Goal: Task Accomplishment & Management: Use online tool/utility

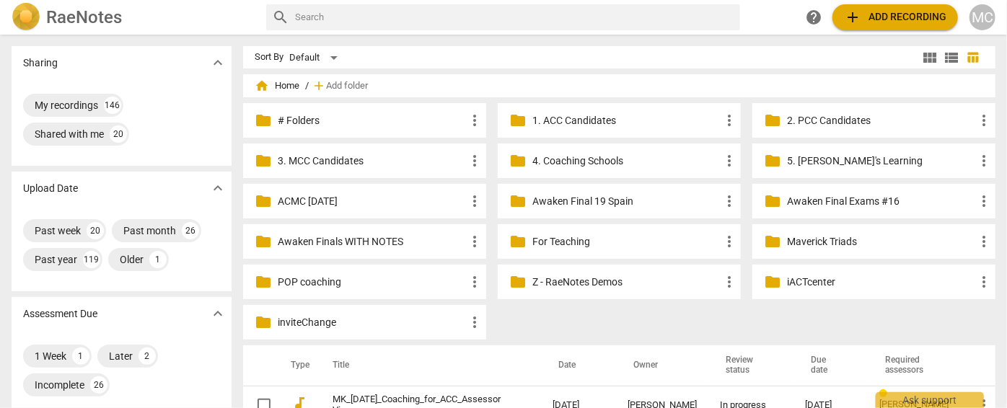
click at [875, 11] on span "add Add recording" at bounding box center [895, 17] width 102 height 17
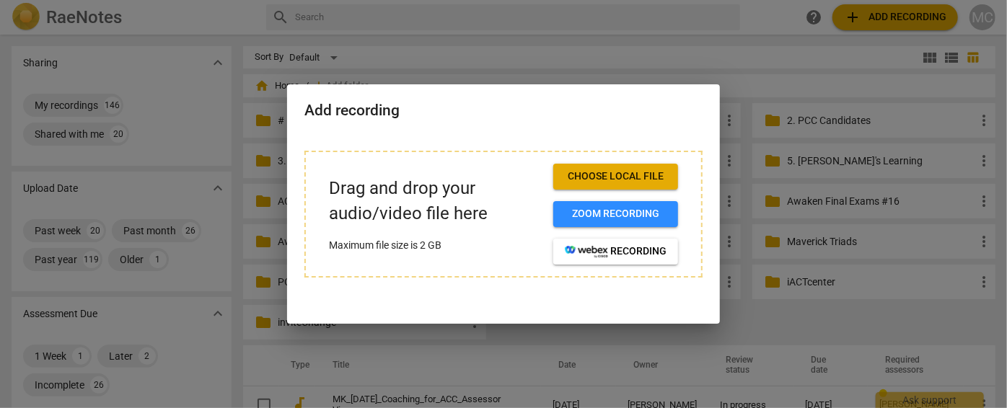
click at [610, 164] on button "Choose local file" at bounding box center [615, 177] width 125 height 26
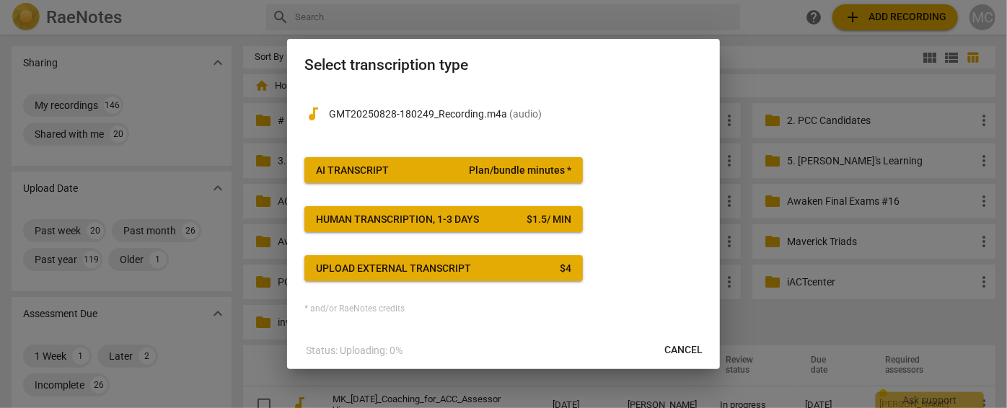
click at [475, 174] on span "Plan/bundle minutes *" at bounding box center [520, 171] width 102 height 14
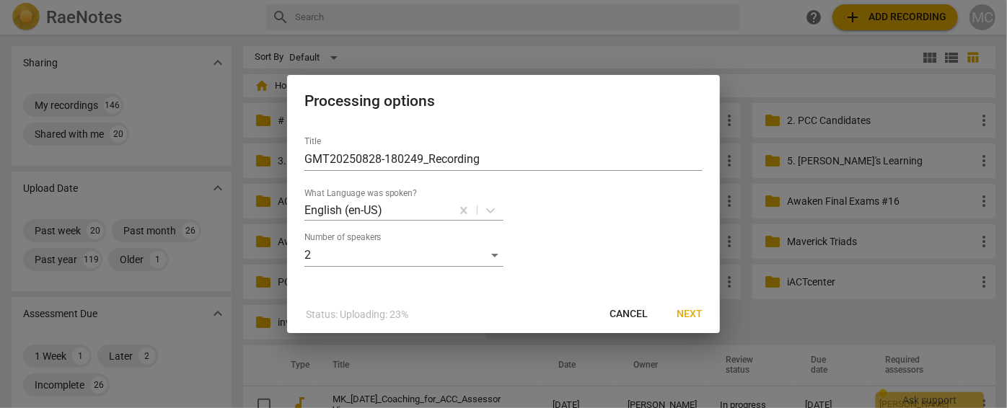
click at [690, 319] on span "Next" at bounding box center [690, 314] width 26 height 14
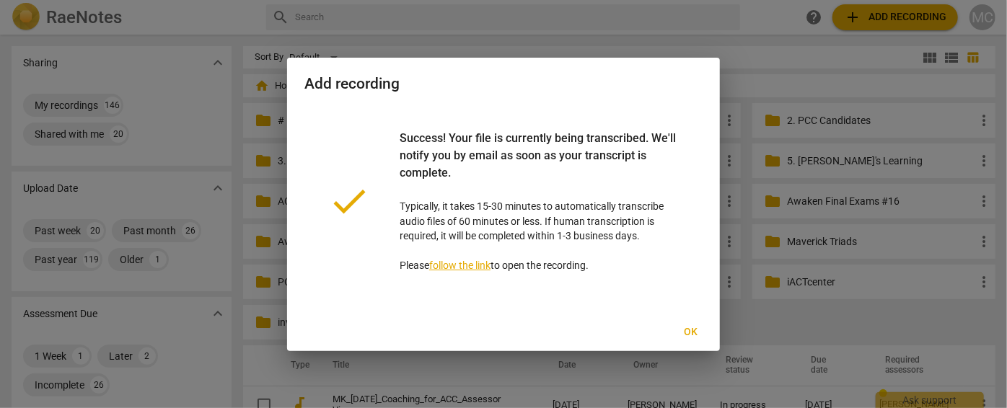
click at [700, 327] on span "Ok" at bounding box center [690, 332] width 23 height 14
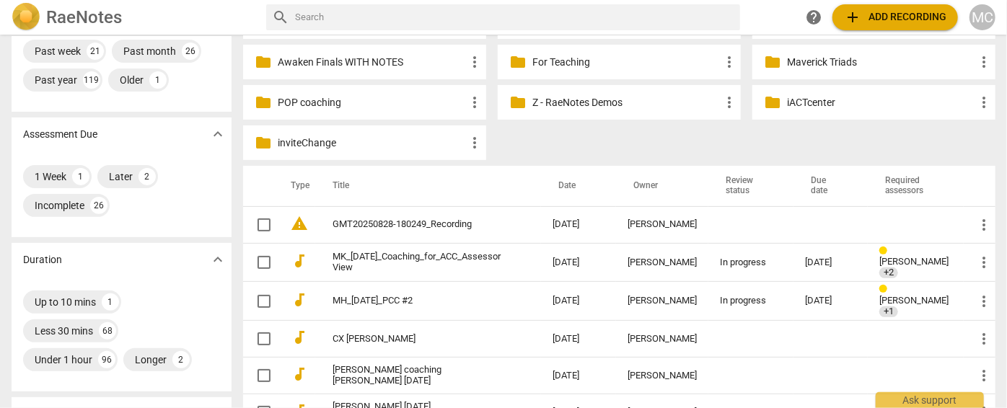
scroll to position [196, 0]
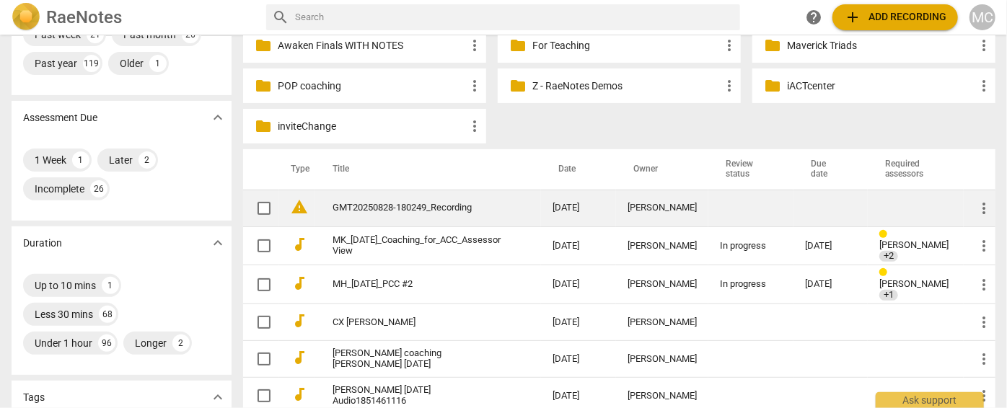
click at [413, 215] on td "GMT20250828-180249_Recording" at bounding box center [428, 208] width 226 height 37
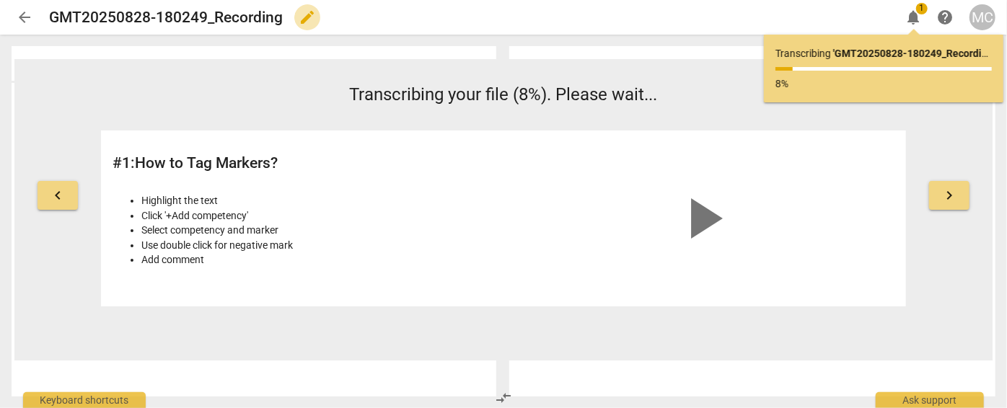
click at [313, 25] on span "edit" at bounding box center [307, 17] width 17 height 17
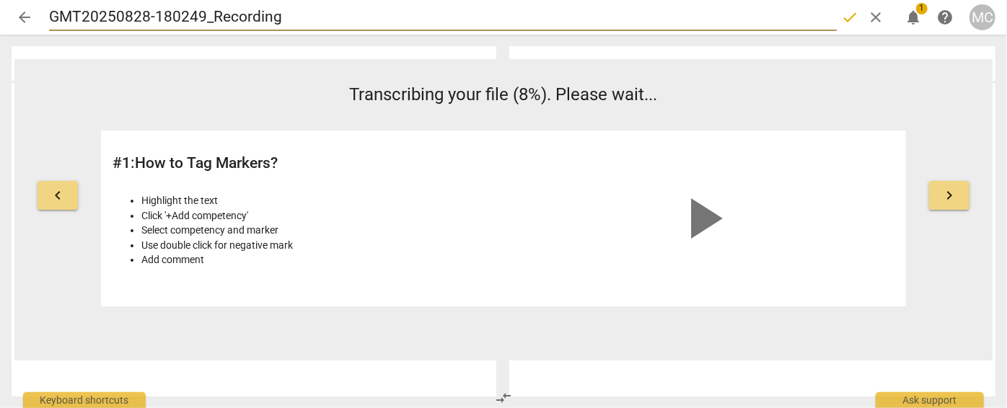
click at [50, 17] on input "GMT20250828-180249_Recording" at bounding box center [443, 17] width 788 height 27
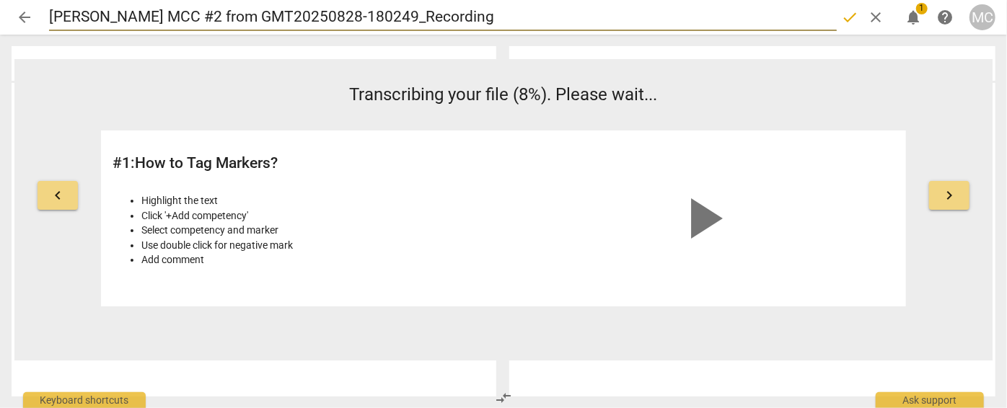
type input "[PERSON_NAME] MCC #2 from GMT20250828-180249_Recording"
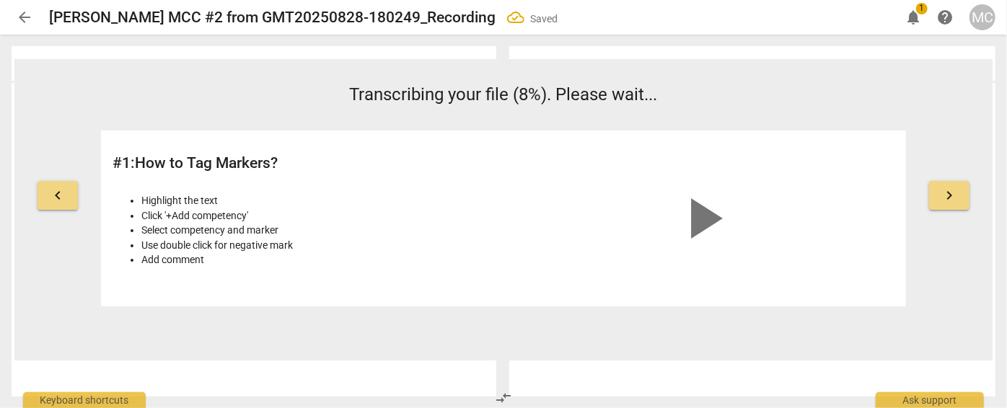
click at [33, 12] on span "arrow_back" at bounding box center [25, 17] width 26 height 17
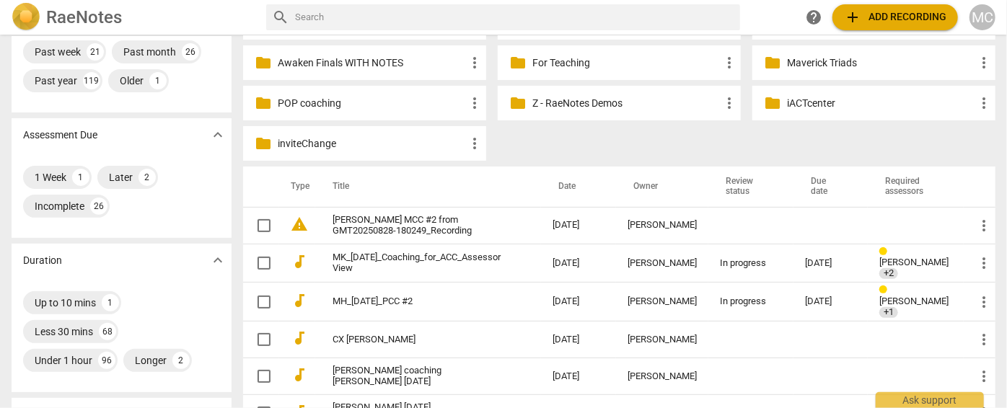
scroll to position [196, 0]
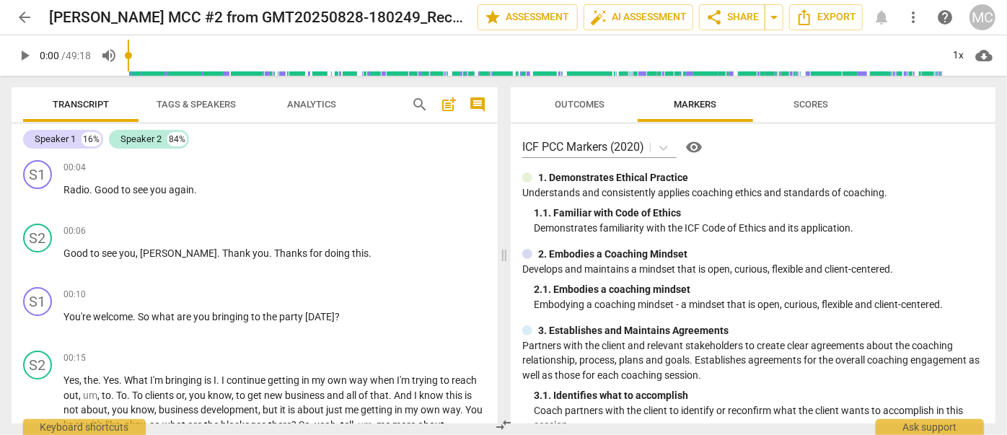
drag, startPoint x: 829, startPoint y: 0, endPoint x: 413, endPoint y: 102, distance: 427.9
click at [410, 106] on span "search" at bounding box center [419, 104] width 23 height 17
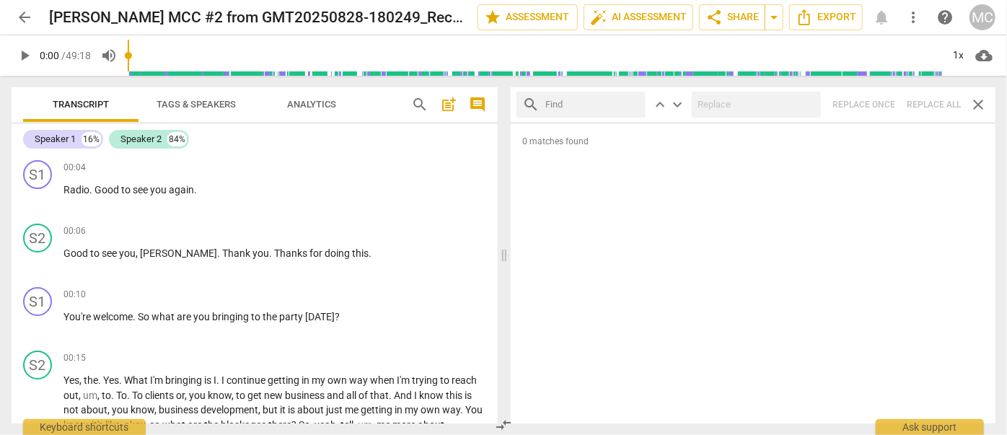
click at [560, 105] on input "text" at bounding box center [592, 104] width 94 height 23
type input "m"
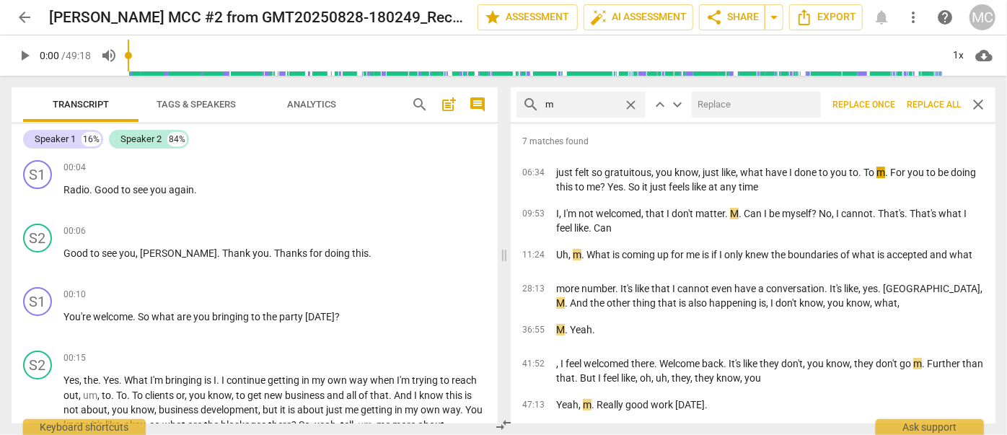
click at [933, 109] on span "Replace all" at bounding box center [934, 105] width 54 height 12
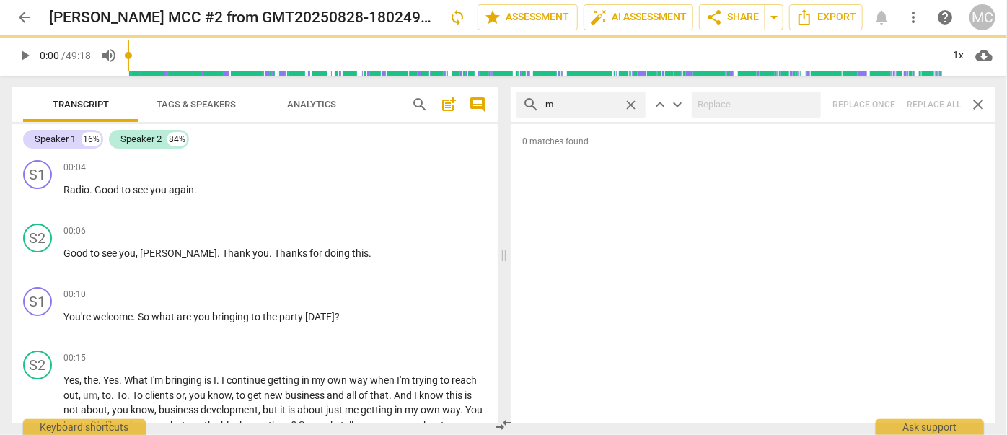
click at [628, 100] on span "close" at bounding box center [630, 104] width 15 height 15
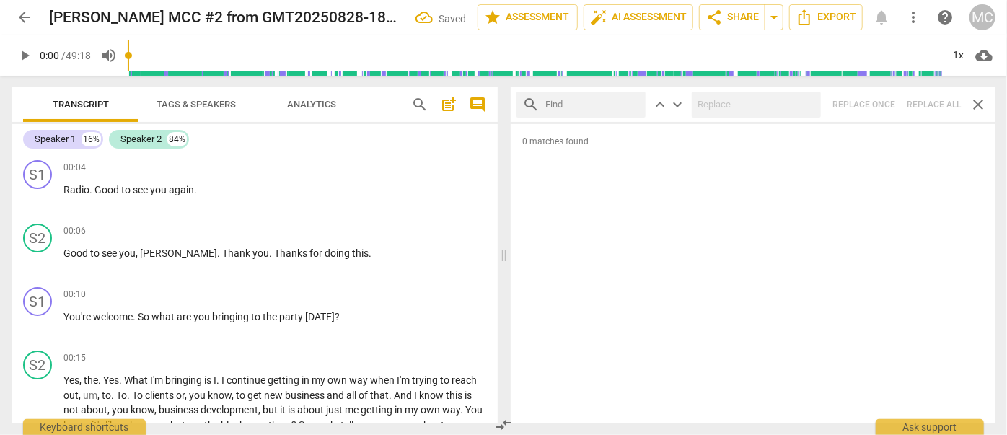
click at [571, 100] on input "text" at bounding box center [592, 104] width 94 height 23
type input ","
click at [925, 105] on span "Replace all" at bounding box center [934, 105] width 54 height 12
click at [586, 103] on input "," at bounding box center [592, 104] width 94 height 23
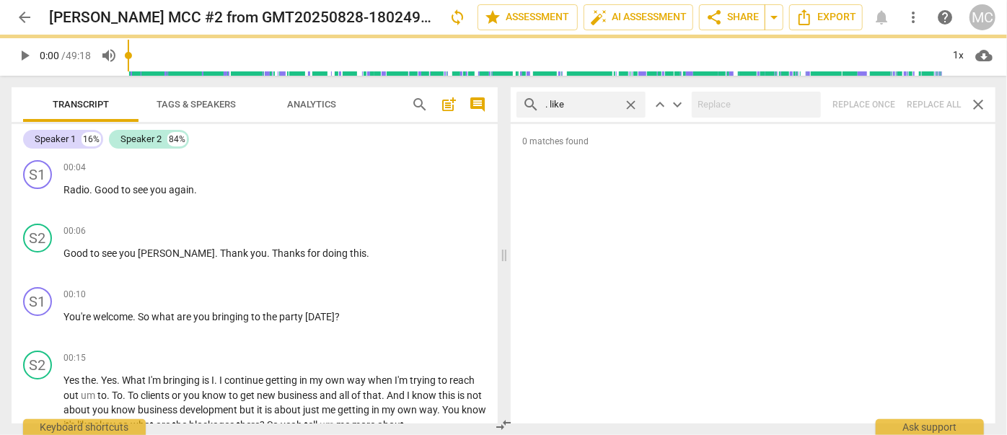
type input ". like"
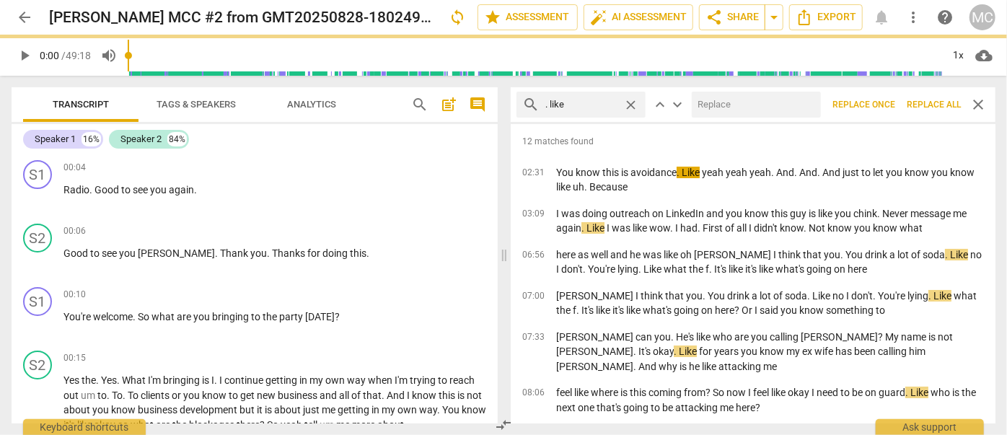
click at [725, 104] on input "text" at bounding box center [753, 104] width 123 height 23
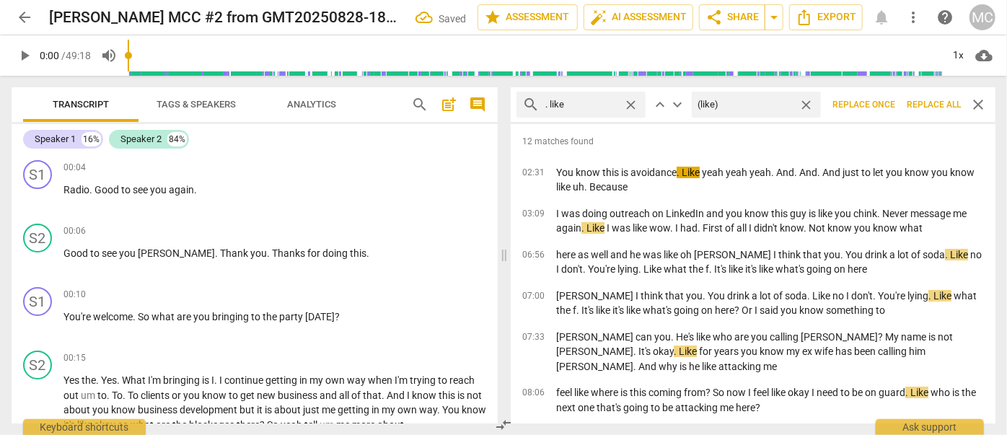
type input "(like)"
click at [925, 103] on span "Replace all" at bounding box center [934, 105] width 54 height 12
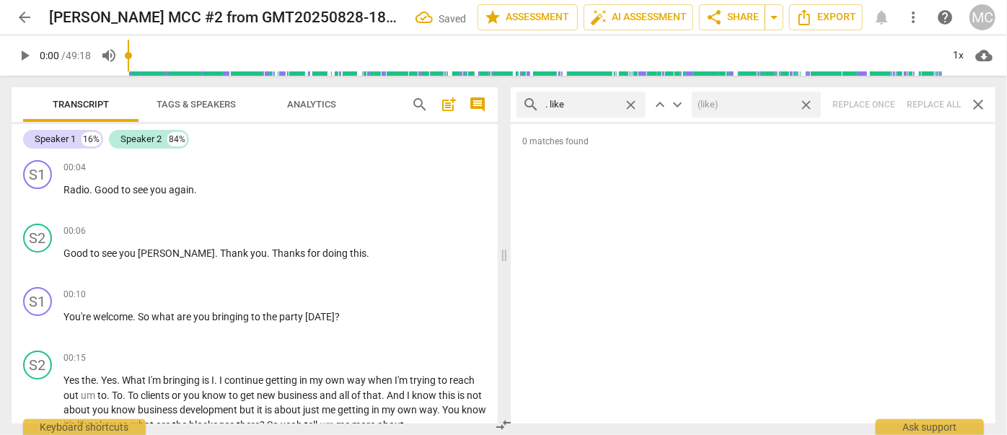
click at [628, 101] on span "close" at bounding box center [630, 104] width 15 height 15
click at [808, 107] on span "close" at bounding box center [806, 104] width 15 height 15
click at [602, 105] on input "text" at bounding box center [592, 104] width 94 height 23
type input ","
click at [205, 313] on span "you" at bounding box center [202, 317] width 19 height 12
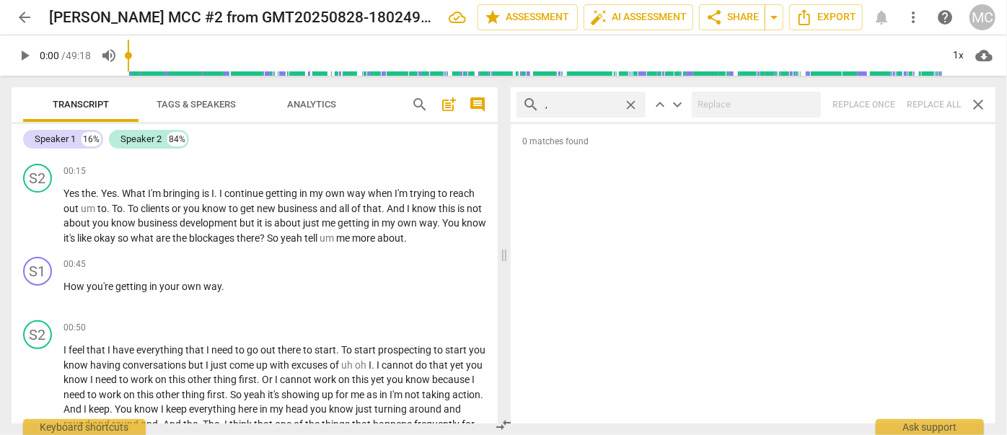
scroll to position [196, 0]
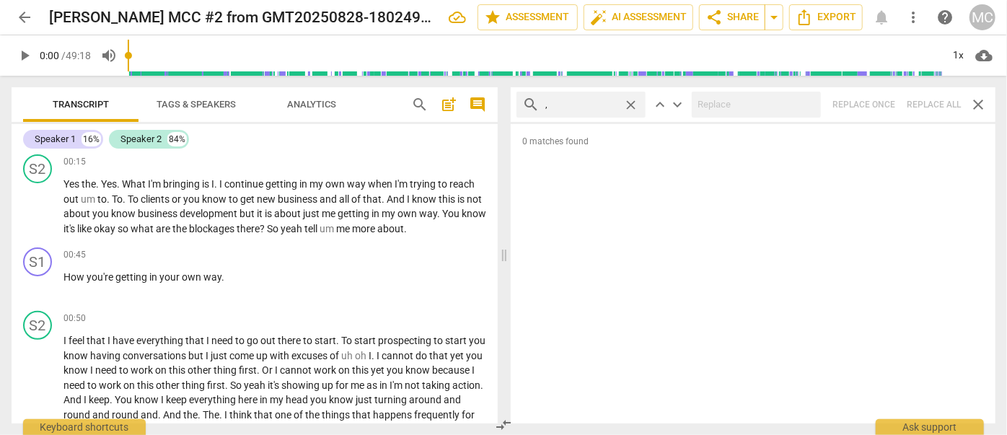
click at [630, 107] on span "close" at bounding box center [630, 104] width 15 height 15
click at [560, 105] on input "text" at bounding box center [592, 104] width 94 height 23
type input "m"
click at [933, 109] on div "search m close keyboard_arrow_up keyboard_arrow_down Replace once Replace all c…" at bounding box center [753, 104] width 485 height 35
click at [628, 100] on span "close" at bounding box center [630, 104] width 15 height 15
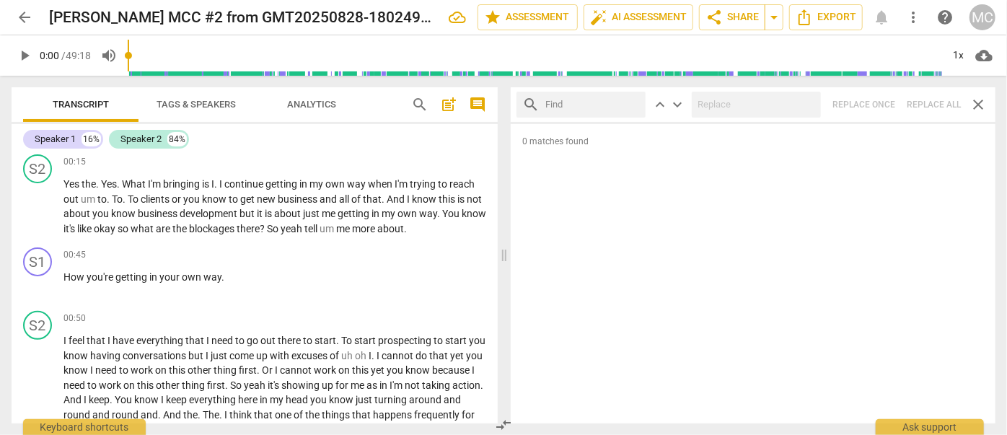
click at [571, 100] on input "text" at bounding box center [592, 104] width 94 height 23
type input ","
click at [925, 105] on div "search , close keyboard_arrow_up keyboard_arrow_down Replace once Replace all c…" at bounding box center [753, 104] width 485 height 35
drag, startPoint x: 630, startPoint y: 102, endPoint x: 606, endPoint y: 104, distance: 24.6
click at [630, 103] on span "close" at bounding box center [630, 104] width 15 height 15
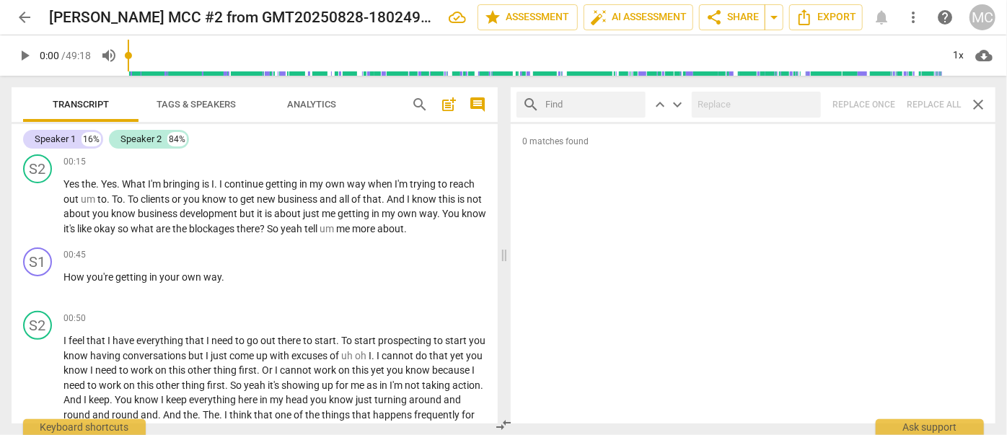
click at [586, 103] on input "text" at bounding box center [592, 104] width 94 height 23
type input ". like"
click at [925, 103] on div "search . like close keyboard_arrow_up keyboard_arrow_down Replace once Replace …" at bounding box center [753, 104] width 485 height 35
click at [633, 105] on span "close" at bounding box center [630, 104] width 15 height 15
type input "3"
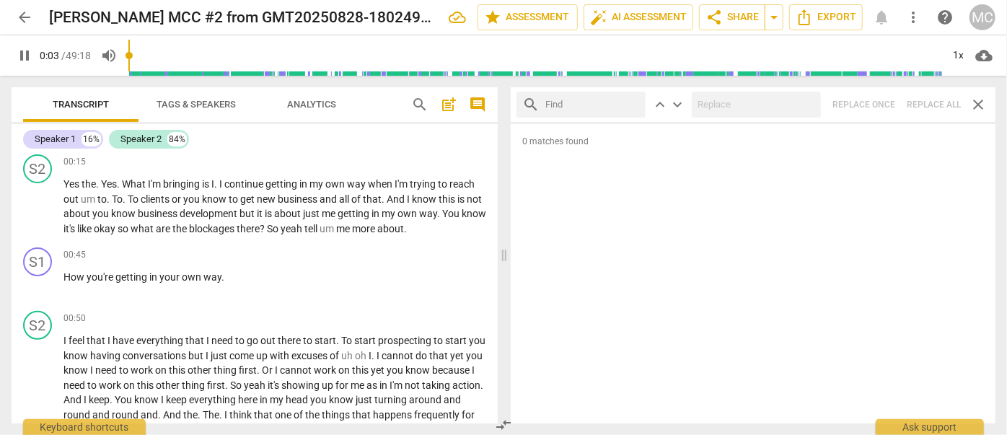
click at [576, 107] on input "text" at bounding box center [592, 104] width 94 height 23
type input "4"
type input "."
type input "4"
type input ". um"
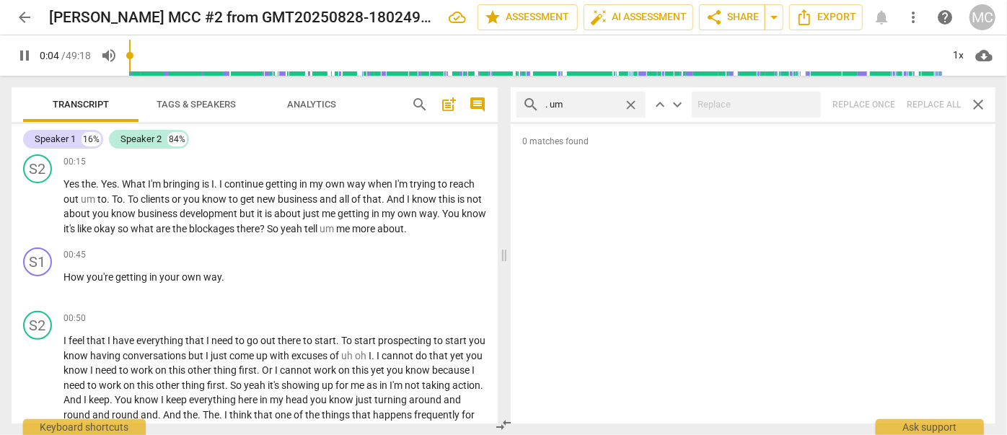
click at [708, 105] on input "text" at bounding box center [753, 104] width 123 height 23
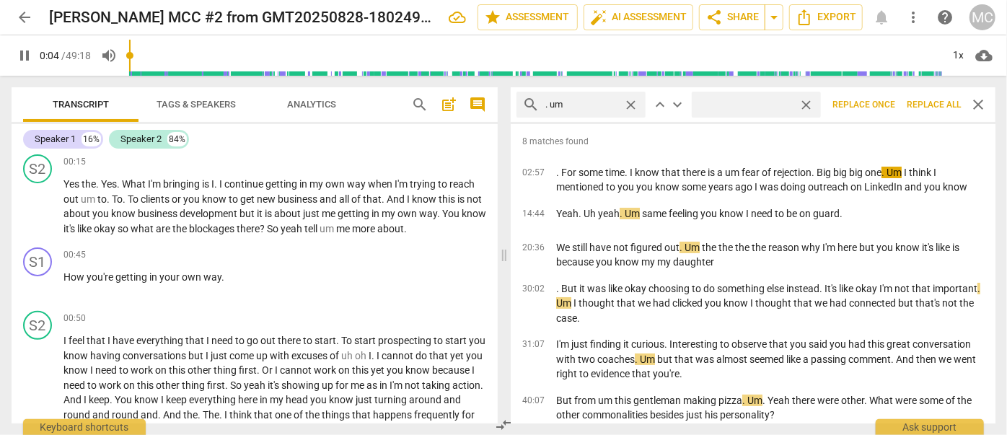
type input "5"
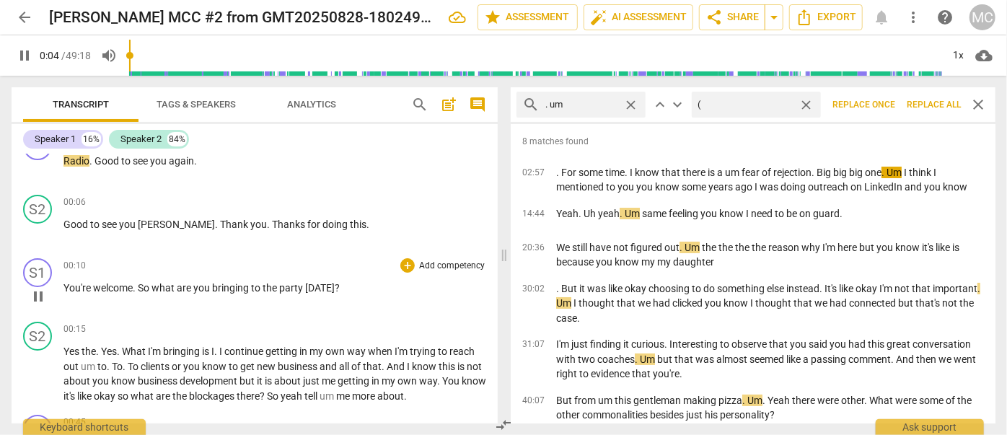
type input "(u"
type input "5"
type input "(umm"
type input "6"
type input "(umm)"
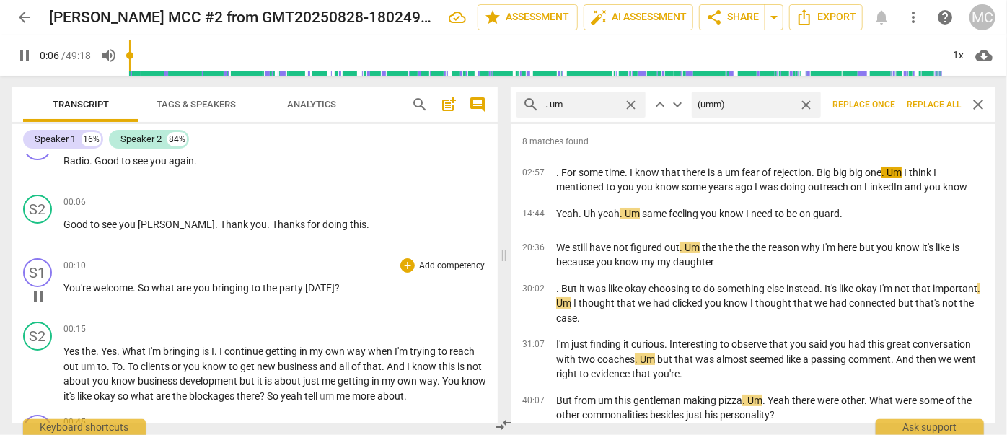
type input "6"
type input "(umm)"
click at [925, 102] on span "Replace all" at bounding box center [934, 105] width 54 height 12
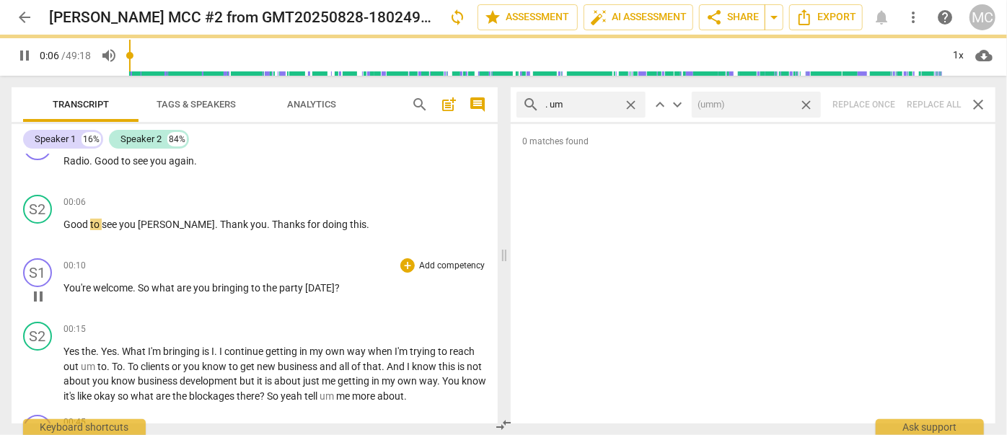
click at [807, 104] on span "close" at bounding box center [806, 104] width 15 height 15
type input "7"
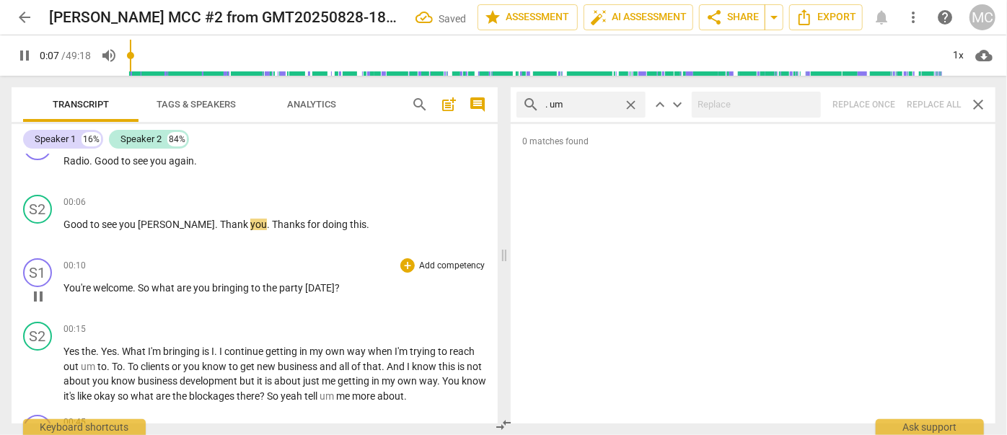
drag, startPoint x: 628, startPoint y: 100, endPoint x: 594, endPoint y: 101, distance: 34.7
click at [628, 100] on span "close" at bounding box center [630, 104] width 15 height 15
type input "8"
click at [594, 101] on input "text" at bounding box center [592, 104] width 94 height 23
type input "9"
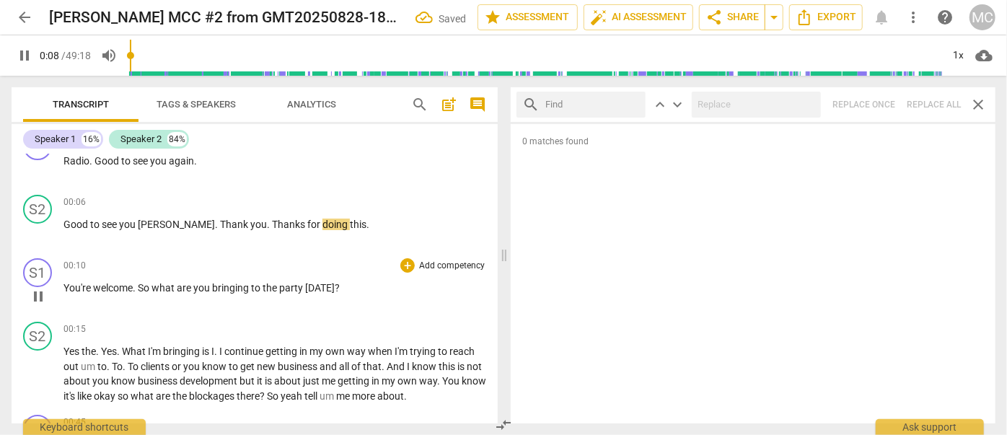
type input "."
type input "9"
type input ". uh"
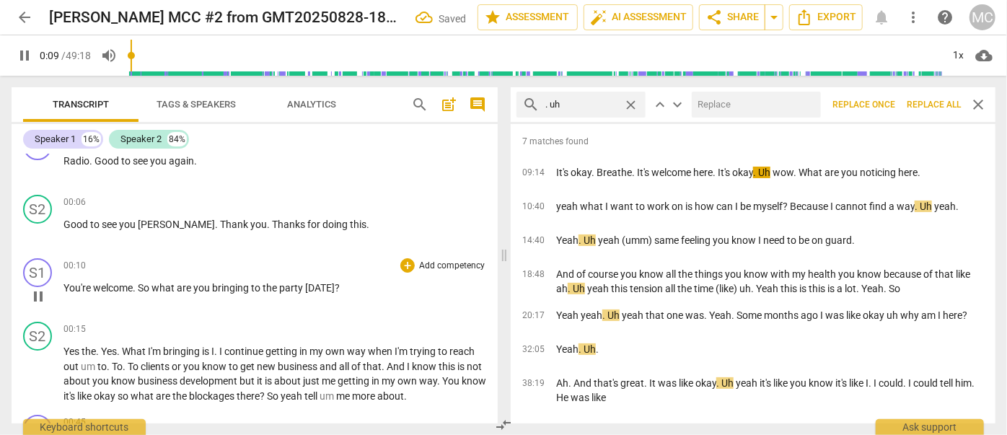
click at [715, 100] on input "text" at bounding box center [753, 104] width 123 height 23
type input "10"
type input "11"
type input "(u"
type input "11"
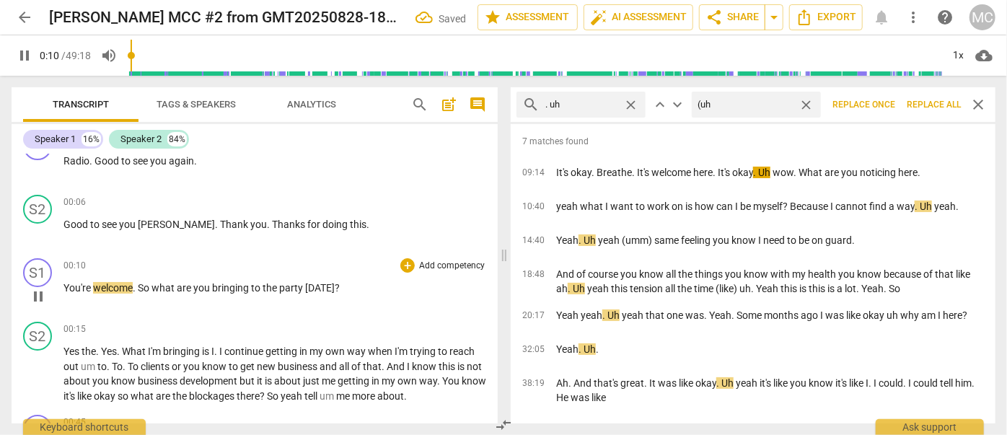
type input "(uh)"
type input "12"
type input "(uh)"
click at [933, 104] on span "Replace all" at bounding box center [934, 105] width 54 height 12
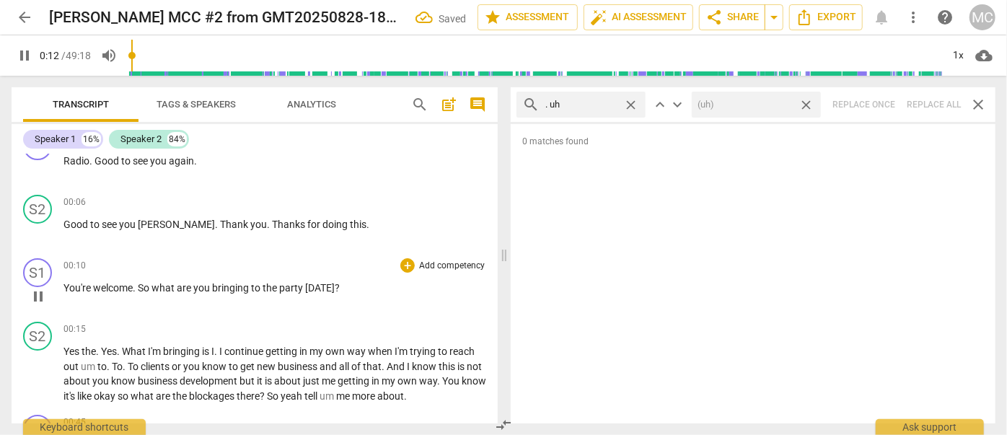
type input "13"
click at [809, 101] on span "close" at bounding box center [806, 104] width 15 height 15
type input "14"
drag, startPoint x: 631, startPoint y: 102, endPoint x: 586, endPoint y: 102, distance: 45.4
click at [631, 102] on span "close" at bounding box center [630, 104] width 15 height 15
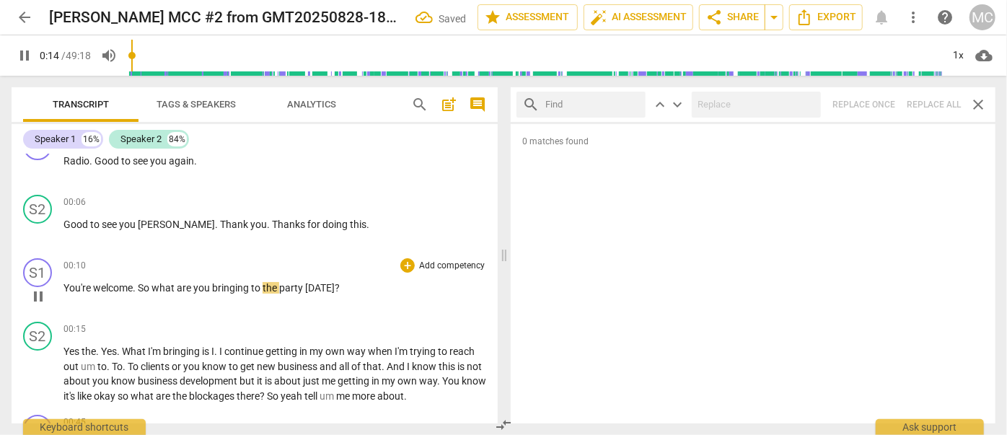
click at [586, 102] on input "text" at bounding box center [592, 104] width 94 height 23
type input "14"
type input "u"
type input "15"
type input "um"
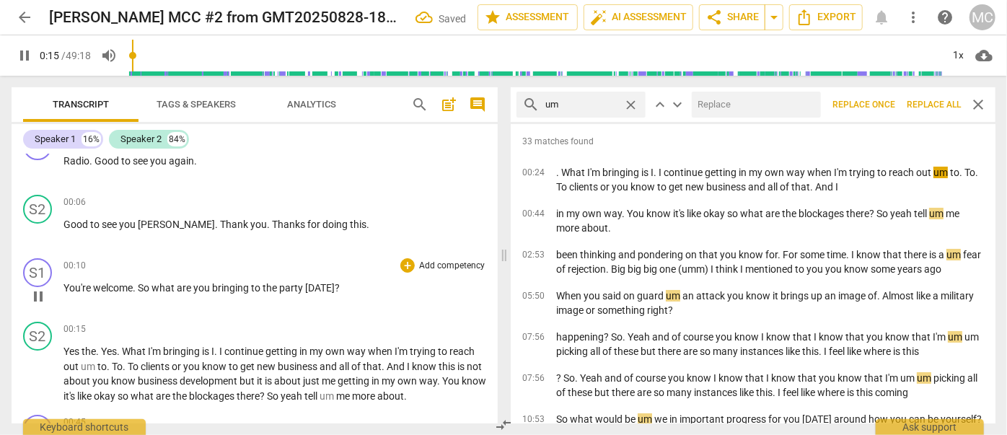
click at [710, 107] on input "text" at bounding box center [753, 104] width 123 height 23
type input "16"
type input "("
type input "16"
type input "(um"
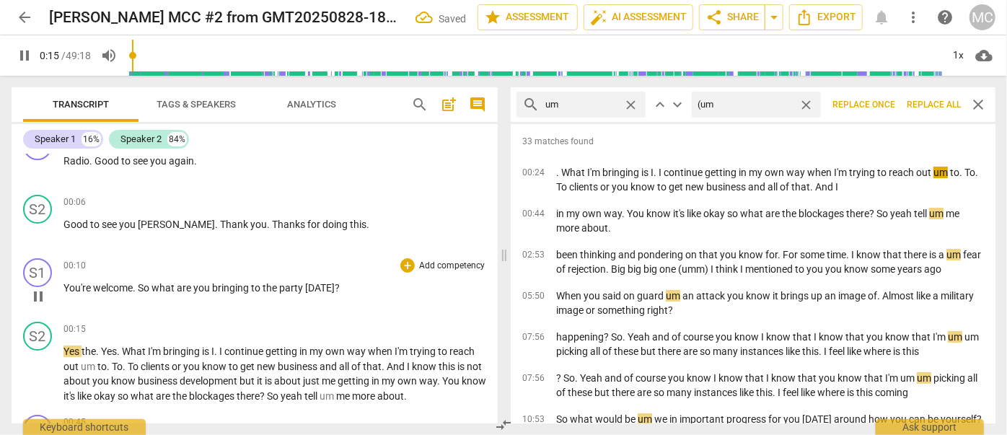
type input "16"
type input "(umm"
type input "17"
type input "(umm)"
type input "17"
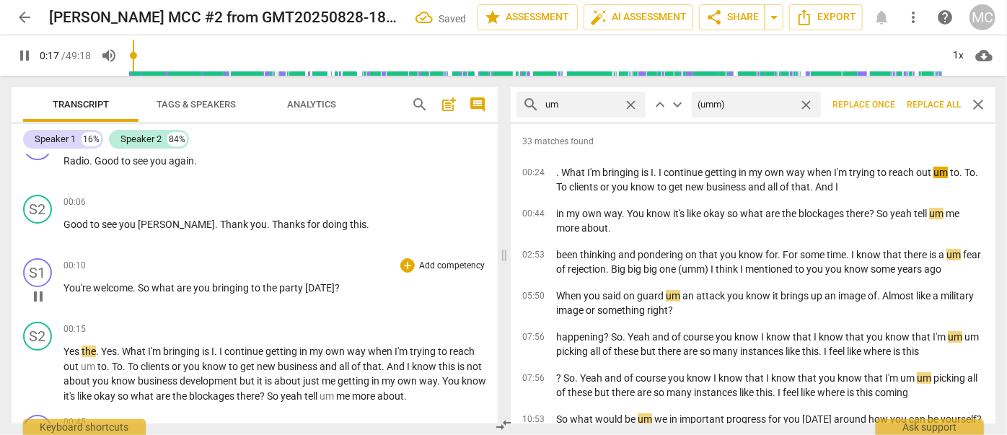
type input "(umm)"
click at [927, 109] on span "Replace all" at bounding box center [934, 105] width 54 height 12
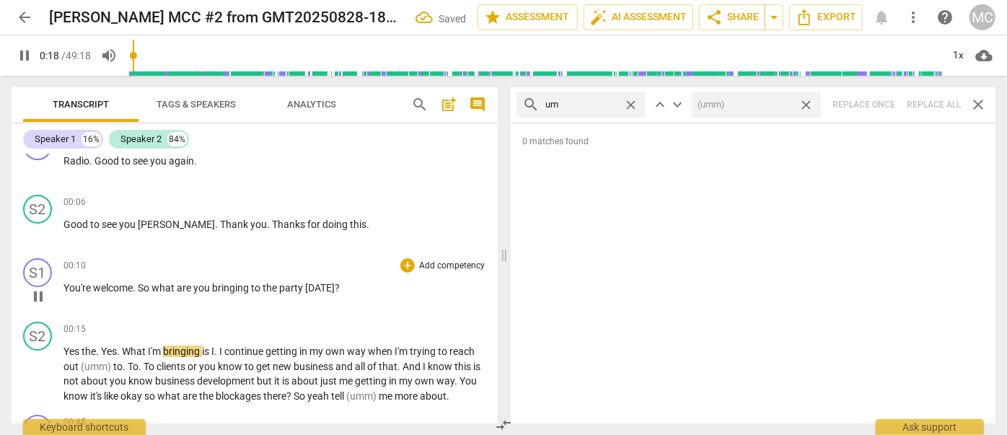
click at [806, 103] on span "close" at bounding box center [806, 104] width 15 height 15
type input "19"
drag, startPoint x: 634, startPoint y: 103, endPoint x: 606, endPoint y: 102, distance: 28.1
click at [634, 103] on span "close" at bounding box center [630, 104] width 15 height 15
type input "20"
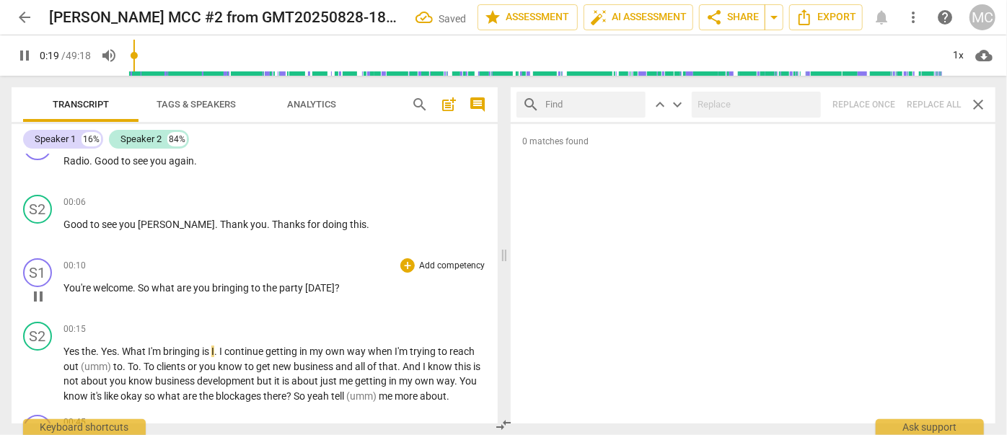
click at [606, 102] on input "text" at bounding box center [592, 104] width 94 height 23
type input "20"
type input "u"
type input "20"
type input "uh"
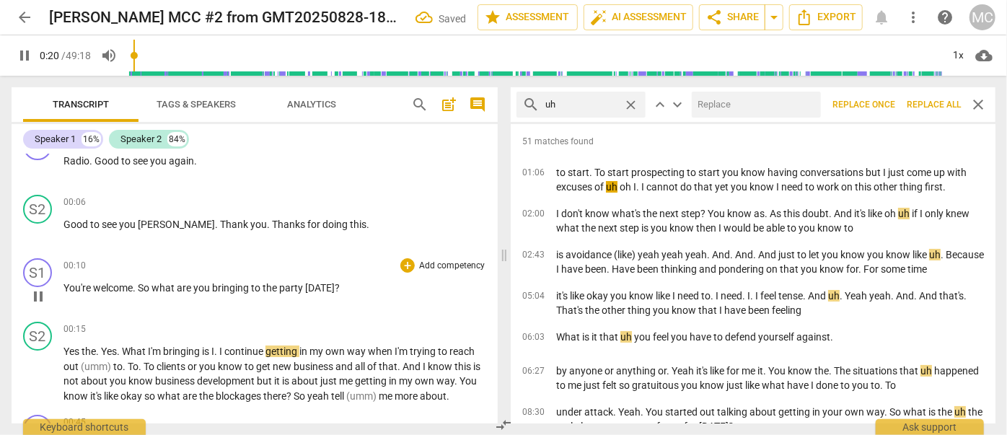
click at [731, 102] on input "text" at bounding box center [753, 104] width 123 height 23
type input "21"
type input "("
type input "21"
type input "(uh)"
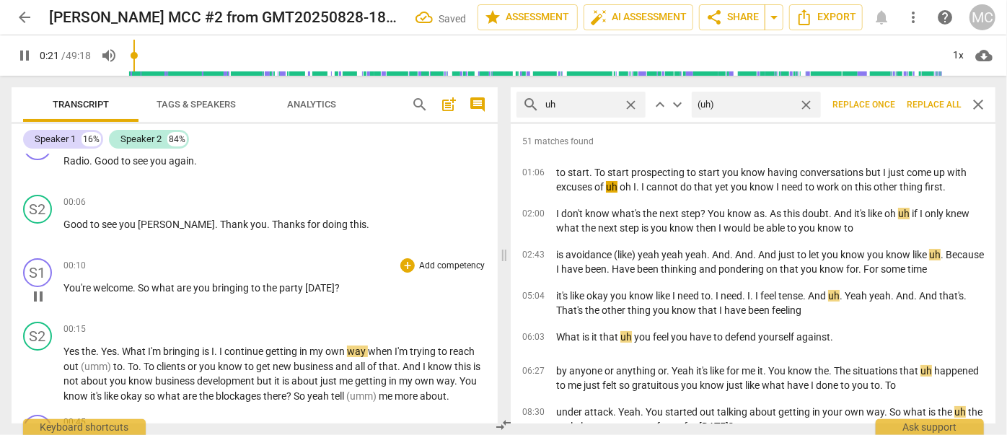
type input "22"
type input "(uh)"
click at [931, 104] on span "Replace all" at bounding box center [934, 105] width 54 height 12
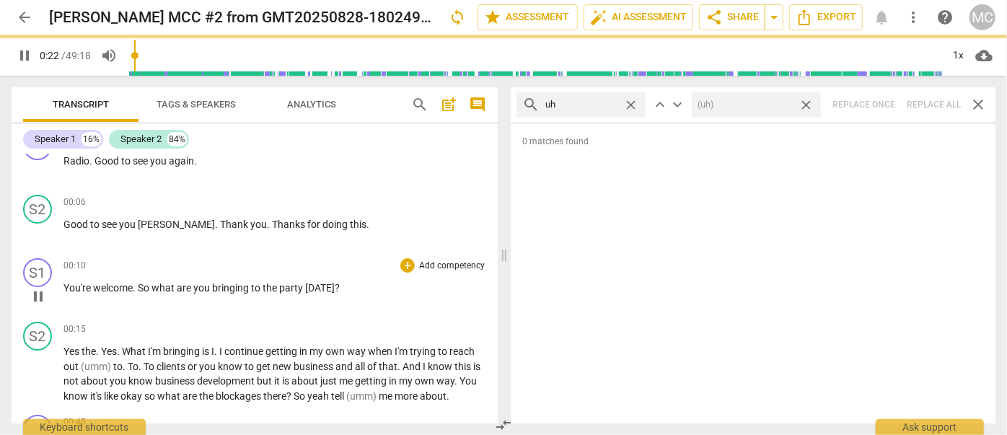
click at [809, 102] on span "close" at bounding box center [806, 104] width 15 height 15
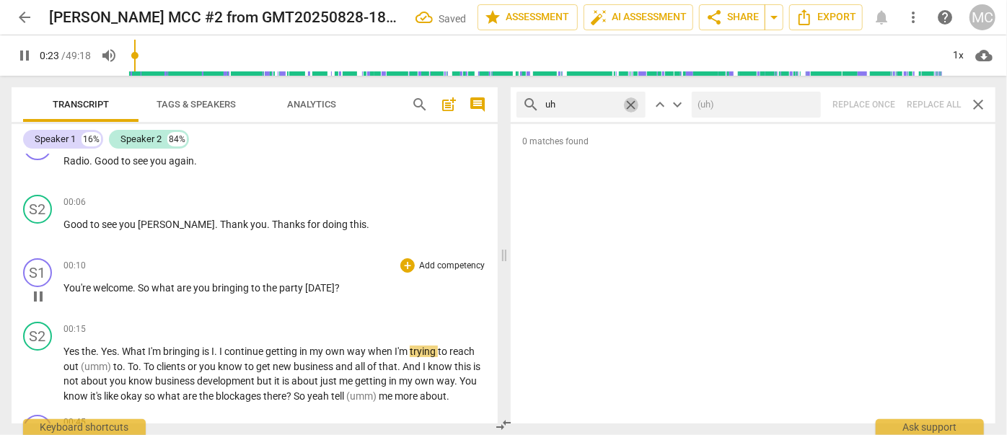
type input "23"
click at [633, 103] on span "close" at bounding box center [630, 104] width 15 height 15
type input "24"
click at [595, 108] on input "text" at bounding box center [592, 104] width 94 height 23
type input "25"
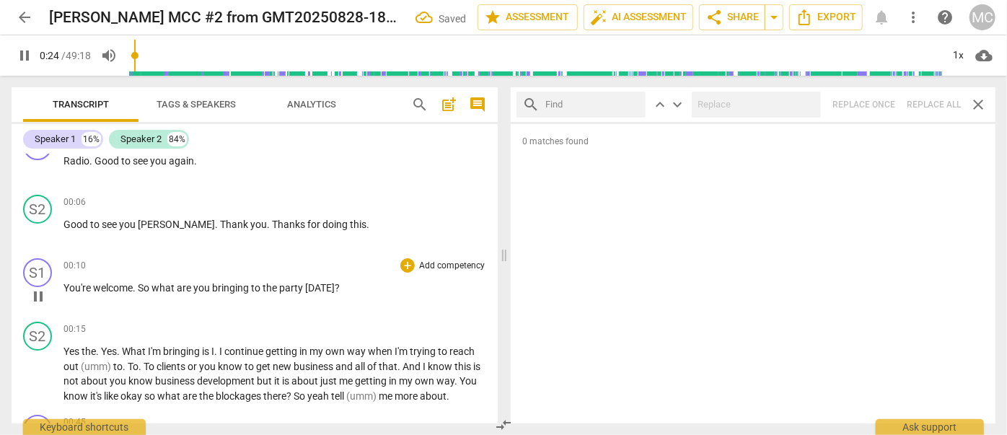
type input "k"
type input "25"
type input "kind"
type input "25"
type input "kind of"
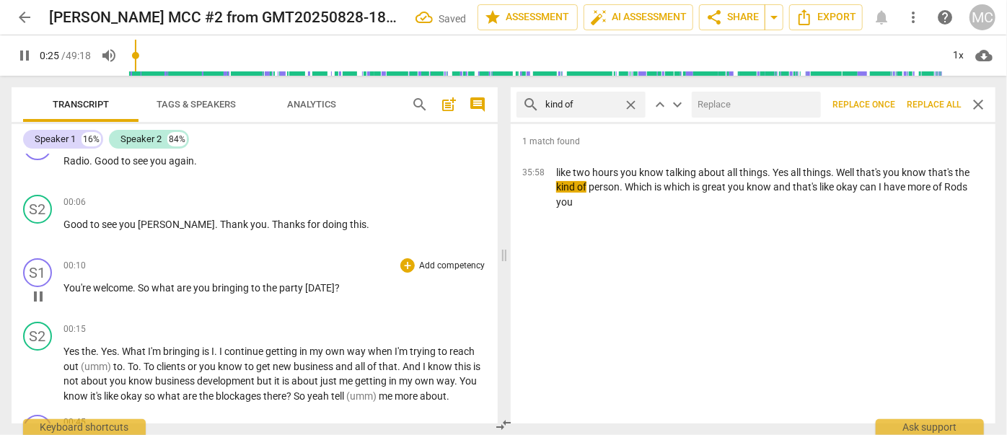
click at [713, 109] on input "text" at bounding box center [753, 104] width 123 height 23
type input "26"
type input "(k"
type input "26"
type input "(kind"
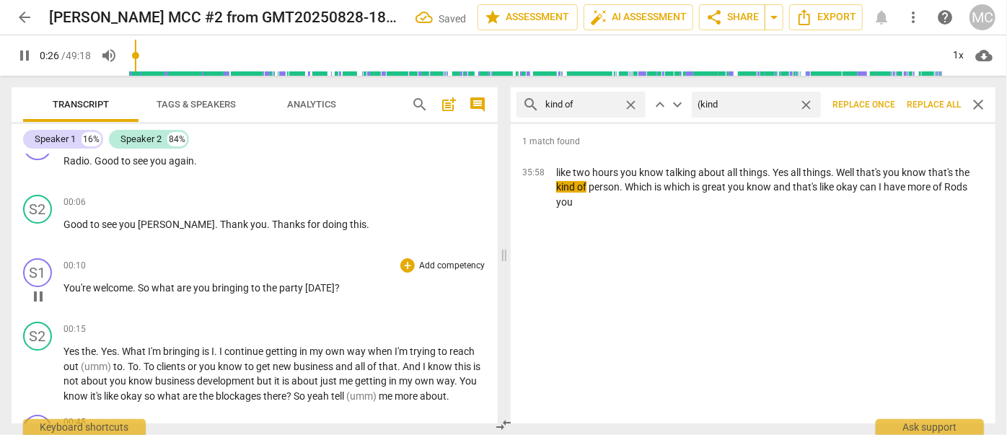
type input "26"
type input "(kind 0f"
type input "27"
type input "(kind o"
type input "27"
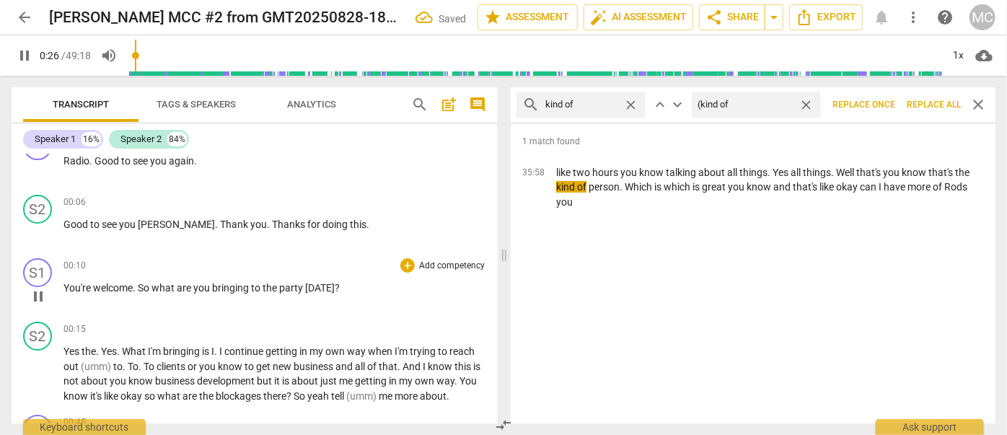
type input "(kind of)"
type input "28"
type input "(kind of)"
click at [929, 105] on span "Replace all" at bounding box center [934, 105] width 54 height 12
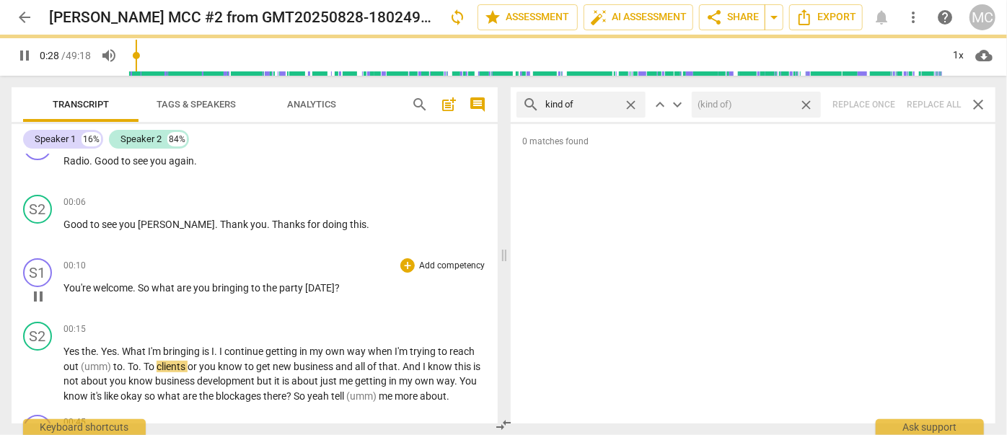
click at [805, 100] on span "close" at bounding box center [806, 104] width 15 height 15
type input "29"
click at [633, 102] on span "close" at bounding box center [630, 104] width 15 height 15
click at [589, 105] on input "kind of" at bounding box center [581, 104] width 72 height 23
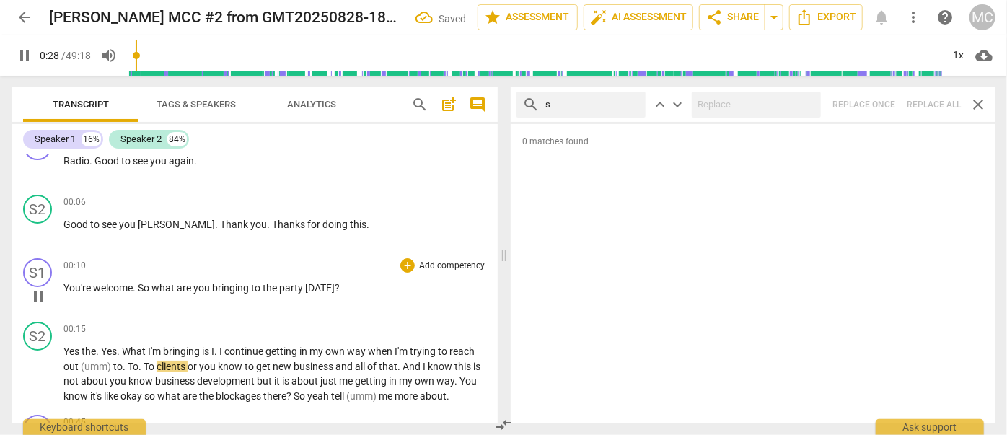
type input "so"
type input "30"
type input "sort of"
type input "30"
type input "sort of"
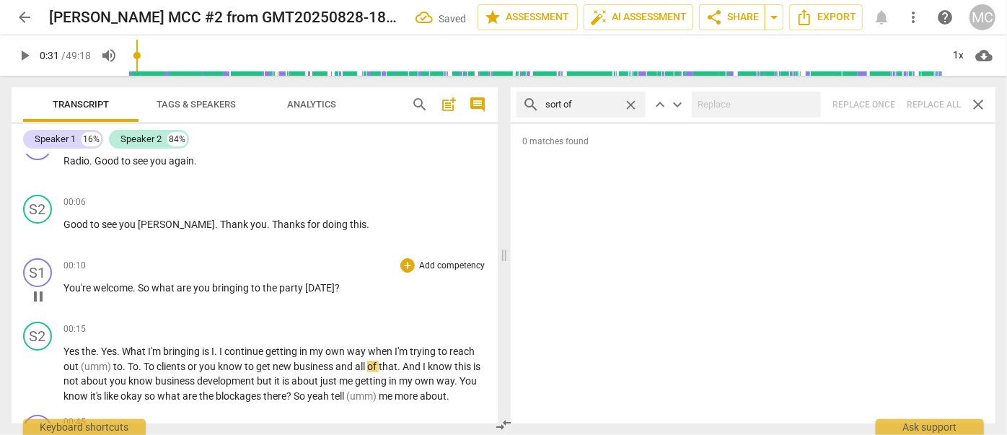
type input "31"
click at [931, 107] on div "search sort of close keyboard_arrow_up keyboard_arrow_down Replace once Replace…" at bounding box center [753, 104] width 485 height 35
click at [630, 102] on span "close" at bounding box center [630, 104] width 15 height 15
click at [596, 101] on input "text" at bounding box center [592, 104] width 94 height 23
type input "and then"
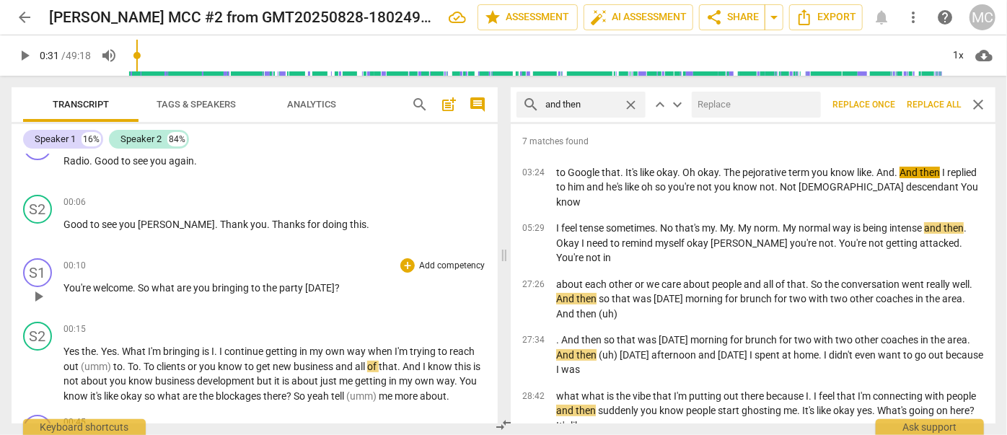
click at [708, 100] on input "text" at bounding box center [753, 104] width 123 height 23
type input "(then)"
click at [931, 102] on span "Replace all" at bounding box center [934, 105] width 54 height 12
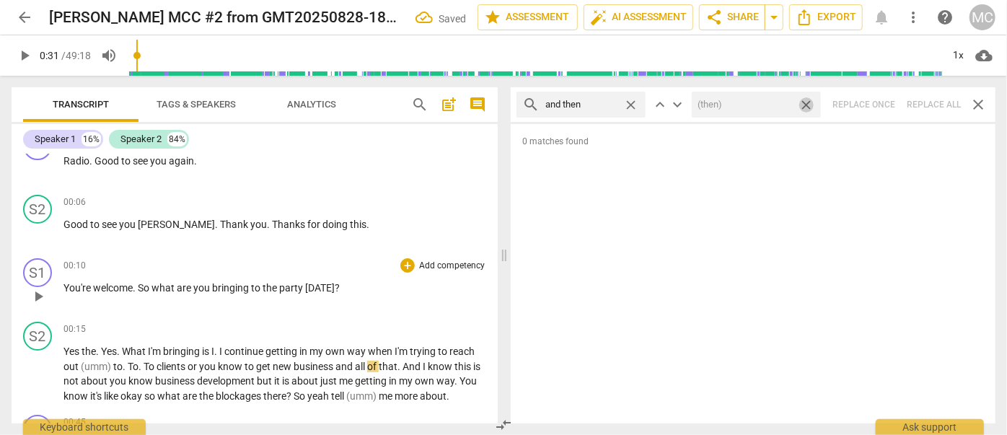
click at [806, 104] on span "close" at bounding box center [806, 104] width 15 height 15
click at [628, 102] on span "close" at bounding box center [630, 104] width 15 height 15
click at [603, 101] on input "text" at bounding box center [592, 104] width 94 height 23
type input "like"
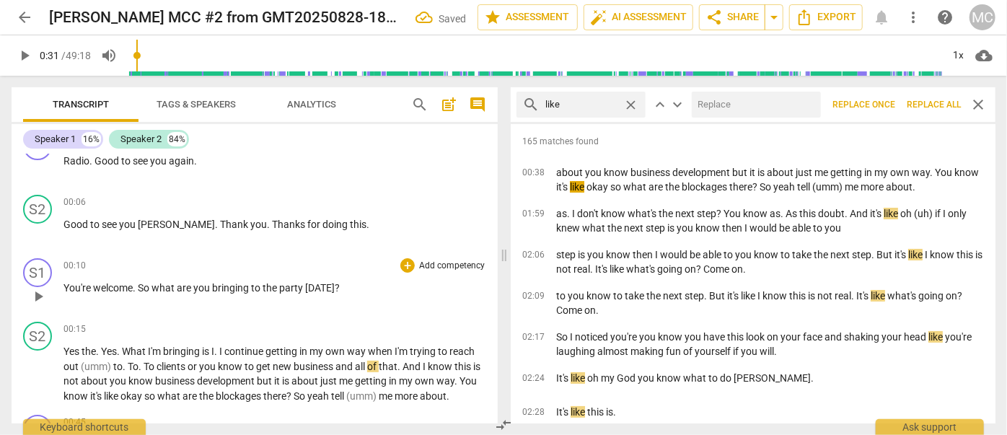
click at [747, 103] on input "text" at bounding box center [753, 104] width 123 height 23
type input "(like)"
click at [939, 105] on span "Replace all" at bounding box center [934, 105] width 54 height 12
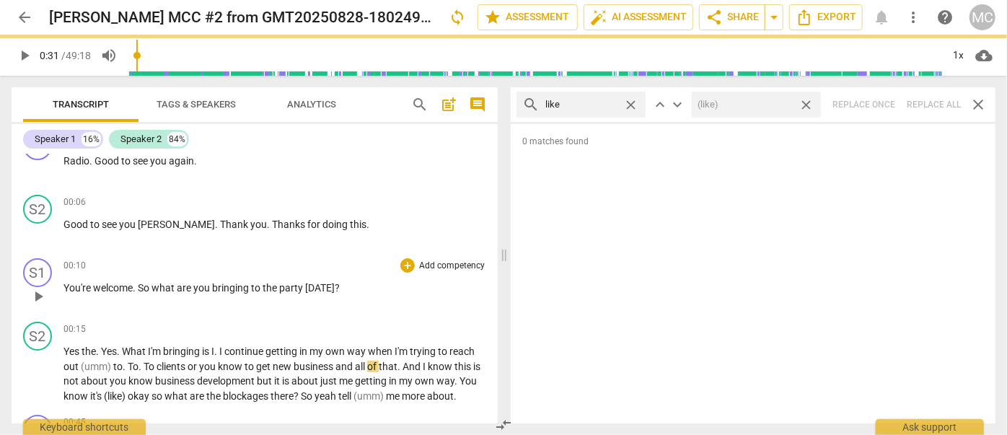
click at [808, 101] on span "close" at bounding box center [806, 104] width 15 height 15
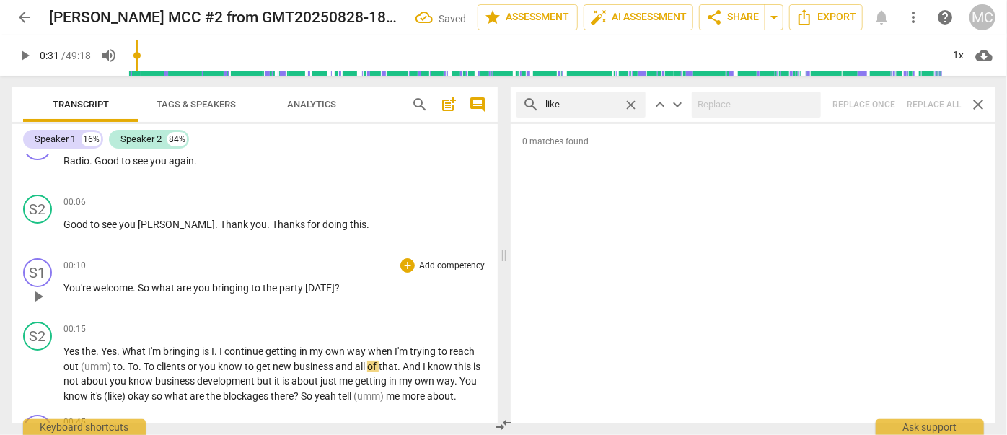
click at [633, 105] on span "close" at bounding box center [630, 104] width 15 height 15
click at [589, 103] on input "text" at bounding box center [592, 104] width 94 height 23
type input "just"
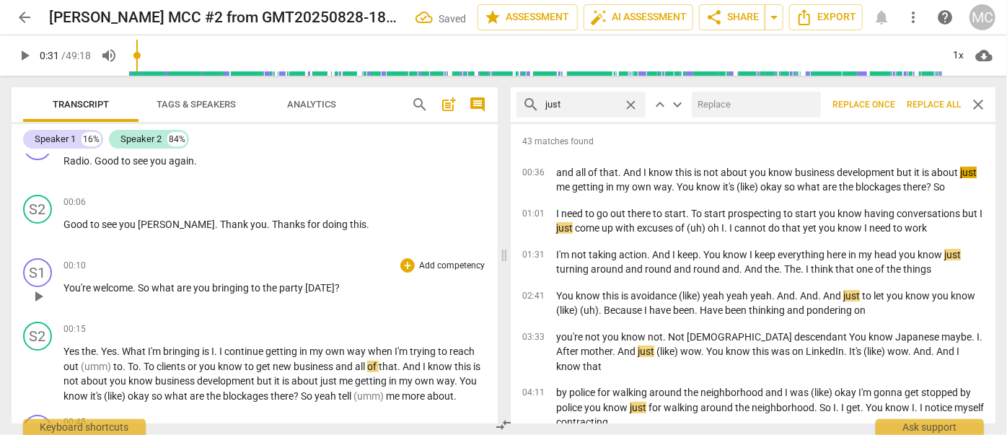
click at [717, 101] on input "text" at bounding box center [753, 104] width 123 height 23
type input "(just)"
click at [927, 102] on span "Replace all" at bounding box center [934, 105] width 54 height 12
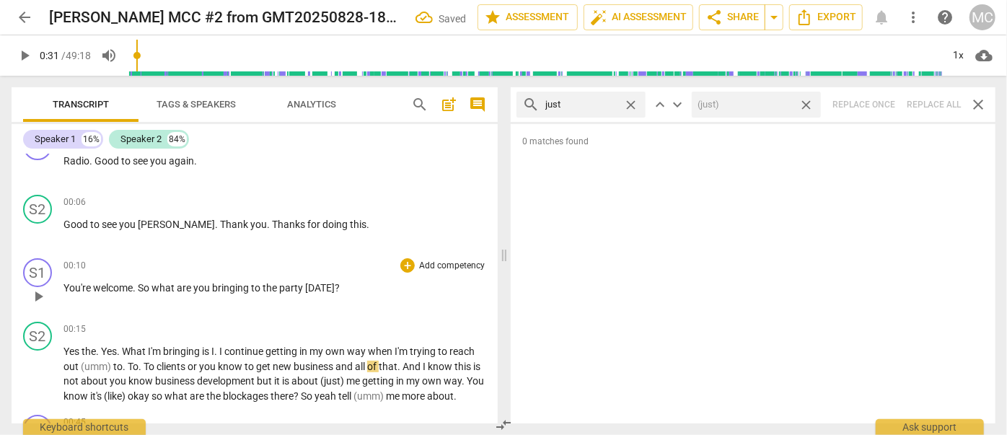
drag, startPoint x: 806, startPoint y: 102, endPoint x: 673, endPoint y: 103, distance: 132.7
click at [805, 102] on span "close" at bounding box center [806, 104] width 15 height 15
click at [629, 101] on span "close" at bounding box center [630, 104] width 15 height 15
click at [587, 101] on input "text" at bounding box center [592, 104] width 94 height 23
type input "you know"
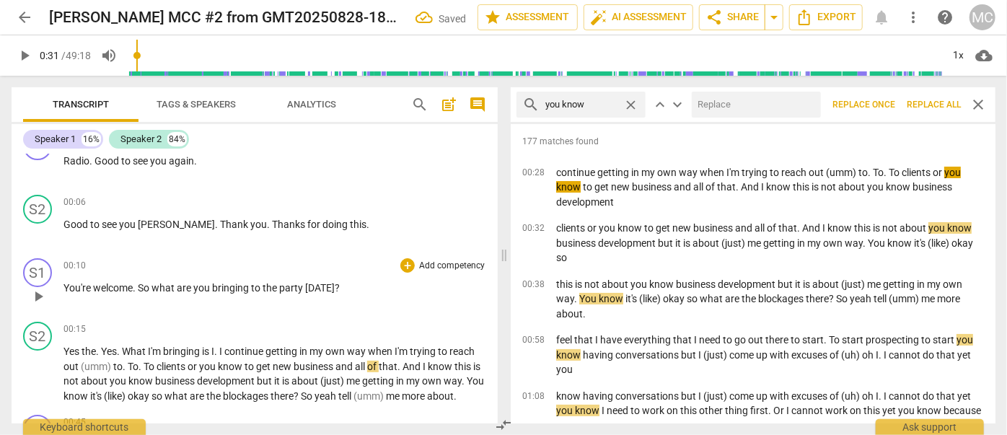
click at [734, 106] on input "text" at bounding box center [753, 104] width 123 height 23
type input "(you know)"
click at [936, 100] on span "Replace all" at bounding box center [934, 105] width 54 height 12
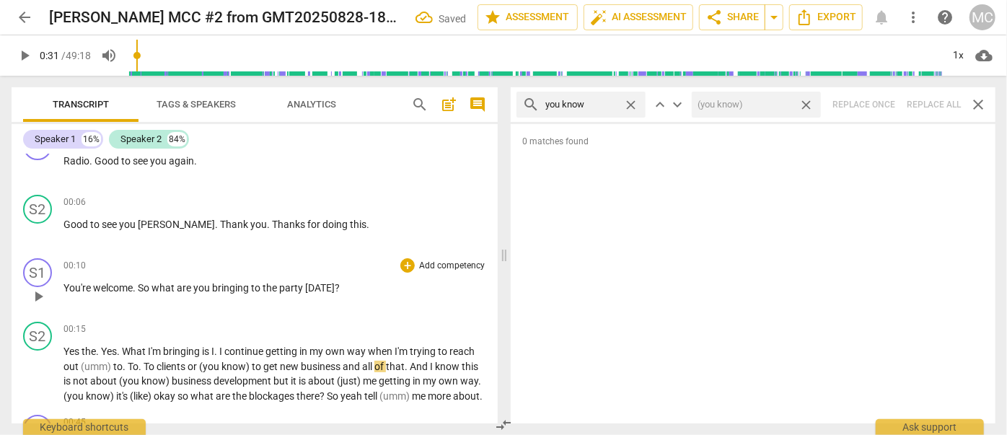
click at [808, 103] on span "close" at bounding box center [806, 104] width 15 height 15
click at [633, 105] on span "close" at bounding box center [630, 104] width 15 height 15
click at [594, 107] on input "text" at bounding box center [592, 104] width 94 height 23
type input "I guess"
click at [921, 104] on div "search I guess close keyboard_arrow_up keyboard_arrow_down Replace once Replace…" at bounding box center [753, 104] width 485 height 35
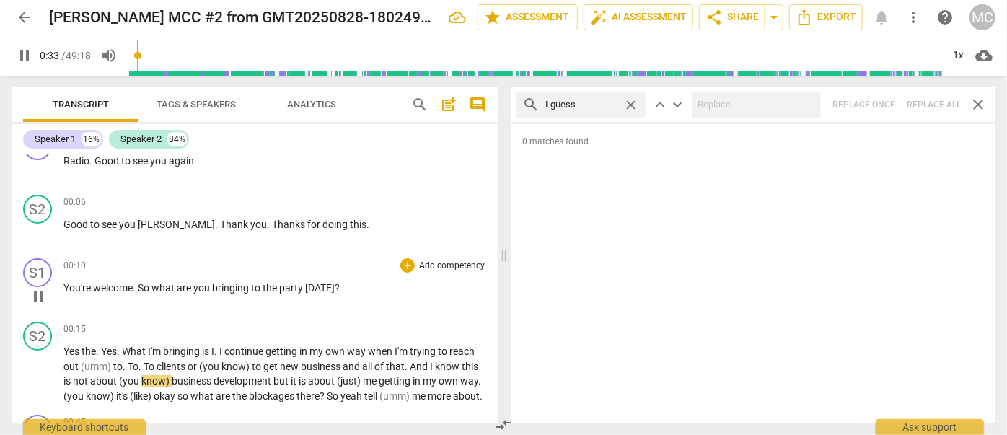
click at [629, 101] on span "close" at bounding box center [630, 104] width 15 height 15
type input "34"
click at [583, 101] on input "text" at bounding box center [592, 104] width 94 height 23
type input "35"
type input "I me"
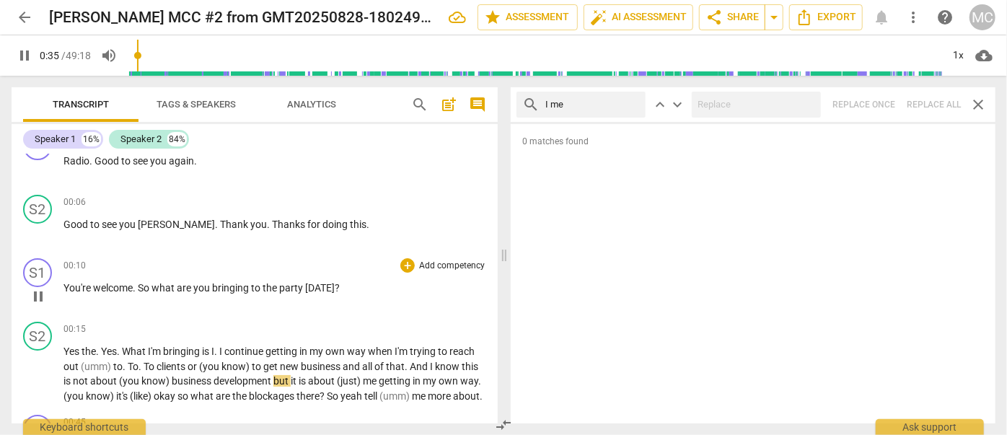
type input "35"
type input "I mean"
type input "37"
click at [922, 105] on div "search I mean close keyboard_arrow_up keyboard_arrow_down Replace once Replace …" at bounding box center [753, 104] width 485 height 35
click at [632, 103] on span "close" at bounding box center [630, 104] width 15 height 15
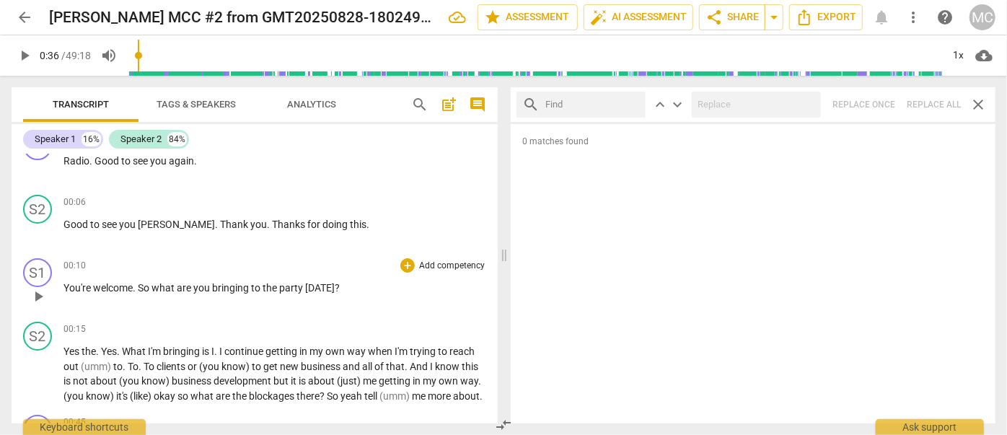
click at [591, 103] on input "text" at bounding box center [592, 104] width 94 height 23
type input "you know"
click at [628, 105] on span "close" at bounding box center [630, 104] width 15 height 15
click at [584, 109] on input "text" at bounding box center [592, 104] width 94 height 23
type input "okay"
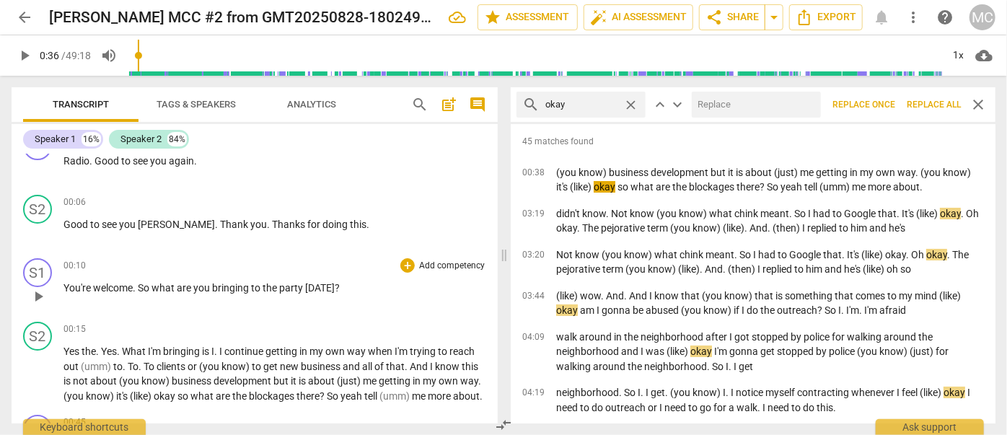
click at [719, 100] on input "text" at bounding box center [753, 104] width 123 height 23
type input "OK"
click at [934, 105] on span "Replace all" at bounding box center [934, 105] width 54 height 12
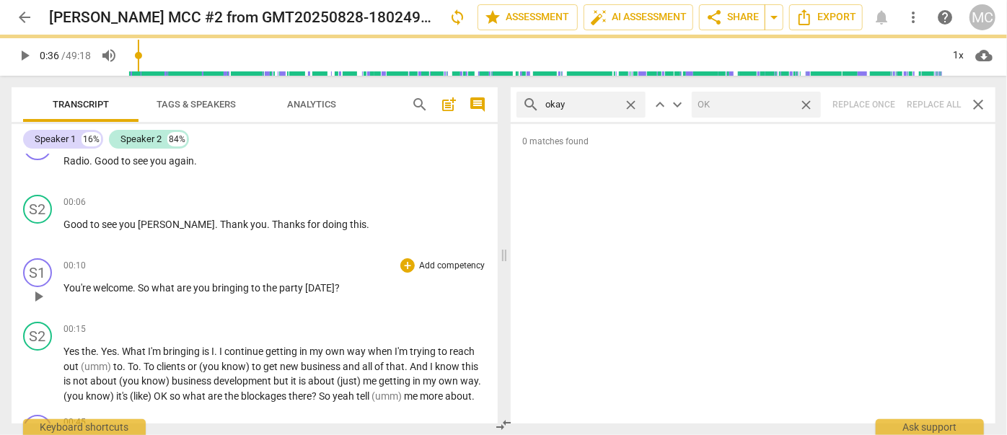
drag, startPoint x: 806, startPoint y: 103, endPoint x: 592, endPoint y: 102, distance: 213.5
click at [806, 103] on span "close" at bounding box center [806, 104] width 15 height 15
click at [630, 102] on span "close" at bounding box center [630, 104] width 15 height 15
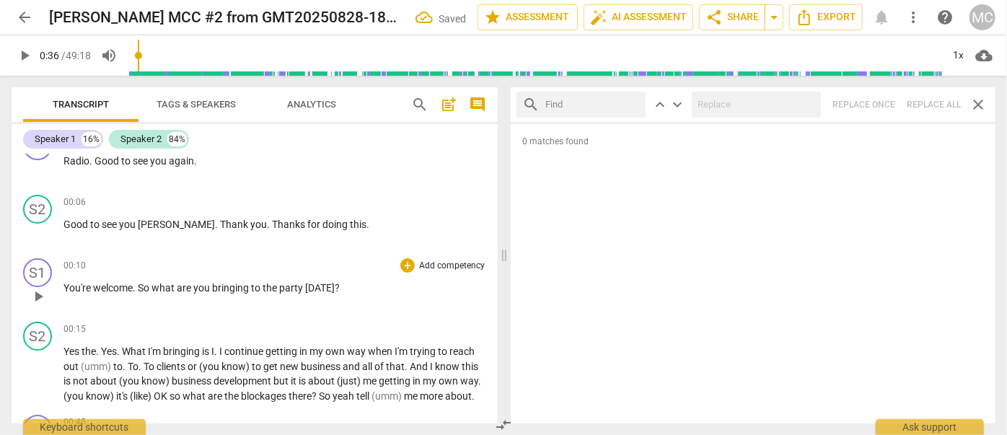
click at [586, 103] on input "text" at bounding box center [592, 104] width 94 height 23
type input "maybe"
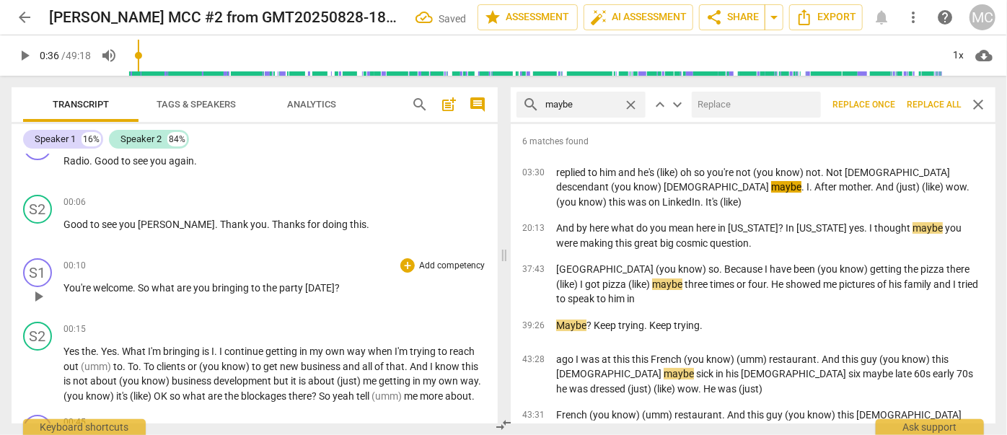
click at [711, 108] on input "text" at bounding box center [753, 104] width 123 height 23
type input "(maybe)"
click at [922, 99] on span "Replace all" at bounding box center [934, 105] width 54 height 12
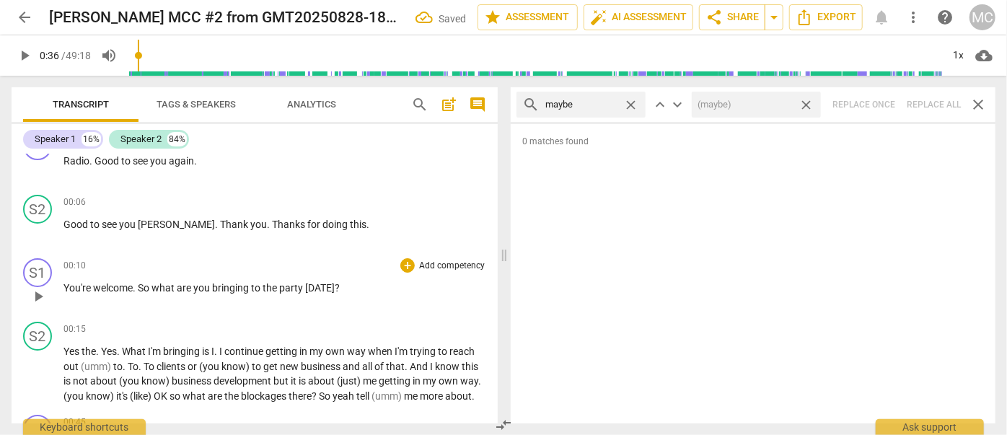
drag, startPoint x: 808, startPoint y: 103, endPoint x: 778, endPoint y: 103, distance: 29.6
click at [808, 103] on span "close" at bounding box center [806, 104] width 15 height 15
drag, startPoint x: 636, startPoint y: 103, endPoint x: 604, endPoint y: 104, distance: 31.7
click at [635, 103] on span "close" at bounding box center [630, 104] width 15 height 15
click at [599, 104] on input "text" at bounding box center [581, 104] width 72 height 23
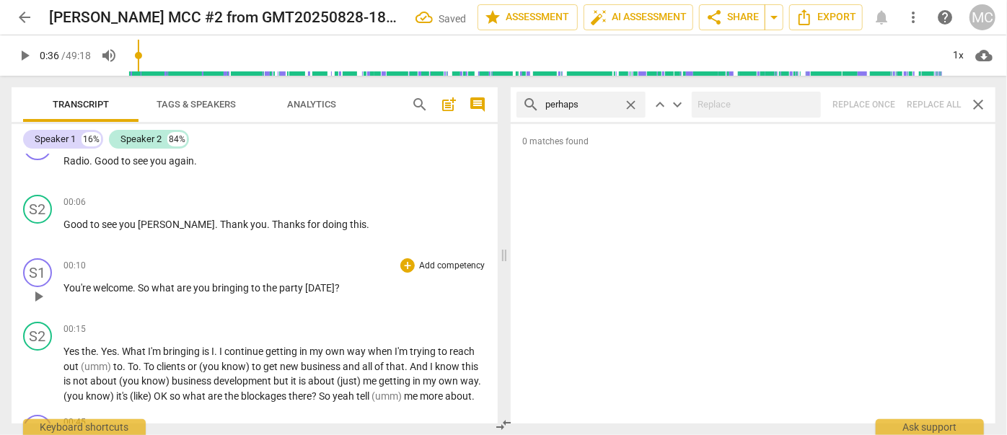
type input "perhaps"
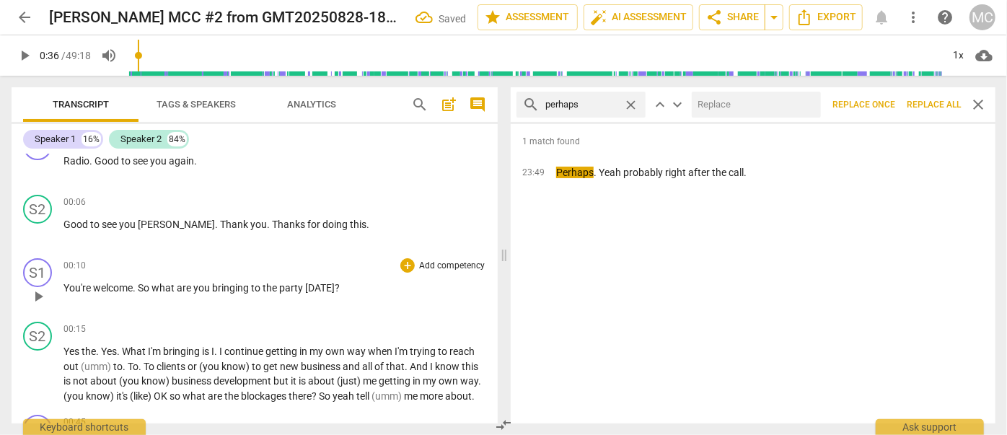
click at [765, 102] on input "text" at bounding box center [753, 104] width 123 height 23
type input "(perhaps)"
click at [935, 106] on span "Replace all" at bounding box center [934, 105] width 54 height 12
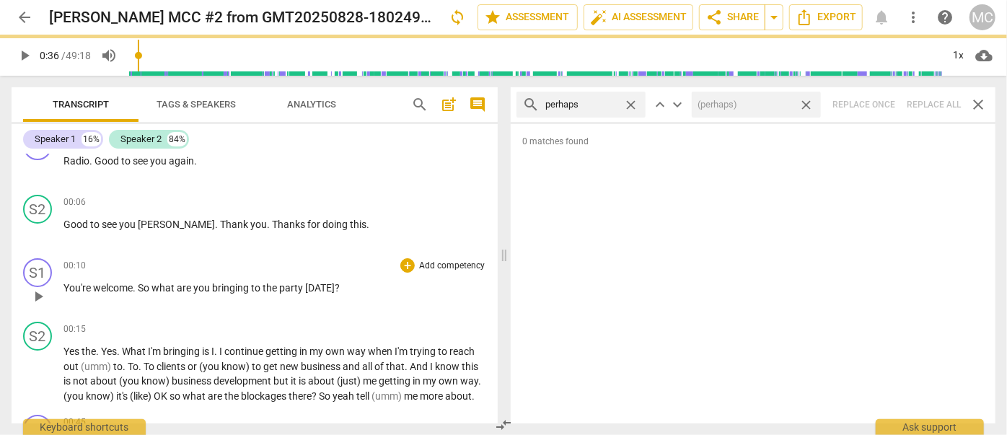
click at [807, 100] on span "close" at bounding box center [806, 104] width 15 height 15
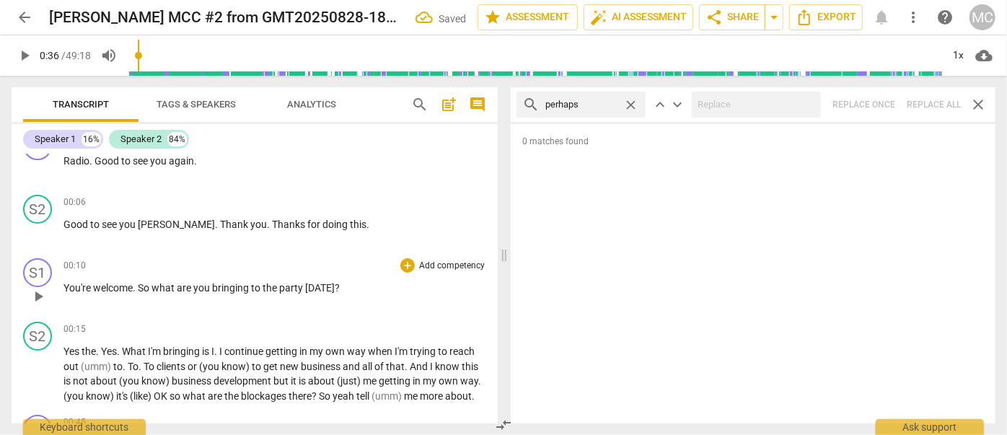
click at [628, 101] on span "close" at bounding box center [630, 104] width 15 height 15
click at [613, 102] on input "text" at bounding box center [592, 104] width 94 height 23
type input "a"
type input "almost"
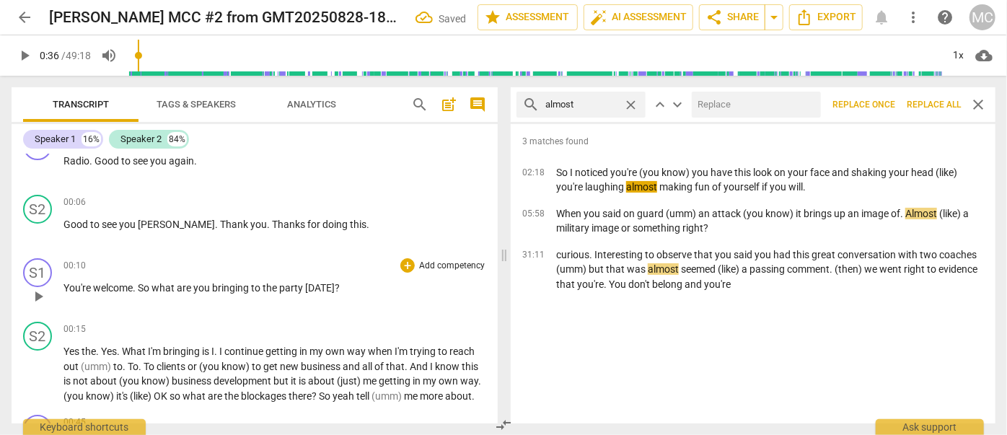
click at [726, 99] on input "text" at bounding box center [753, 104] width 123 height 23
type input "(almost)"
drag, startPoint x: 953, startPoint y: 105, endPoint x: 944, endPoint y: 105, distance: 8.7
click at [953, 105] on span "Replace all" at bounding box center [934, 105] width 54 height 12
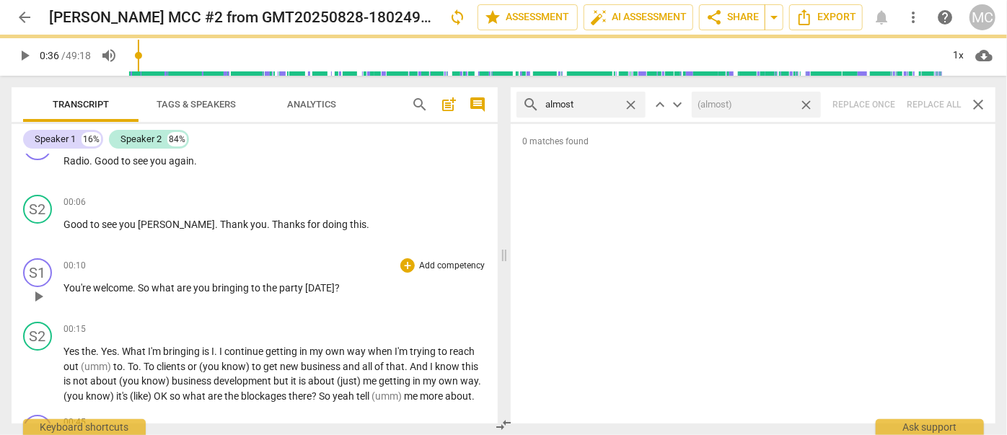
click at [930, 102] on div "search almost close keyboard_arrow_up keyboard_arrow_down (almost) close Replac…" at bounding box center [753, 104] width 485 height 35
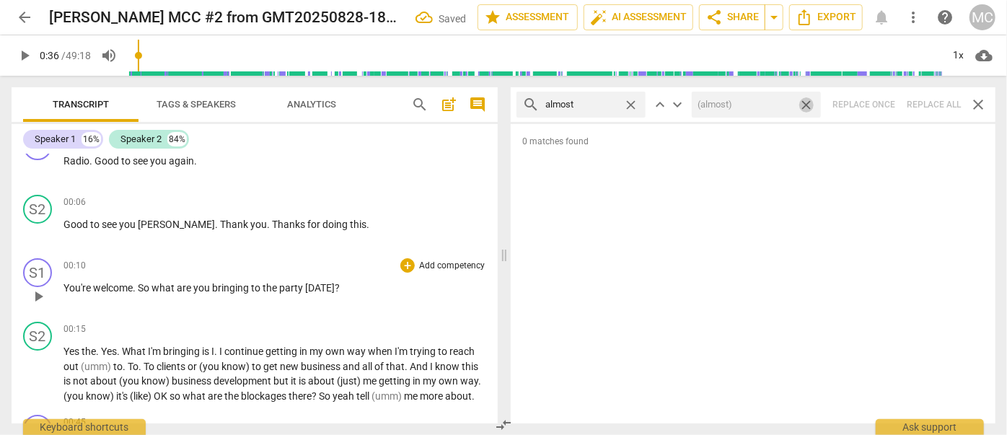
click at [806, 100] on span "close" at bounding box center [806, 104] width 15 height 15
click at [629, 103] on span "close" at bounding box center [630, 104] width 15 height 15
click at [577, 106] on input "text" at bounding box center [592, 104] width 94 height 23
type input "I think"
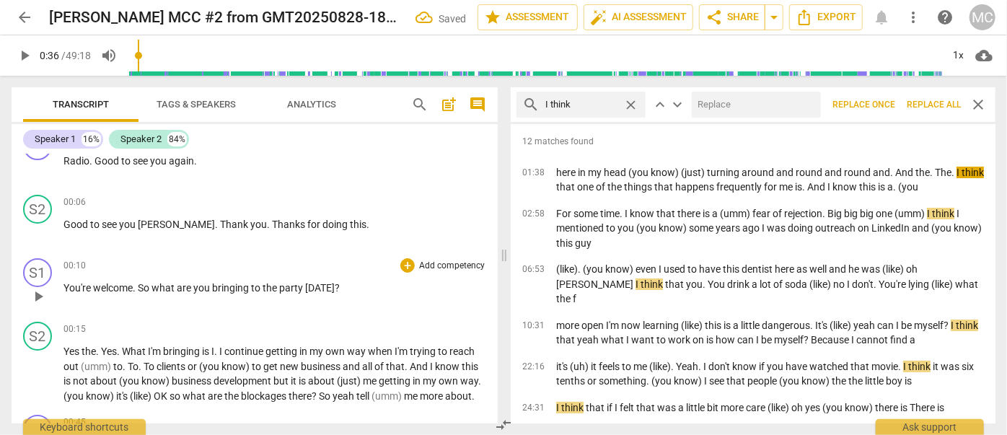
click at [736, 113] on input "text" at bounding box center [753, 104] width 123 height 23
type input "(I think)"
click at [936, 100] on span "Replace all" at bounding box center [934, 105] width 54 height 12
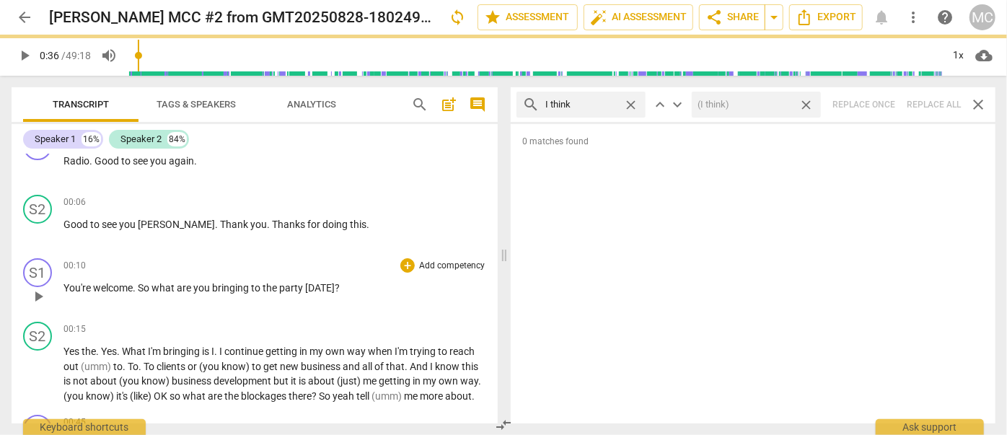
click at [808, 102] on span "close" at bounding box center [806, 104] width 15 height 15
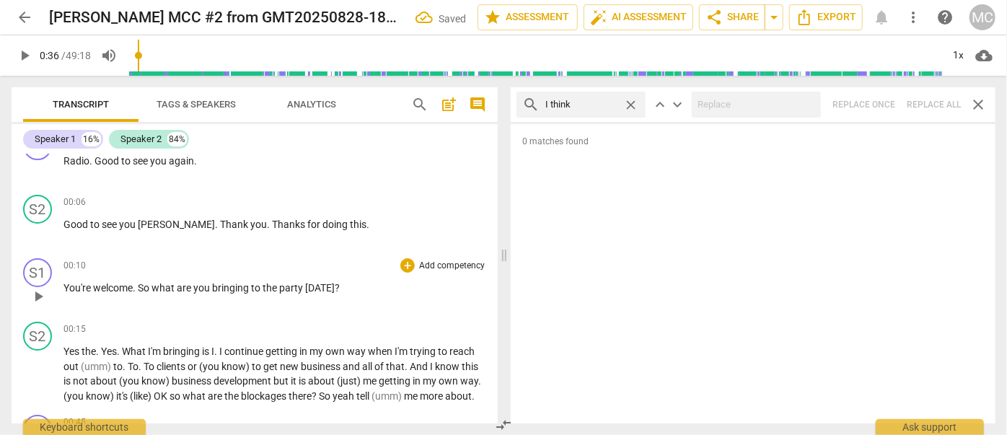
click at [630, 101] on span "close" at bounding box center [630, 104] width 15 height 15
click at [601, 102] on input "text" at bounding box center [592, 104] width 94 height 23
type input "basically"
click at [928, 102] on div "search basically close keyboard_arrow_up keyboard_arrow_down Replace once Repla…" at bounding box center [753, 104] width 485 height 35
click at [629, 103] on span "close" at bounding box center [630, 104] width 15 height 15
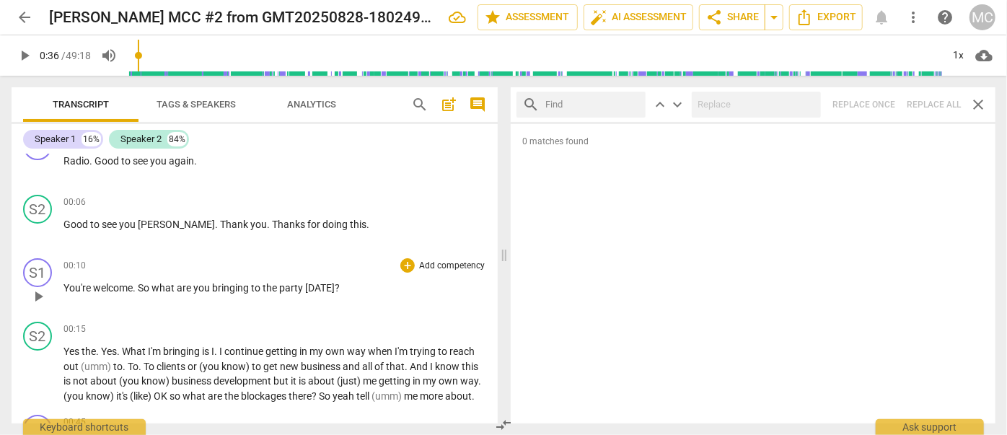
click at [577, 105] on input "text" at bounding box center [592, 104] width 94 height 23
type input "gonna"
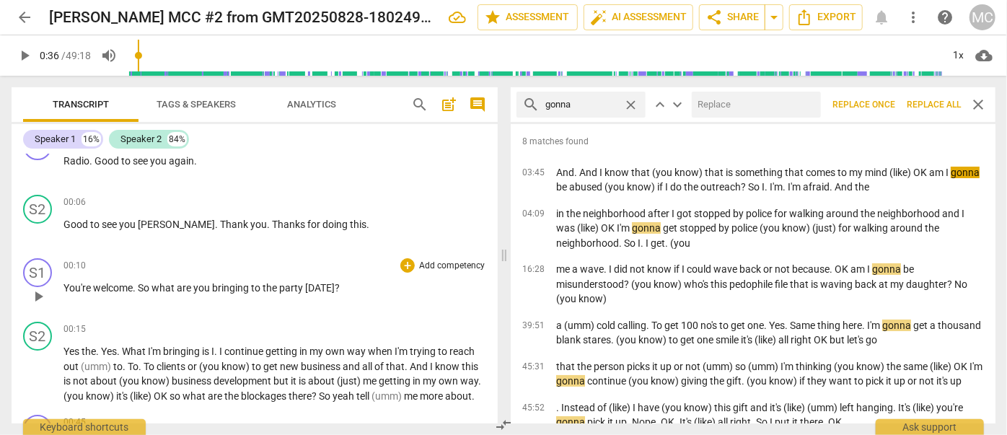
click at [716, 100] on input "text" at bounding box center [753, 104] width 123 height 23
type input "going to"
click at [914, 101] on span "Replace all" at bounding box center [934, 105] width 54 height 12
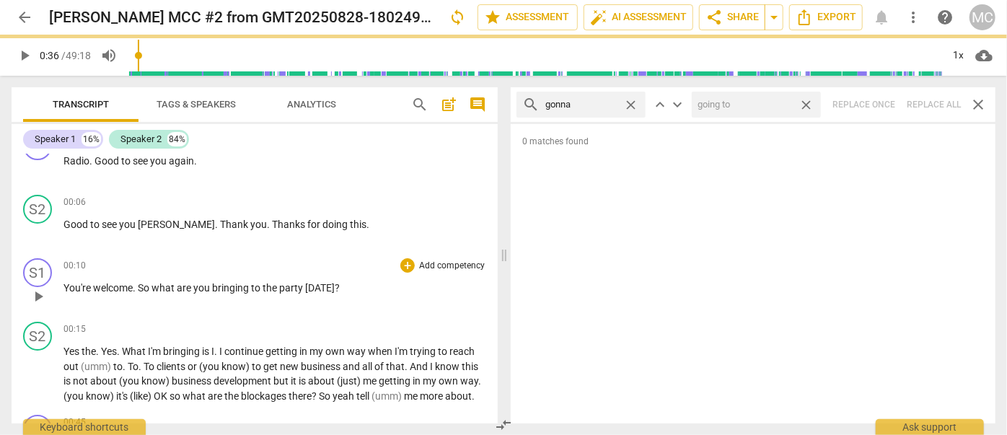
click at [806, 101] on span "close" at bounding box center [806, 104] width 15 height 15
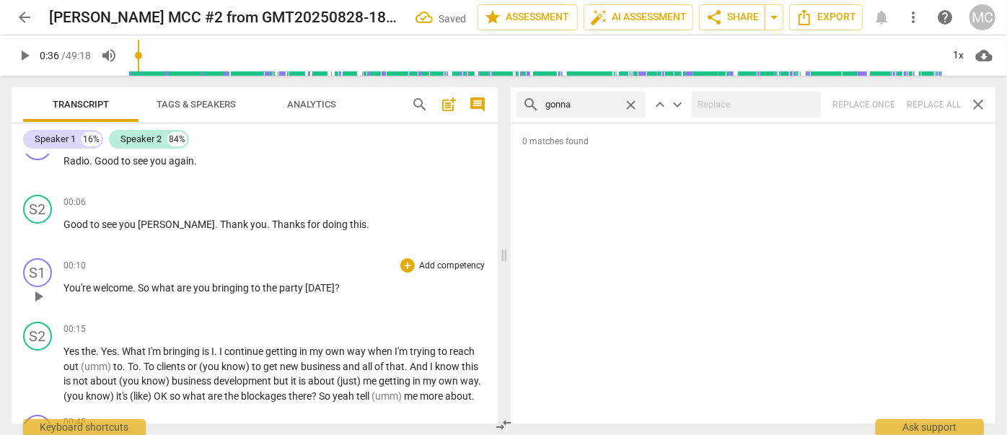
click at [632, 102] on span "close" at bounding box center [630, 104] width 15 height 15
click at [604, 102] on input "text" at bounding box center [592, 104] width 94 height 23
type input "wanna"
click at [925, 101] on div "search wanna close keyboard_arrow_up keyboard_arrow_down Replace once Replace a…" at bounding box center [753, 104] width 485 height 35
type input "39"
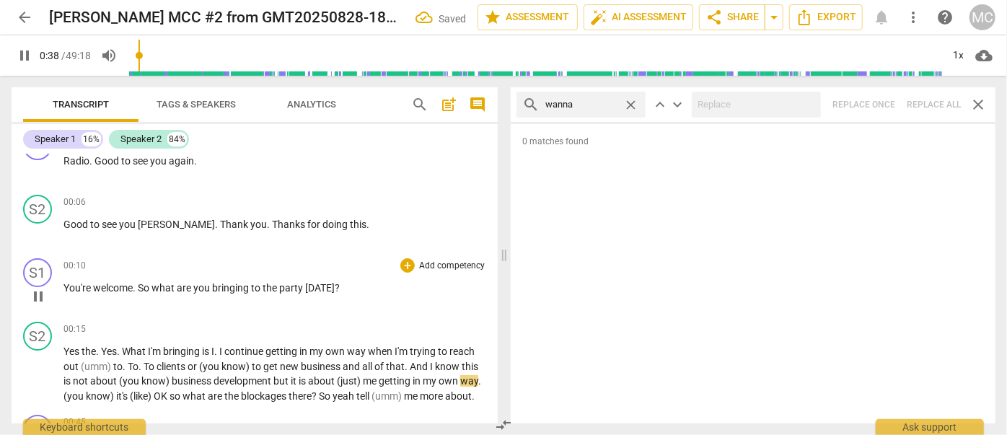
click at [629, 100] on span "close" at bounding box center [630, 104] width 15 height 15
click at [585, 102] on input "text" at bounding box center [592, 104] width 94 height 23
type input "40"
type input "got"
type input "40"
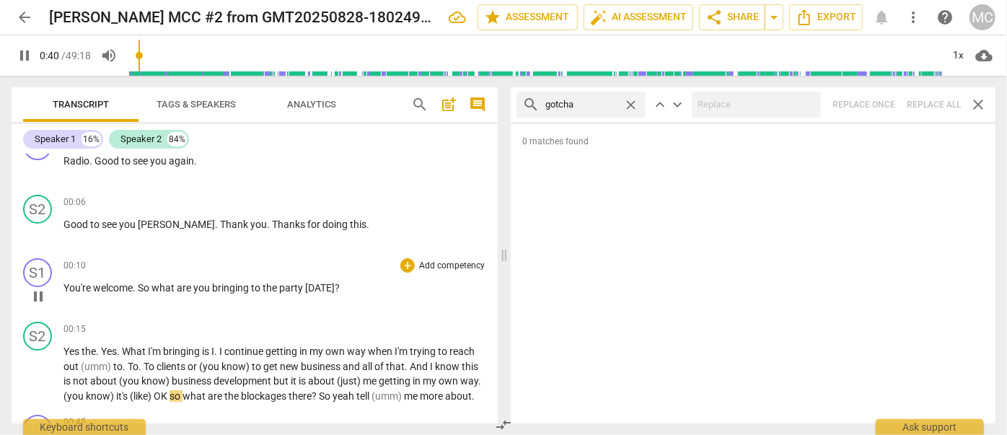
type input "gotcha"
type input "42"
click at [923, 103] on div "search gotcha close keyboard_arrow_up keyboard_arrow_down Replace once Replace …" at bounding box center [753, 104] width 485 height 35
click at [630, 101] on span "close" at bounding box center [630, 104] width 15 height 15
click at [586, 105] on input "text" at bounding box center [592, 104] width 94 height 23
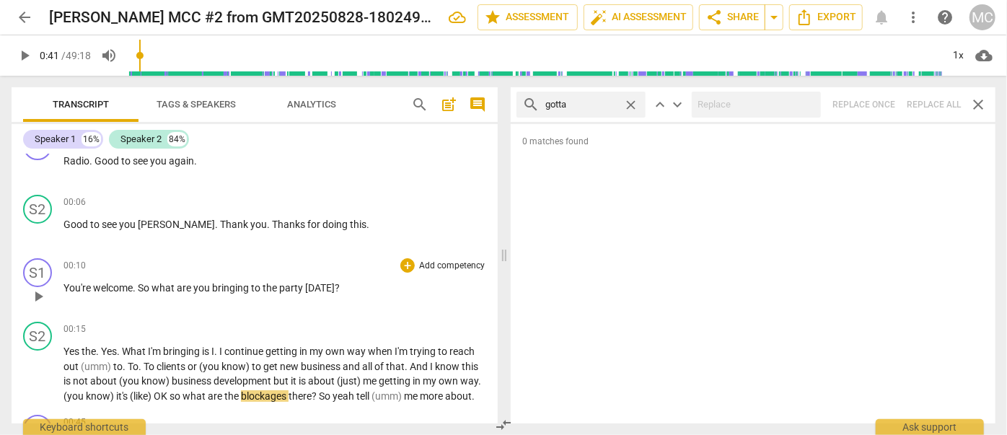
type input "gotta"
click at [935, 100] on div "search gotta close keyboard_arrow_up keyboard_arrow_down Replace once Replace a…" at bounding box center [753, 104] width 485 height 35
drag, startPoint x: 630, startPoint y: 101, endPoint x: 604, endPoint y: 104, distance: 26.8
click at [630, 101] on span "close" at bounding box center [630, 104] width 15 height 15
click at [604, 104] on input "gotta" at bounding box center [581, 104] width 72 height 23
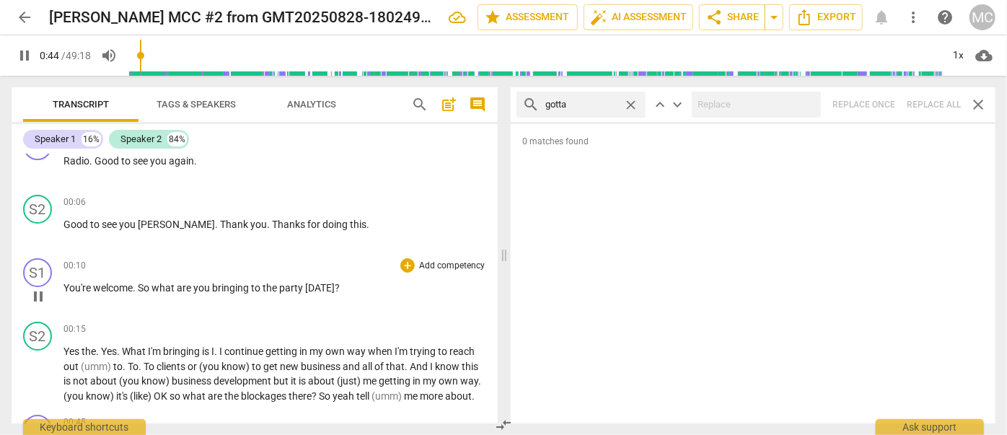
type input "45"
type input ". and"
type input "45"
type input ". and"
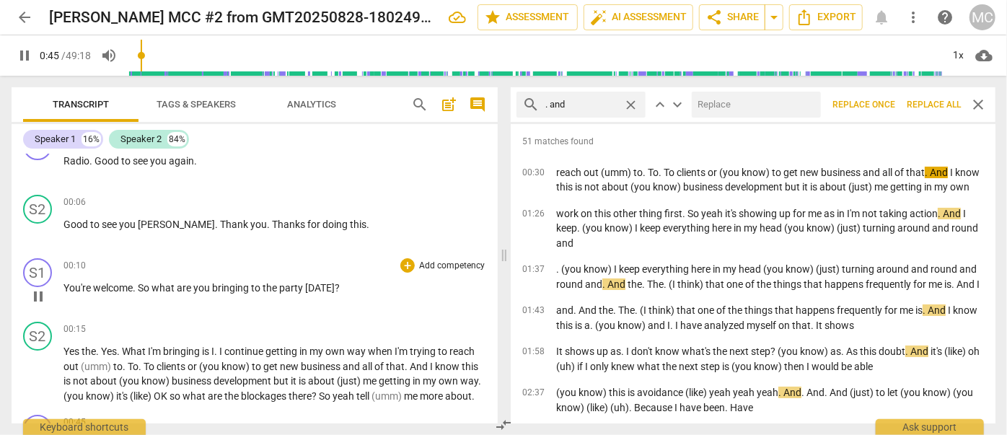
click at [777, 109] on input "text" at bounding box center [753, 104] width 123 height 23
type input "47"
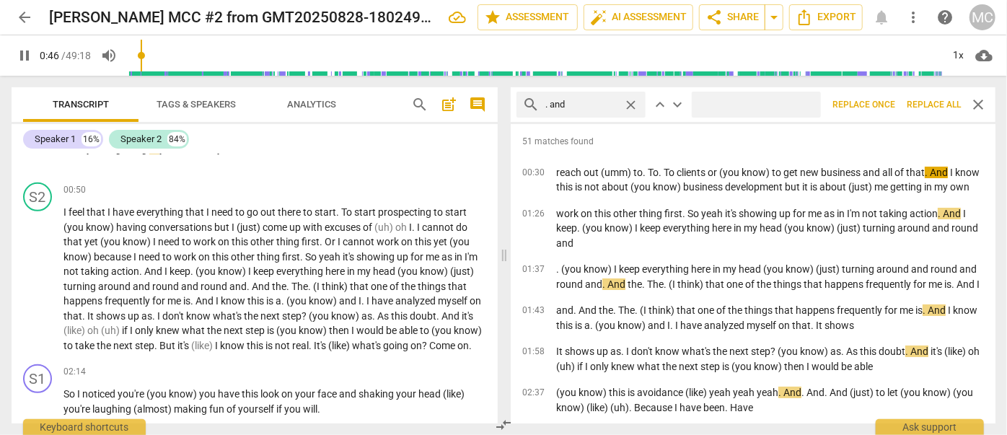
type input "47"
type input "(and"
type input "47"
type input "(and)"
type input "49"
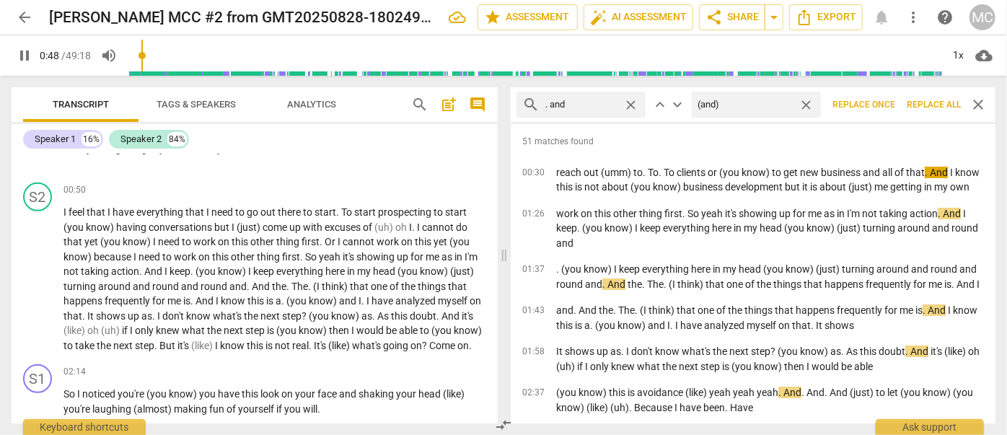
type input "(and)"
click at [927, 103] on span "Replace all" at bounding box center [934, 105] width 54 height 12
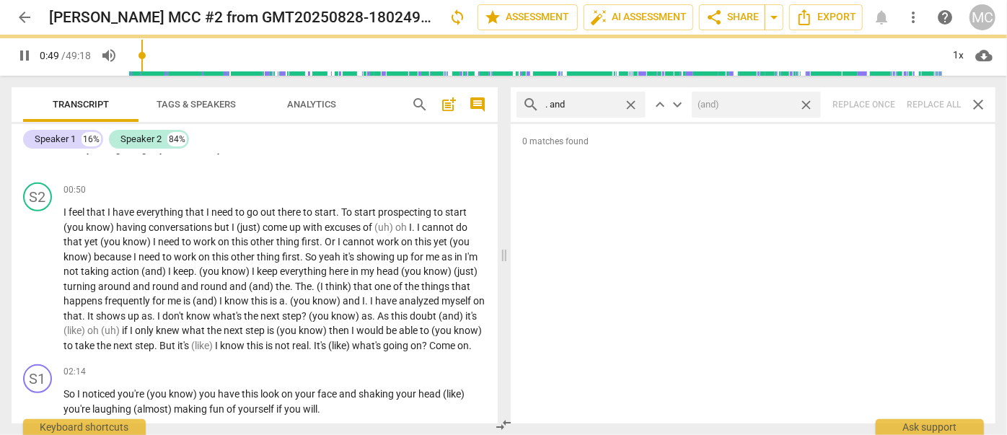
drag, startPoint x: 809, startPoint y: 105, endPoint x: 691, endPoint y: 107, distance: 117.6
click at [809, 105] on span "close" at bounding box center [806, 104] width 15 height 15
click at [633, 102] on span "close" at bounding box center [630, 104] width 15 height 15
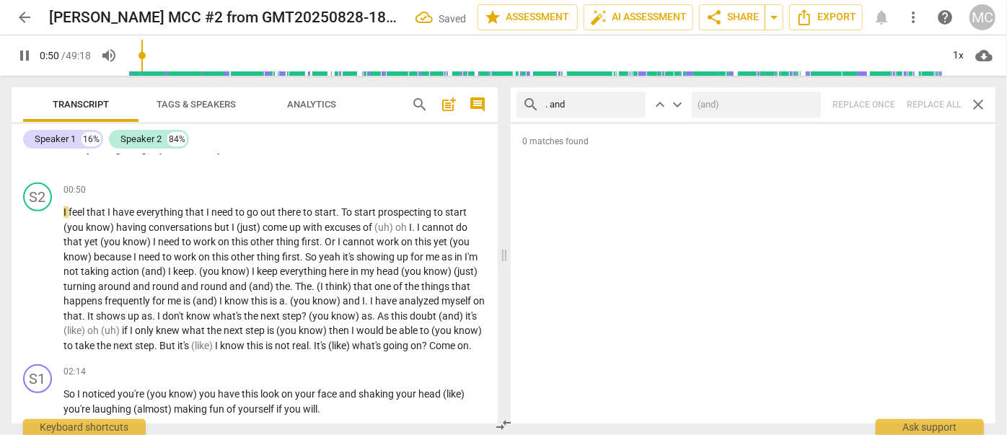
type input "50"
click at [593, 103] on input "text" at bounding box center [592, 104] width 94 height 23
type input "52"
type input ". b"
type input "52"
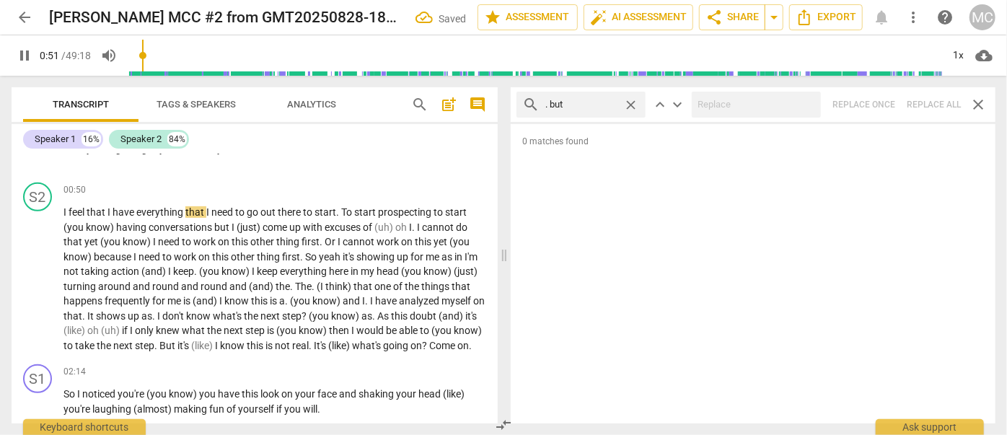
type input ". but"
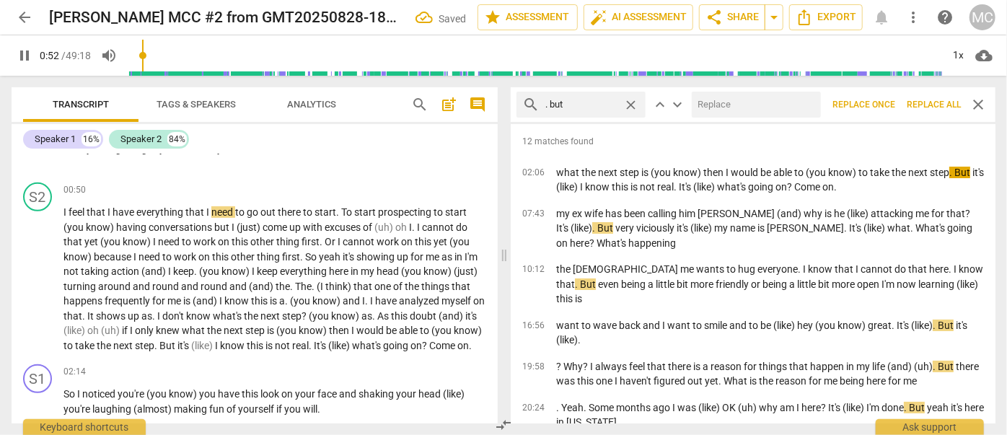
click at [727, 103] on input "text" at bounding box center [753, 104] width 123 height 23
type input "53"
type input ","
type input "53"
type input ", but"
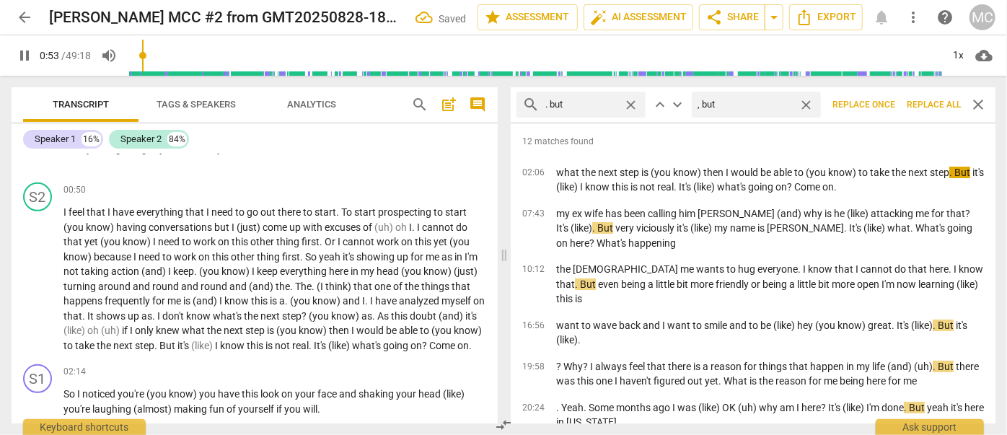
type input "54"
type input ", but"
click at [931, 110] on span "Replace all" at bounding box center [934, 105] width 54 height 12
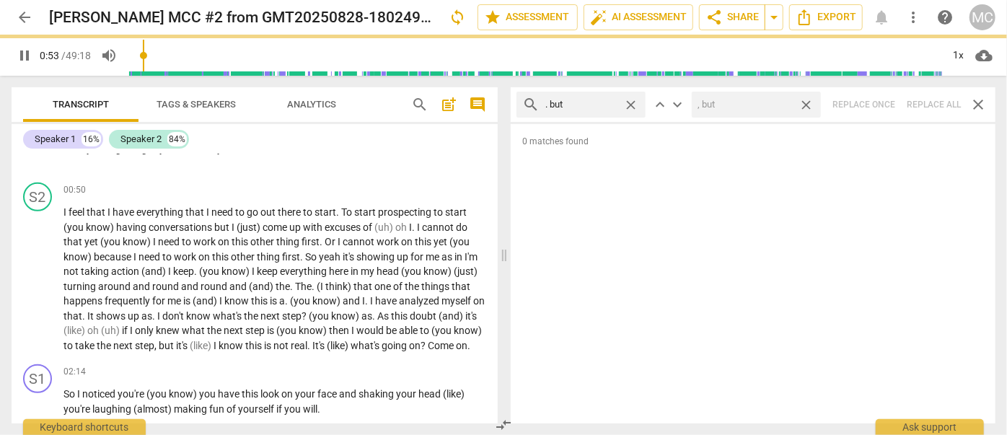
type input "55"
click at [809, 102] on span "close" at bounding box center [806, 104] width 15 height 15
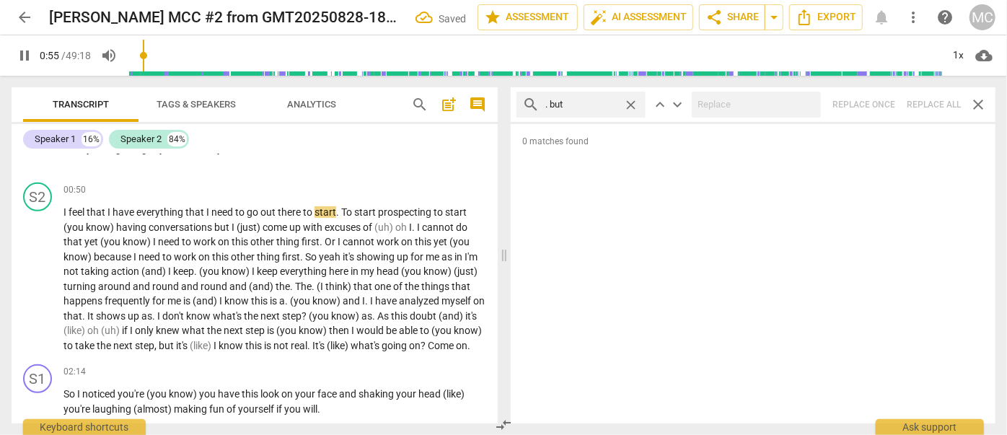
type input "56"
drag, startPoint x: 630, startPoint y: 101, endPoint x: 617, endPoint y: 101, distance: 13.7
click at [630, 101] on span "close" at bounding box center [630, 104] width 15 height 15
click at [600, 102] on input "text" at bounding box center [592, 104] width 94 height 23
type input "57"
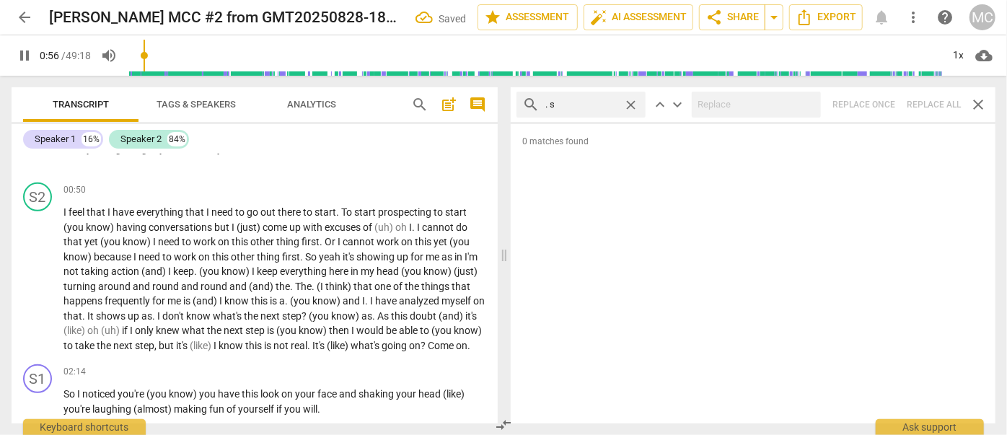
type input ". so"
type input "57"
type input ". so"
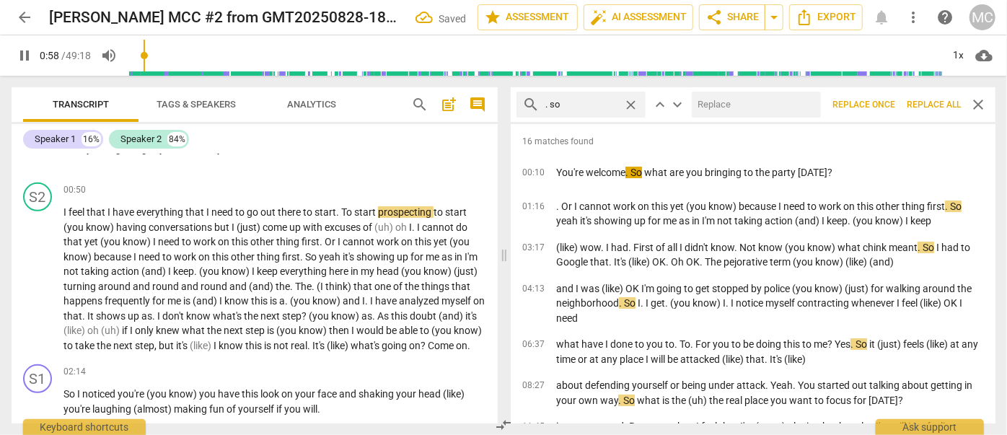
click at [746, 101] on input "text" at bounding box center [753, 104] width 123 height 23
type input "59"
type input "("
type input "59"
type input "(so)"
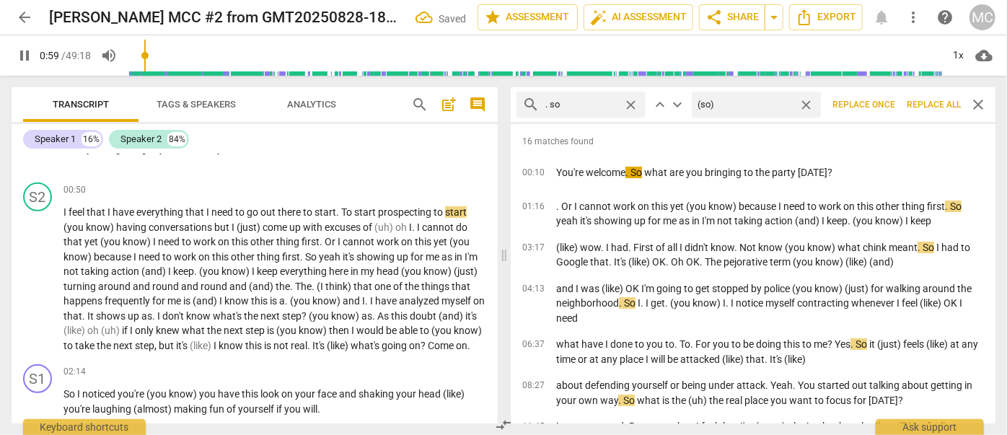
type input "60"
type input "(so)"
type input "60"
type input "(so)"
type input "61"
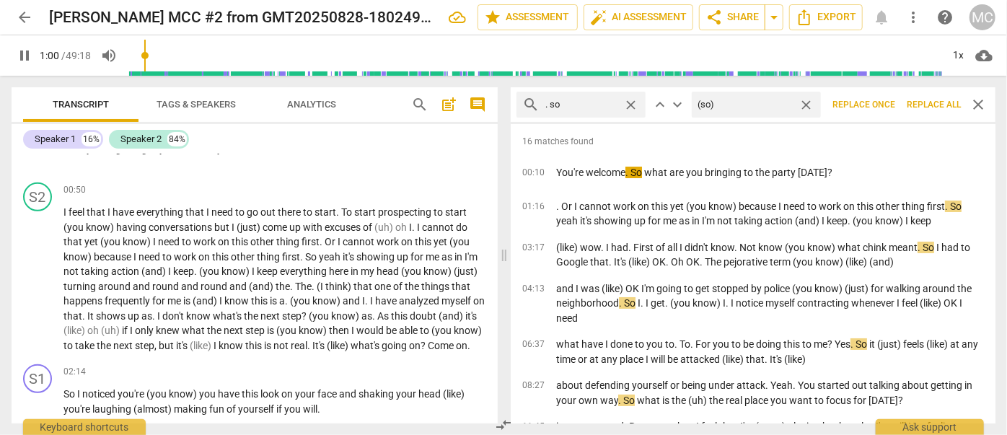
type input "(so)"
click at [936, 106] on span "Replace all" at bounding box center [934, 105] width 54 height 12
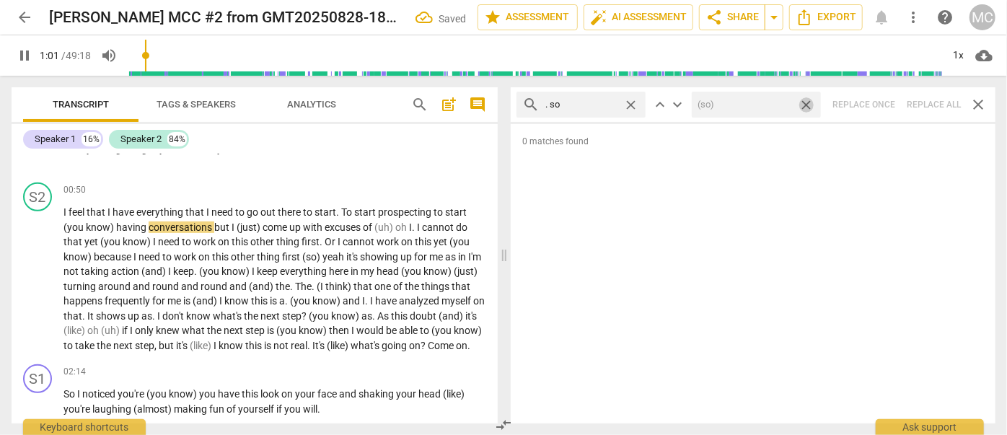
click at [806, 102] on span "close" at bounding box center [806, 104] width 15 height 15
type input "62"
click at [632, 103] on span "close" at bounding box center [630, 104] width 15 height 15
click at [576, 104] on input "text" at bounding box center [592, 104] width 94 height 23
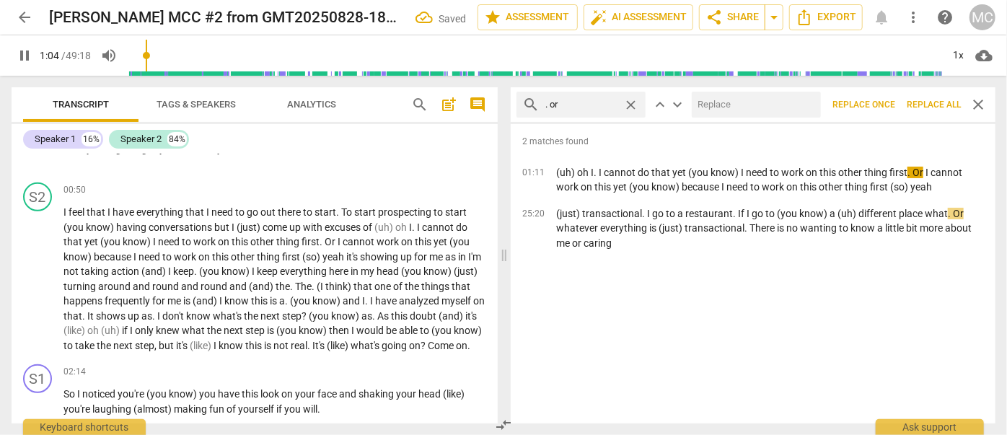
click at [723, 105] on input "text" at bounding box center [753, 104] width 123 height 23
click at [929, 103] on span "Replace all" at bounding box center [934, 105] width 54 height 12
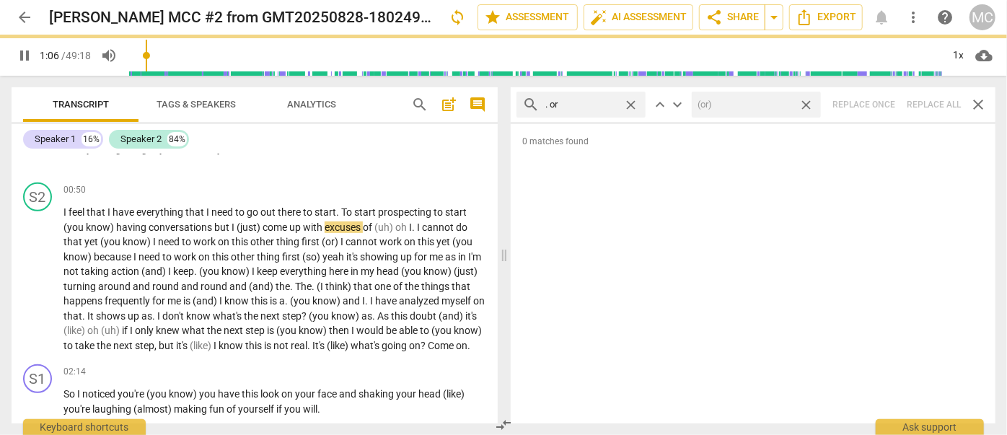
click at [808, 102] on span "close" at bounding box center [806, 104] width 15 height 15
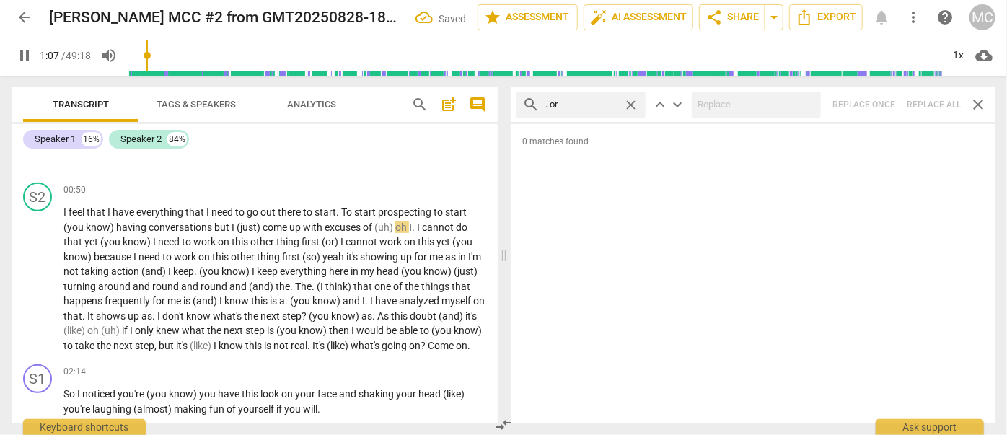
drag, startPoint x: 635, startPoint y: 104, endPoint x: 604, endPoint y: 105, distance: 31.0
click at [635, 104] on span "close" at bounding box center [630, 104] width 15 height 15
click at [604, 105] on input "text" at bounding box center [581, 104] width 72 height 23
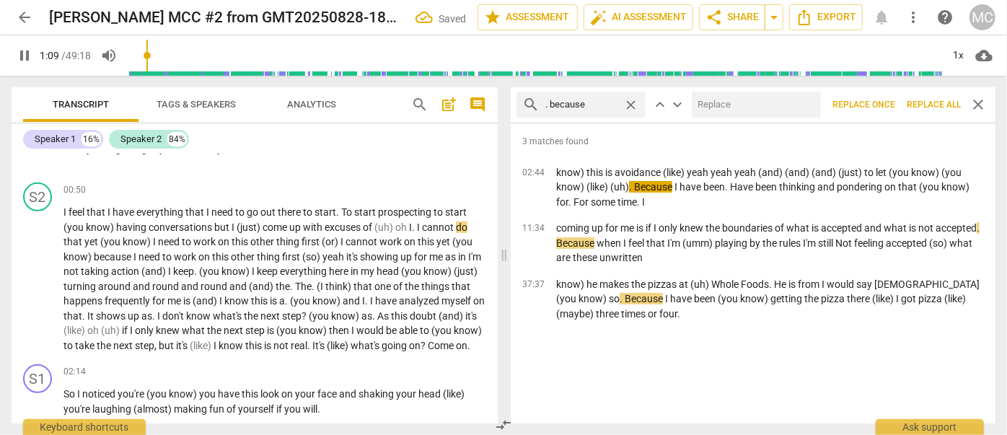
click at [723, 112] on input "text" at bounding box center [753, 104] width 123 height 23
click at [939, 100] on span "Replace all" at bounding box center [934, 105] width 54 height 12
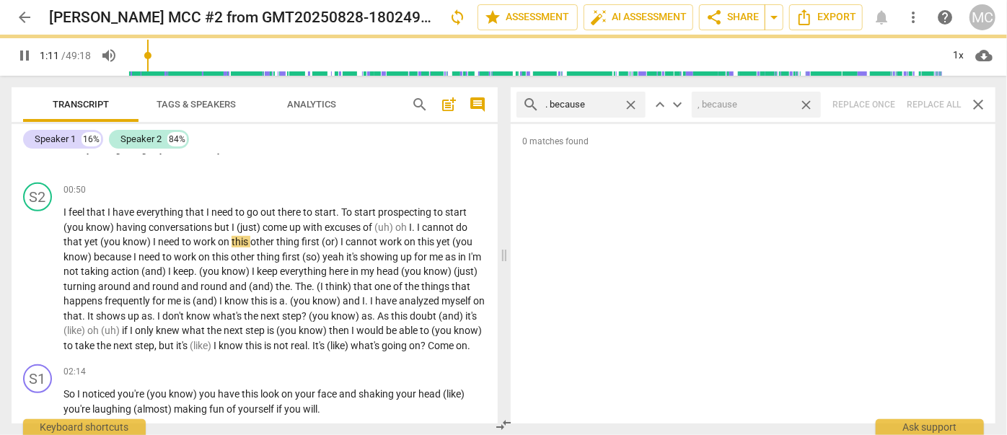
drag, startPoint x: 807, startPoint y: 102, endPoint x: 661, endPoint y: 107, distance: 145.8
click at [807, 102] on span "close" at bounding box center [806, 104] width 15 height 15
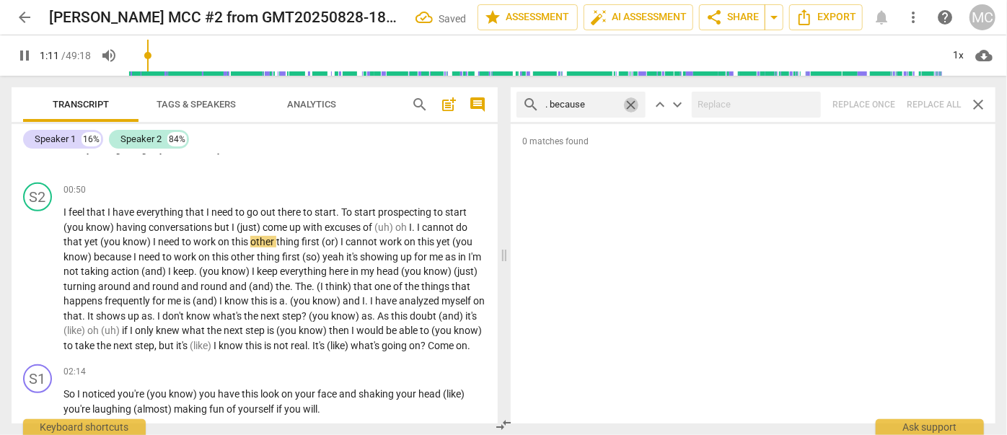
click at [630, 101] on span "close" at bounding box center [630, 104] width 15 height 15
click at [597, 102] on input "text" at bounding box center [592, 104] width 94 height 23
click at [927, 97] on div "search ? And close keyboard_arrow_up keyboard_arrow_down Replace once Replace a…" at bounding box center [753, 104] width 485 height 35
drag, startPoint x: 629, startPoint y: 100, endPoint x: 615, endPoint y: 101, distance: 13.8
click at [629, 100] on span "close" at bounding box center [630, 104] width 15 height 15
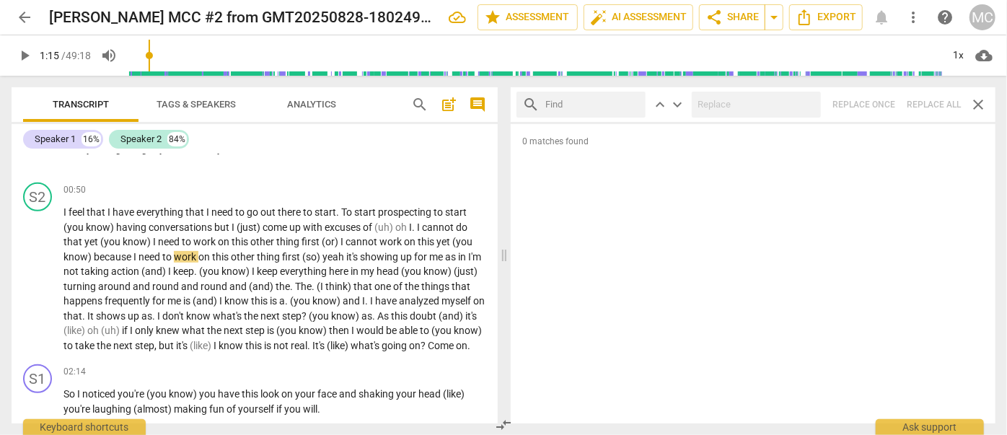
click at [590, 105] on input "text" at bounding box center [592, 104] width 94 height 23
drag, startPoint x: 939, startPoint y: 100, endPoint x: 771, endPoint y: 112, distance: 168.5
click at [938, 100] on div "search ? But close keyboard_arrow_up keyboard_arrow_down Replace once Replace a…" at bounding box center [753, 104] width 485 height 35
click at [633, 101] on span "close" at bounding box center [630, 104] width 15 height 15
click at [582, 103] on input "text" at bounding box center [592, 104] width 94 height 23
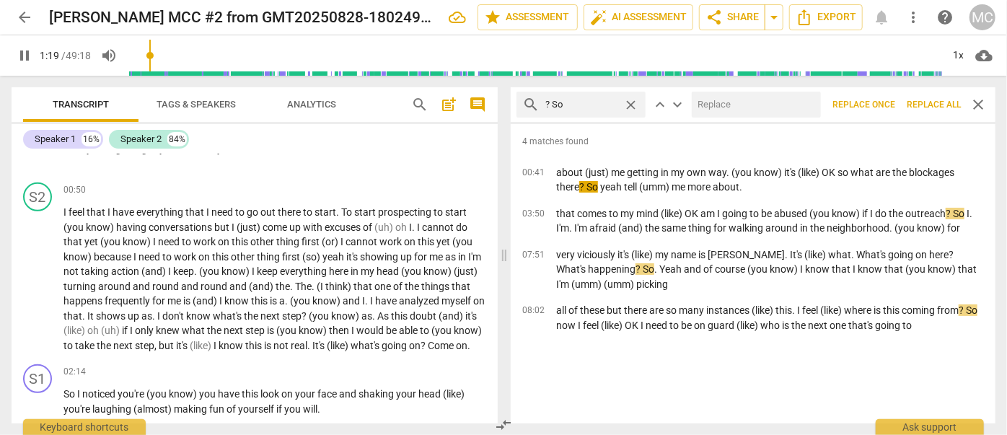
click at [704, 106] on input "text" at bounding box center [753, 104] width 123 height 23
click at [935, 103] on span "Replace all" at bounding box center [934, 105] width 54 height 12
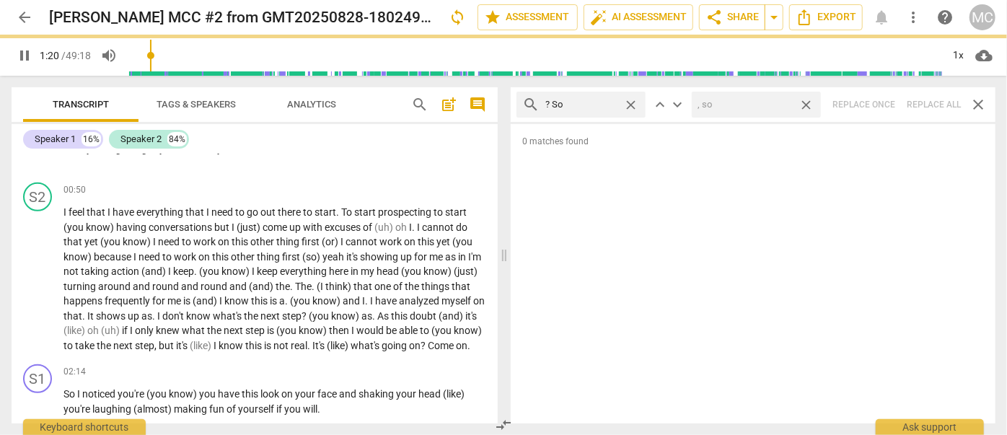
click at [804, 102] on span "close" at bounding box center [806, 104] width 15 height 15
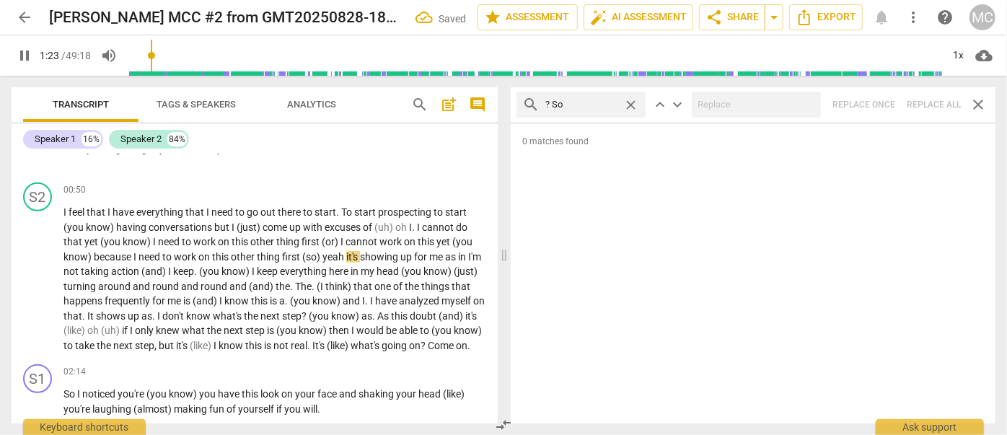
drag, startPoint x: 629, startPoint y: 102, endPoint x: 589, endPoint y: 103, distance: 40.4
click at [630, 102] on span "close" at bounding box center [630, 104] width 15 height 15
click at [589, 103] on input "text" at bounding box center [592, 104] width 94 height 23
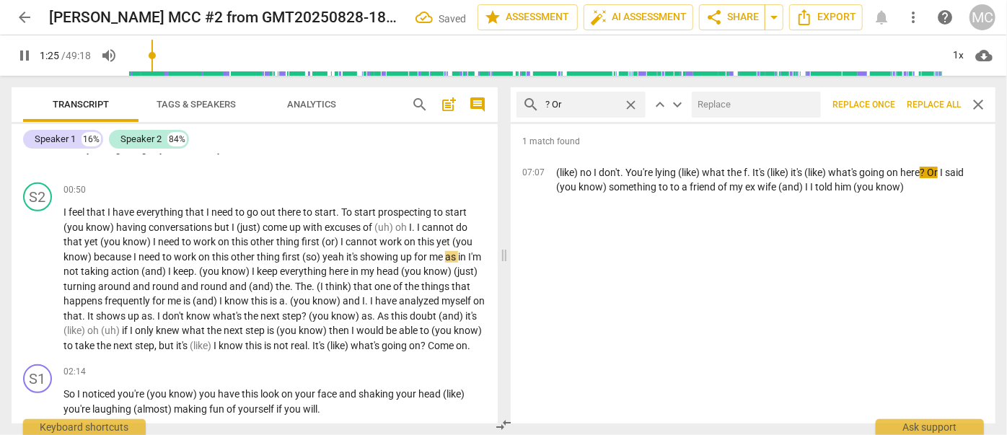
click at [700, 100] on input "text" at bounding box center [753, 104] width 123 height 23
click at [921, 99] on span "Replace all" at bounding box center [934, 105] width 54 height 12
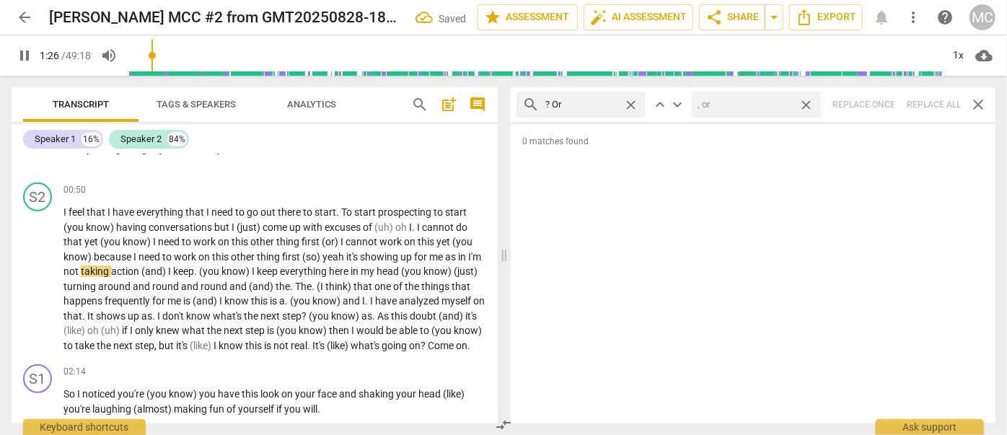
drag, startPoint x: 806, startPoint y: 102, endPoint x: 650, endPoint y: 104, distance: 155.8
click at [806, 102] on span "close" at bounding box center [806, 104] width 15 height 15
click at [630, 100] on span "close" at bounding box center [630, 104] width 15 height 15
drag, startPoint x: 573, startPoint y: 105, endPoint x: 582, endPoint y: 97, distance: 12.3
click at [573, 105] on input "text" at bounding box center [592, 104] width 94 height 23
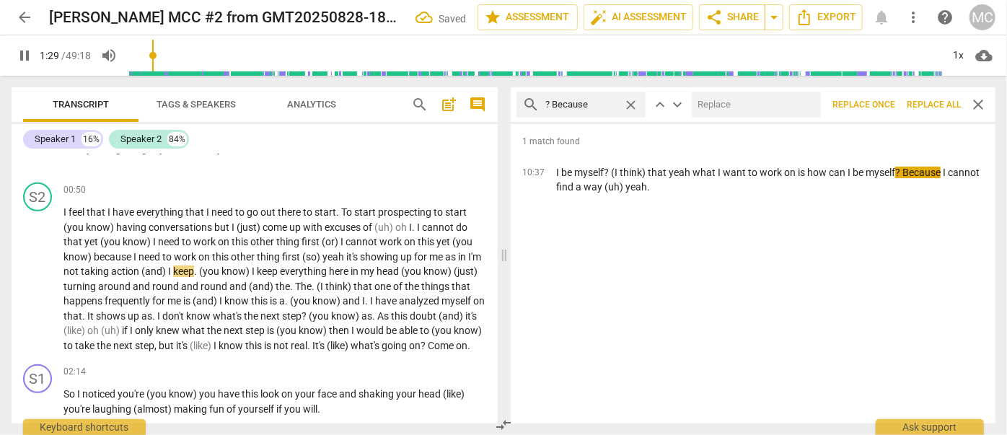
click at [716, 99] on input "text" at bounding box center [753, 104] width 123 height 23
click at [925, 100] on span "Replace all" at bounding box center [934, 105] width 54 height 12
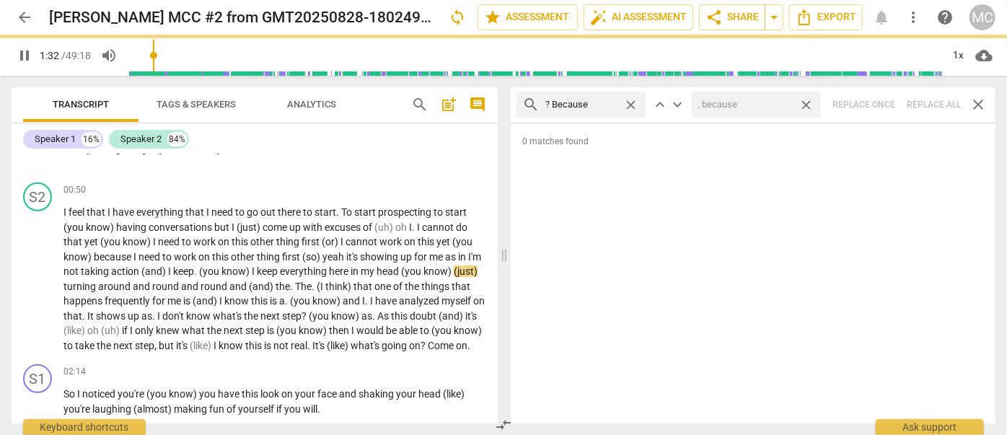
click at [805, 100] on span "close" at bounding box center [806, 104] width 15 height 15
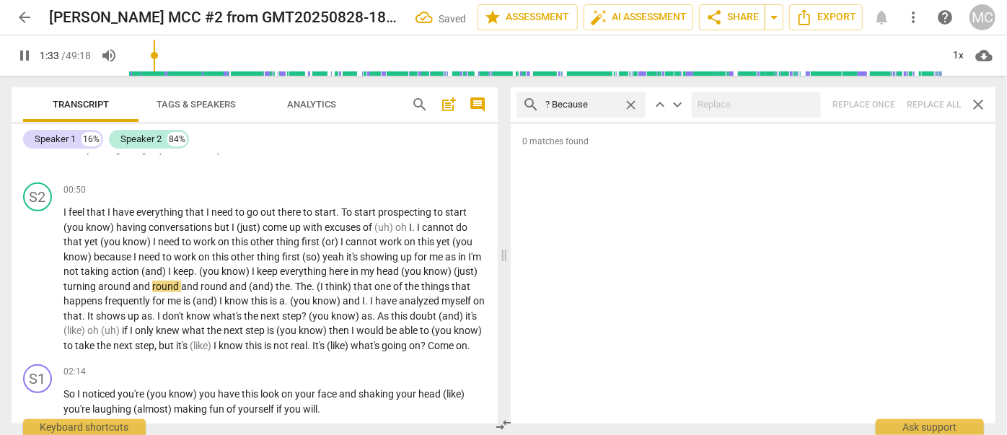
drag, startPoint x: 628, startPoint y: 102, endPoint x: 579, endPoint y: 105, distance: 49.1
click at [628, 101] on span "close" at bounding box center [630, 104] width 15 height 15
click at [575, 105] on input "text" at bounding box center [592, 104] width 94 height 23
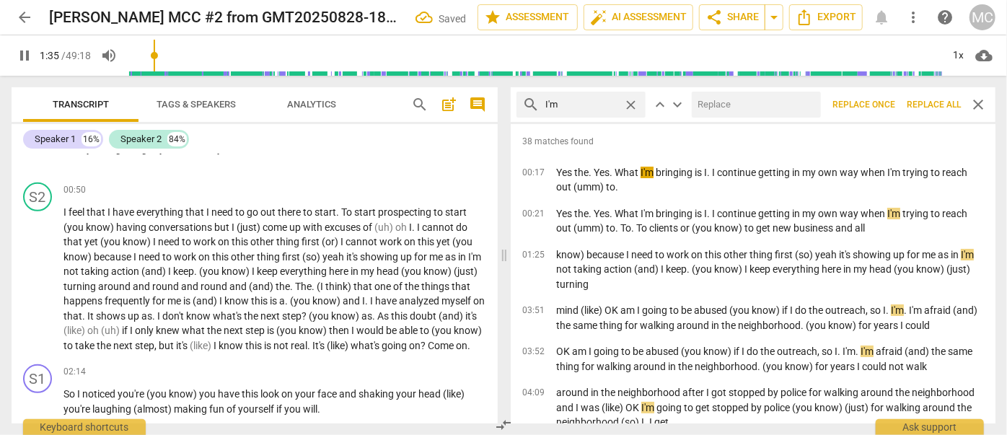
click at [735, 110] on input "text" at bounding box center [753, 104] width 123 height 23
click at [923, 99] on span "Replace all" at bounding box center [934, 105] width 54 height 12
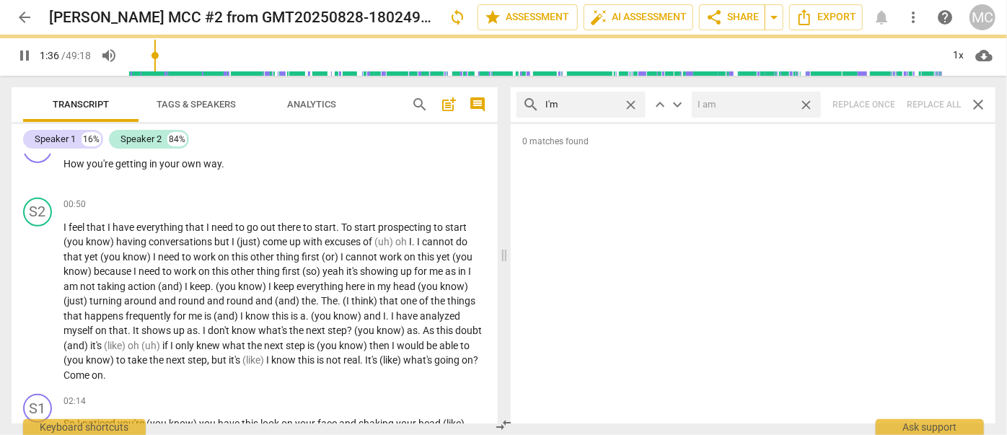
drag, startPoint x: 809, startPoint y: 104, endPoint x: 630, endPoint y: 101, distance: 178.9
click at [809, 104] on span "close" at bounding box center [806, 104] width 15 height 15
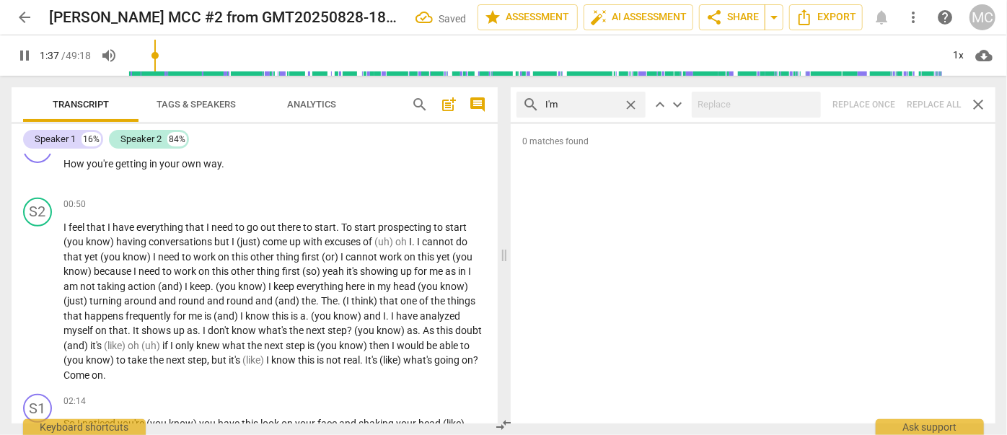
drag, startPoint x: 630, startPoint y: 101, endPoint x: 552, endPoint y: 105, distance: 78.7
click at [630, 101] on span "close" at bounding box center [630, 104] width 15 height 15
click at [553, 105] on input "I'm" at bounding box center [581, 104] width 72 height 23
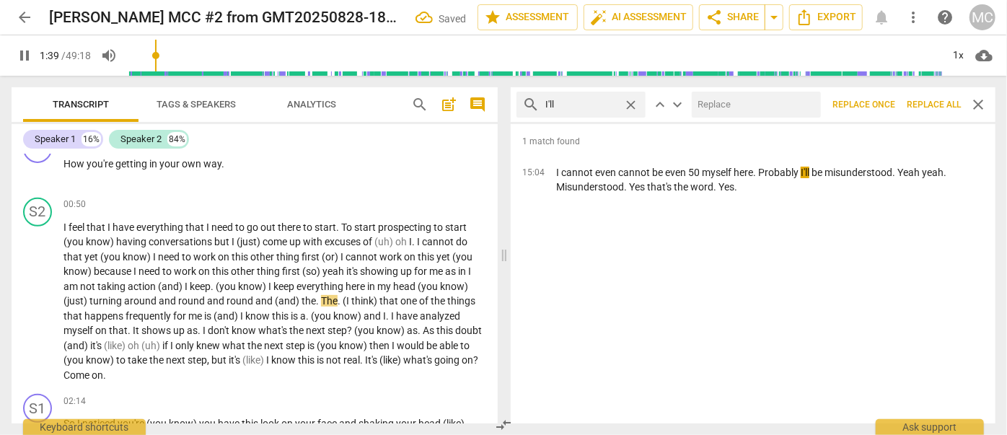
click at [723, 100] on input "text" at bounding box center [753, 104] width 123 height 23
click at [923, 103] on span "Replace all" at bounding box center [934, 105] width 54 height 12
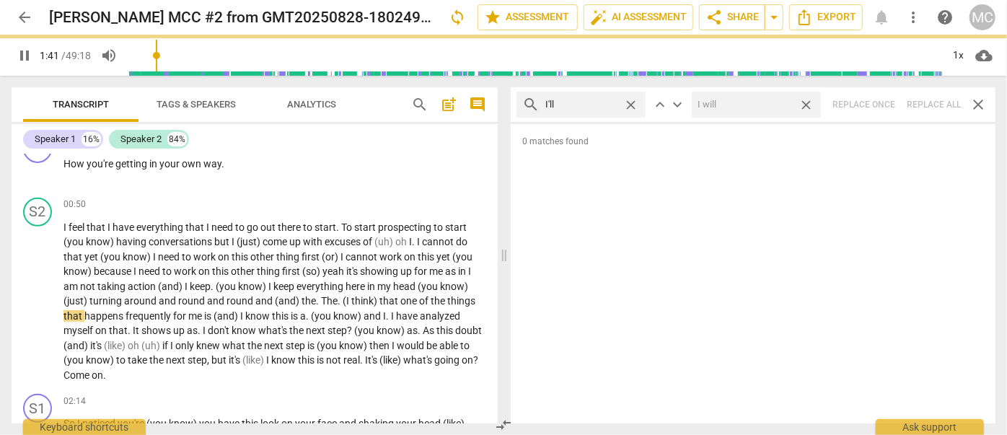
click at [807, 101] on span "close" at bounding box center [806, 104] width 15 height 15
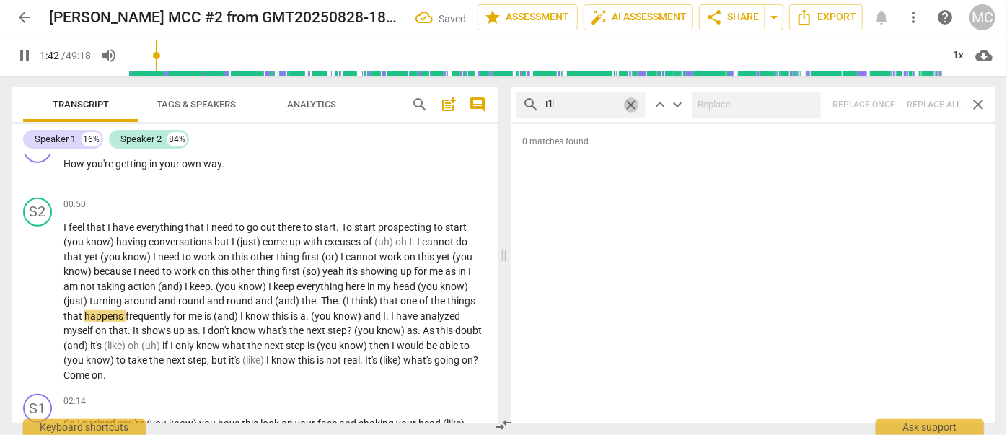
click at [630, 102] on span "close" at bounding box center [630, 104] width 15 height 15
click at [604, 104] on input "text" at bounding box center [592, 104] width 94 height 23
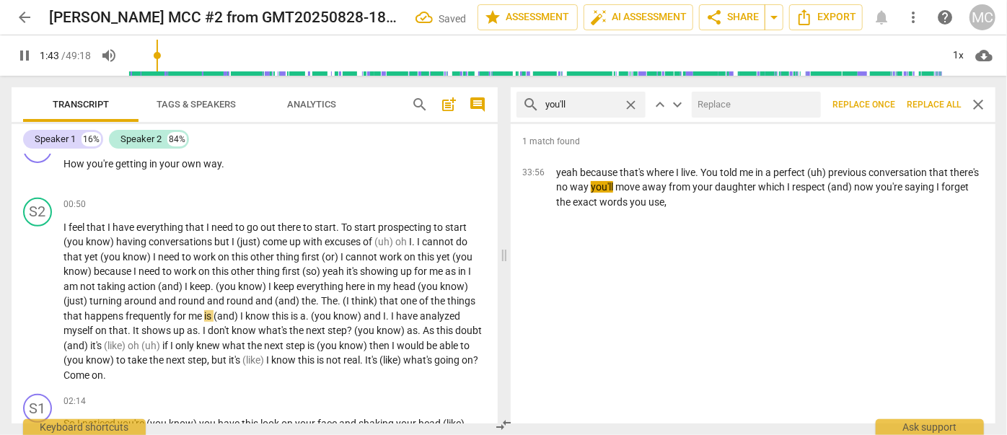
click at [750, 105] on input "text" at bounding box center [753, 104] width 123 height 23
click at [931, 105] on span "Replace all" at bounding box center [934, 105] width 54 height 12
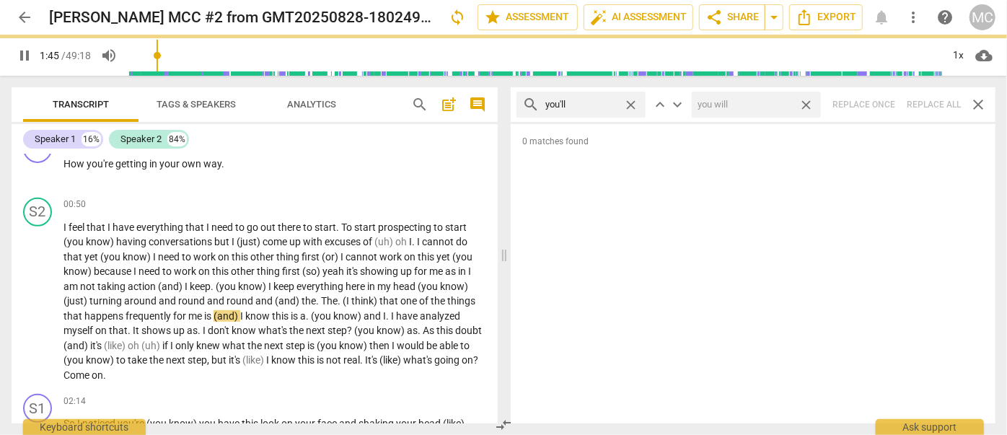
click at [806, 101] on span "close" at bounding box center [806, 104] width 15 height 15
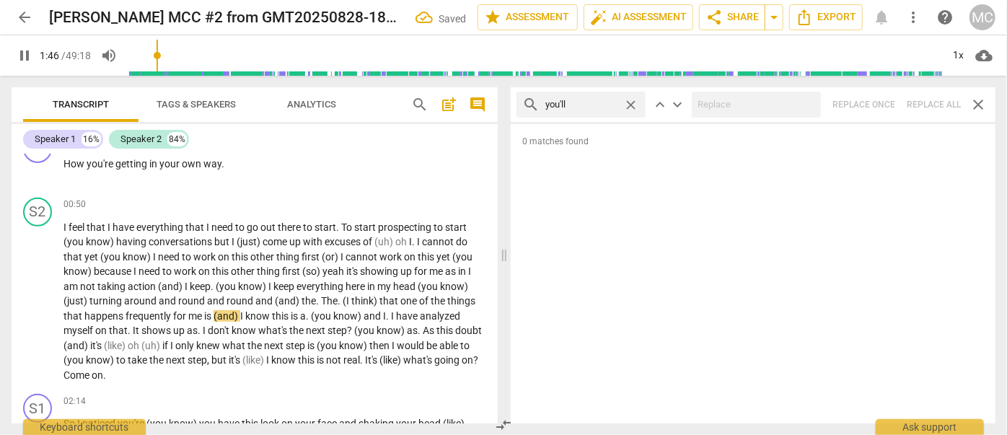
click at [629, 102] on span "close" at bounding box center [630, 104] width 15 height 15
click at [592, 105] on input "text" at bounding box center [592, 104] width 94 height 23
click at [920, 100] on div "search he'll close keyboard_arrow_up keyboard_arrow_down Replace once Replace a…" at bounding box center [753, 104] width 485 height 35
click at [630, 103] on span "close" at bounding box center [630, 104] width 15 height 15
click at [616, 103] on input "text" at bounding box center [581, 104] width 72 height 23
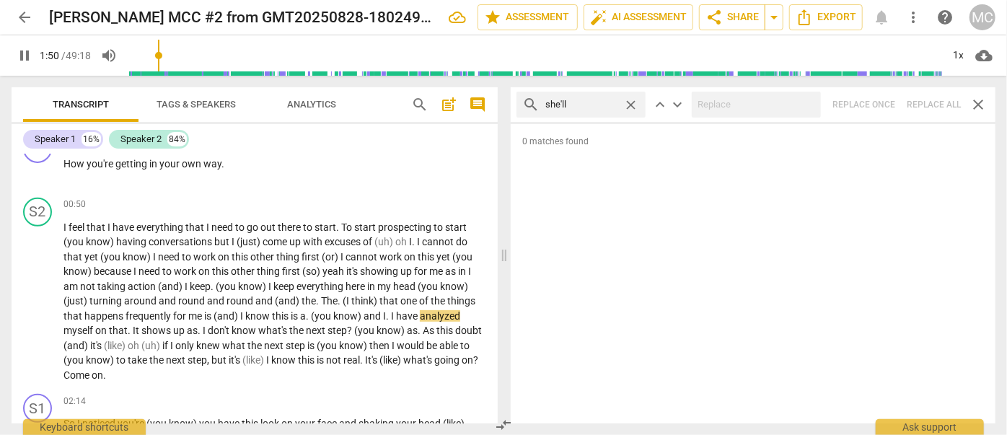
click at [938, 101] on div "search she'll close keyboard_arrow_up keyboard_arrow_down Replace once Replace …" at bounding box center [753, 104] width 485 height 35
drag, startPoint x: 631, startPoint y: 102, endPoint x: 616, endPoint y: 102, distance: 15.1
click at [631, 102] on span "close" at bounding box center [630, 104] width 15 height 15
click at [610, 102] on input "text" at bounding box center [592, 104] width 94 height 23
click at [923, 103] on div "search it'll close keyboard_arrow_up keyboard_arrow_down Replace once Replace a…" at bounding box center [753, 104] width 485 height 35
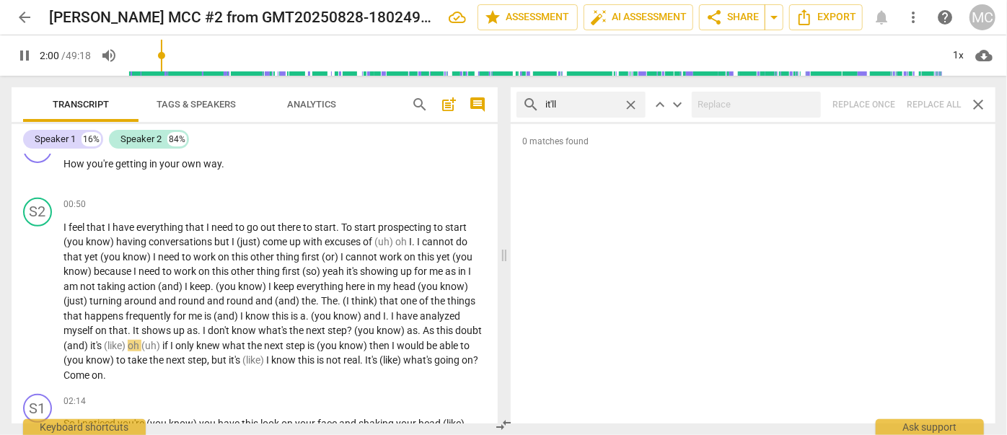
click at [631, 103] on span "close" at bounding box center [630, 104] width 15 height 15
click at [594, 105] on input "text" at bounding box center [592, 104] width 94 height 23
click at [938, 100] on div "search we'll close keyboard_arrow_up keyboard_arrow_down Replace once Replace a…" at bounding box center [753, 104] width 485 height 35
click at [629, 103] on span "close" at bounding box center [630, 104] width 15 height 15
click at [605, 102] on input "text" at bounding box center [592, 104] width 94 height 23
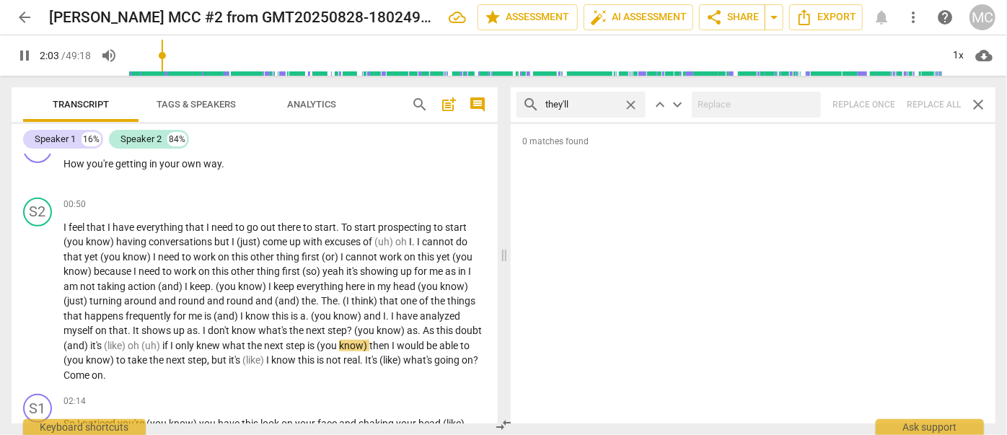
click at [912, 104] on div "search they'll close keyboard_arrow_up keyboard_arrow_down Replace once Replace…" at bounding box center [753, 104] width 485 height 35
click at [631, 103] on span "close" at bounding box center [630, 104] width 15 height 15
click at [571, 105] on input "text" at bounding box center [592, 104] width 94 height 23
click at [923, 95] on div "search there'll close keyboard_arrow_up keyboard_arrow_down Replace once Replac…" at bounding box center [753, 104] width 485 height 35
click at [633, 100] on span "close" at bounding box center [630, 104] width 15 height 15
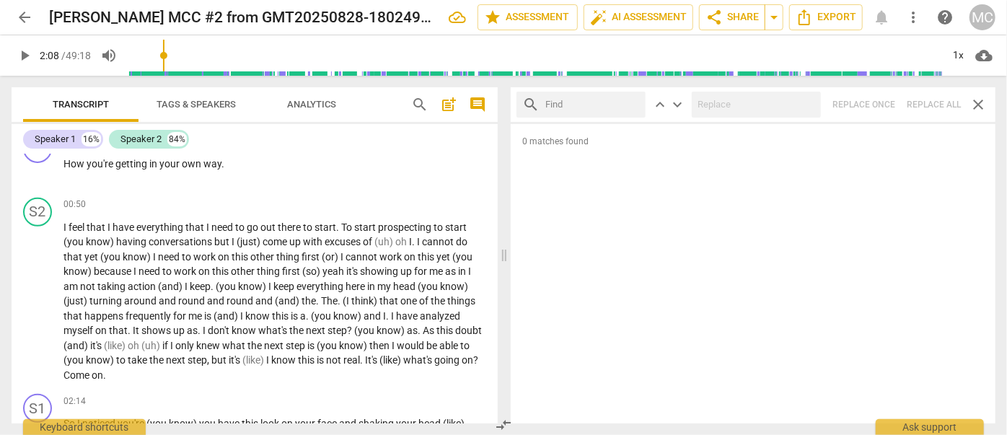
click at [598, 101] on input "text" at bounding box center [592, 104] width 94 height 23
click at [931, 97] on div "search that'll close keyboard_arrow_up keyboard_arrow_down Replace once Replace…" at bounding box center [753, 104] width 485 height 35
drag, startPoint x: 633, startPoint y: 102, endPoint x: 590, endPoint y: 105, distance: 43.4
click at [633, 102] on span "close" at bounding box center [630, 104] width 15 height 15
click at [586, 105] on input "text" at bounding box center [592, 104] width 94 height 23
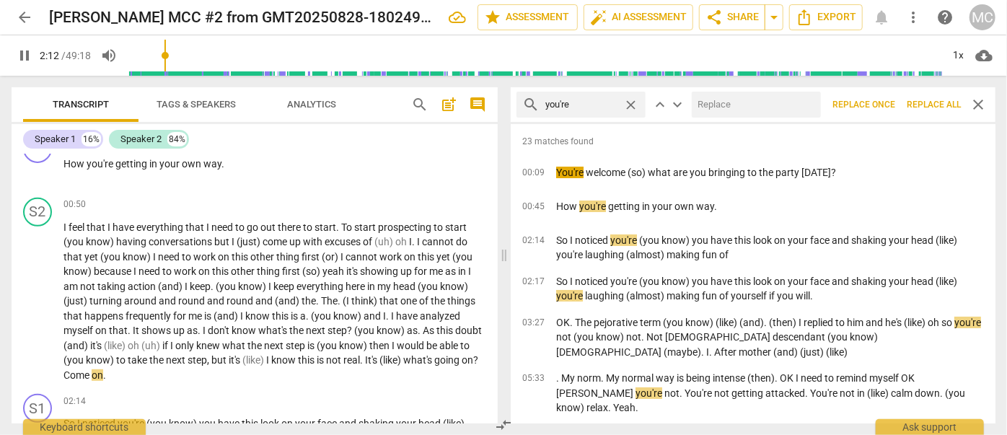
click at [771, 105] on input "text" at bounding box center [753, 104] width 123 height 23
drag, startPoint x: 928, startPoint y: 100, endPoint x: 806, endPoint y: 102, distance: 121.9
click at [928, 100] on span "Replace all" at bounding box center [934, 105] width 54 height 12
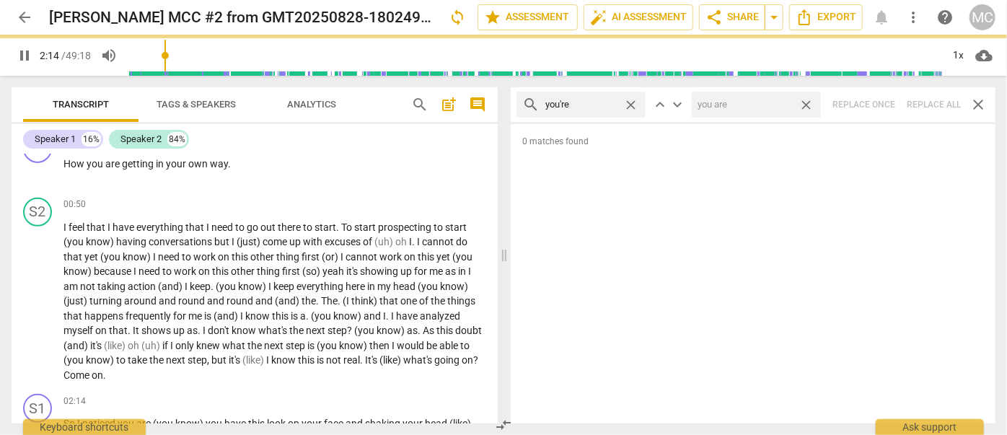
drag, startPoint x: 806, startPoint y: 102, endPoint x: 644, endPoint y: 115, distance: 162.1
click at [806, 102] on span "close" at bounding box center [806, 104] width 15 height 15
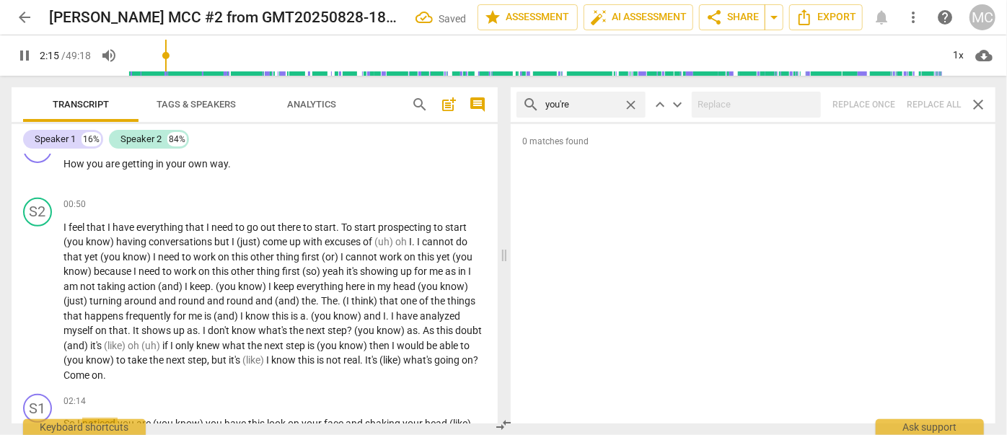
click at [630, 103] on span "close" at bounding box center [630, 104] width 15 height 15
drag, startPoint x: 581, startPoint y: 104, endPoint x: 571, endPoint y: 118, distance: 16.6
click at [581, 105] on input "text" at bounding box center [592, 104] width 94 height 23
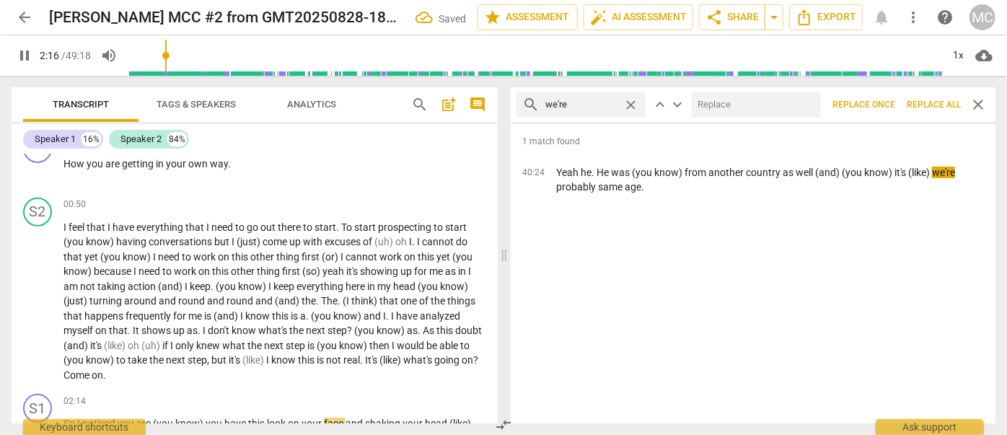
click at [780, 106] on input "text" at bounding box center [753, 104] width 123 height 23
click at [931, 100] on span "Replace all" at bounding box center [934, 105] width 54 height 12
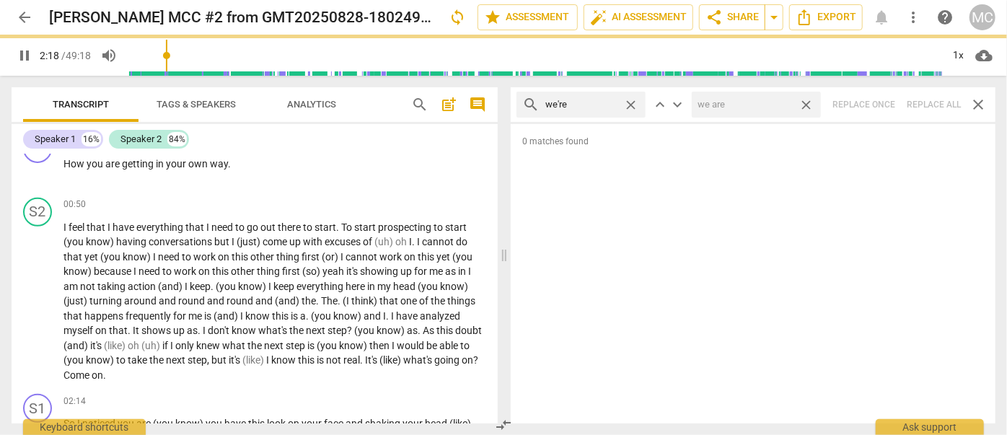
click at [808, 100] on span "close" at bounding box center [806, 104] width 15 height 15
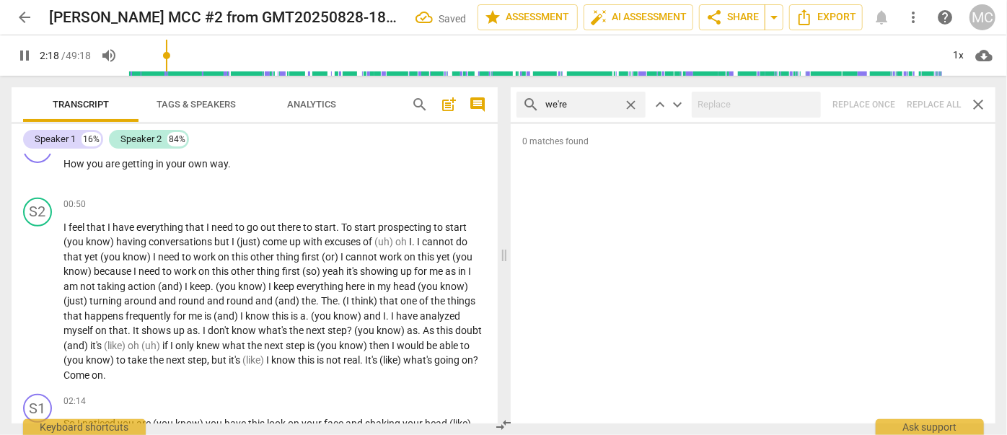
scroll to position [599, 0]
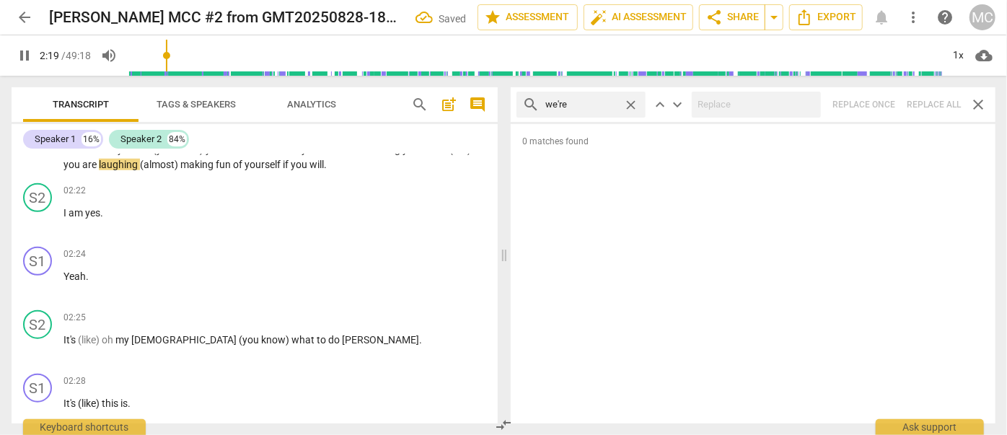
click at [629, 102] on span "close" at bounding box center [630, 104] width 15 height 15
click at [594, 109] on input "text" at bounding box center [592, 104] width 94 height 23
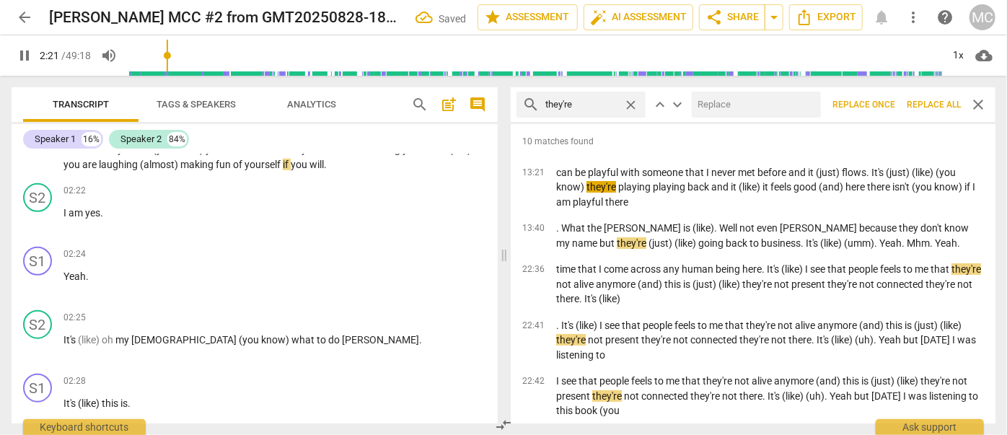
click at [732, 107] on input "text" at bounding box center [753, 104] width 123 height 23
click at [925, 100] on span "Replace all" at bounding box center [934, 105] width 54 height 12
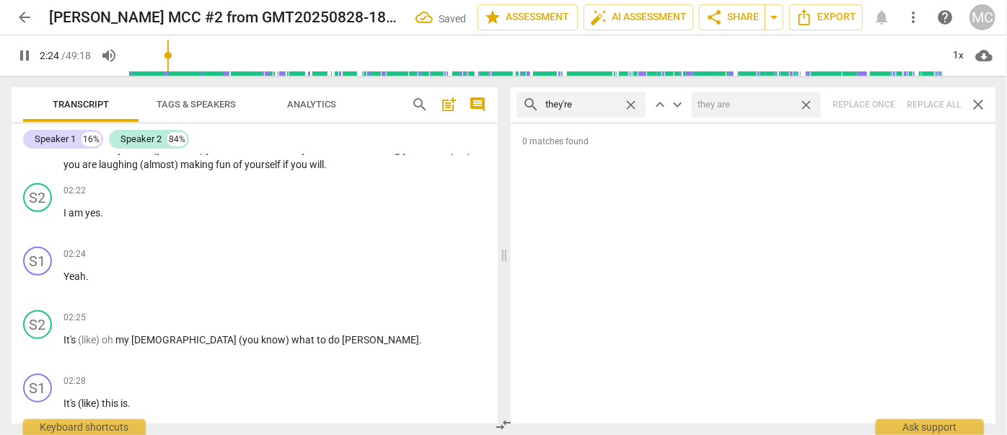
click at [806, 103] on span "close" at bounding box center [806, 104] width 15 height 15
drag, startPoint x: 628, startPoint y: 103, endPoint x: 606, endPoint y: 107, distance: 22.8
click at [628, 103] on span "close" at bounding box center [630, 104] width 15 height 15
click at [602, 107] on input "text" at bounding box center [592, 104] width 94 height 23
click at [927, 101] on div "search aren't close keyboard_arrow_up keyboard_arrow_down Replace once Replace …" at bounding box center [753, 104] width 485 height 35
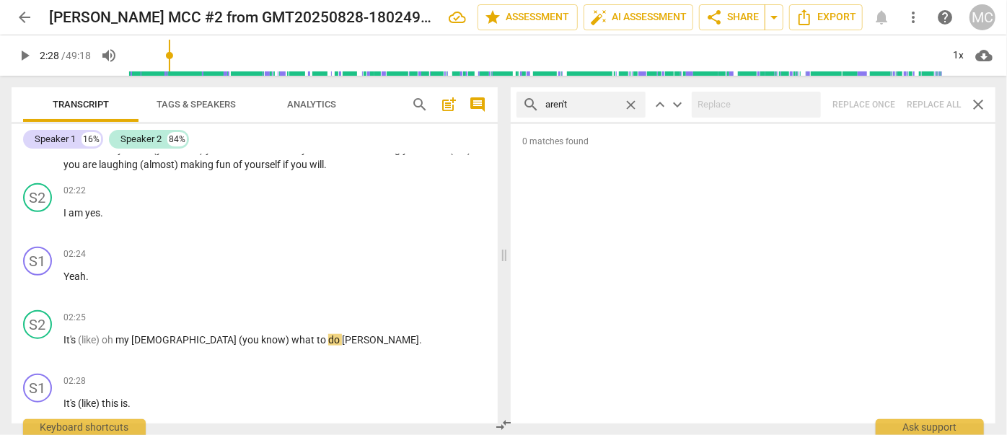
click at [633, 101] on span "close" at bounding box center [630, 104] width 15 height 15
click at [611, 100] on input "text" at bounding box center [592, 104] width 94 height 23
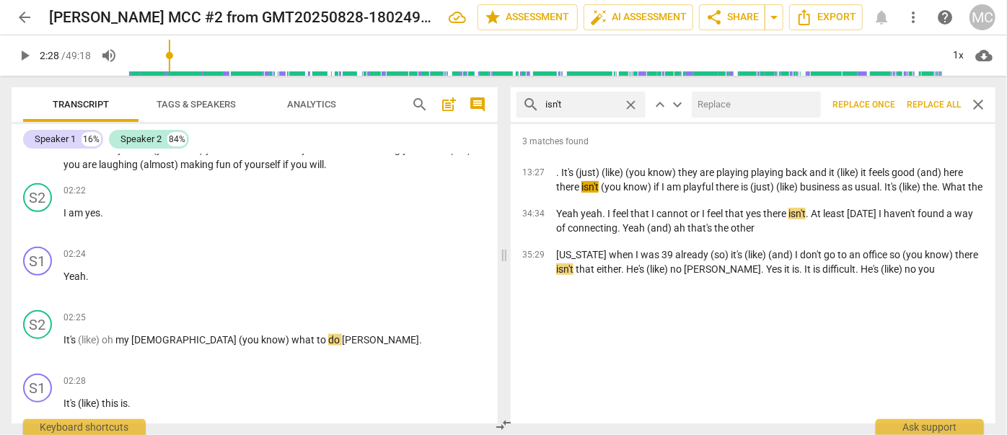
click at [731, 101] on input "text" at bounding box center [753, 104] width 123 height 23
click at [931, 100] on span "Replace all" at bounding box center [934, 105] width 54 height 12
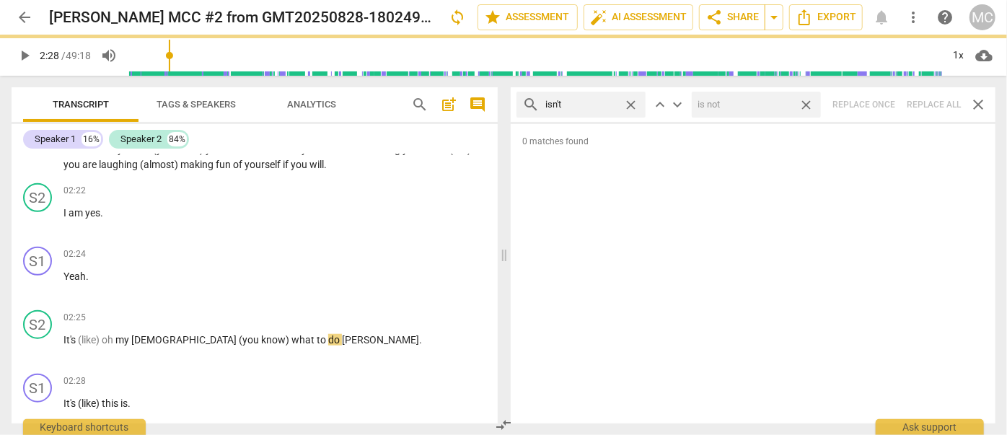
click at [807, 102] on span "close" at bounding box center [806, 104] width 15 height 15
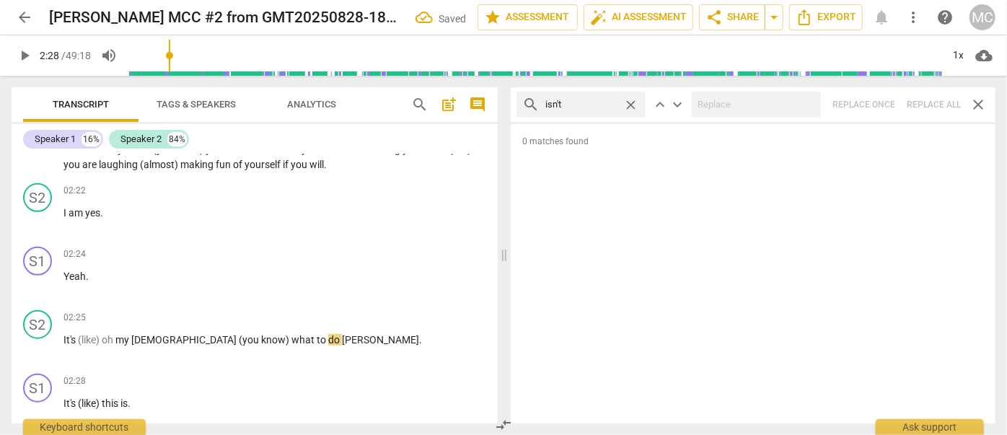
drag, startPoint x: 630, startPoint y: 100, endPoint x: 579, endPoint y: 110, distance: 53.1
click at [630, 100] on span "close" at bounding box center [630, 104] width 15 height 15
click at [577, 110] on input "text" at bounding box center [592, 104] width 94 height 23
click at [929, 100] on div "search wasn't close keyboard_arrow_up keyboard_arrow_down Replace once Replace …" at bounding box center [753, 104] width 485 height 35
click at [634, 101] on span "close" at bounding box center [630, 104] width 15 height 15
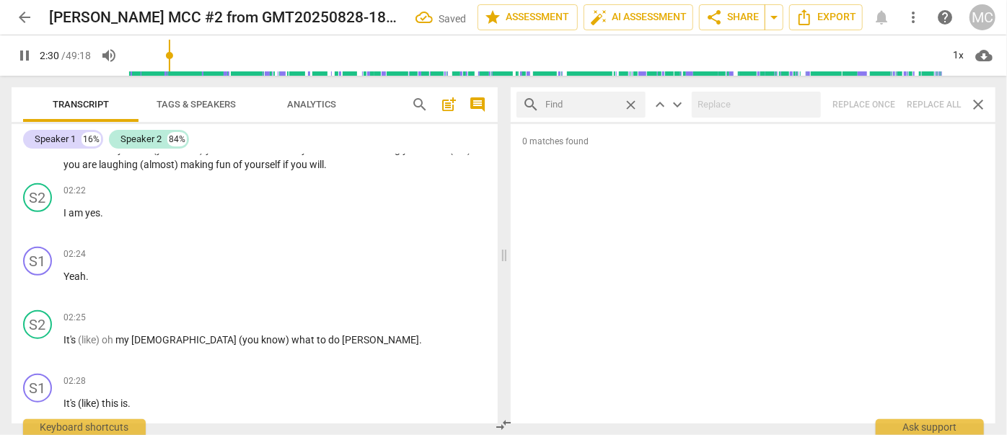
click at [617, 103] on input "text" at bounding box center [581, 104] width 72 height 23
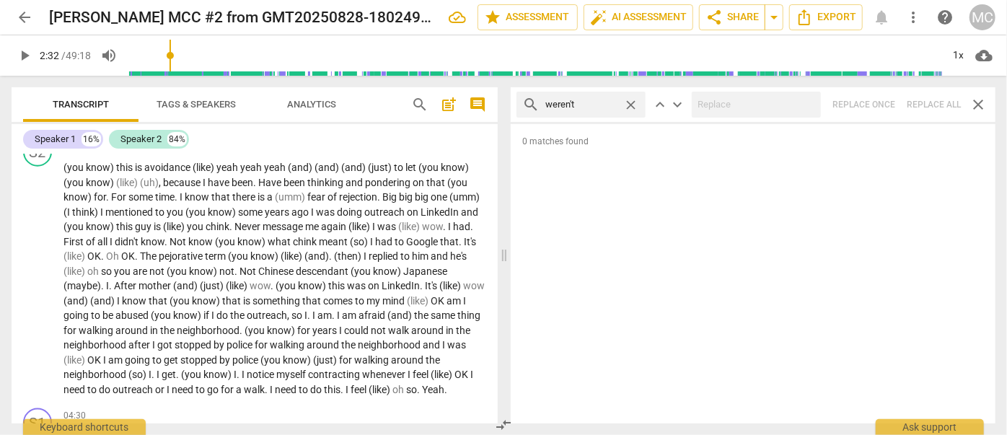
click at [933, 101] on div "search weren't close keyboard_arrow_up keyboard_arrow_down Replace once Replace…" at bounding box center [753, 104] width 485 height 35
click at [630, 105] on span "close" at bounding box center [630, 104] width 15 height 15
click at [591, 100] on input "text" at bounding box center [592, 104] width 94 height 23
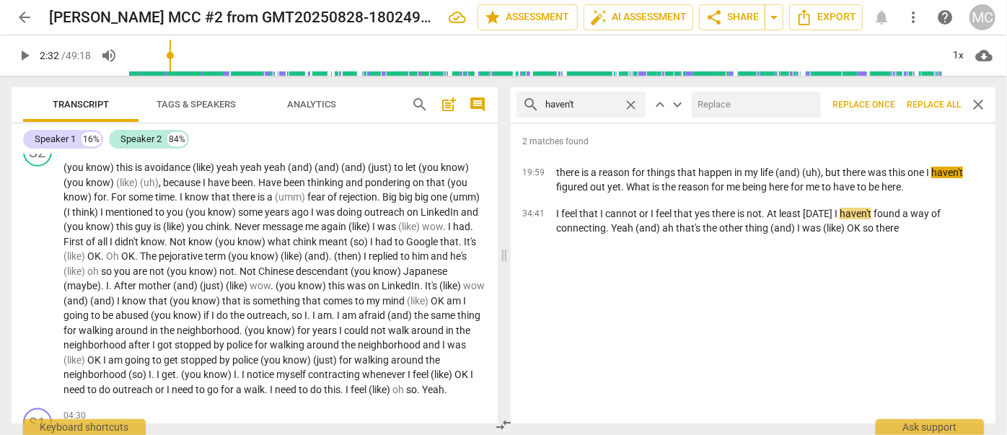
click at [745, 94] on input "text" at bounding box center [753, 104] width 123 height 23
click at [929, 103] on span "Replace all" at bounding box center [934, 105] width 54 height 12
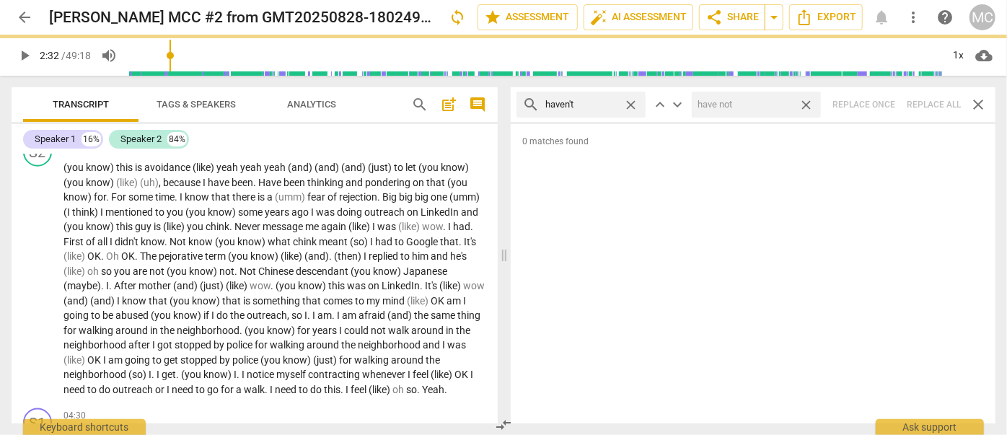
drag, startPoint x: 806, startPoint y: 103, endPoint x: 673, endPoint y: 106, distance: 133.5
click at [806, 103] on span "close" at bounding box center [806, 104] width 15 height 15
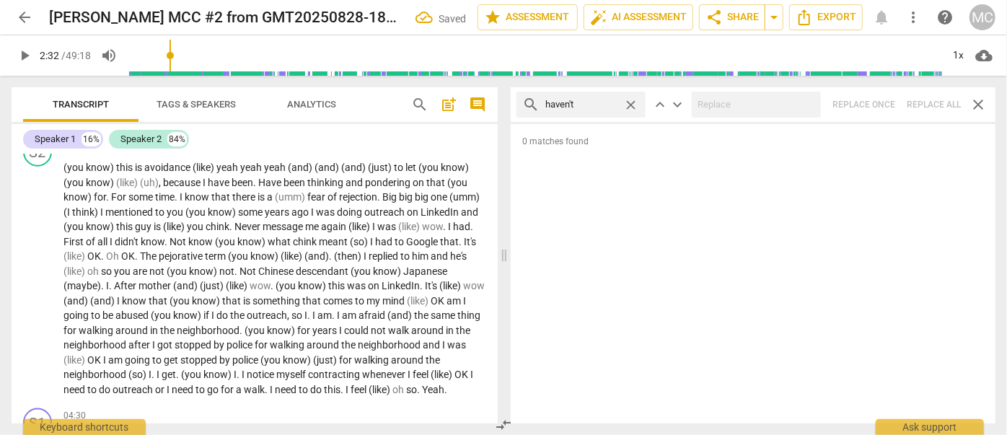
drag, startPoint x: 633, startPoint y: 102, endPoint x: 615, endPoint y: 102, distance: 17.3
click at [632, 102] on span "close" at bounding box center [630, 104] width 15 height 15
click at [611, 102] on input "text" at bounding box center [592, 104] width 94 height 23
click at [924, 101] on div "search hasn't close keyboard_arrow_up keyboard_arrow_down Replace once Replace …" at bounding box center [753, 104] width 485 height 35
drag, startPoint x: 630, startPoint y: 101, endPoint x: 589, endPoint y: 100, distance: 41.8
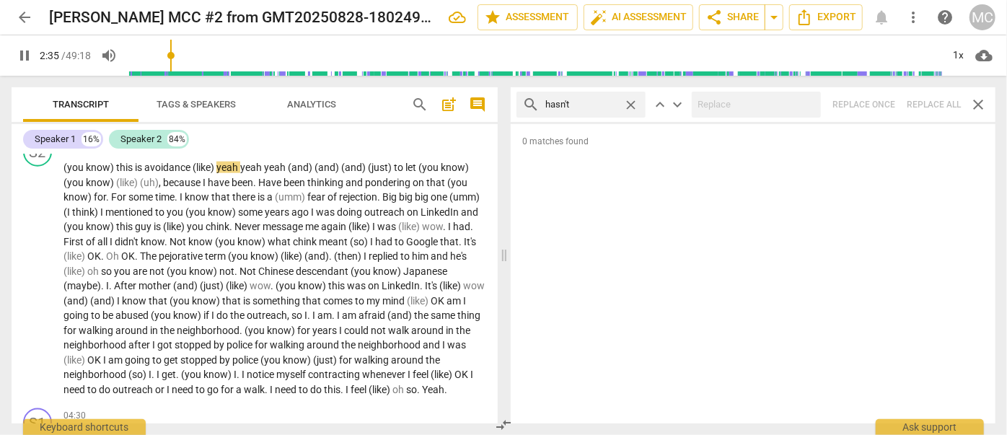
click at [630, 101] on span "close" at bounding box center [630, 104] width 15 height 15
click at [589, 100] on input "text" at bounding box center [592, 104] width 94 height 23
click at [926, 105] on div "search hadn't close keyboard_arrow_up keyboard_arrow_down Replace once Replace …" at bounding box center [753, 104] width 485 height 35
click at [630, 101] on span "close" at bounding box center [630, 104] width 15 height 15
click at [590, 105] on input "text" at bounding box center [592, 104] width 94 height 23
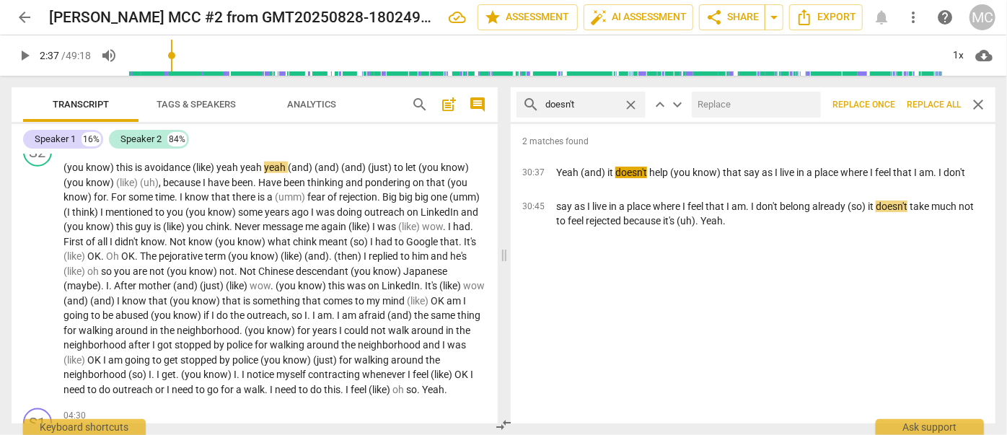
drag, startPoint x: 757, startPoint y: 89, endPoint x: 753, endPoint y: 101, distance: 12.3
click at [758, 89] on div "search doesn't close keyboard_arrow_up keyboard_arrow_down Replace once Replace…" at bounding box center [753, 104] width 485 height 35
click at [752, 102] on input "text" at bounding box center [753, 104] width 123 height 23
click at [924, 101] on span "Replace all" at bounding box center [934, 105] width 54 height 12
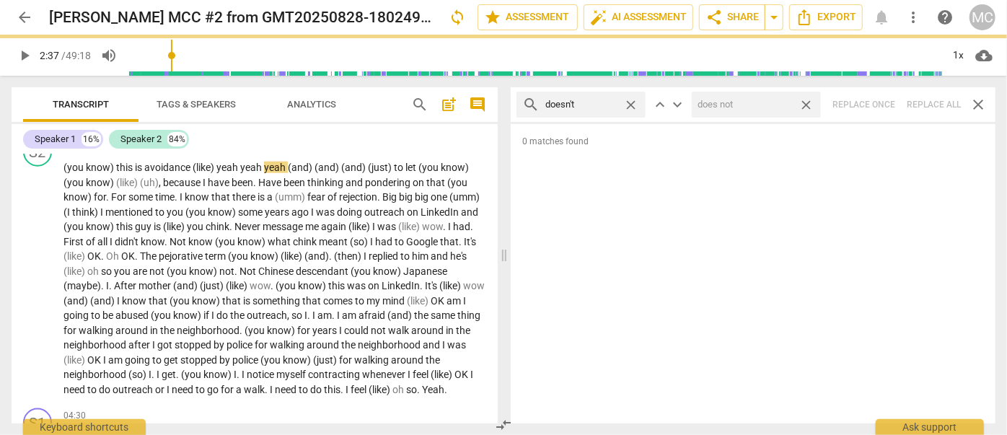
drag, startPoint x: 809, startPoint y: 101, endPoint x: 623, endPoint y: 103, distance: 186.1
click at [809, 101] on span "close" at bounding box center [806, 104] width 15 height 15
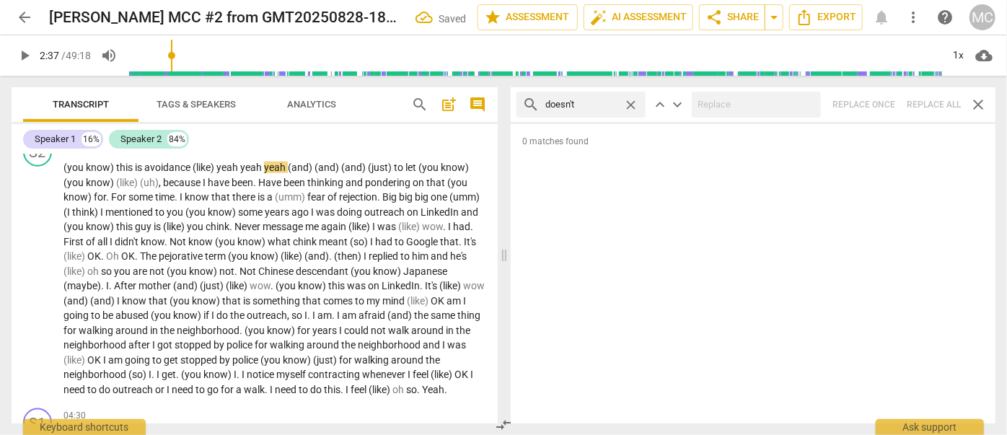
drag, startPoint x: 630, startPoint y: 103, endPoint x: 619, endPoint y: 103, distance: 10.8
click at [630, 103] on span "close" at bounding box center [630, 104] width 15 height 15
click at [586, 105] on input "text" at bounding box center [592, 104] width 94 height 23
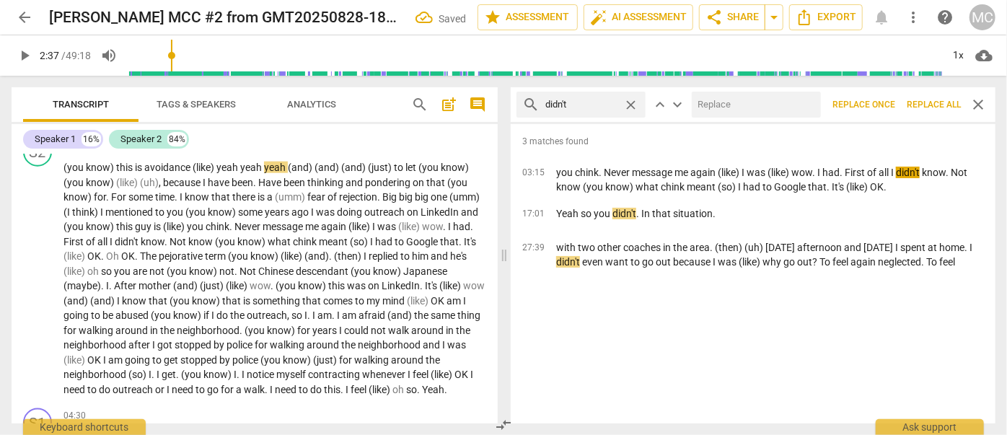
click at [763, 92] on div at bounding box center [756, 105] width 129 height 26
click at [755, 103] on input "text" at bounding box center [753, 104] width 123 height 23
click at [938, 97] on button "Replace all" at bounding box center [934, 105] width 66 height 26
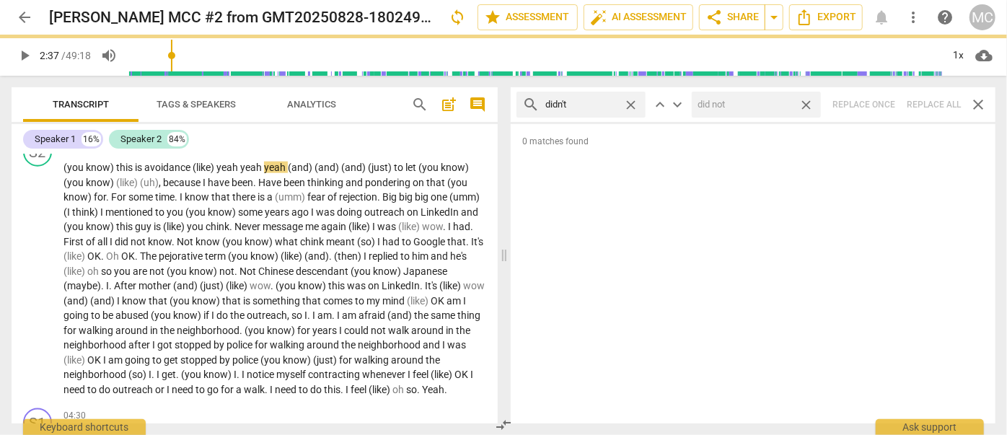
click at [811, 104] on span "close" at bounding box center [806, 104] width 15 height 15
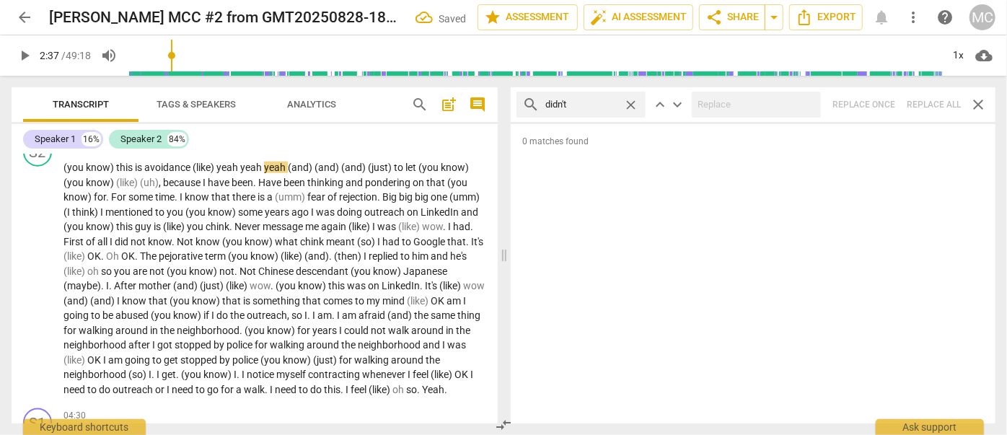
click at [635, 100] on span "close" at bounding box center [630, 104] width 15 height 15
click at [592, 103] on input "text" at bounding box center [592, 104] width 94 height 23
click at [925, 100] on div "search wouldn't close keyboard_arrow_up keyboard_arrow_down Replace once Replac…" at bounding box center [753, 104] width 485 height 35
click at [635, 102] on span "close" at bounding box center [630, 104] width 15 height 15
click at [606, 105] on input "text" at bounding box center [592, 104] width 94 height 23
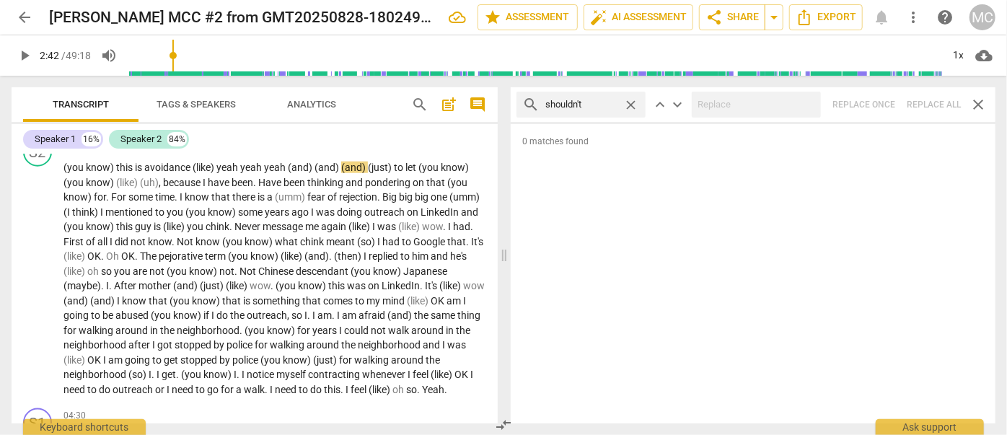
click at [929, 100] on div "search shouldn't close keyboard_arrow_up keyboard_arrow_down Replace once Repla…" at bounding box center [753, 104] width 485 height 35
click at [629, 102] on span "close" at bounding box center [630, 104] width 15 height 15
click at [601, 103] on input "text" at bounding box center [592, 104] width 94 height 23
click at [923, 100] on div "search couldn't close keyboard_arrow_up keyboard_arrow_down Replace once Replac…" at bounding box center [753, 104] width 485 height 35
click at [630, 103] on span "close" at bounding box center [630, 104] width 15 height 15
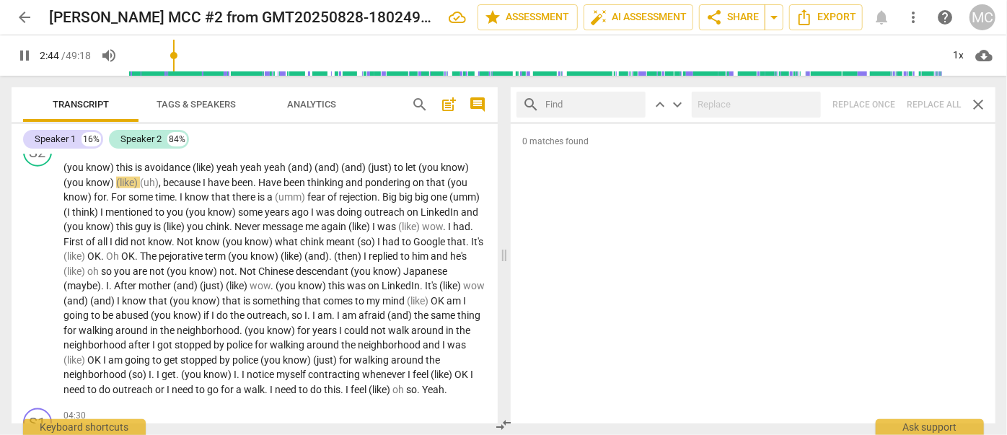
click at [586, 102] on input "text" at bounding box center [592, 104] width 94 height 23
click at [933, 95] on div "search won't close keyboard_arrow_up keyboard_arrow_down Replace once Replace a…" at bounding box center [753, 104] width 485 height 35
drag, startPoint x: 633, startPoint y: 105, endPoint x: 597, endPoint y: 105, distance: 36.1
click at [633, 105] on span "close" at bounding box center [630, 104] width 15 height 15
click at [578, 105] on input "text" at bounding box center [592, 104] width 94 height 23
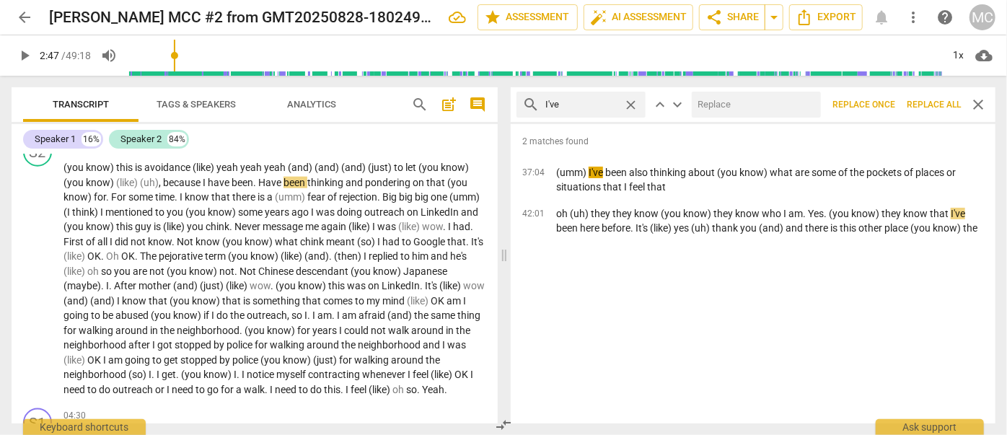
click at [752, 114] on input "text" at bounding box center [753, 104] width 123 height 23
click at [923, 99] on span "Replace all" at bounding box center [934, 105] width 54 height 12
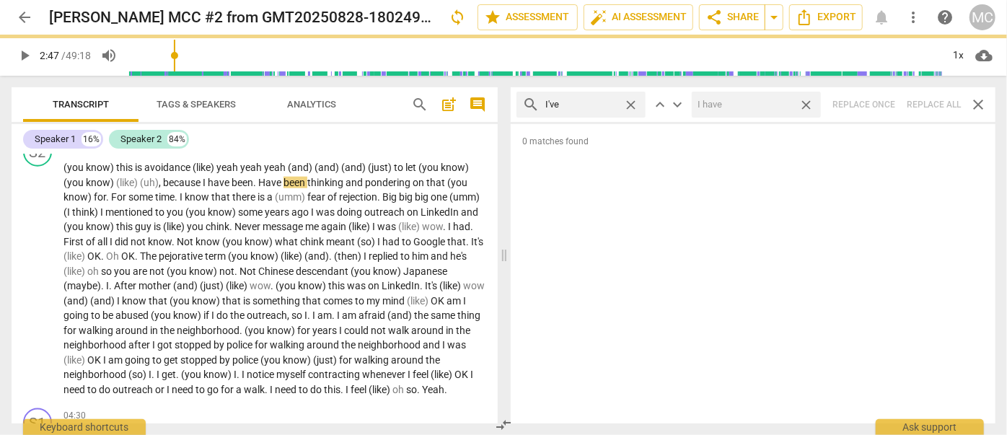
click at [808, 102] on span "close" at bounding box center [806, 104] width 15 height 15
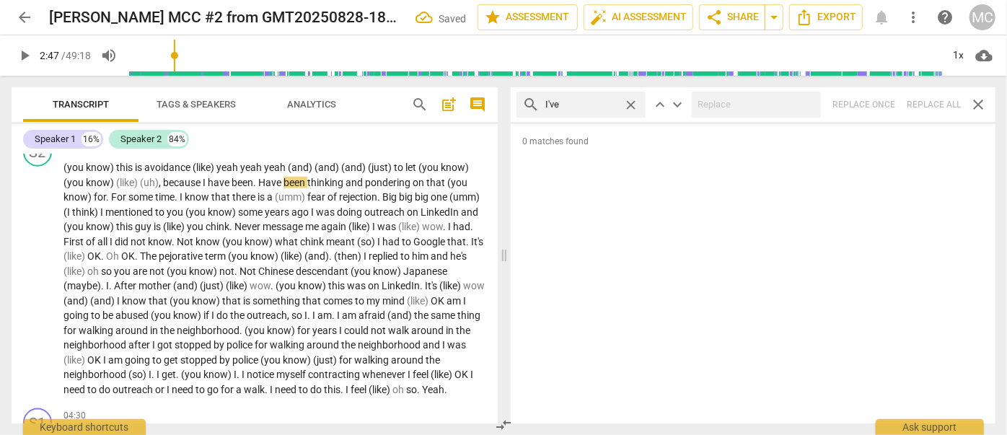
drag, startPoint x: 631, startPoint y: 103, endPoint x: 604, endPoint y: 103, distance: 27.4
click at [630, 103] on span "close" at bounding box center [630, 104] width 15 height 15
drag, startPoint x: 604, startPoint y: 103, endPoint x: 602, endPoint y: 118, distance: 15.3
click at [602, 103] on input "text" at bounding box center [592, 104] width 94 height 23
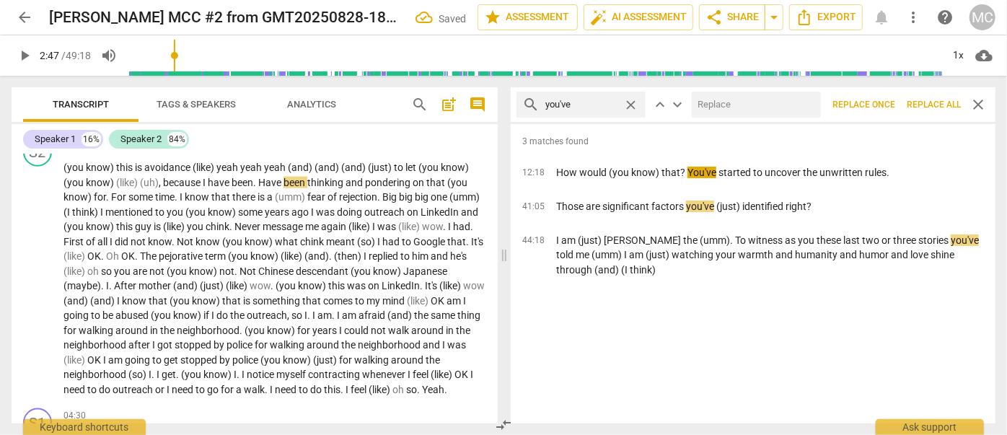
drag, startPoint x: 763, startPoint y: 114, endPoint x: 744, endPoint y: 107, distance: 20.1
click at [763, 114] on input "text" at bounding box center [753, 104] width 123 height 23
click at [928, 99] on span "Replace all" at bounding box center [934, 105] width 54 height 12
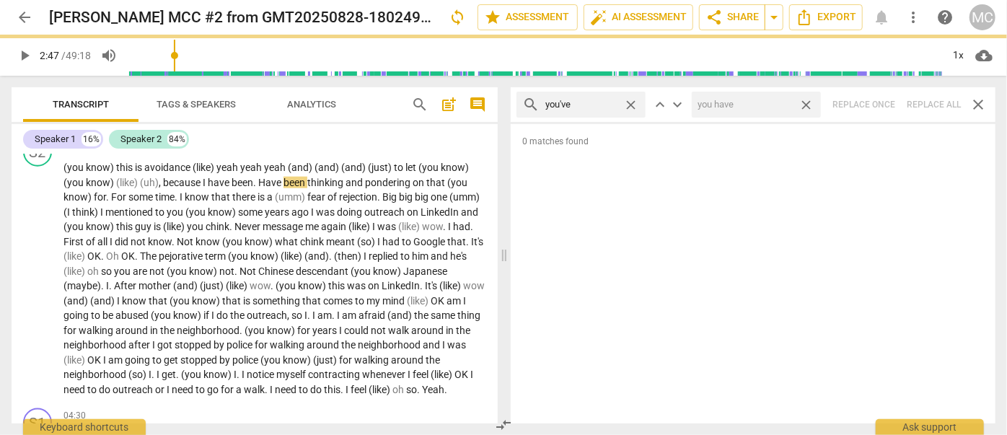
click at [809, 100] on span "close" at bounding box center [806, 104] width 15 height 15
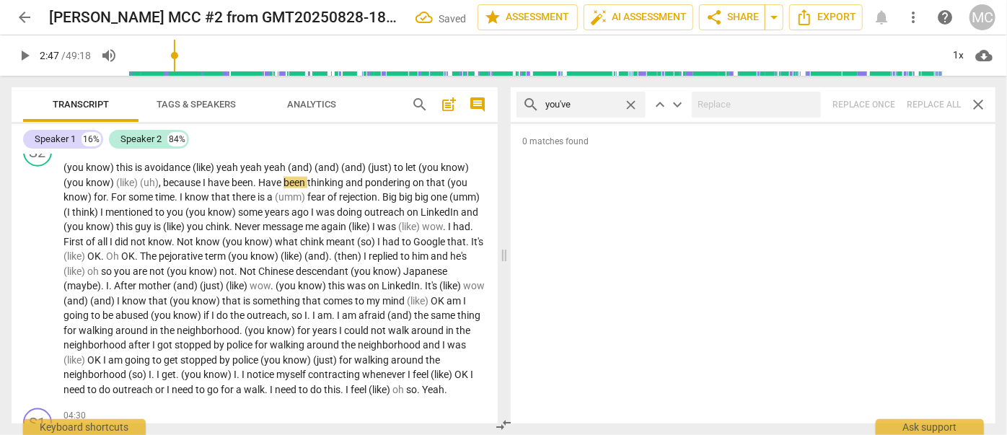
click at [630, 102] on span "close" at bounding box center [630, 104] width 15 height 15
click at [586, 110] on input "text" at bounding box center [592, 104] width 94 height 23
click at [925, 105] on div "search we've close keyboard_arrow_up keyboard_arrow_down Replace once Replace a…" at bounding box center [753, 104] width 485 height 35
click at [630, 102] on span "close" at bounding box center [630, 104] width 15 height 15
click at [563, 105] on input "text" at bounding box center [592, 104] width 94 height 23
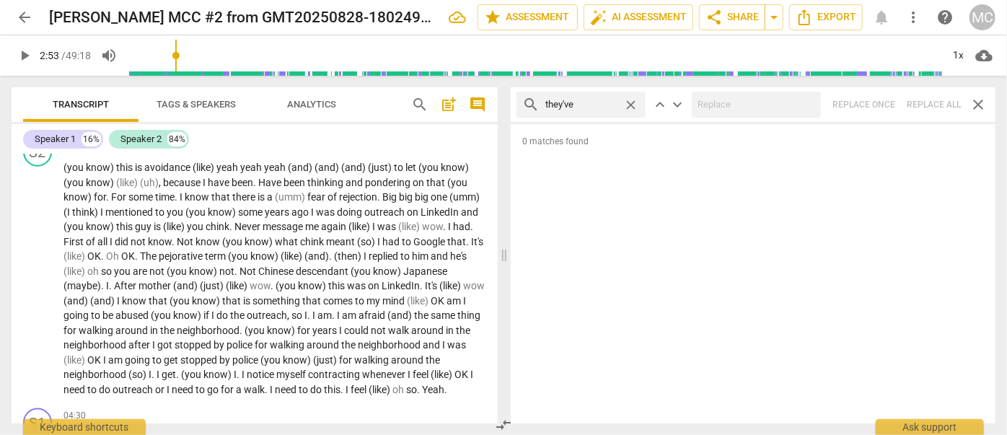
click at [925, 103] on div "search they've close keyboard_arrow_up keyboard_arrow_down Replace once Replace…" at bounding box center [753, 104] width 485 height 35
click at [627, 103] on span "close" at bounding box center [630, 104] width 15 height 15
click at [583, 107] on input "text" at bounding box center [592, 104] width 94 height 23
click at [936, 96] on div "search have got close keyboard_arrow_up keyboard_arrow_down Replace once Replac…" at bounding box center [753, 104] width 485 height 35
click at [632, 102] on span "close" at bounding box center [630, 104] width 15 height 15
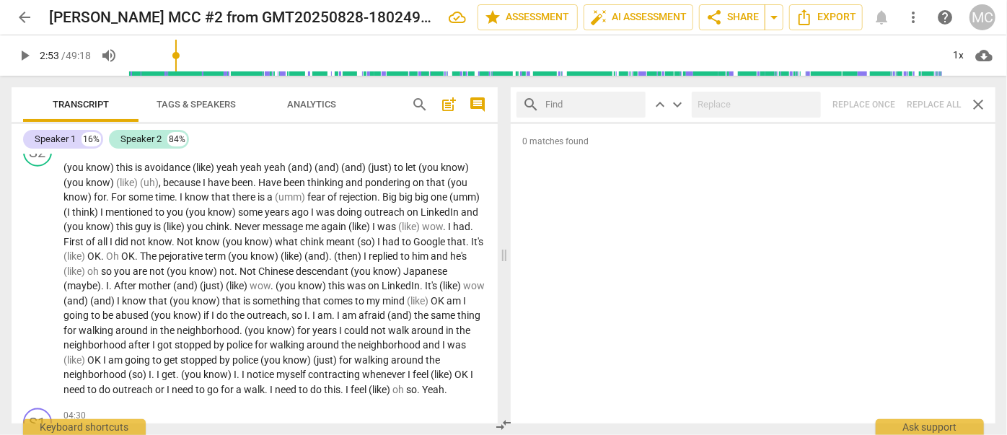
click at [607, 103] on input "text" at bounding box center [592, 104] width 94 height 23
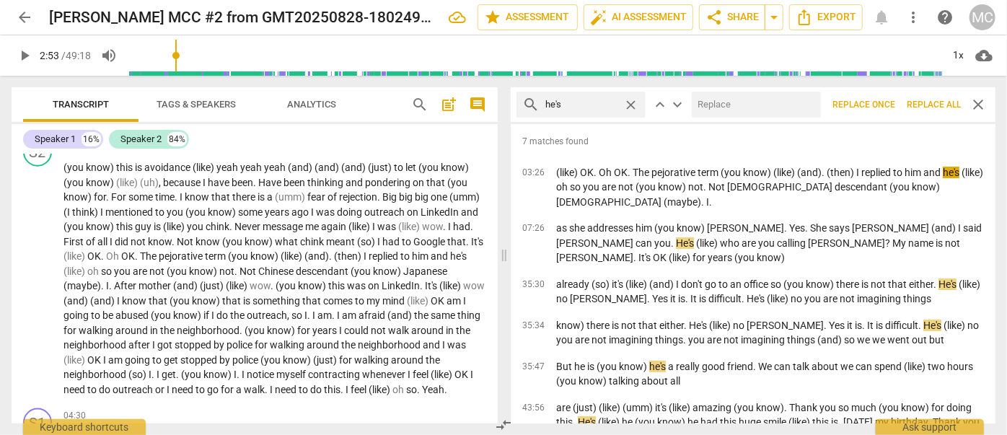
click at [723, 104] on input "text" at bounding box center [753, 104] width 123 height 23
click at [919, 102] on span "Replace all" at bounding box center [934, 105] width 54 height 12
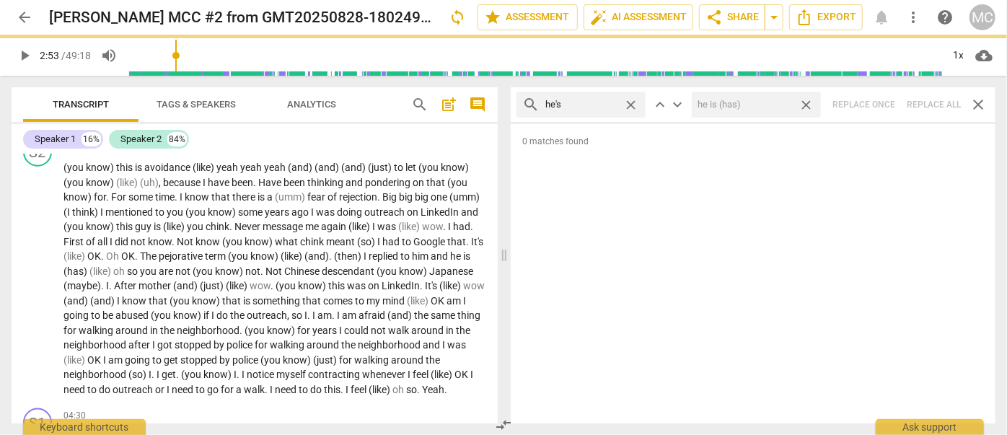
drag, startPoint x: 810, startPoint y: 105, endPoint x: 605, endPoint y: 100, distance: 204.9
click at [810, 105] on span "close" at bounding box center [806, 104] width 15 height 15
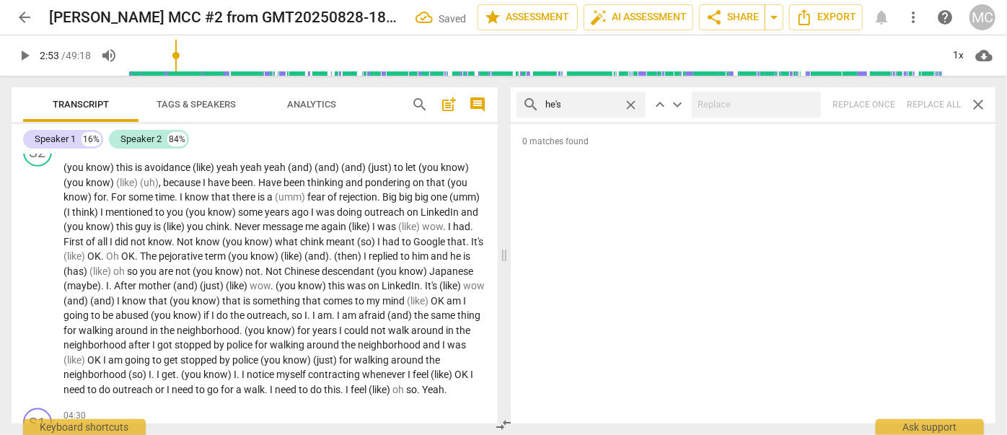
click at [633, 100] on span "close" at bounding box center [630, 104] width 15 height 15
click at [610, 102] on input "text" at bounding box center [592, 104] width 94 height 23
click at [928, 98] on div "search she's close keyboard_arrow_up keyboard_arrow_down Replace once Replace a…" at bounding box center [753, 104] width 485 height 35
drag, startPoint x: 628, startPoint y: 103, endPoint x: 613, endPoint y: 103, distance: 14.4
click at [628, 103] on span "close" at bounding box center [630, 104] width 15 height 15
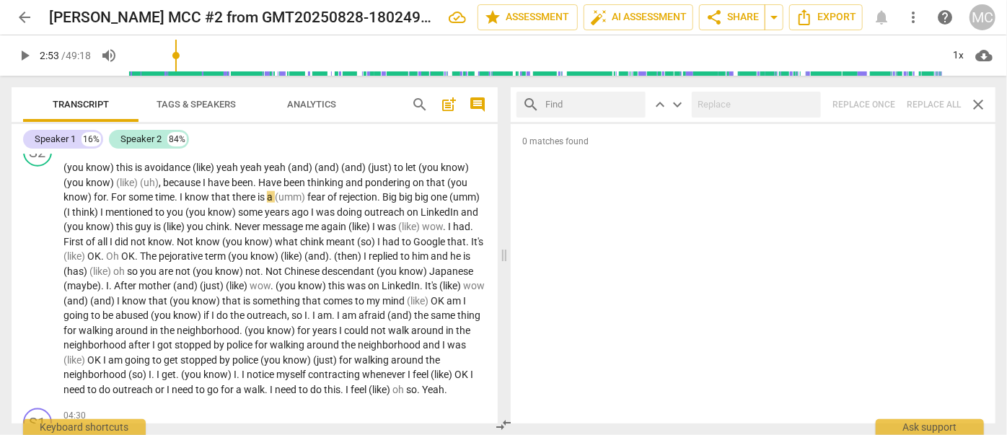
drag, startPoint x: 606, startPoint y: 102, endPoint x: 624, endPoint y: 105, distance: 18.3
click at [606, 102] on input "text" at bounding box center [592, 104] width 94 height 23
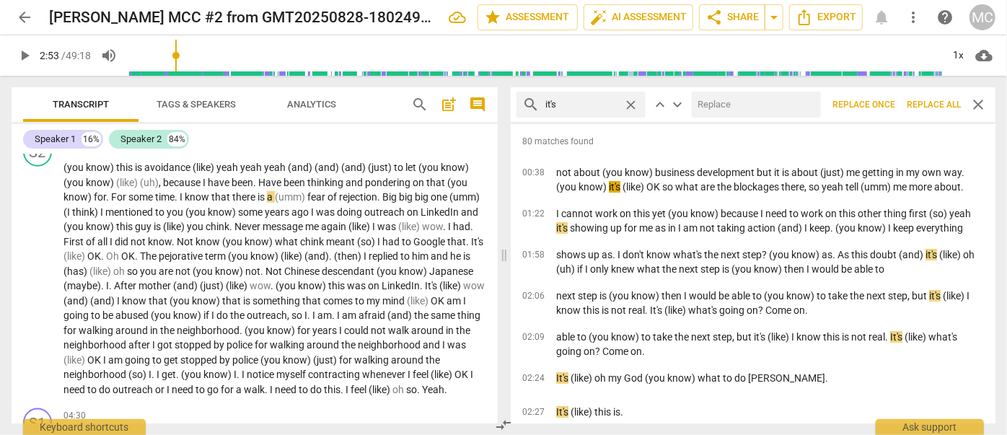
click at [718, 95] on input "text" at bounding box center [753, 104] width 123 height 23
click at [921, 105] on span "Replace all" at bounding box center [934, 105] width 54 height 12
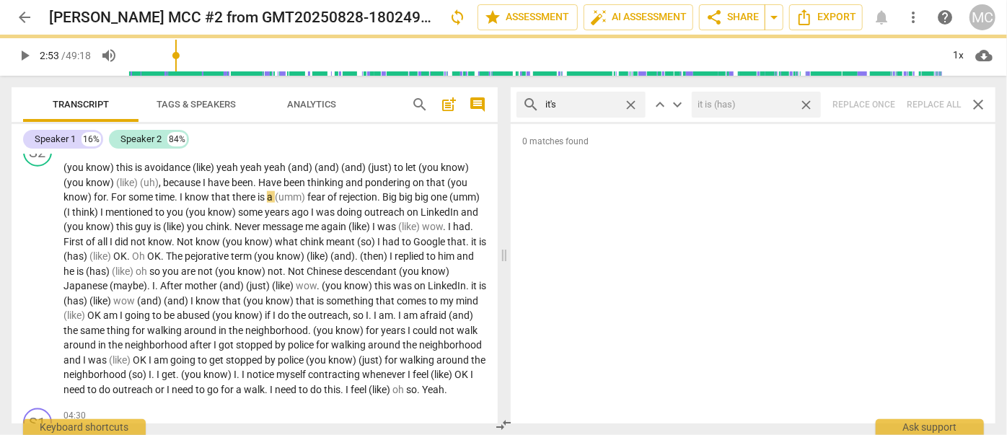
drag, startPoint x: 809, startPoint y: 103, endPoint x: 646, endPoint y: 94, distance: 162.5
click at [809, 103] on span "close" at bounding box center [806, 104] width 15 height 15
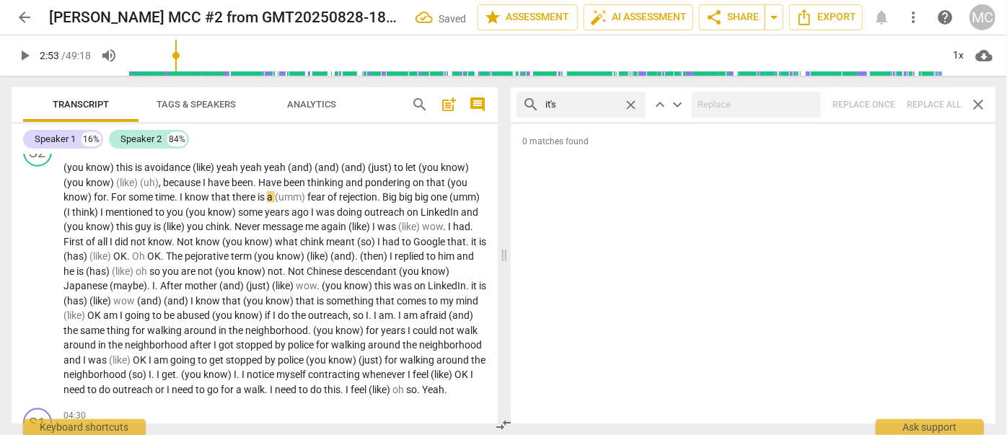
click at [630, 100] on span "close" at bounding box center [630, 104] width 15 height 15
click at [594, 103] on input "it's" at bounding box center [581, 104] width 72 height 23
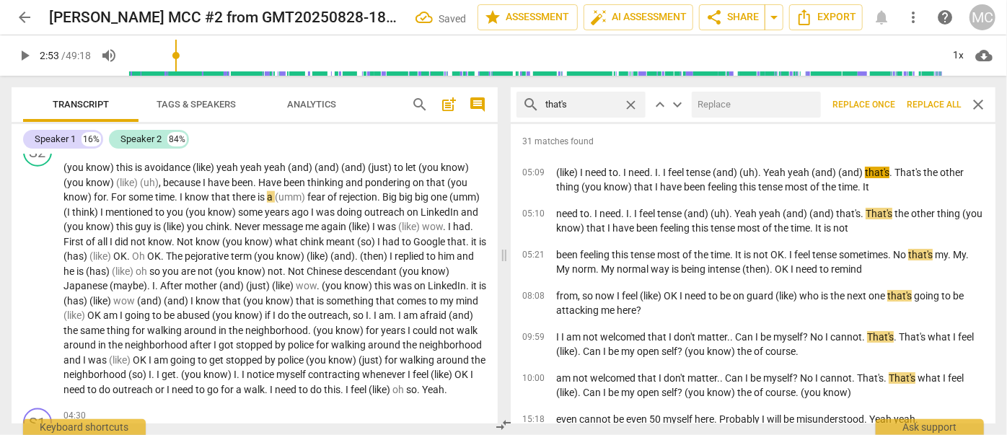
click at [731, 103] on input "text" at bounding box center [753, 104] width 123 height 23
click at [942, 102] on span "Replace all" at bounding box center [934, 105] width 54 height 12
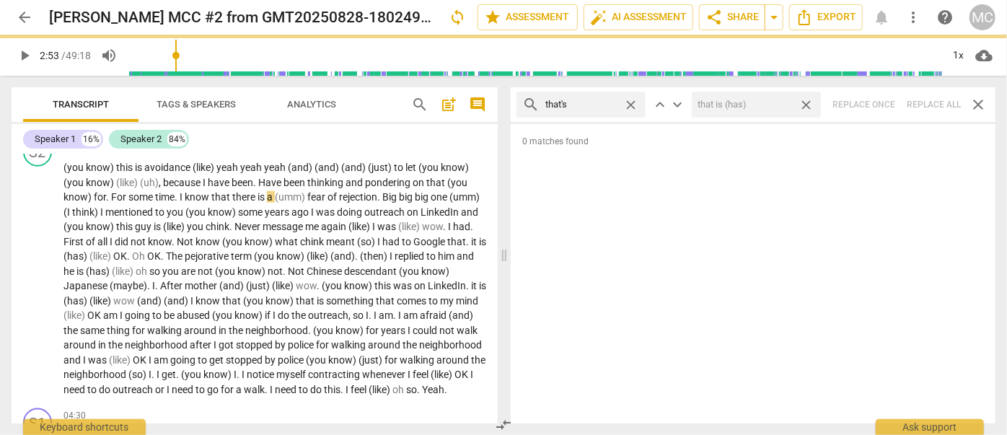
click at [808, 100] on span "close" at bounding box center [806, 104] width 15 height 15
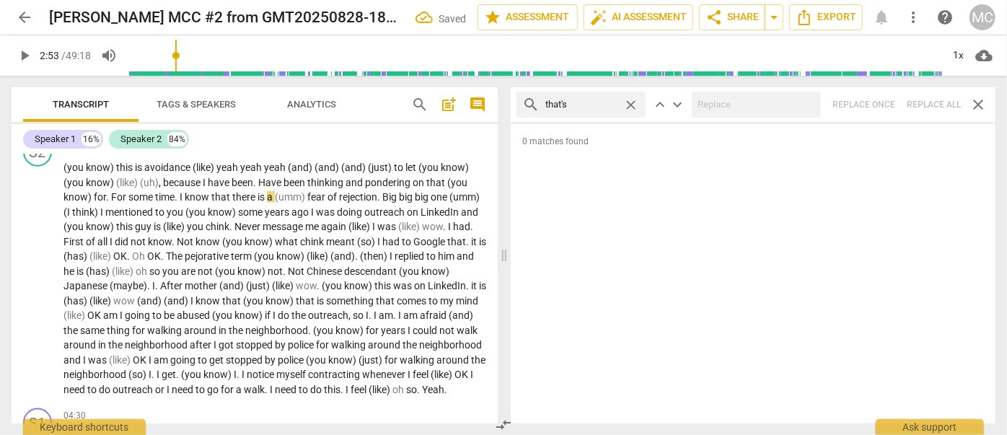
click at [628, 101] on span "close" at bounding box center [630, 104] width 15 height 15
click at [598, 103] on input "text" at bounding box center [592, 104] width 94 height 23
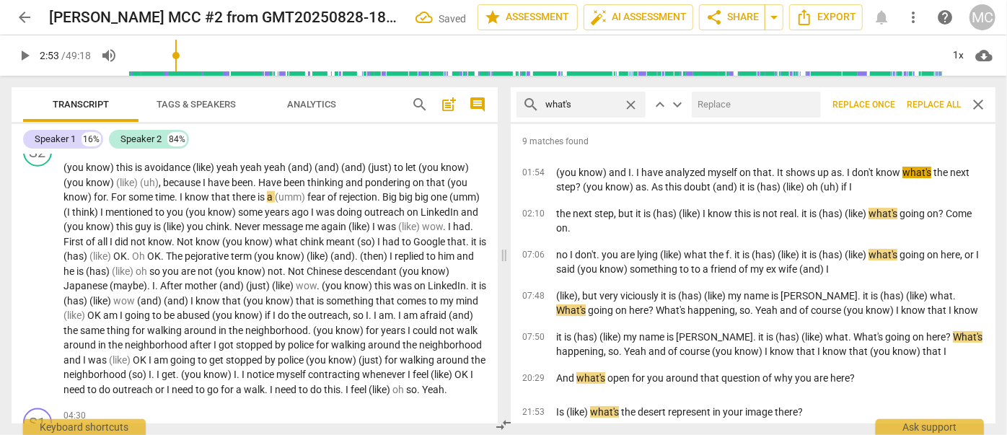
click at [738, 109] on input "text" at bounding box center [753, 104] width 123 height 23
click at [946, 101] on span "Replace all" at bounding box center [934, 105] width 54 height 12
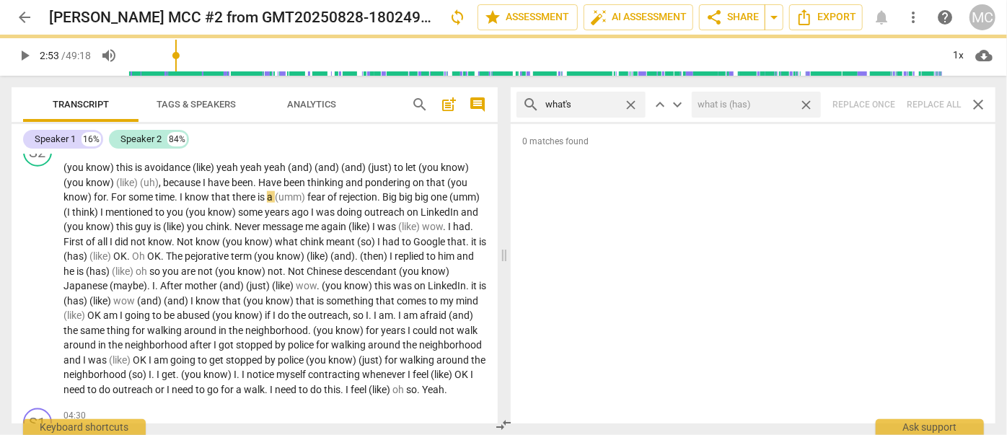
click at [805, 101] on span "close" at bounding box center [806, 104] width 15 height 15
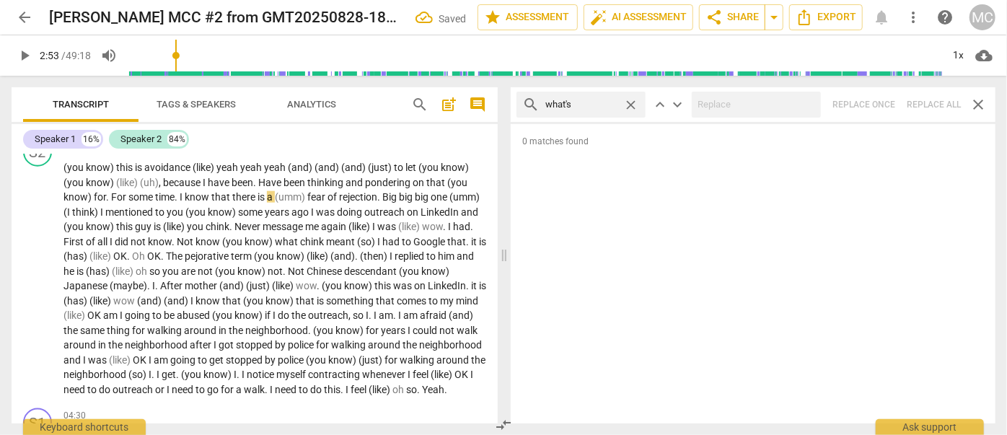
click at [629, 103] on span "close" at bounding box center [630, 104] width 15 height 15
click at [607, 102] on input "text" at bounding box center [592, 104] width 94 height 23
click at [927, 102] on div "search where's close keyboard_arrow_up keyboard_arrow_down Replace once Replace…" at bounding box center [753, 104] width 485 height 35
click at [630, 102] on span "close" at bounding box center [630, 104] width 15 height 15
click at [595, 105] on input "text" at bounding box center [592, 104] width 94 height 23
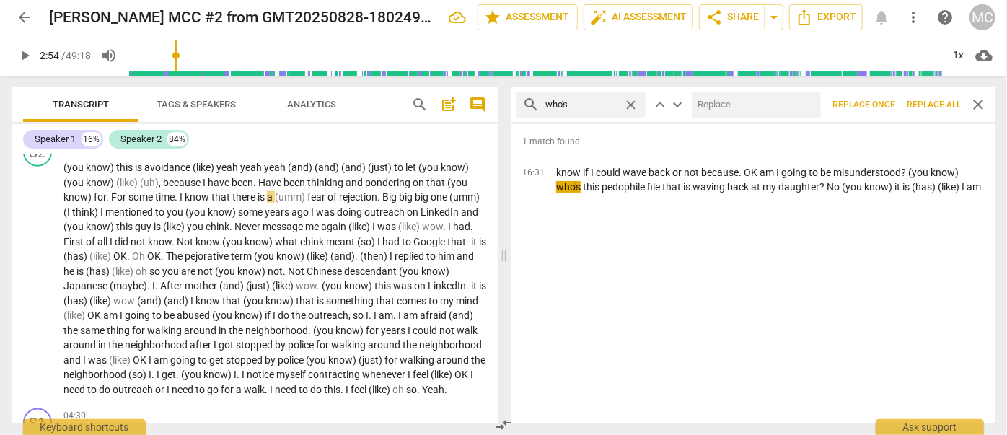
drag, startPoint x: 713, startPoint y: 107, endPoint x: 700, endPoint y: 111, distance: 13.0
click at [713, 107] on input "text" at bounding box center [753, 104] width 123 height 23
click at [935, 103] on span "Replace all" at bounding box center [934, 105] width 54 height 12
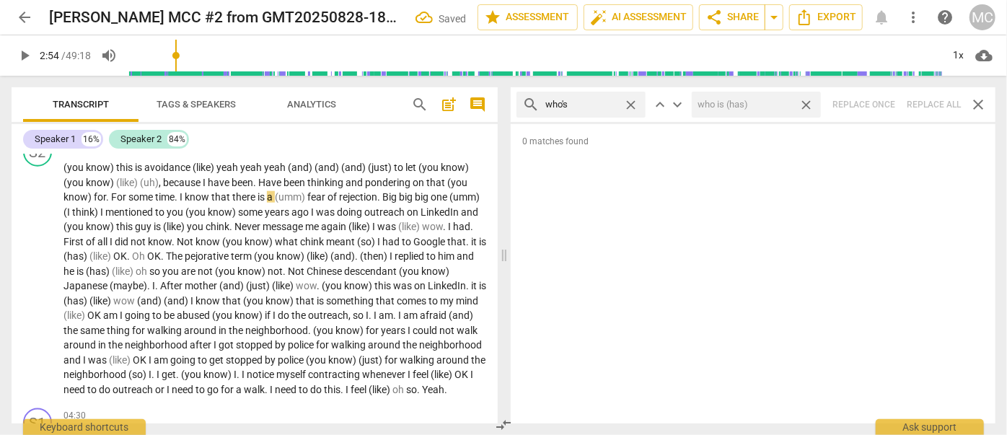
click at [808, 102] on span "close" at bounding box center [806, 104] width 15 height 15
click at [632, 100] on span "close" at bounding box center [630, 104] width 15 height 15
click at [598, 102] on input "text" at bounding box center [592, 104] width 94 height 23
click at [925, 109] on div "search when's close keyboard_arrow_up keyboard_arrow_down Replace once Replace …" at bounding box center [753, 104] width 485 height 35
click at [630, 100] on span "close" at bounding box center [630, 104] width 15 height 15
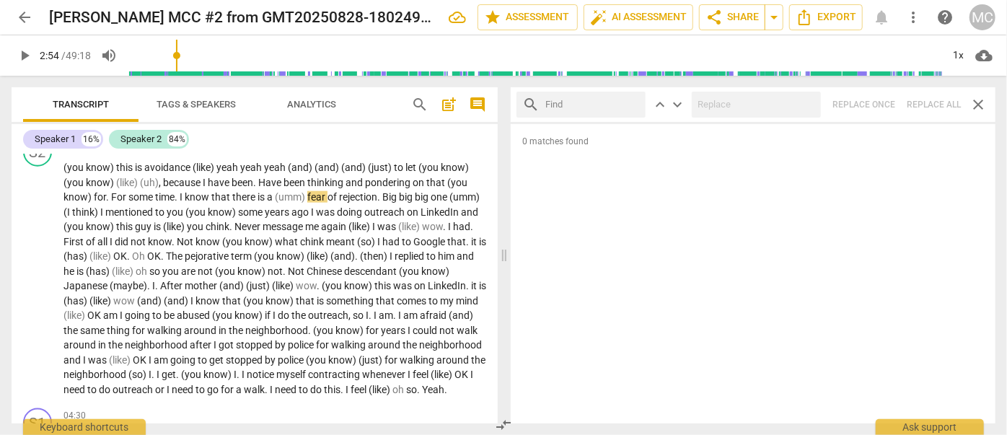
click at [595, 102] on input "text" at bounding box center [592, 104] width 94 height 23
click at [928, 100] on div "search how's close keyboard_arrow_up keyboard_arrow_down Replace once Replace a…" at bounding box center [753, 104] width 485 height 35
click at [633, 104] on span "close" at bounding box center [630, 104] width 15 height 15
click at [605, 103] on input "text" at bounding box center [592, 104] width 94 height 23
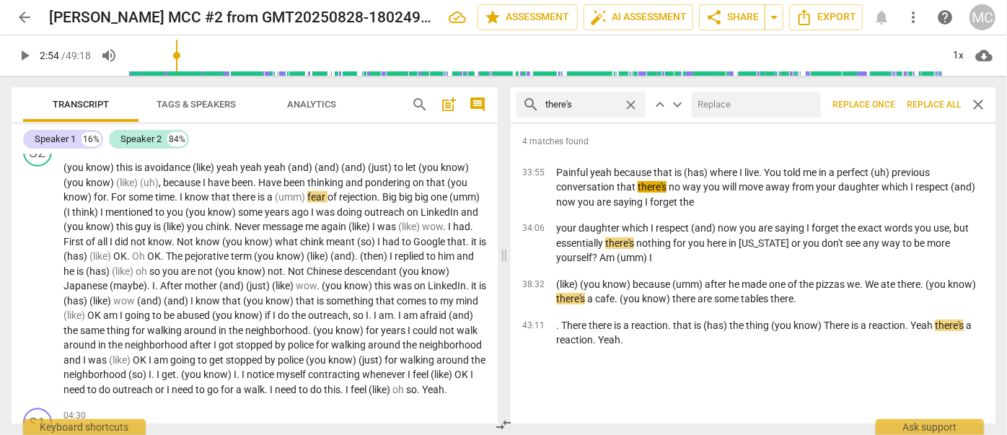
click at [756, 103] on input "text" at bounding box center [753, 104] width 123 height 23
click at [925, 100] on span "Replace all" at bounding box center [934, 105] width 54 height 12
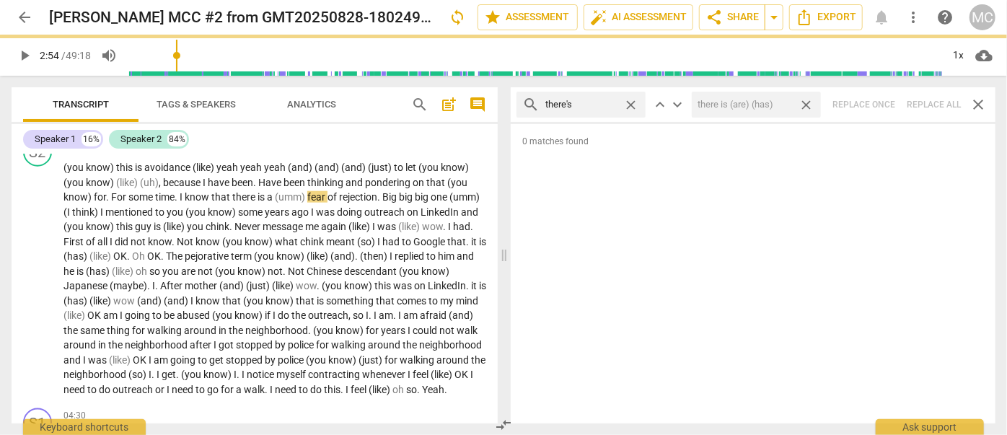
click at [811, 105] on span "close" at bounding box center [806, 104] width 15 height 15
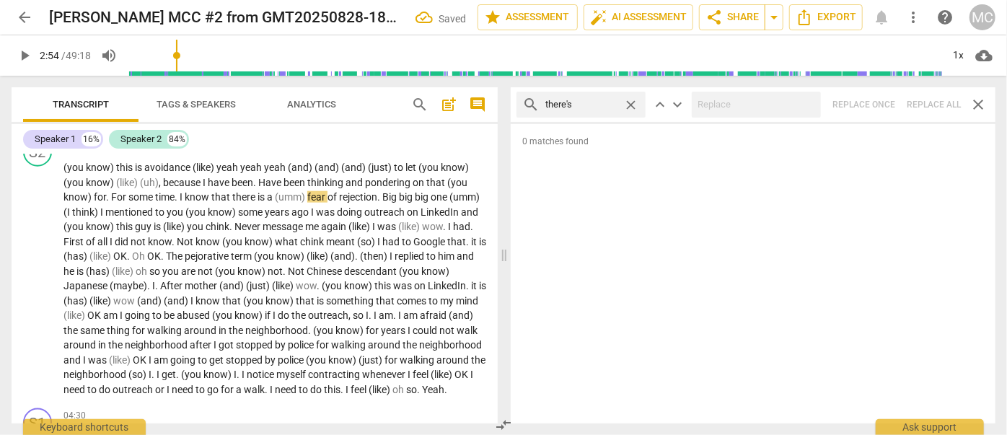
click at [633, 104] on span "close" at bounding box center [630, 104] width 15 height 15
click at [598, 105] on input "text" at bounding box center [592, 104] width 94 height 23
click at [927, 105] on div "search here's close keyboard_arrow_up keyboard_arrow_down Replace once Replace …" at bounding box center [753, 104] width 485 height 35
drag, startPoint x: 627, startPoint y: 101, endPoint x: 594, endPoint y: 103, distance: 32.5
click at [626, 102] on span "close" at bounding box center [630, 104] width 15 height 15
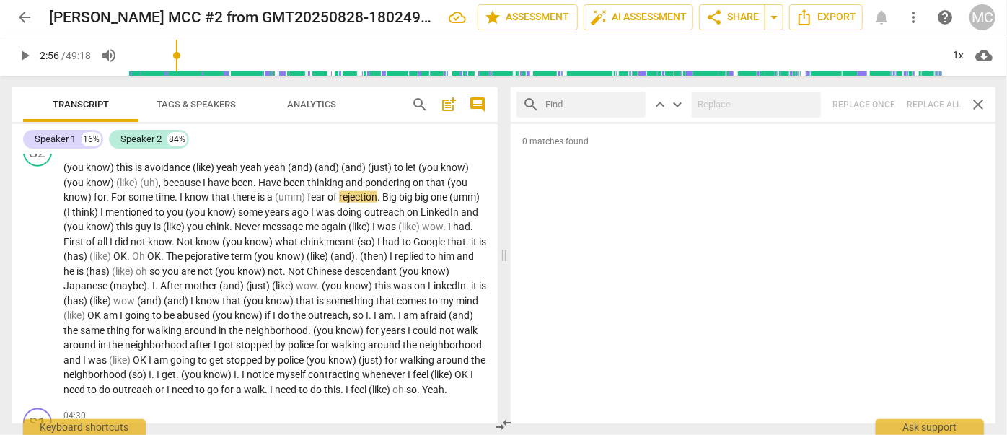
click at [580, 104] on input "text" at bounding box center [592, 104] width 94 height 23
click at [926, 102] on div "search I'd close keyboard_arrow_up keyboard_arrow_down Replace once Replace all…" at bounding box center [753, 104] width 485 height 35
click at [631, 103] on span "close" at bounding box center [630, 104] width 15 height 15
click at [595, 105] on input "text" at bounding box center [592, 104] width 94 height 23
click at [928, 100] on div "search you'd close keyboard_arrow_up keyboard_arrow_down Replace once Replace a…" at bounding box center [753, 104] width 485 height 35
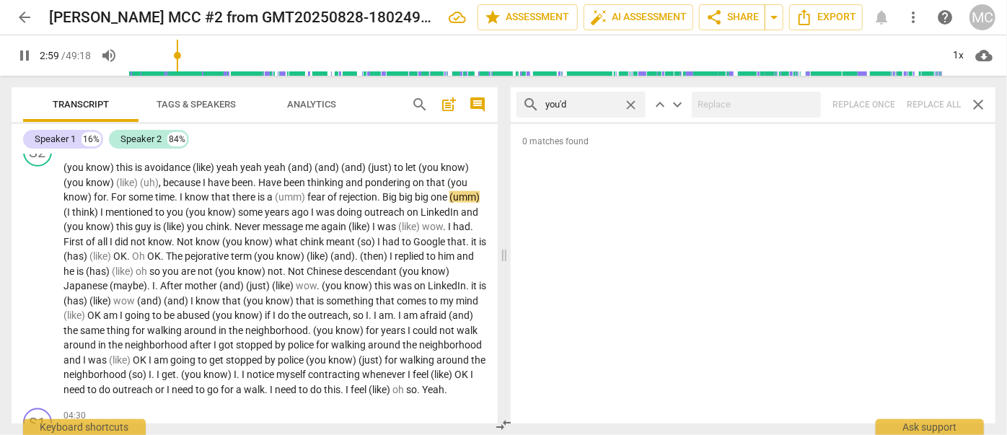
click at [630, 105] on span "close" at bounding box center [630, 104] width 15 height 15
click at [579, 103] on input "text" at bounding box center [592, 104] width 94 height 23
click at [927, 104] on div "search he'd close keyboard_arrow_up keyboard_arrow_down Replace once Replace al…" at bounding box center [753, 104] width 485 height 35
click at [629, 100] on span "close" at bounding box center [630, 104] width 15 height 15
click at [586, 103] on input "text" at bounding box center [592, 104] width 94 height 23
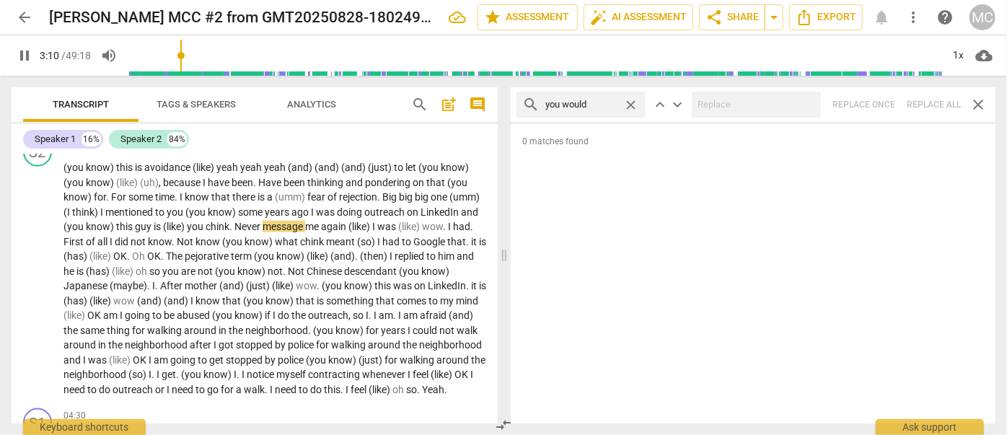
click at [930, 101] on div "search you would close keyboard_arrow_up keyboard_arrow_down Replace once Repla…" at bounding box center [753, 104] width 485 height 35
click at [627, 102] on span "close" at bounding box center [630, 104] width 15 height 15
click at [594, 102] on input "text" at bounding box center [592, 104] width 94 height 23
click at [926, 95] on div "search she'd close keyboard_arrow_up keyboard_arrow_down Replace once Replace a…" at bounding box center [753, 104] width 485 height 35
click at [631, 104] on span "close" at bounding box center [630, 104] width 15 height 15
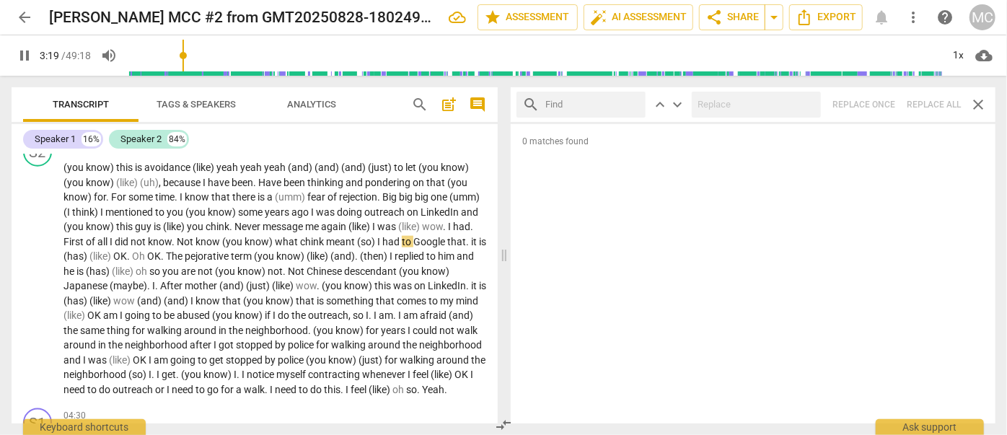
drag, startPoint x: 602, startPoint y: 106, endPoint x: 612, endPoint y: 106, distance: 9.4
click at [602, 106] on input "text" at bounding box center [592, 104] width 94 height 23
click at [935, 110] on div "search it'd close keyboard_arrow_up keyboard_arrow_down Replace once Replace al…" at bounding box center [753, 104] width 485 height 35
click at [629, 102] on span "close" at bounding box center [630, 104] width 15 height 15
click at [584, 102] on input "text" at bounding box center [592, 104] width 94 height 23
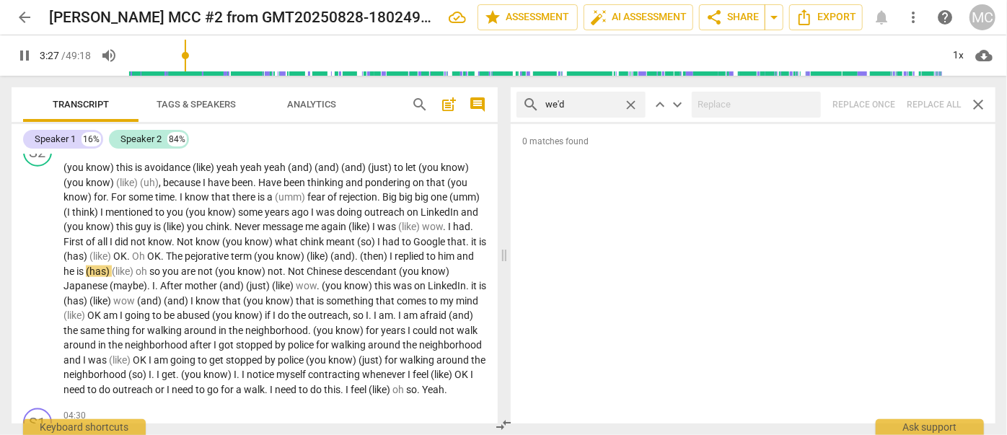
click at [929, 107] on div "search we'd close keyboard_arrow_up keyboard_arrow_down Replace once Replace al…" at bounding box center [753, 104] width 485 height 35
click at [629, 102] on span "close" at bounding box center [630, 104] width 15 height 15
click at [589, 105] on input "text" at bounding box center [592, 104] width 94 height 23
click at [929, 105] on div "search they'd close keyboard_arrow_up keyboard_arrow_down Replace once Replace …" at bounding box center [753, 104] width 485 height 35
click at [630, 104] on span "close" at bounding box center [630, 104] width 15 height 15
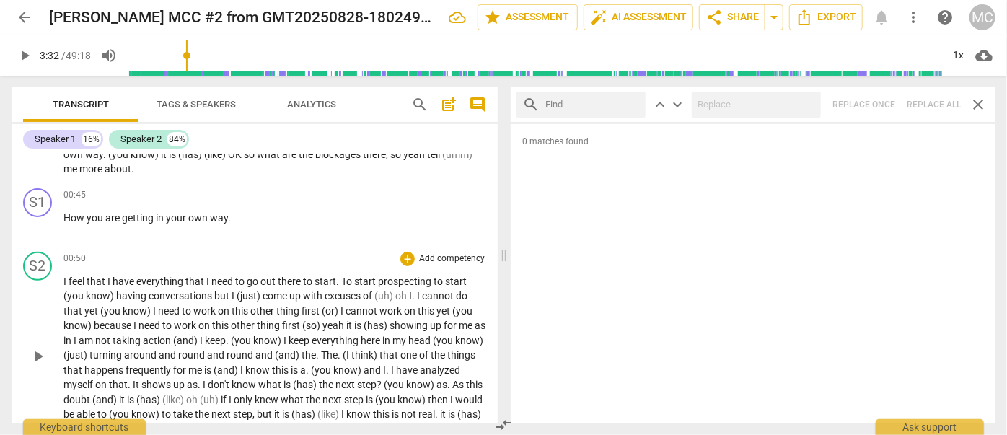
scroll to position [0, 0]
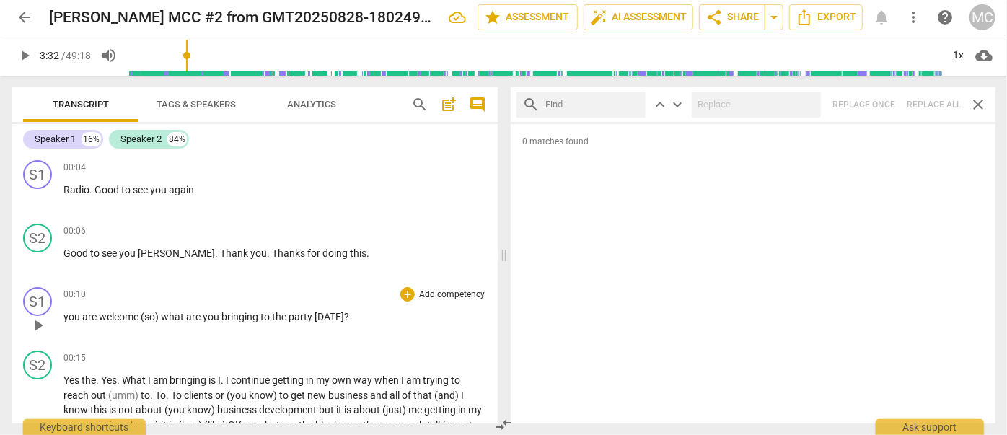
drag, startPoint x: 159, startPoint y: 100, endPoint x: 190, endPoint y: 126, distance: 40.5
click at [159, 100] on span "Tags & Speakers" at bounding box center [196, 104] width 79 height 11
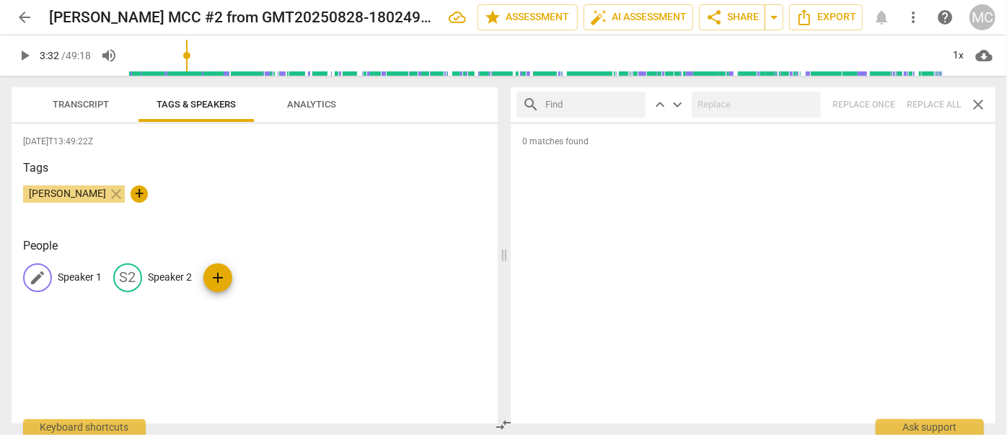
click at [40, 286] on div "edit" at bounding box center [37, 277] width 29 height 29
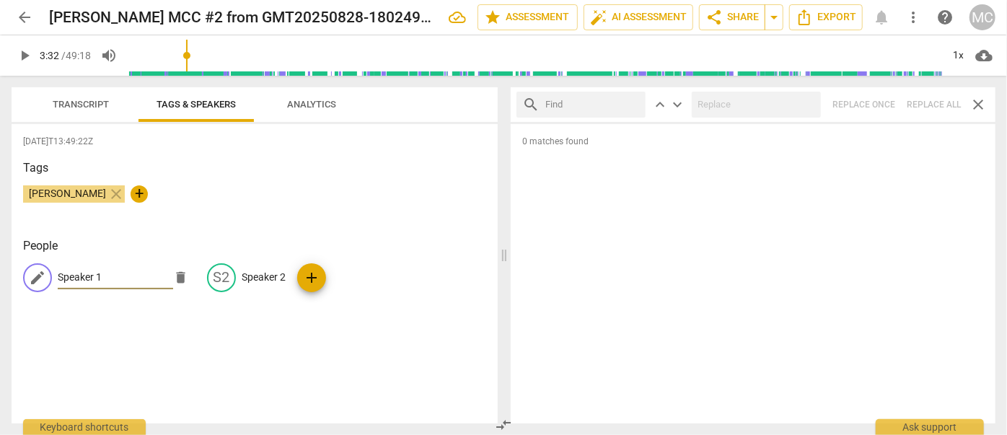
click at [347, 219] on div "Tags Matthew Cintron-Quinones close +" at bounding box center [254, 192] width 463 height 66
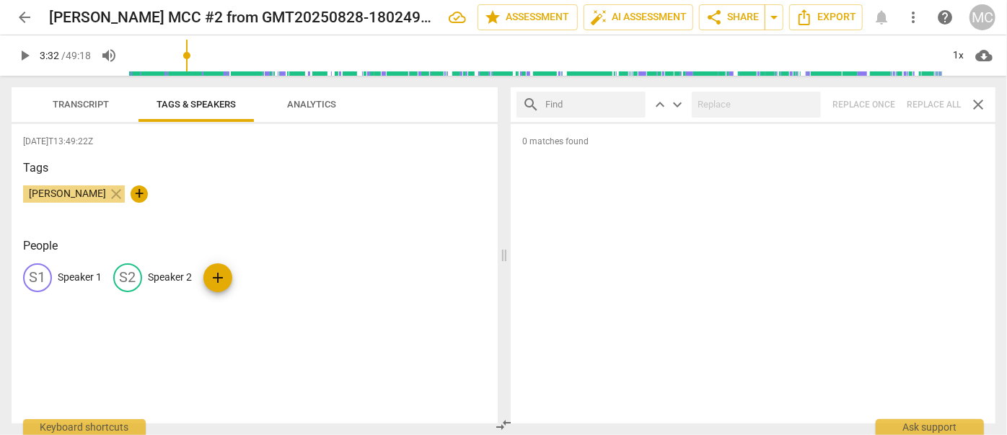
click at [82, 94] on button "Transcript" at bounding box center [80, 104] width 115 height 35
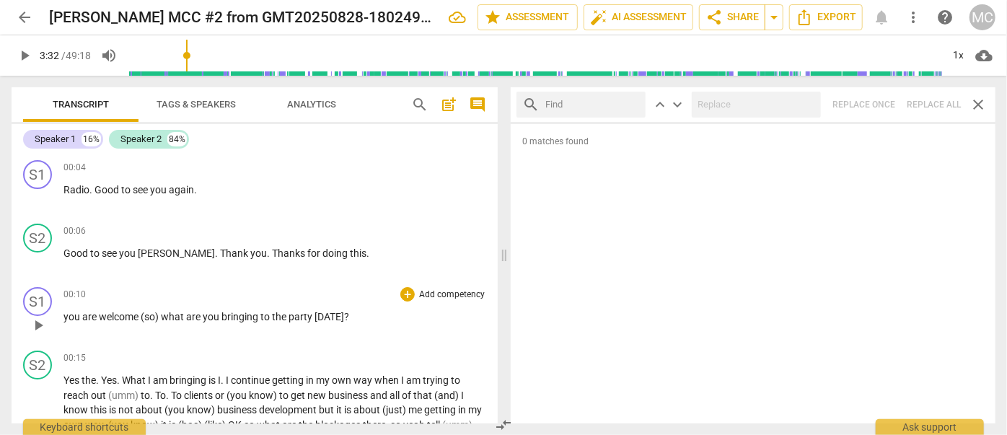
drag, startPoint x: 865, startPoint y: 1, endPoint x: 722, endPoint y: 317, distance: 346.7
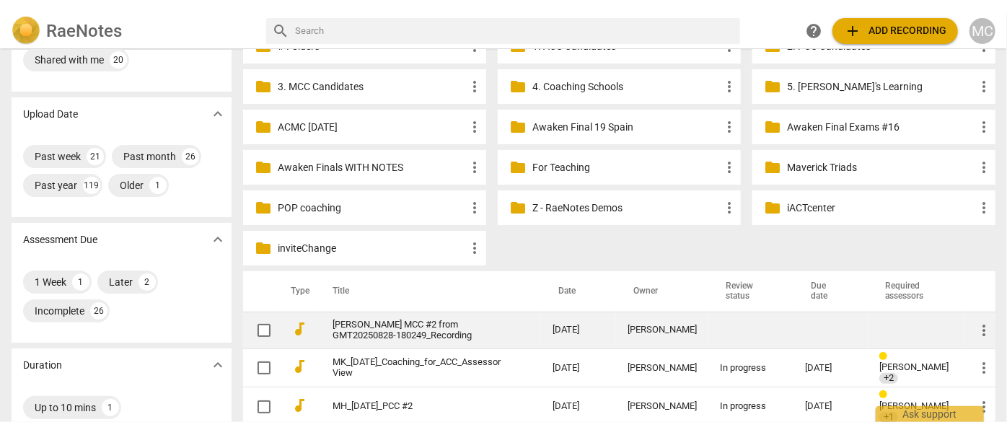
scroll to position [196, 0]
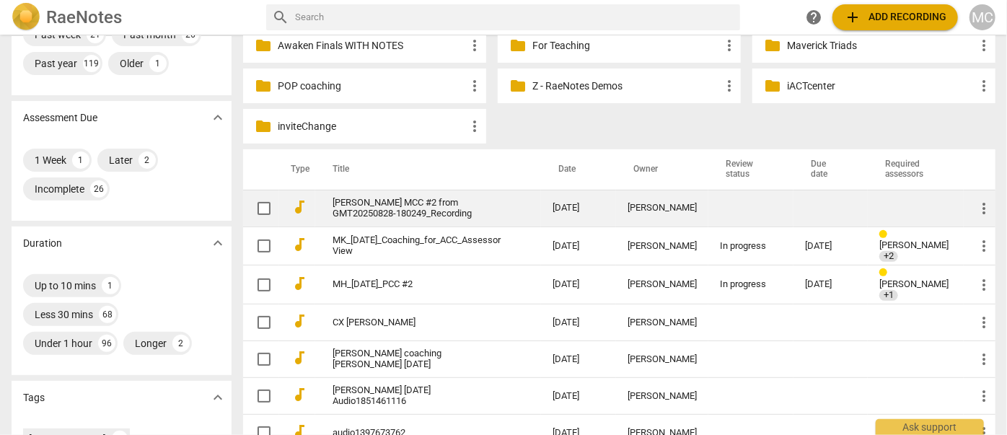
click at [361, 201] on link "[PERSON_NAME] MCC #2 from GMT20250828-180249_Recording" at bounding box center [417, 209] width 168 height 22
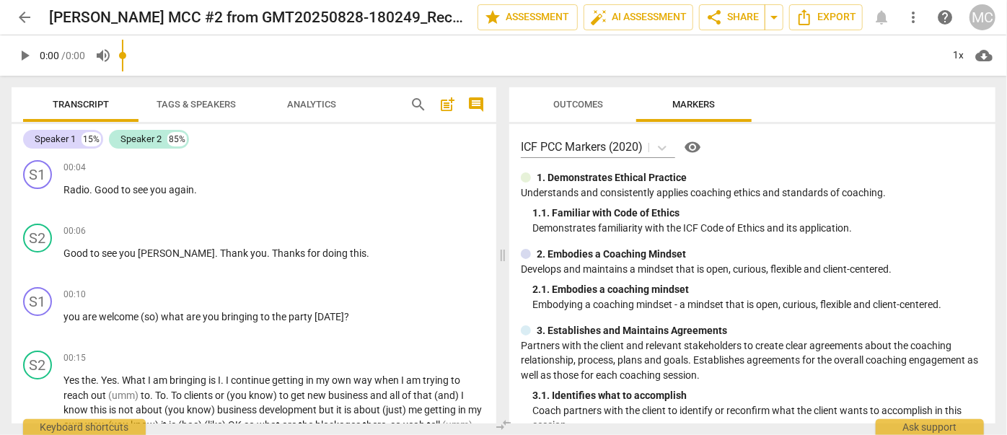
click at [298, 102] on span "Analytics" at bounding box center [311, 104] width 49 height 11
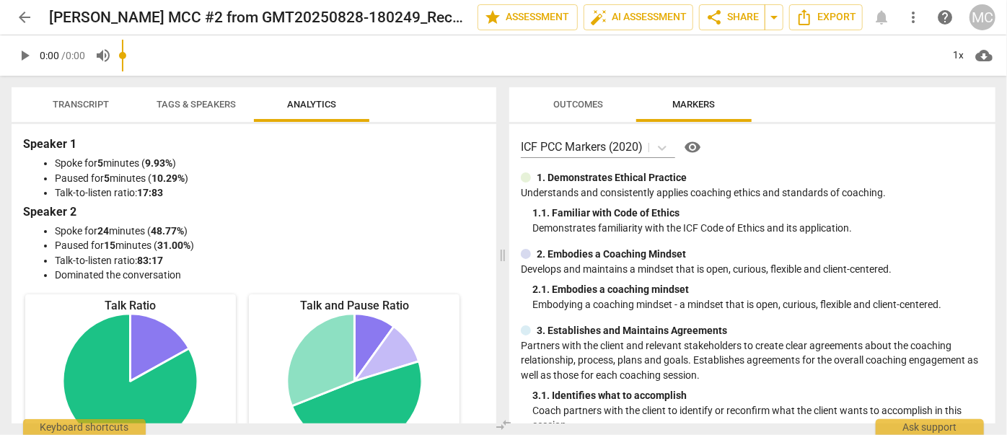
click at [198, 101] on span "Tags & Speakers" at bounding box center [196, 104] width 79 height 11
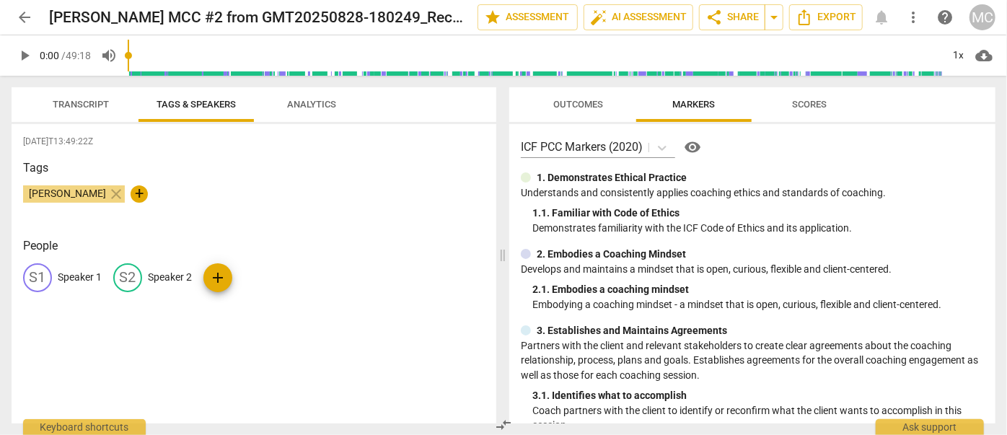
click at [88, 288] on div "S1 Speaker 1" at bounding box center [62, 277] width 79 height 29
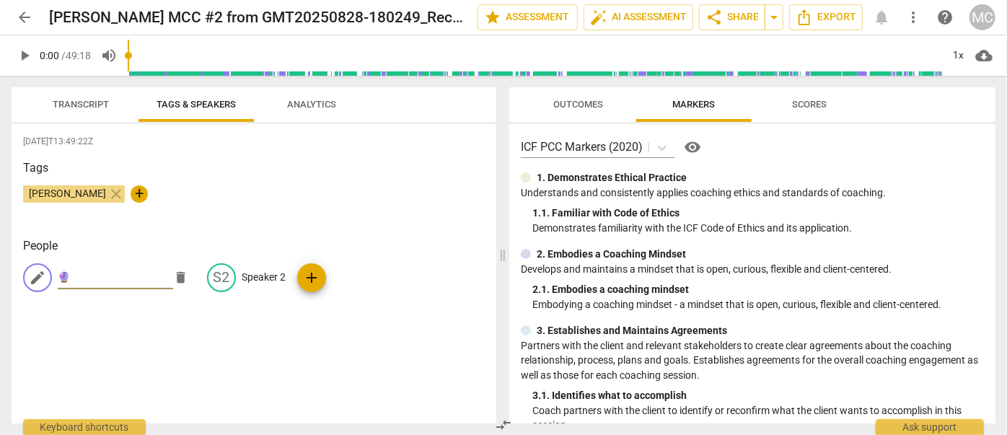
type input "🔮"
click at [242, 280] on p "Speaker 2" at bounding box center [264, 277] width 44 height 15
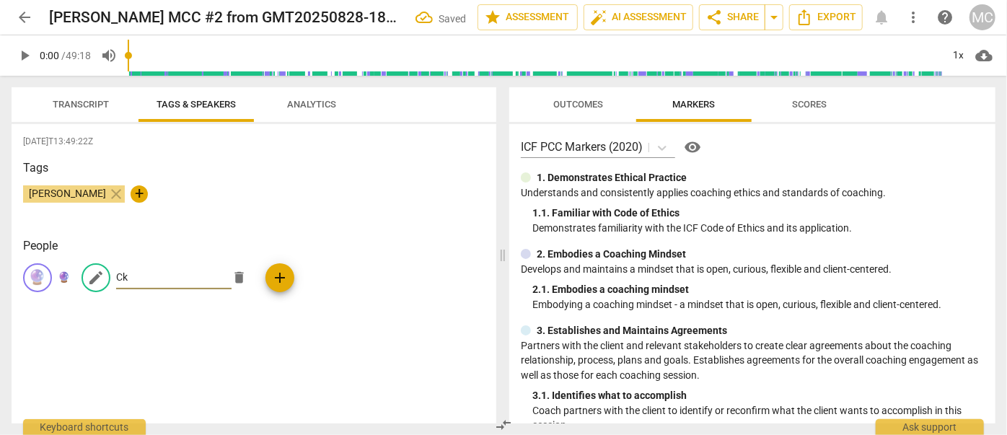
type input "C"
type input "Client"
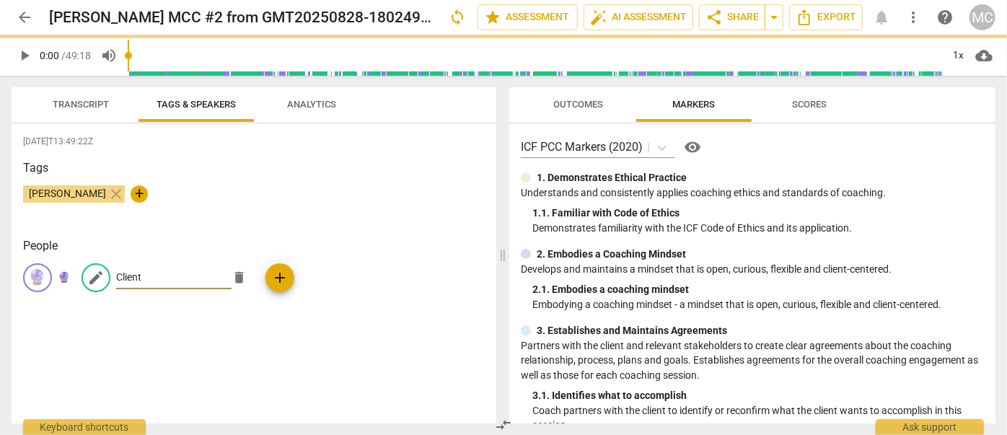
click at [82, 103] on span "Transcript" at bounding box center [81, 104] width 56 height 11
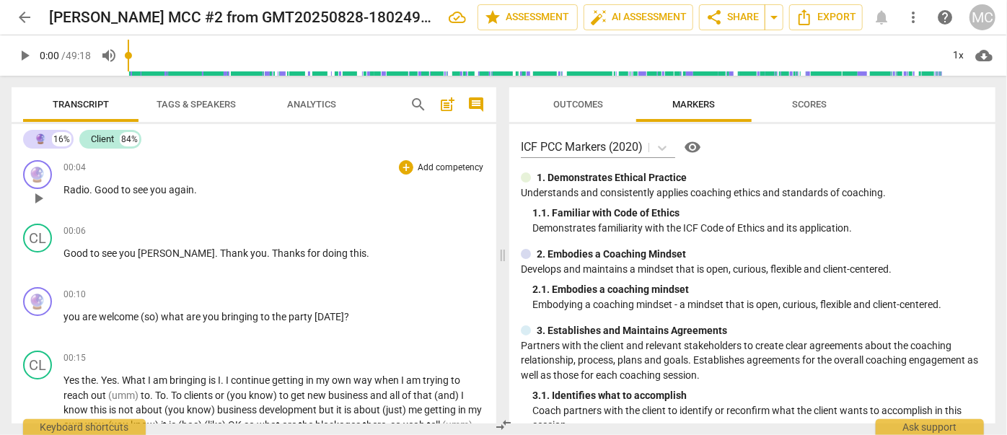
click at [142, 185] on span "see" at bounding box center [141, 190] width 17 height 12
click at [21, 17] on span "arrow_back" at bounding box center [24, 17] width 17 height 17
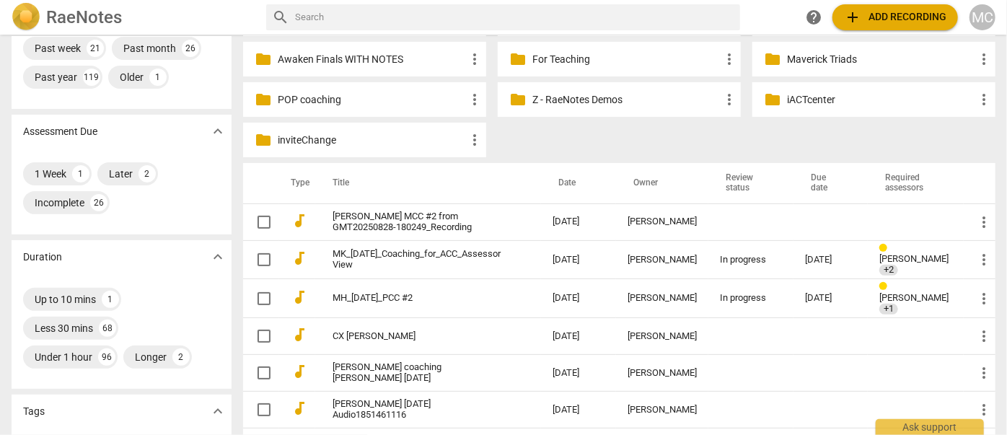
scroll to position [196, 0]
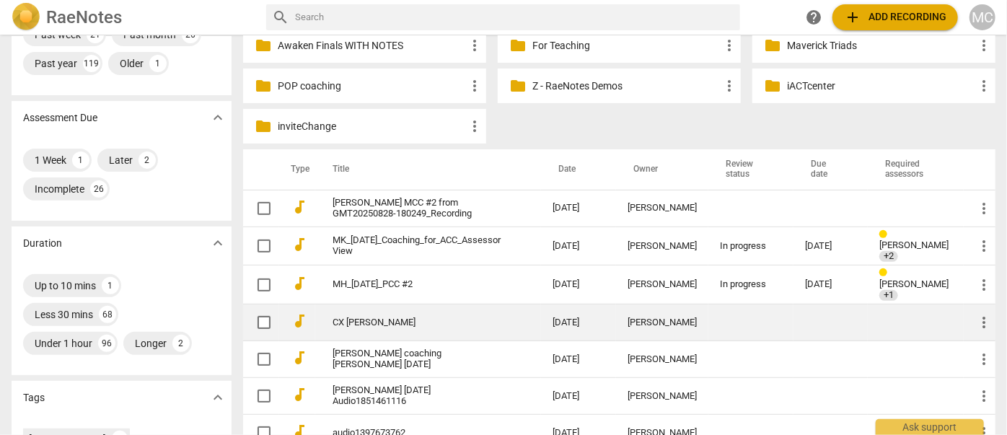
click at [346, 319] on link "CX Rebecca New" at bounding box center [417, 322] width 168 height 11
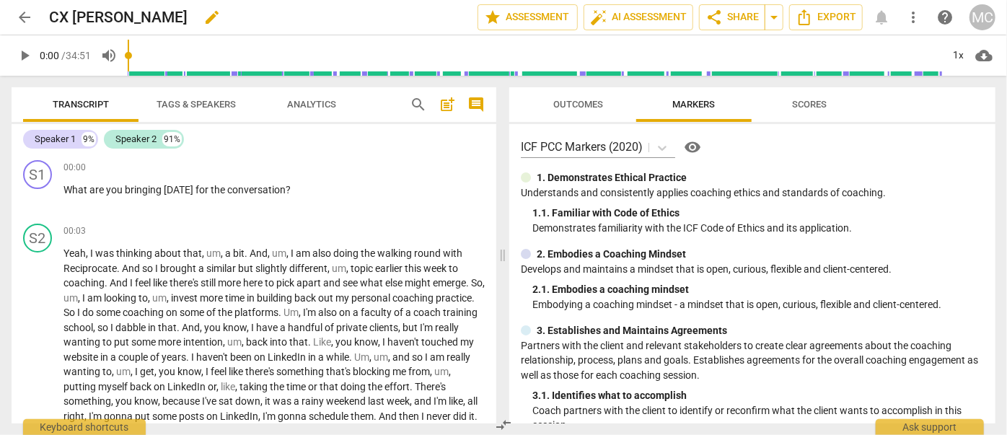
click at [203, 15] on span "edit" at bounding box center [211, 17] width 17 height 17
click at [53, 15] on input "CX Rebecca New" at bounding box center [231, 17] width 365 height 27
click at [53, 21] on input "CX Rebecca New" at bounding box center [231, 17] width 365 height 27
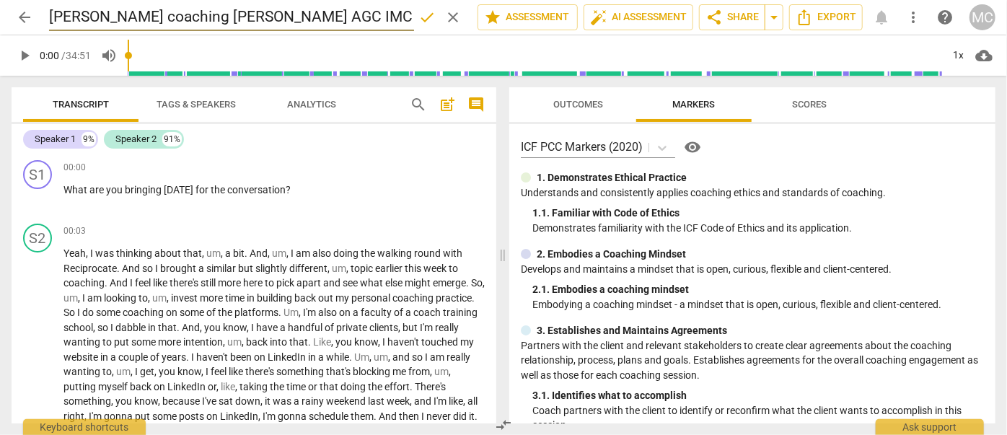
type input "[PERSON_NAME] coaching [PERSON_NAME] AGC IMC #4"
click at [749, 13] on span "share Share" at bounding box center [731, 17] width 53 height 17
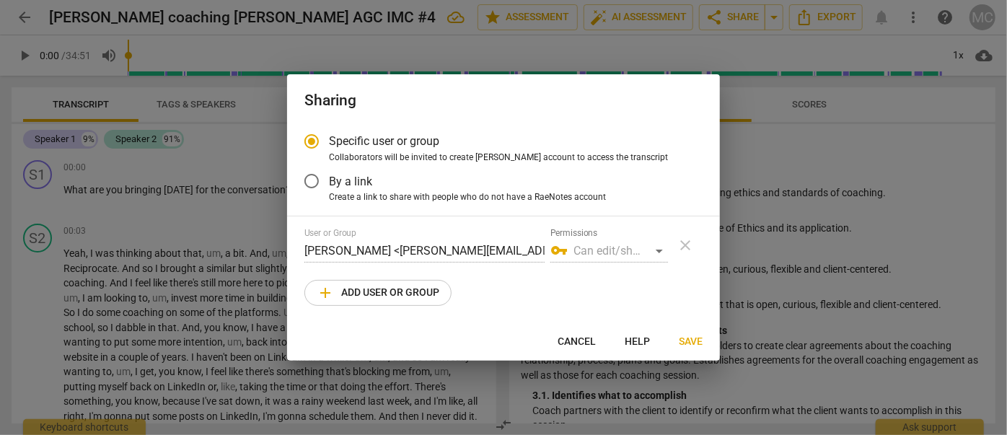
click at [375, 297] on span "add Add user or group" at bounding box center [378, 292] width 123 height 17
radio input "false"
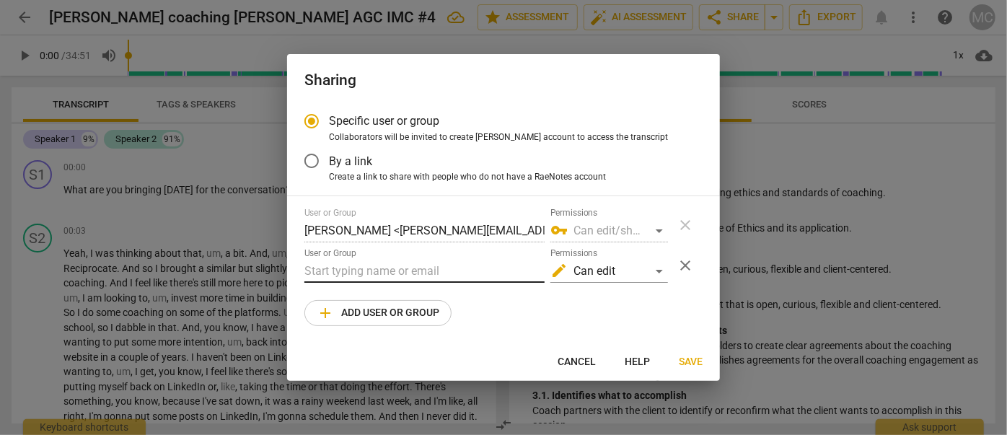
click at [397, 273] on input "text" at bounding box center [424, 271] width 240 height 23
type input "jan.berg@invitechange.com"
click at [699, 366] on span "Save" at bounding box center [691, 362] width 24 height 14
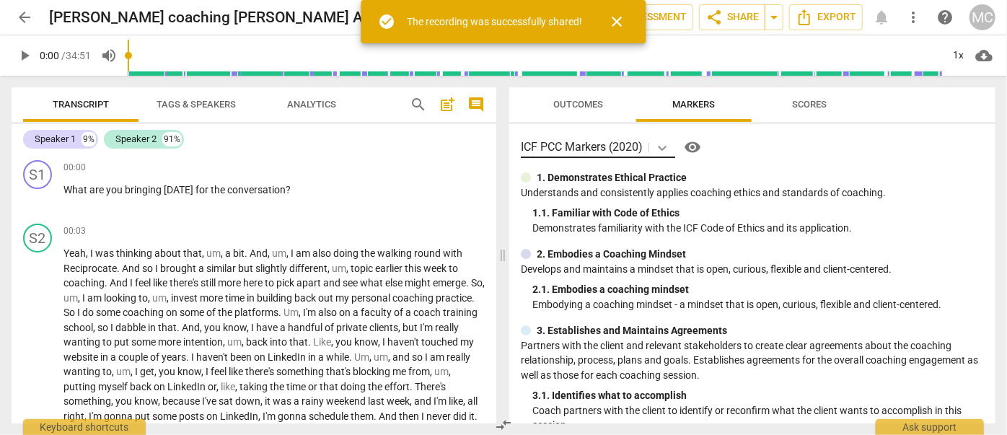
click at [665, 149] on icon at bounding box center [662, 148] width 9 height 5
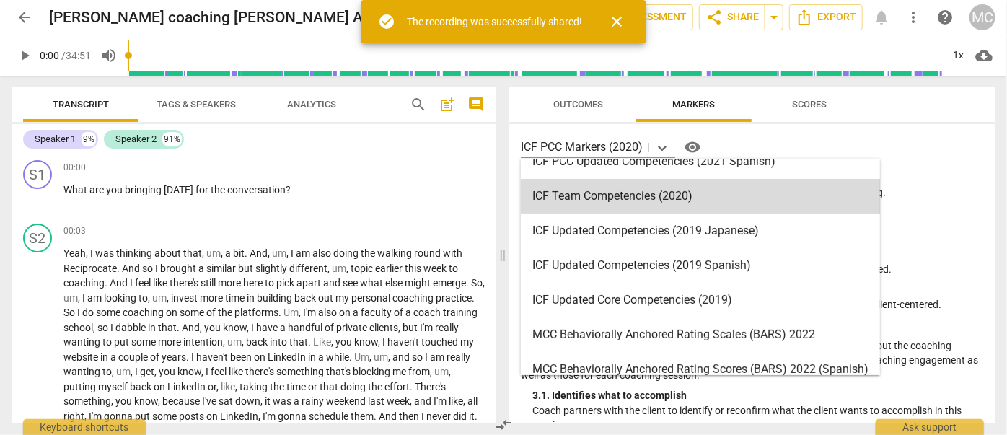
scroll to position [196, 0]
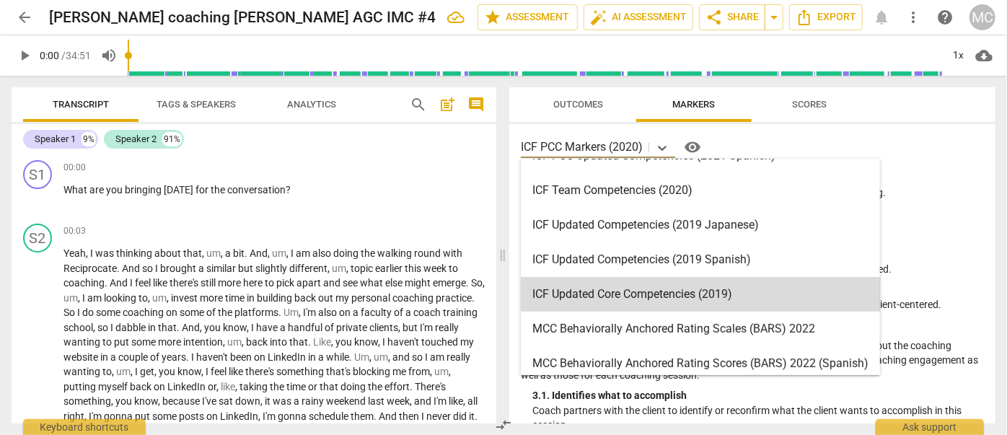
click at [607, 297] on div "ICF Updated Core Competencies (2019)" at bounding box center [700, 294] width 359 height 35
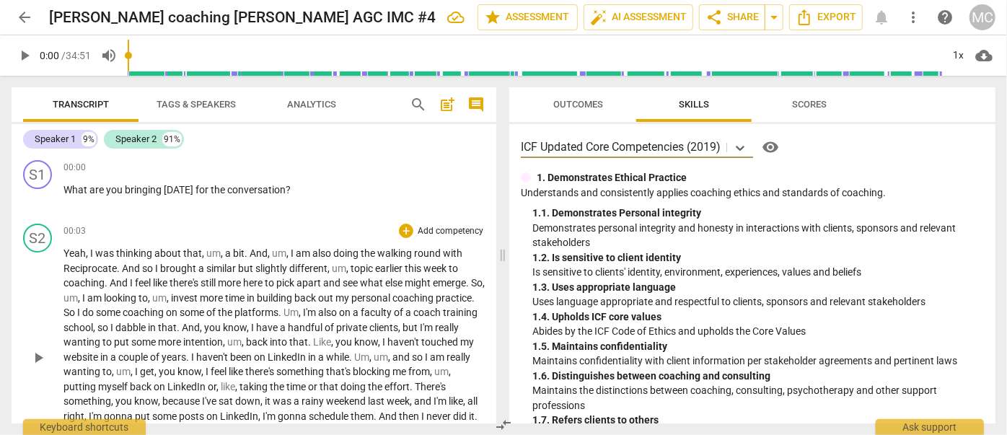
drag, startPoint x: 644, startPoint y: 265, endPoint x: 625, endPoint y: 254, distance: 21.7
click at [507, 265] on span at bounding box center [502, 255] width 9 height 359
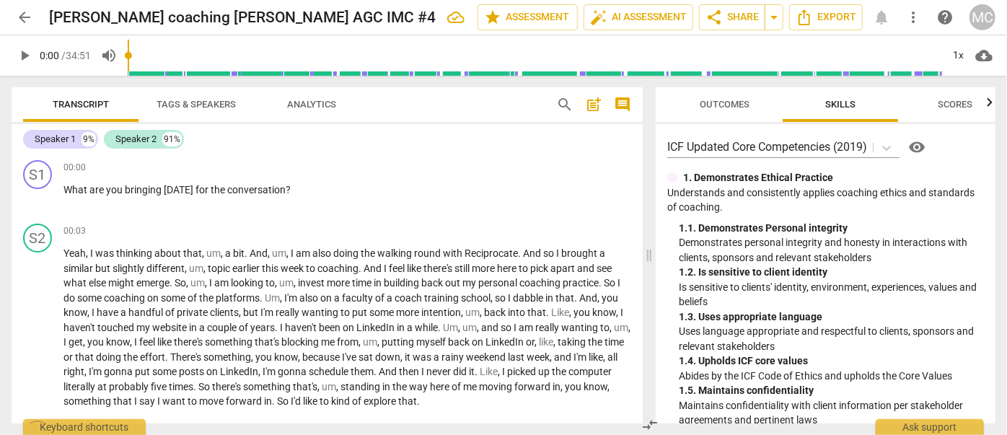
click at [186, 95] on span "Tags & Speakers" at bounding box center [196, 104] width 114 height 19
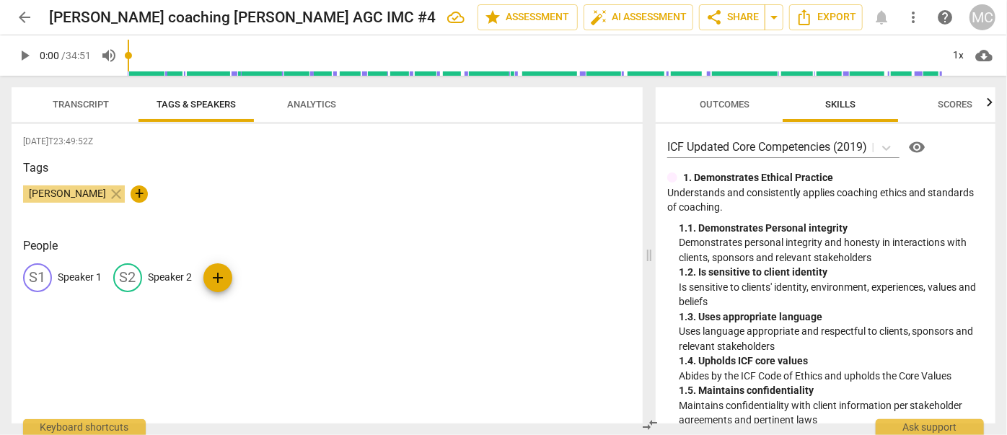
click at [87, 280] on p "Speaker 1" at bounding box center [80, 277] width 44 height 15
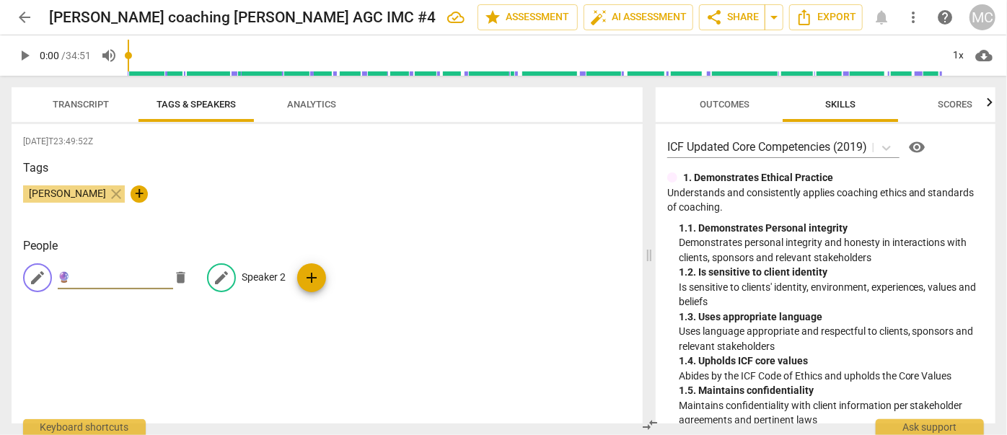
type input "🔮"
click at [254, 281] on p "Speaker 2" at bounding box center [264, 277] width 44 height 15
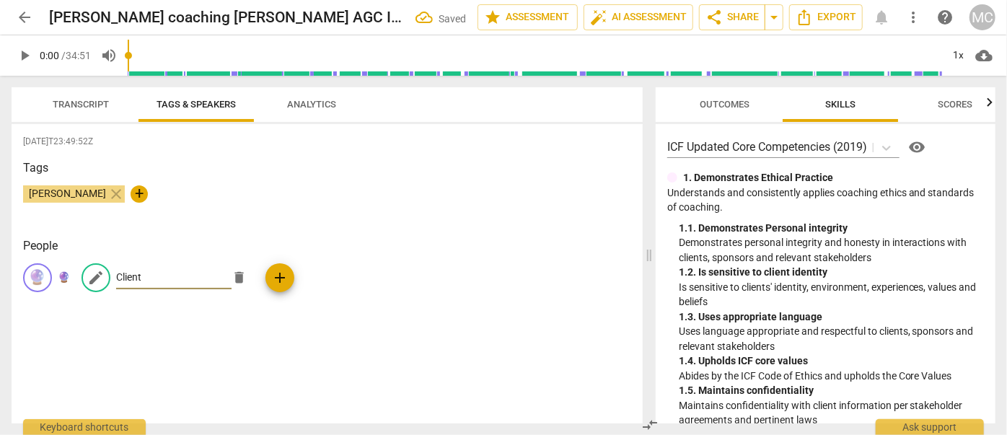
type input "Client"
click at [90, 103] on span "Transcript" at bounding box center [81, 104] width 56 height 11
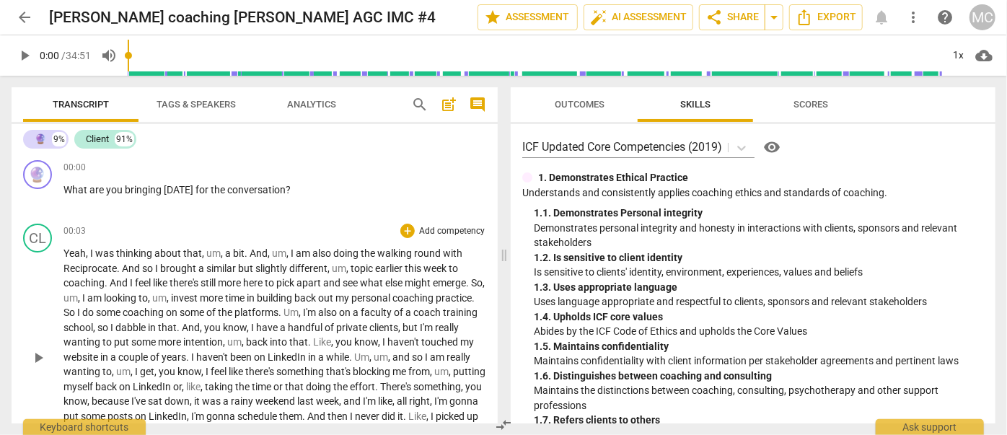
drag, startPoint x: 0, startPoint y: 0, endPoint x: 239, endPoint y: 280, distance: 367.9
click at [240, 303] on p "Yeah , I was thinking about that , um , a bit . And , um , I am also doing the …" at bounding box center [274, 357] width 423 height 222
click at [425, 106] on span "search" at bounding box center [419, 104] width 17 height 17
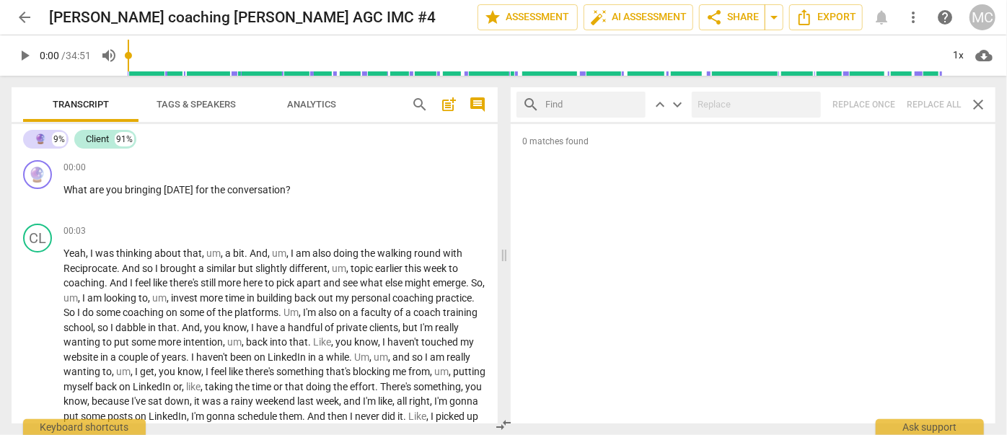
click at [560, 105] on input "text" at bounding box center [592, 104] width 94 height 23
type input "m"
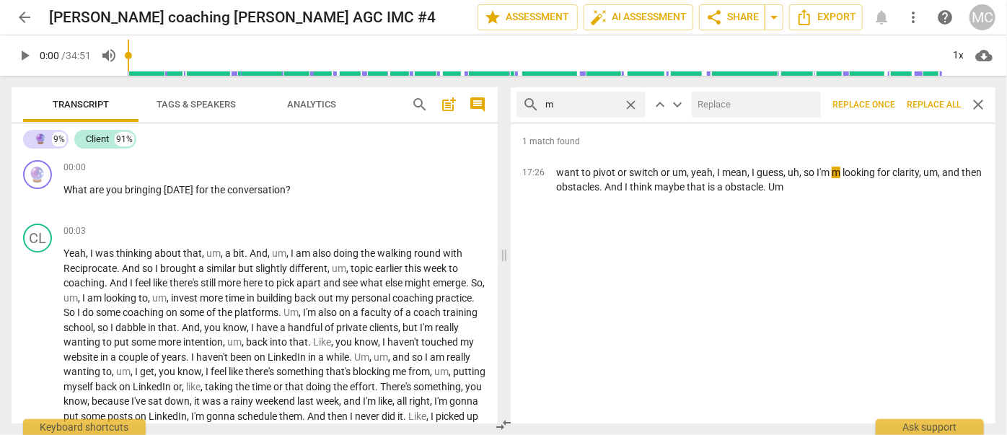
click at [933, 109] on span "Replace all" at bounding box center [934, 105] width 54 height 12
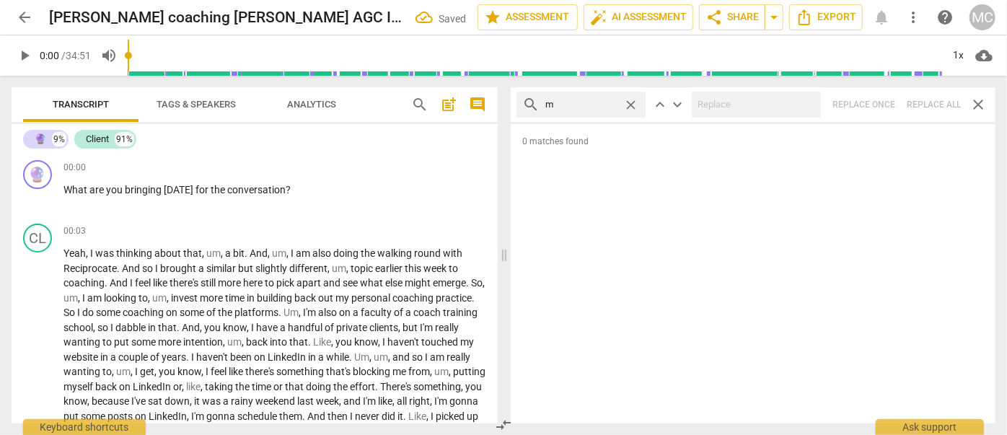
click at [628, 100] on span "close" at bounding box center [630, 104] width 15 height 15
click at [571, 100] on input "text" at bounding box center [592, 104] width 94 height 23
type input ","
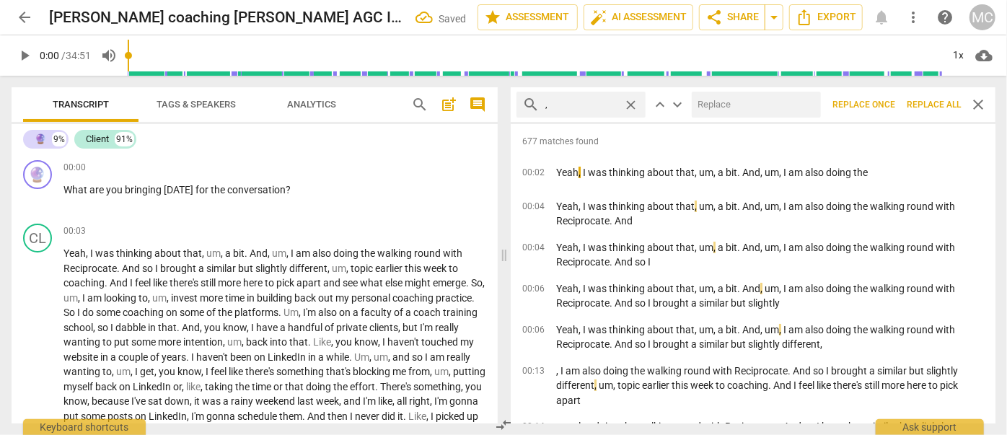
drag, startPoint x: 925, startPoint y: 105, endPoint x: 586, endPoint y: 103, distance: 339.0
click at [925, 105] on span "Replace all" at bounding box center [934, 105] width 54 height 12
click at [630, 103] on span "close" at bounding box center [630, 104] width 15 height 15
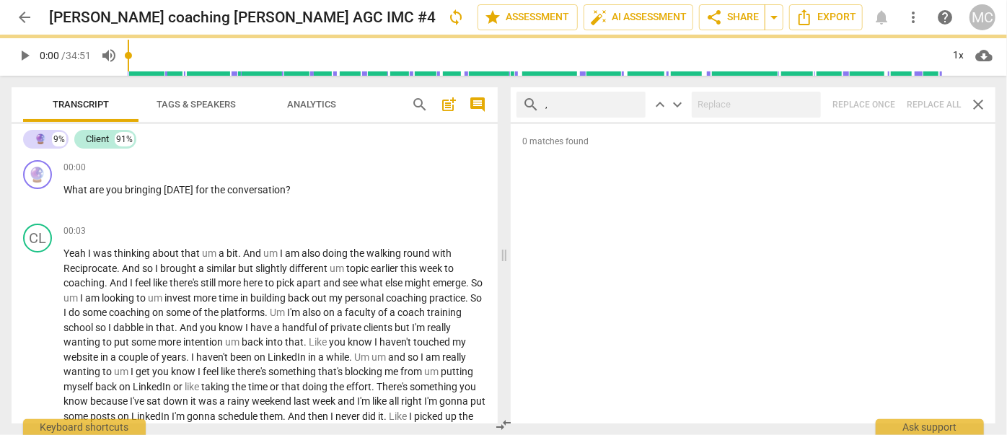
click at [586, 103] on input "," at bounding box center [592, 104] width 94 height 23
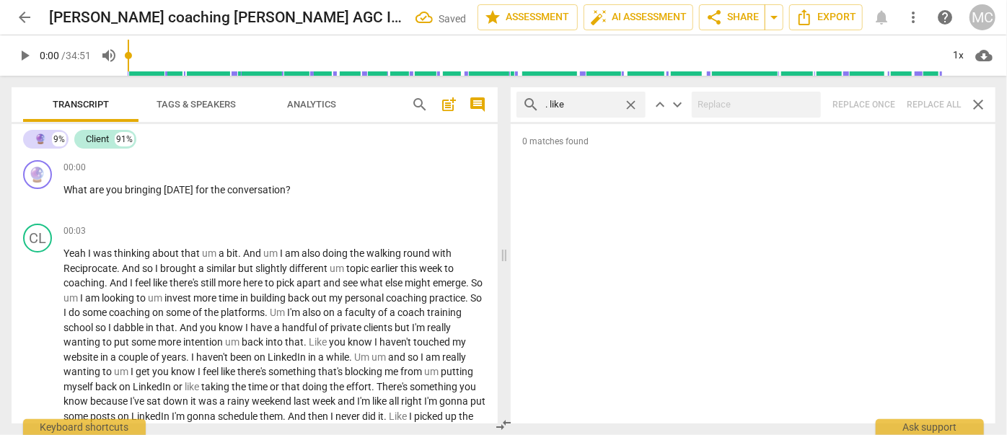
type input ". like"
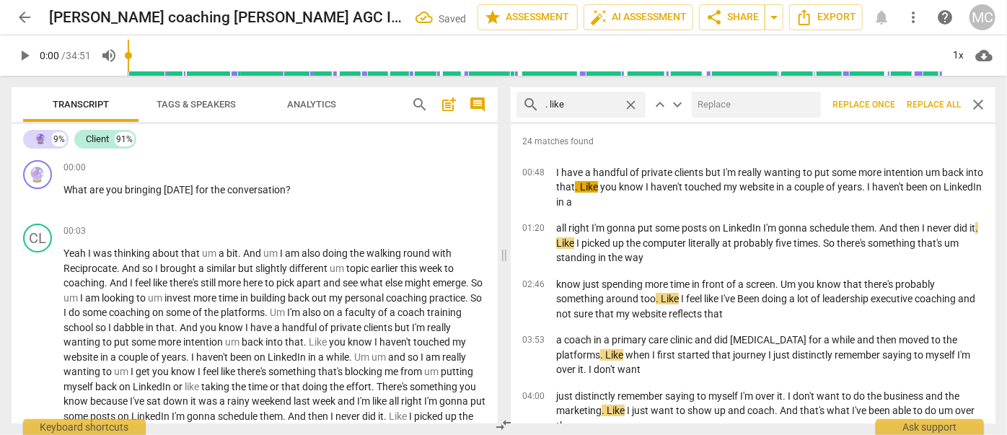
click at [725, 104] on input "text" at bounding box center [753, 104] width 123 height 23
type input "(like)"
drag, startPoint x: 925, startPoint y: 103, endPoint x: 810, endPoint y: 109, distance: 114.8
click at [925, 103] on span "Replace all" at bounding box center [934, 105] width 54 height 12
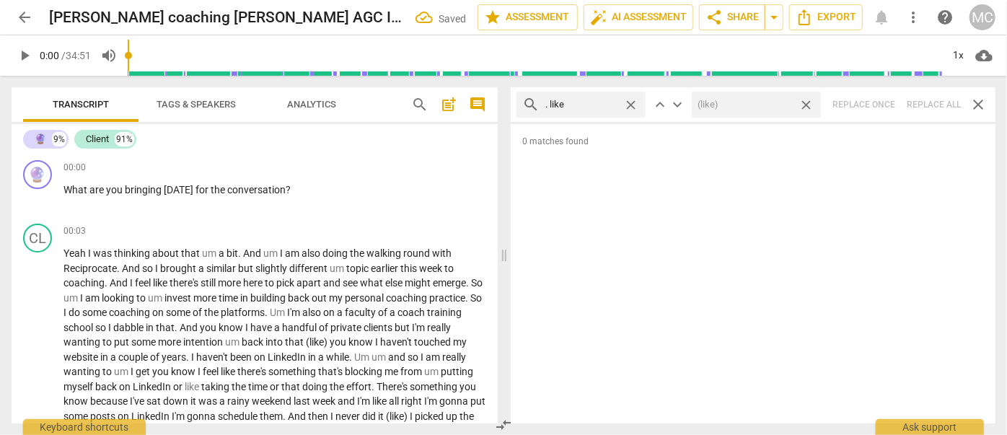
drag, startPoint x: 808, startPoint y: 105, endPoint x: 815, endPoint y: 103, distance: 7.4
click at [808, 105] on span "close" at bounding box center [806, 104] width 15 height 15
click at [633, 105] on span "close" at bounding box center [630, 104] width 15 height 15
click at [576, 107] on input "text" at bounding box center [592, 104] width 94 height 23
type input ". um"
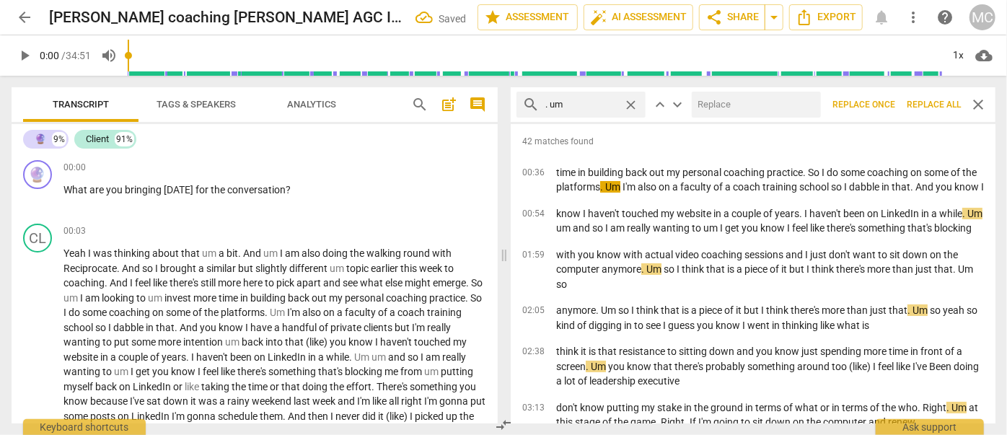
click at [708, 105] on input "text" at bounding box center [753, 104] width 123 height 23
type input "(umm)"
click at [925, 102] on span "Replace all" at bounding box center [934, 105] width 54 height 12
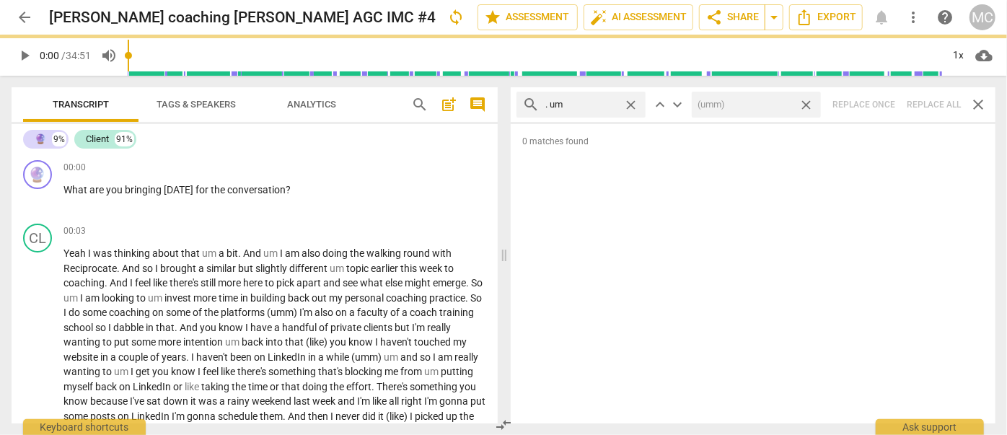
click at [807, 104] on span "close" at bounding box center [806, 104] width 15 height 15
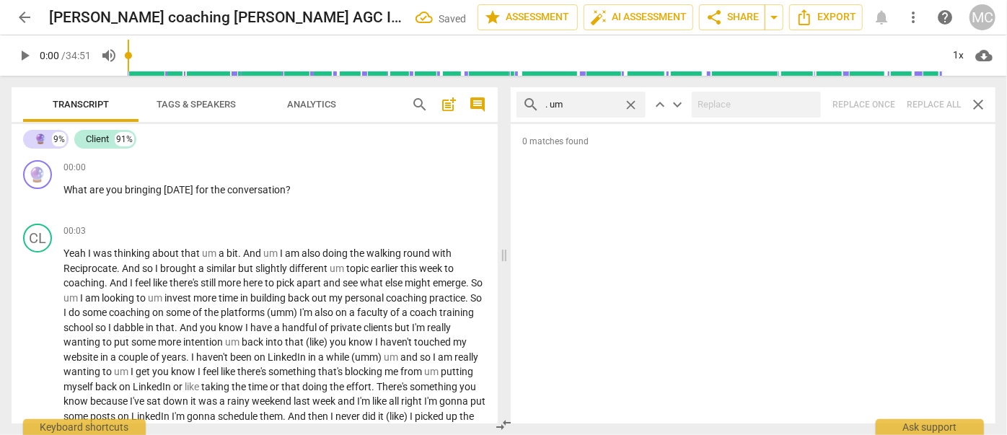
click at [628, 100] on span "close" at bounding box center [630, 104] width 15 height 15
click at [594, 101] on input "text" at bounding box center [592, 104] width 94 height 23
type input ". uh"
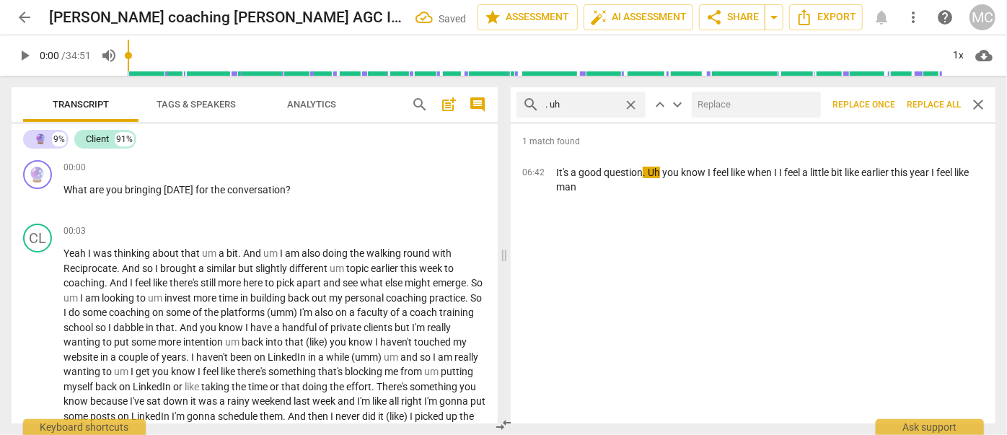
click at [715, 100] on input "text" at bounding box center [753, 104] width 123 height 23
type input "(uh)"
click at [933, 104] on span "Replace all" at bounding box center [934, 105] width 54 height 12
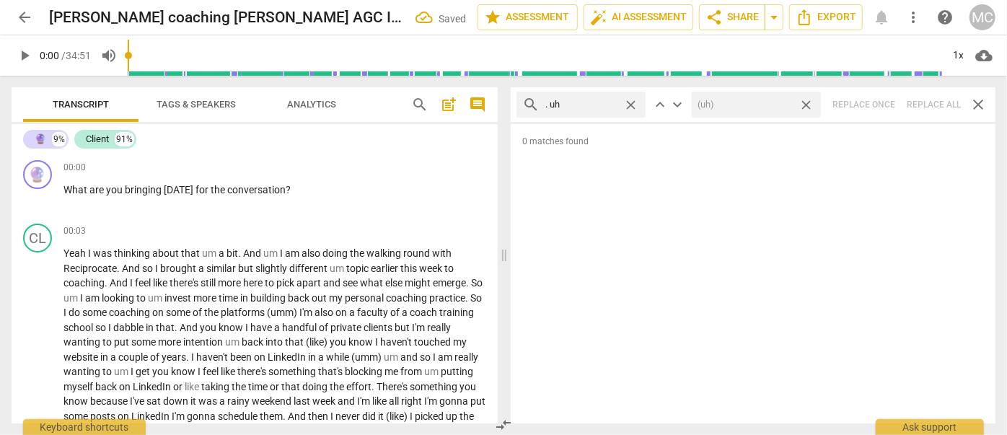
click at [809, 101] on span "close" at bounding box center [806, 104] width 15 height 15
click at [631, 102] on span "close" at bounding box center [630, 104] width 15 height 15
click at [586, 102] on input "text" at bounding box center [592, 104] width 94 height 23
type input "um"
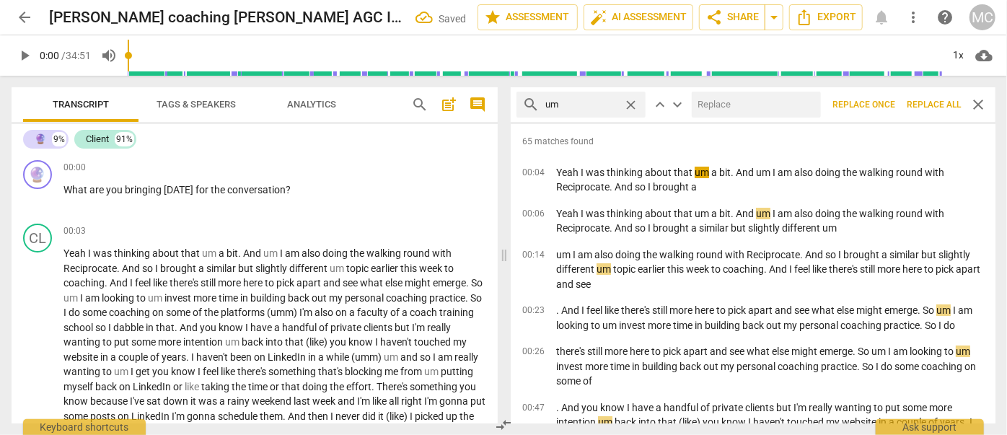
click at [710, 107] on input "text" at bounding box center [753, 104] width 123 height 23
type input "(umm)"
drag, startPoint x: 927, startPoint y: 109, endPoint x: 905, endPoint y: 104, distance: 22.2
click at [927, 109] on span "Replace all" at bounding box center [934, 105] width 54 height 12
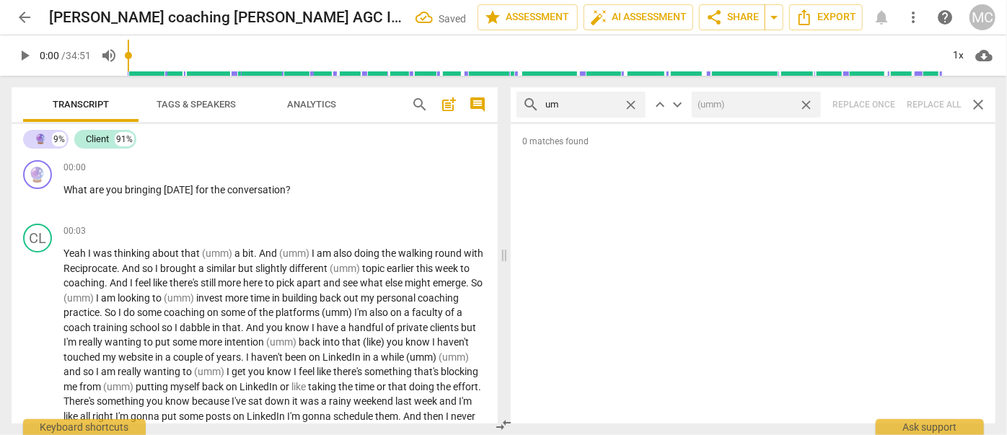
click at [806, 103] on span "close" at bounding box center [806, 104] width 15 height 15
click at [634, 103] on span "close" at bounding box center [630, 104] width 15 height 15
click at [606, 102] on input "text" at bounding box center [592, 104] width 94 height 23
type input "uh"
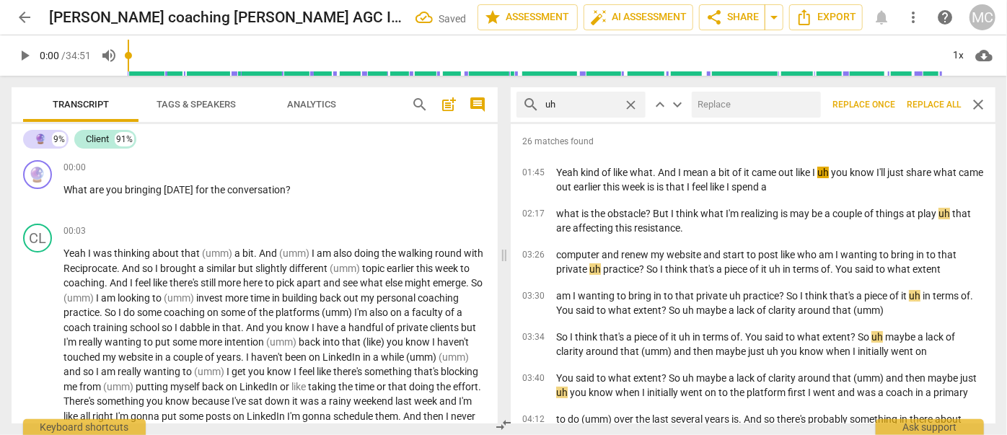
click at [731, 102] on input "text" at bounding box center [753, 104] width 123 height 23
type input "(uh)"
click at [931, 104] on span "Replace all" at bounding box center [934, 105] width 54 height 12
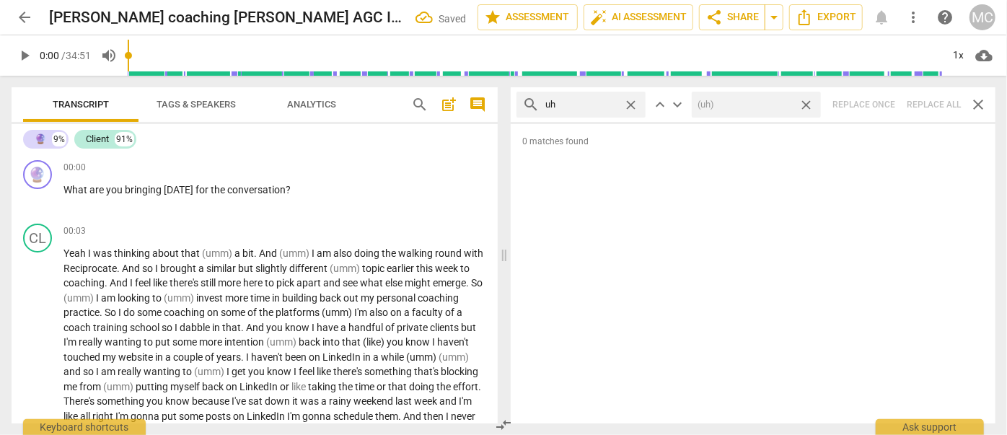
click at [809, 102] on span "close" at bounding box center [806, 104] width 15 height 15
click at [633, 103] on span "close" at bounding box center [630, 104] width 15 height 15
click at [595, 108] on input "text" at bounding box center [592, 104] width 94 height 23
type input "kind of"
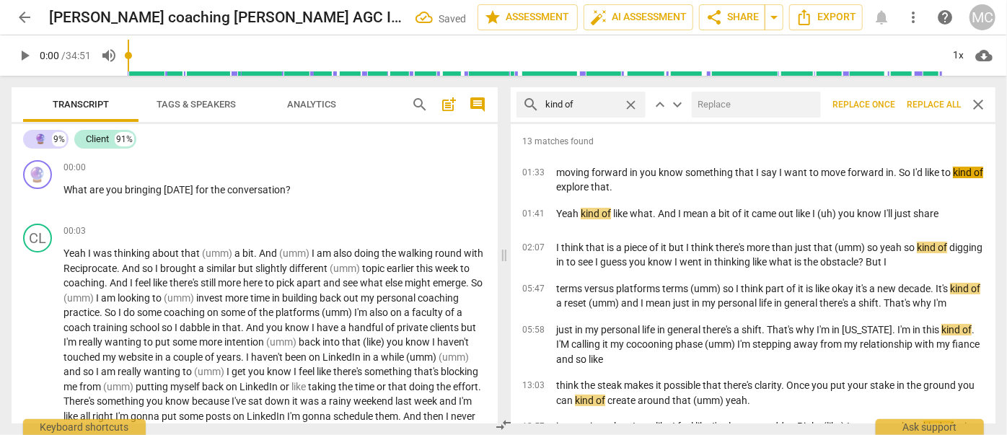
click at [713, 109] on input "text" at bounding box center [753, 104] width 123 height 23
type input "(kind of)"
click at [929, 105] on span "Replace all" at bounding box center [934, 105] width 54 height 12
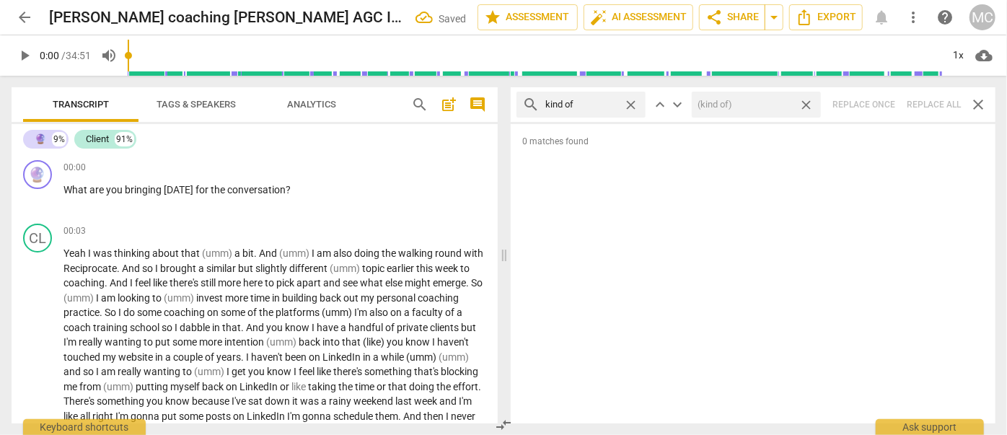
click at [805, 100] on span "close" at bounding box center [806, 104] width 15 height 15
drag, startPoint x: 633, startPoint y: 102, endPoint x: 621, endPoint y: 103, distance: 11.6
click at [633, 102] on span "close" at bounding box center [630, 104] width 15 height 15
click at [589, 105] on input "text" at bounding box center [592, 104] width 94 height 23
type input "sort of"
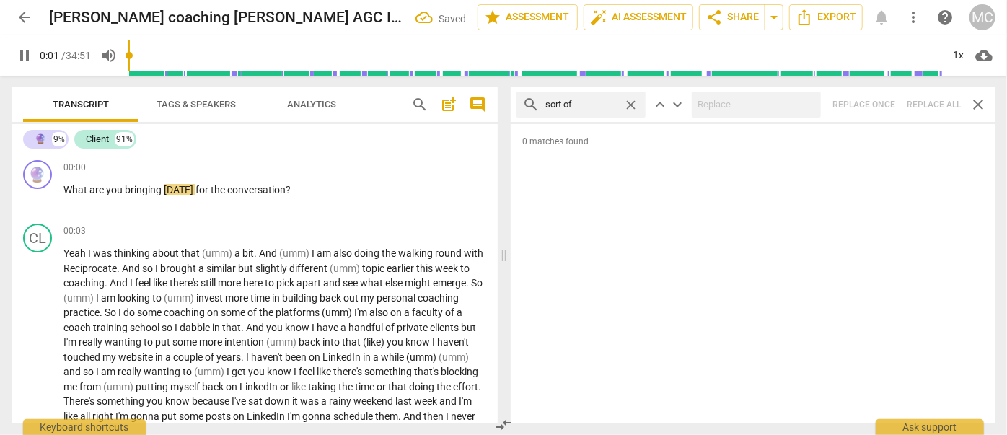
click at [931, 107] on div "search sort of close keyboard_arrow_up keyboard_arrow_down Replace once Replace…" at bounding box center [753, 104] width 485 height 35
type input "3"
click at [630, 102] on span "close" at bounding box center [630, 104] width 15 height 15
click at [596, 101] on input "text" at bounding box center [592, 104] width 94 height 23
type input "4"
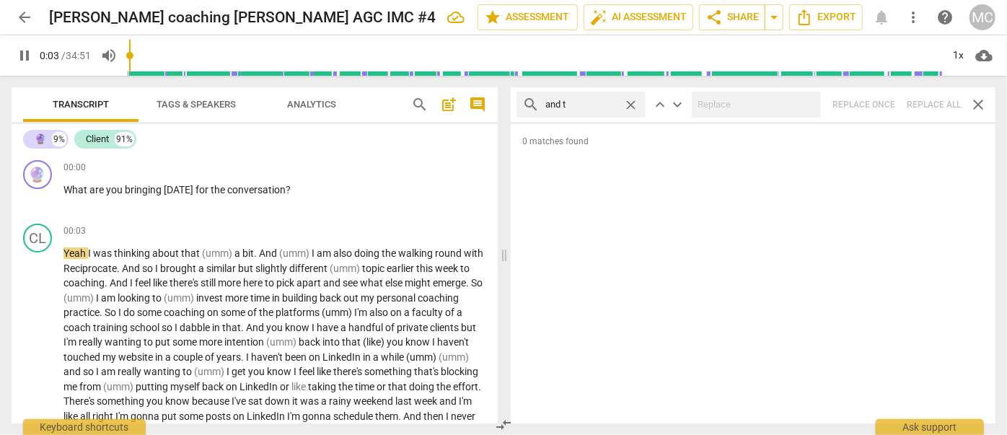
type input "and th"
type input "4"
type input "and then"
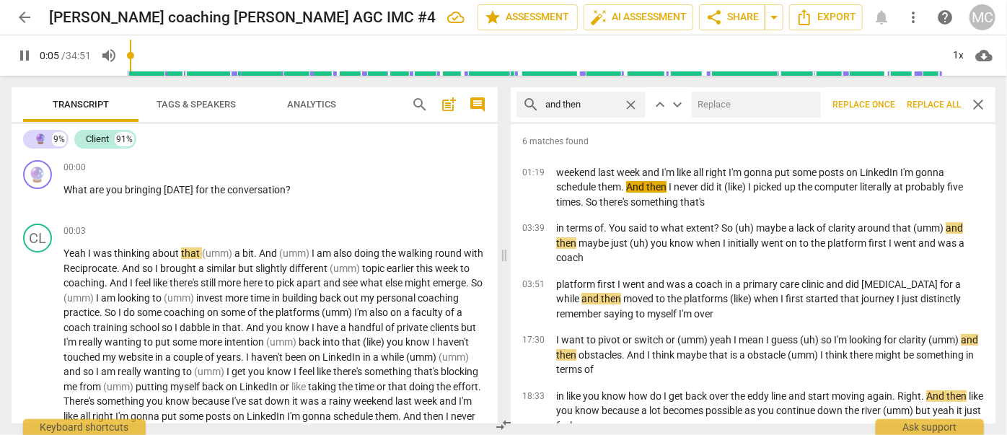
click at [708, 100] on input "text" at bounding box center [753, 104] width 123 height 23
type input "6"
type input "(th"
type input "6"
type input "(then)"
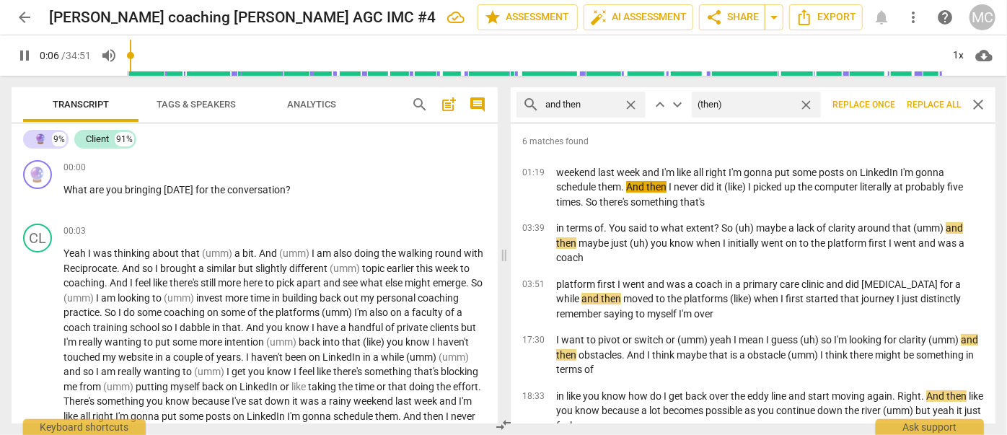
type input "7"
type input "(then)"
click at [931, 102] on span "Replace all" at bounding box center [934, 105] width 54 height 12
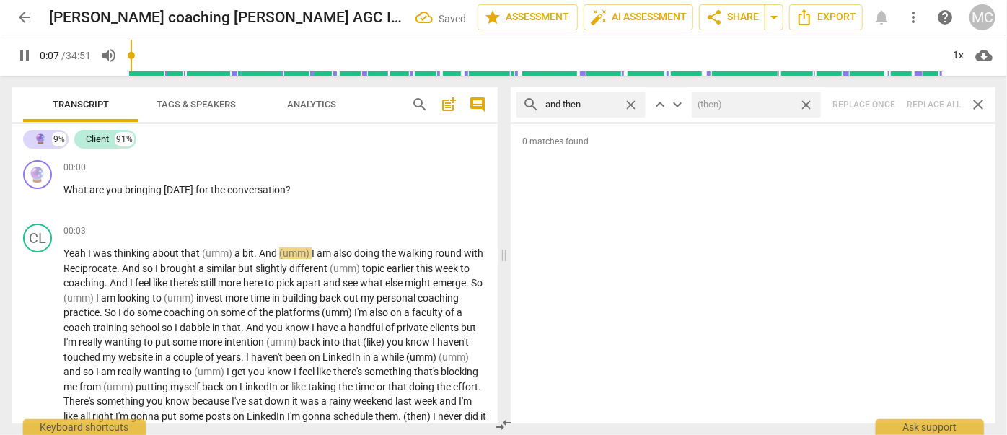
type input "8"
drag, startPoint x: 805, startPoint y: 104, endPoint x: 639, endPoint y: 94, distance: 166.2
click at [806, 104] on span "close" at bounding box center [806, 104] width 15 height 15
type input "8"
click at [628, 102] on span "close" at bounding box center [630, 104] width 15 height 15
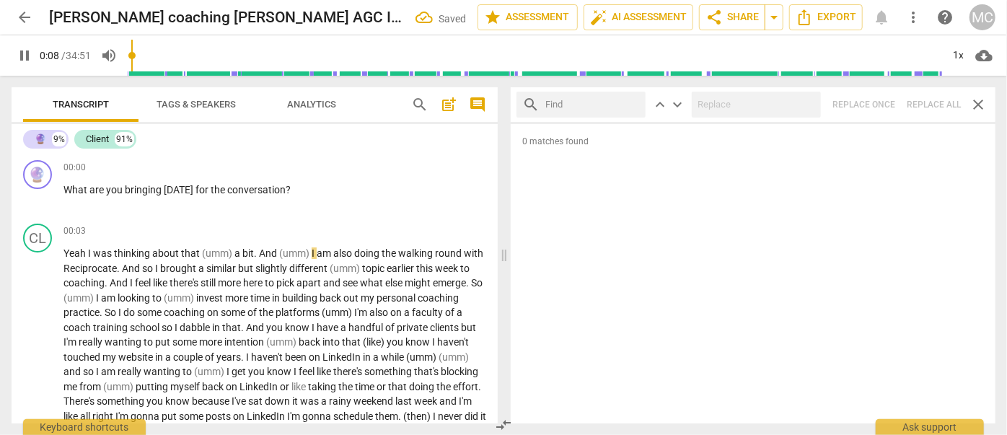
click at [603, 101] on input "text" at bounding box center [592, 104] width 94 height 23
type input "9"
type input "lik"
type input "10"
type input "like"
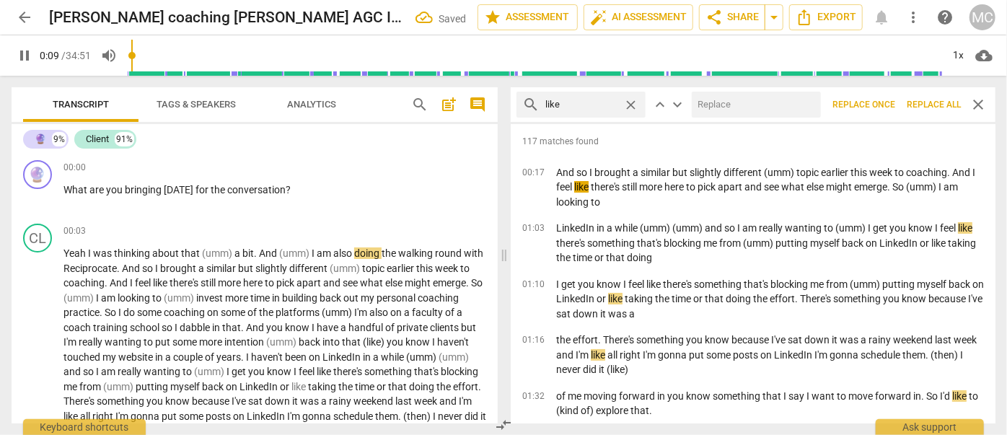
click at [747, 103] on input "text" at bounding box center [753, 104] width 123 height 23
type input "11"
type input "("
type input "12"
type input "(li"
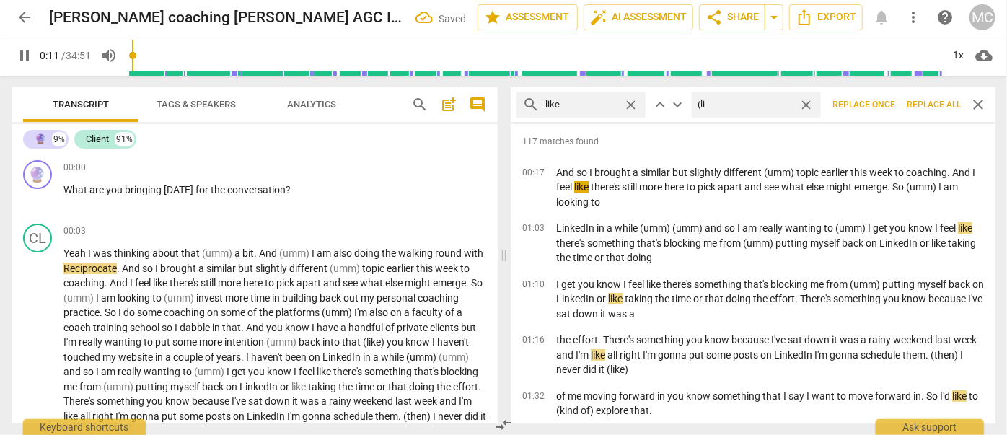
type input "12"
type input "(like"
type input "12"
type input "(like)"
type input "13"
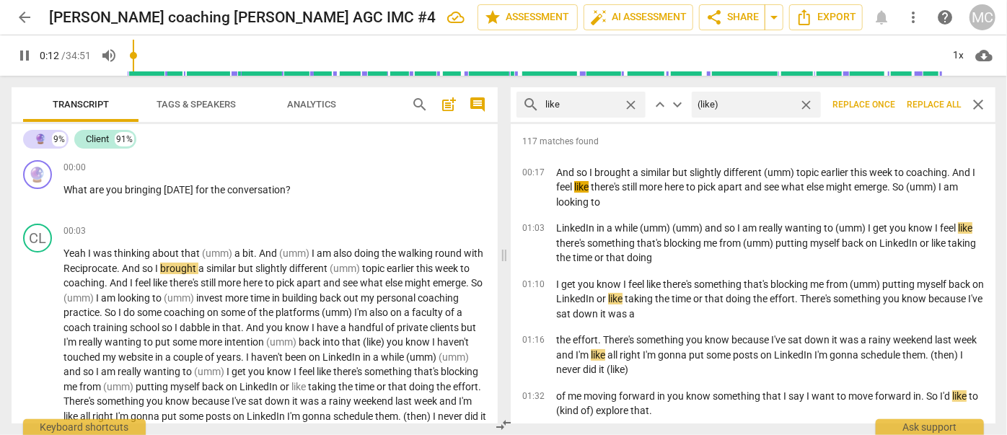
type input "(like)"
type input "13"
type input "(like)"
type input "14"
type input "(like)"
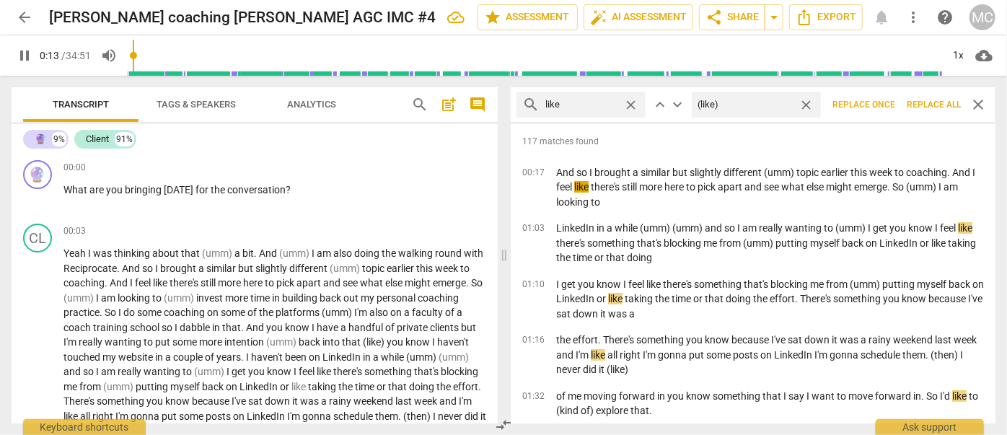
click at [939, 105] on span "Replace all" at bounding box center [934, 105] width 54 height 12
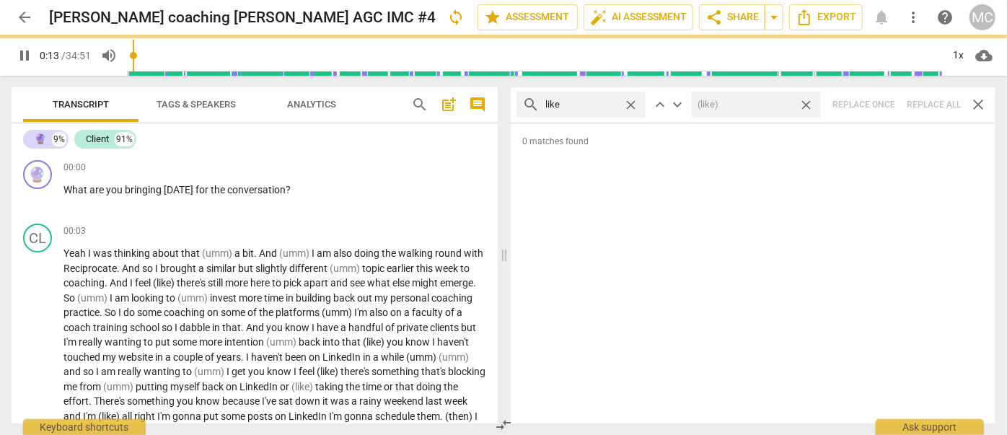
drag, startPoint x: 808, startPoint y: 101, endPoint x: 620, endPoint y: 112, distance: 187.9
click at [808, 101] on span "close" at bounding box center [806, 104] width 15 height 15
type input "15"
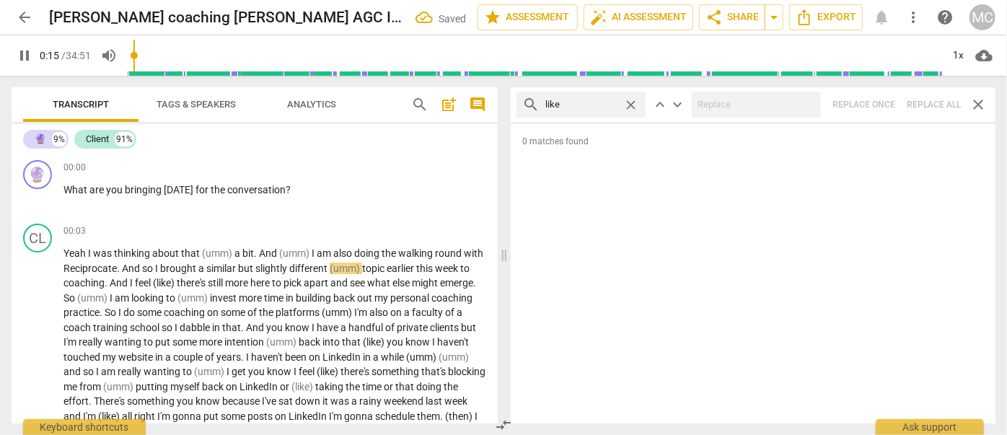
type input "16"
click at [633, 105] on span "close" at bounding box center [630, 104] width 15 height 15
click at [589, 103] on input "text" at bounding box center [592, 104] width 94 height 23
type input "16"
type input "jus"
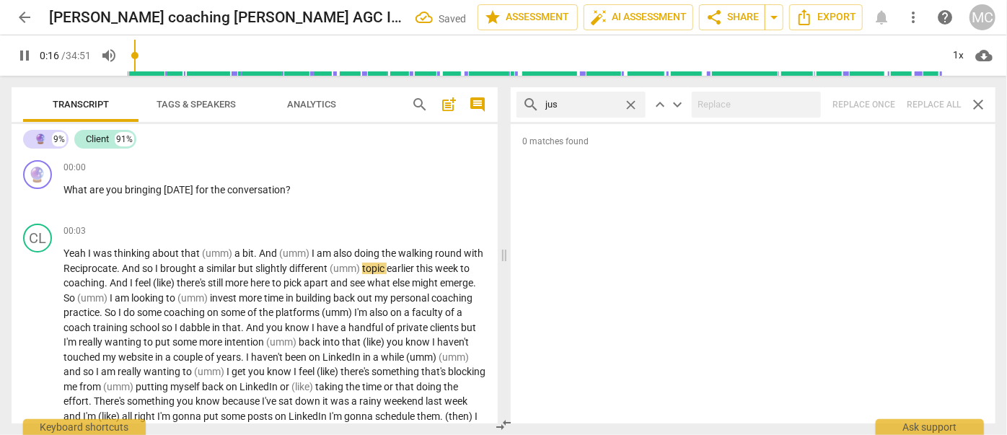
type input "17"
type input "just"
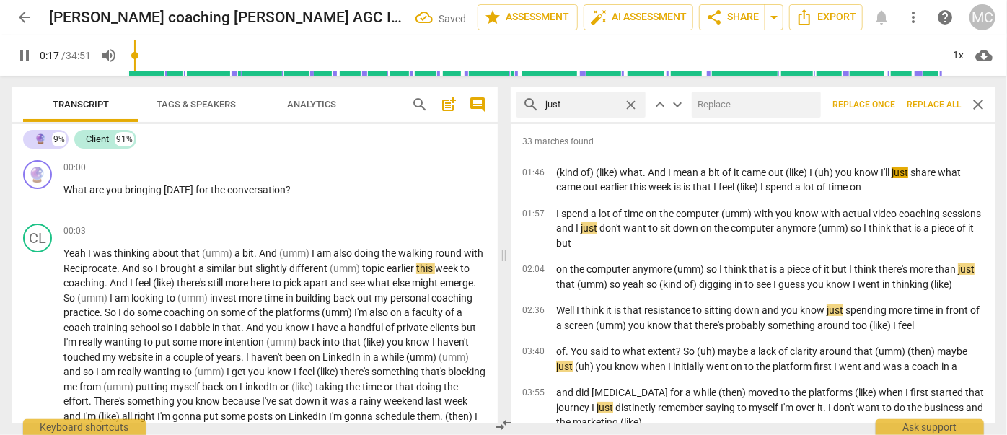
click at [717, 101] on input "text" at bounding box center [753, 104] width 123 height 23
type input "17"
type input "(j"
type input "18"
type input "(just)"
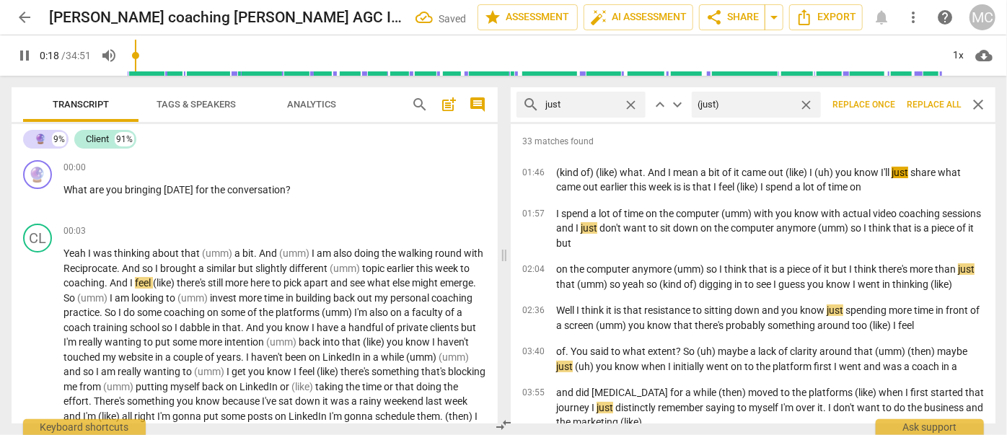
type input "19"
type input "(just)"
click at [927, 102] on span "Replace all" at bounding box center [934, 105] width 54 height 12
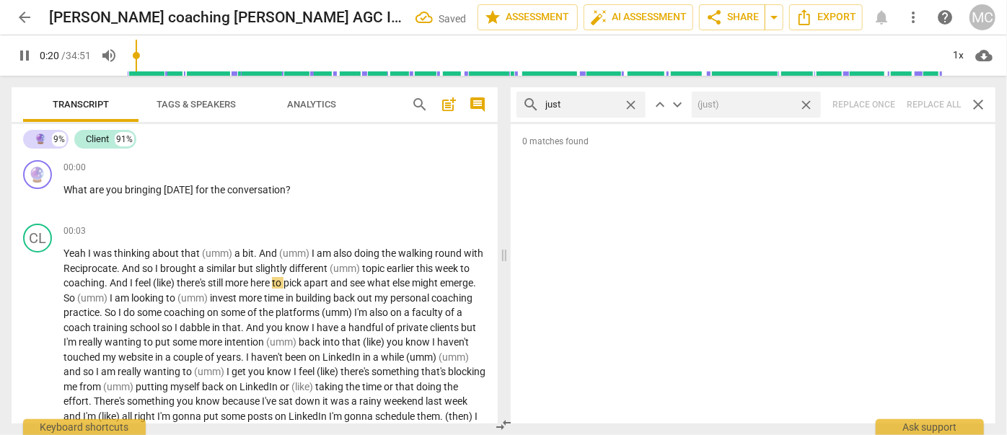
type input "20"
click at [805, 102] on span "close" at bounding box center [806, 104] width 15 height 15
drag, startPoint x: 629, startPoint y: 101, endPoint x: 618, endPoint y: 101, distance: 10.8
click at [629, 101] on span "close" at bounding box center [630, 104] width 15 height 15
type input "22"
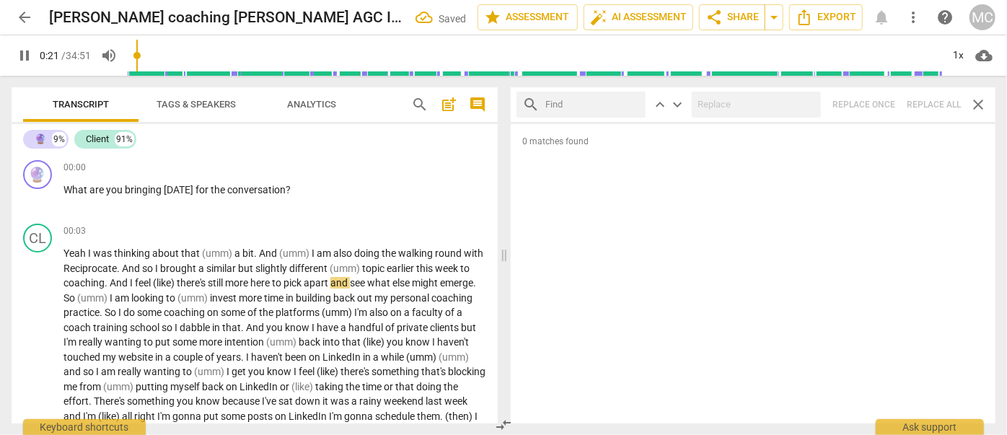
click at [587, 101] on input "text" at bounding box center [592, 104] width 94 height 23
type input "22"
type input "yo"
type input "22"
type input "you kn"
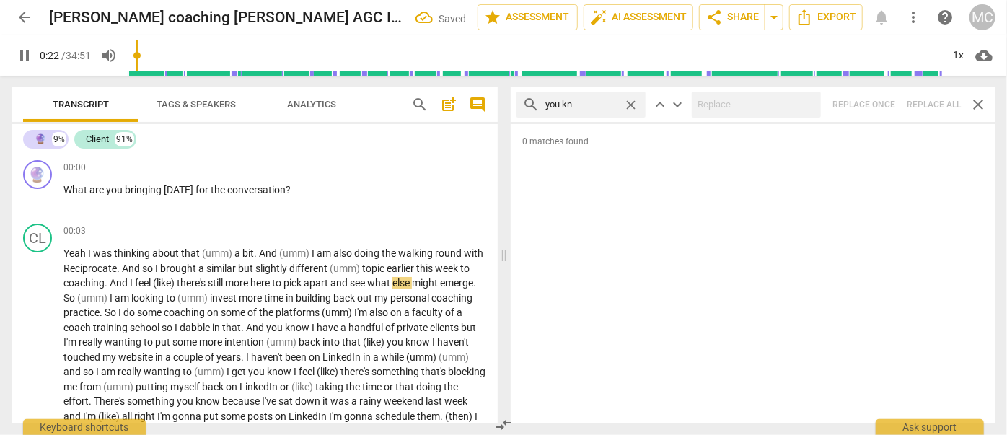
type input "22"
type input "you know"
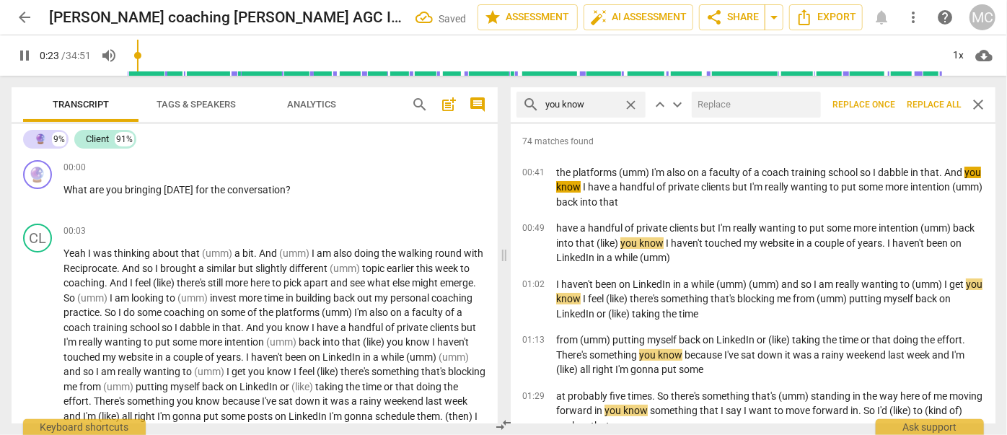
click at [734, 106] on input "text" at bounding box center [753, 104] width 123 height 23
type input "23"
type input "(yo"
type input "24"
type input "(you kn"
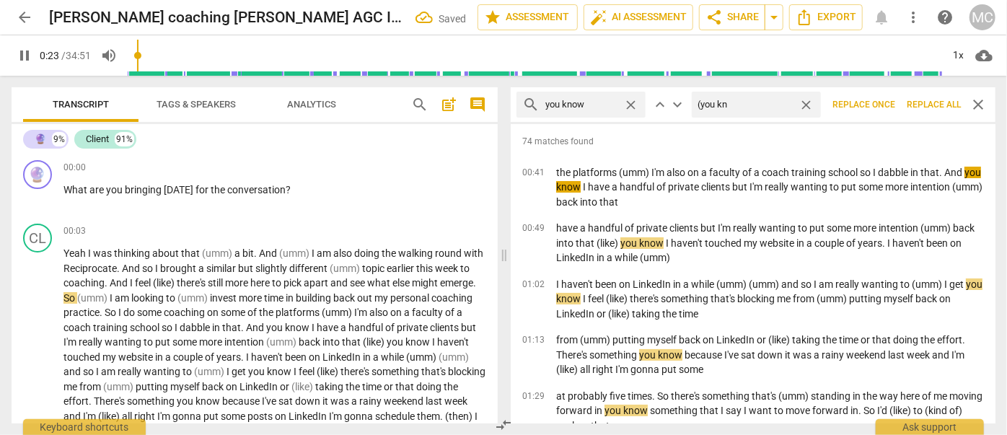
type input "24"
type input "(you know)"
type input "25"
type input "(you know)"
click at [936, 100] on span "Replace all" at bounding box center [934, 105] width 54 height 12
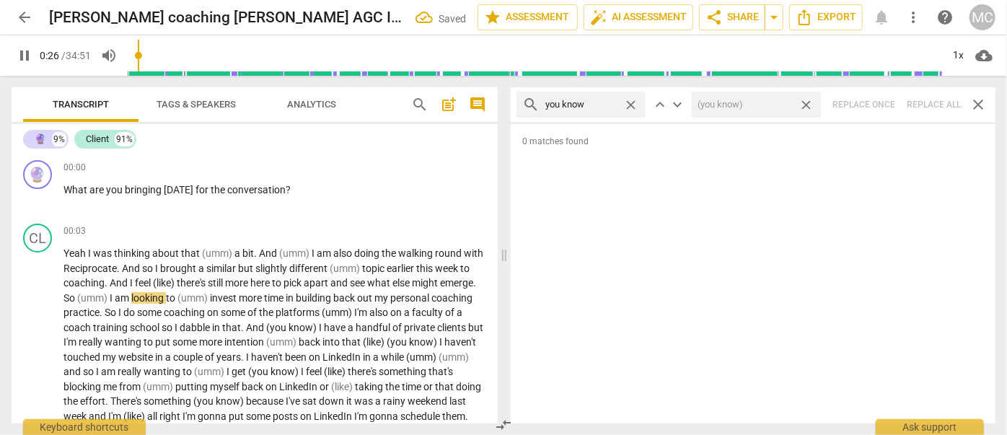
type input "26"
drag, startPoint x: 808, startPoint y: 103, endPoint x: 795, endPoint y: 103, distance: 13.0
click at [808, 103] on span "close" at bounding box center [806, 104] width 15 height 15
type input "27"
click at [633, 105] on span "close" at bounding box center [630, 104] width 15 height 15
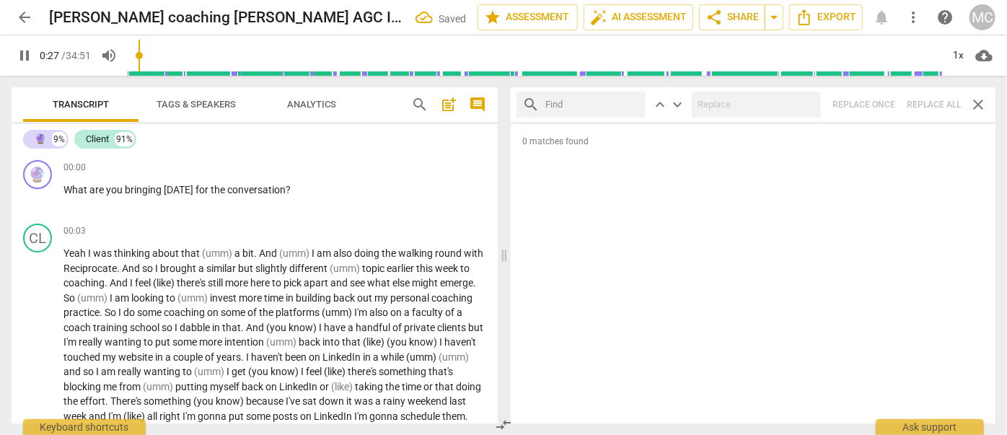
click at [594, 107] on input "text" at bounding box center [592, 104] width 94 height 23
type input "28"
type input "I g"
type input "28"
type input "I guess"
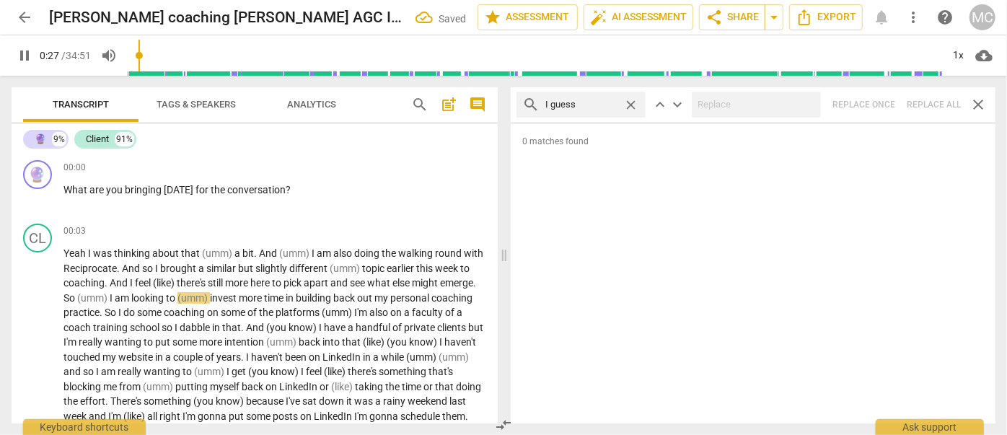
type input "28"
type input "I guess"
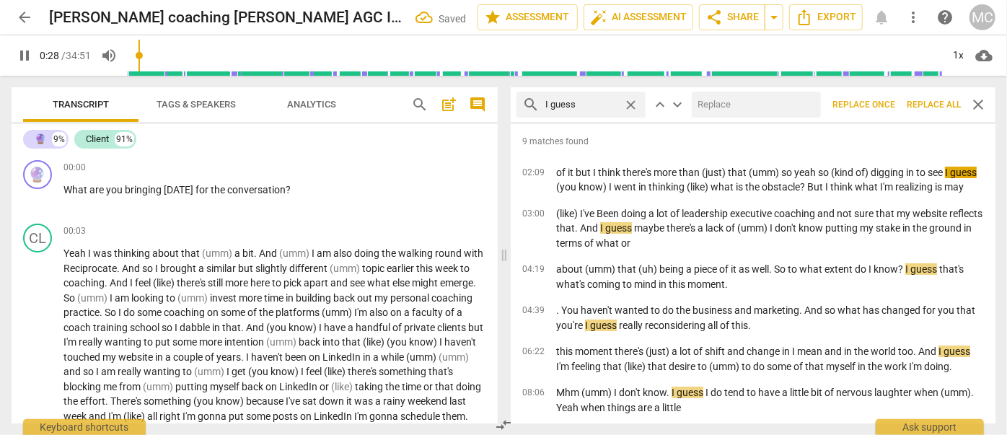
click at [753, 102] on input "text" at bounding box center [753, 104] width 123 height 23
type input "29"
type input "("
type input "29"
type input "(I"
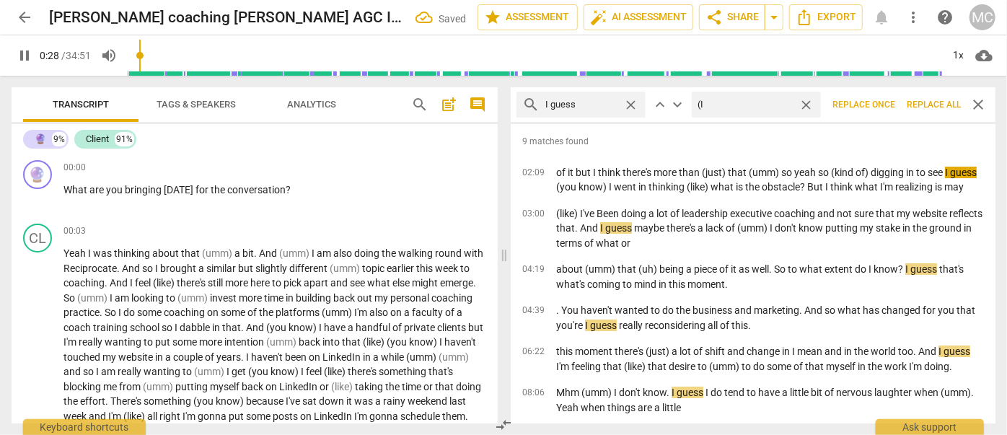
type input "29"
type input "(I guess"
type input "29"
type input "(I guess)"
type input "30"
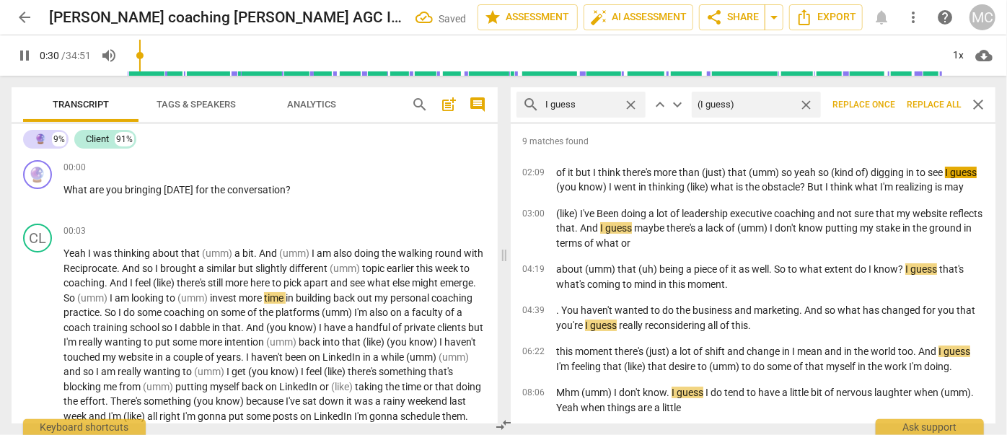
type input "(I guess)"
click at [921, 104] on span "Replace all" at bounding box center [934, 105] width 54 height 12
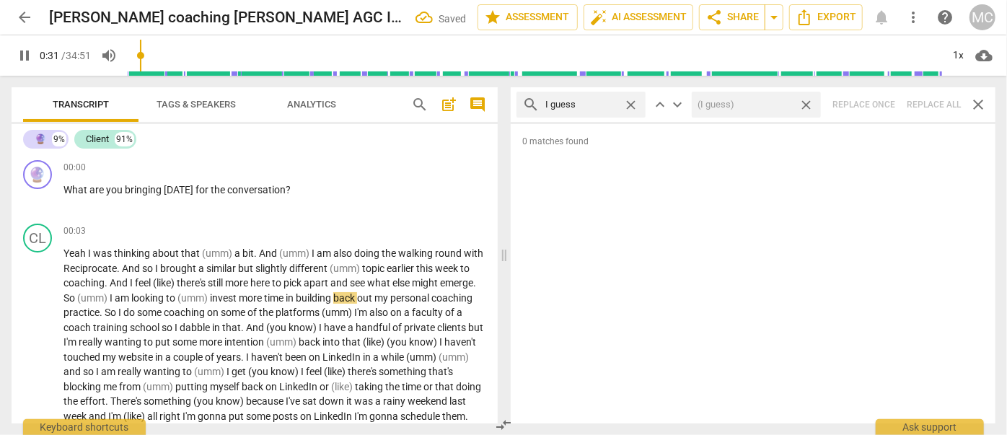
click at [805, 105] on span "close" at bounding box center [806, 104] width 15 height 15
type input "32"
click at [629, 101] on span "close" at bounding box center [630, 104] width 15 height 15
click at [583, 101] on input "text" at bounding box center [592, 104] width 94 height 23
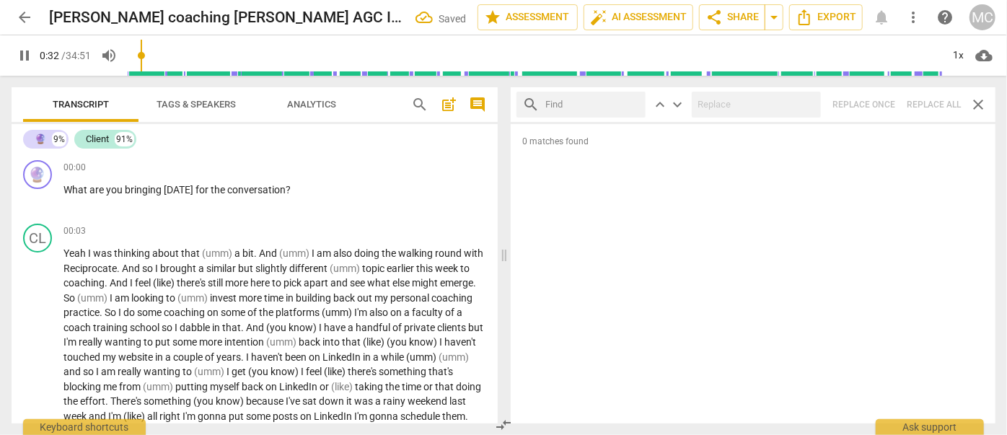
type input "33"
type input "I"
type input "33"
type input "I mean"
type input "34"
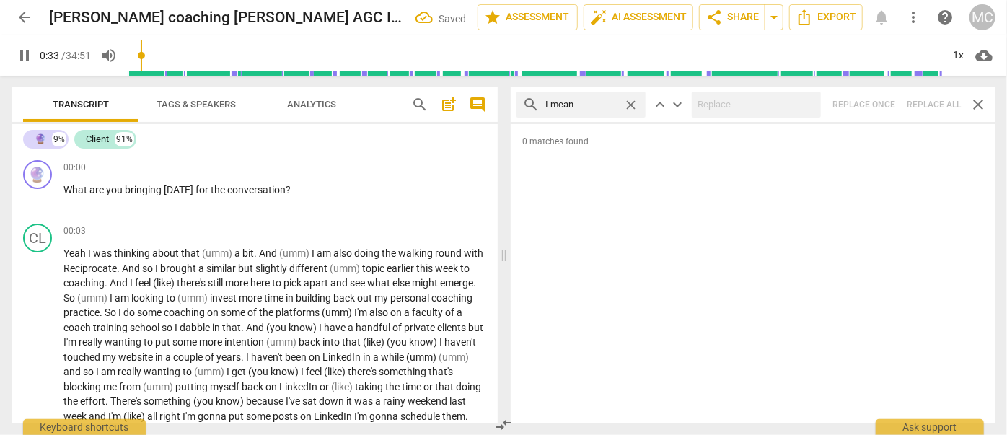
type input "I mean"
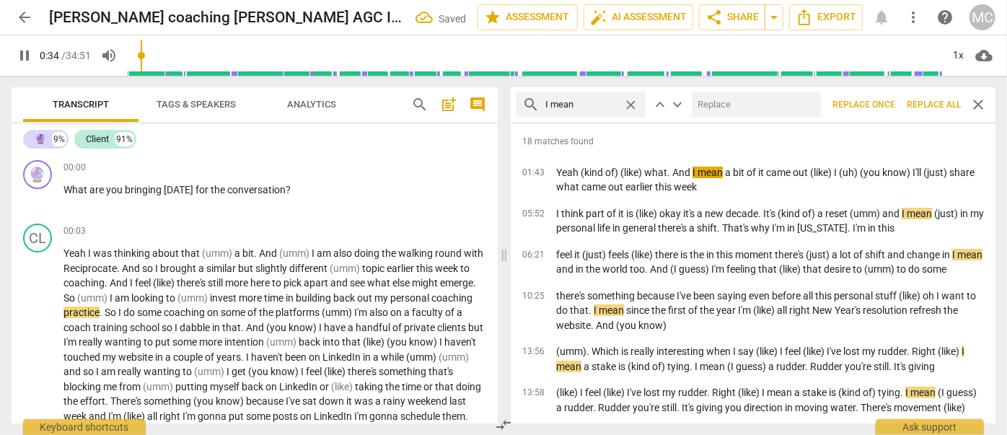
click at [739, 100] on input "text" at bounding box center [753, 104] width 123 height 23
type input "34"
type input "(I"
type input "35"
type input "(I me"
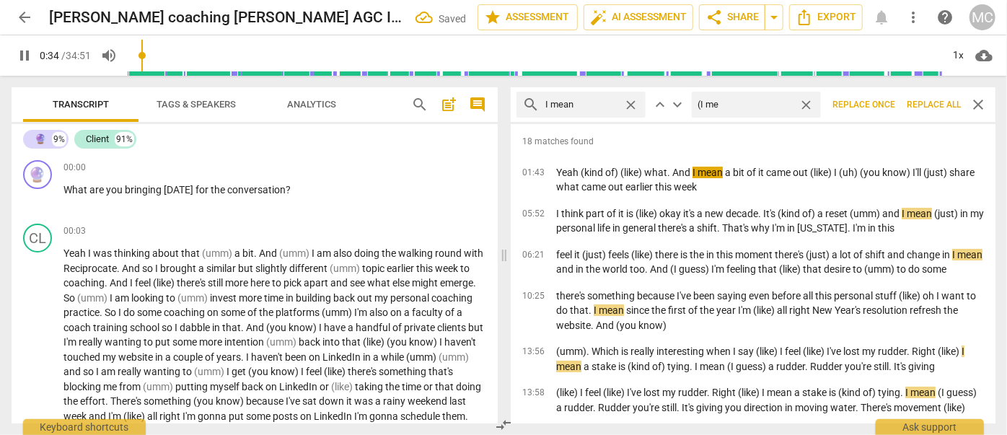
type input "35"
type input "(I mean)"
type input "36"
type input "(I mean)"
click at [922, 105] on span "Replace all" at bounding box center [934, 105] width 54 height 12
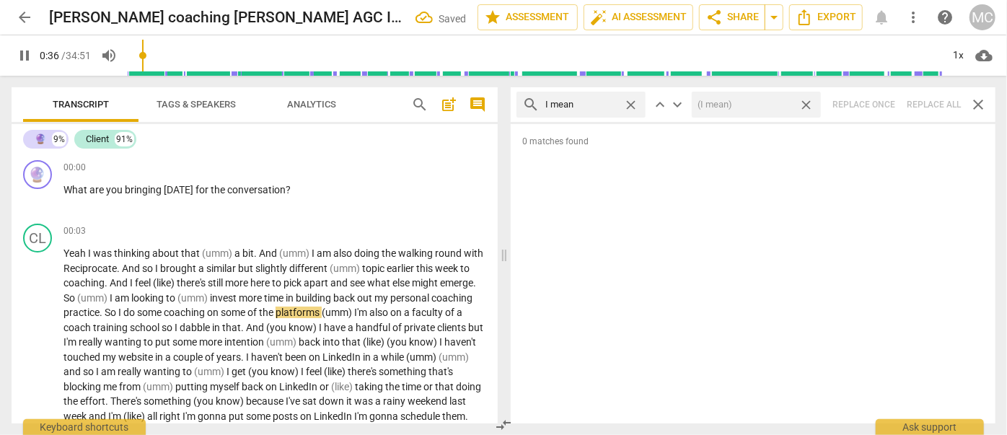
type input "37"
drag, startPoint x: 806, startPoint y: 102, endPoint x: 688, endPoint y: 103, distance: 117.6
click at [806, 102] on span "close" at bounding box center [806, 104] width 15 height 15
type input "37"
click at [632, 103] on span "close" at bounding box center [630, 104] width 15 height 15
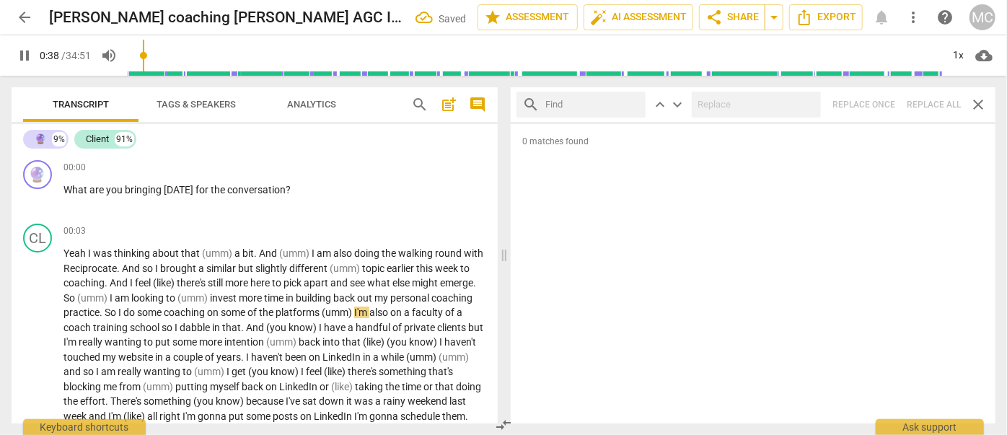
click at [591, 103] on input "text" at bounding box center [592, 104] width 94 height 23
type input "39"
type input "y"
type input "39"
type input "you kn"
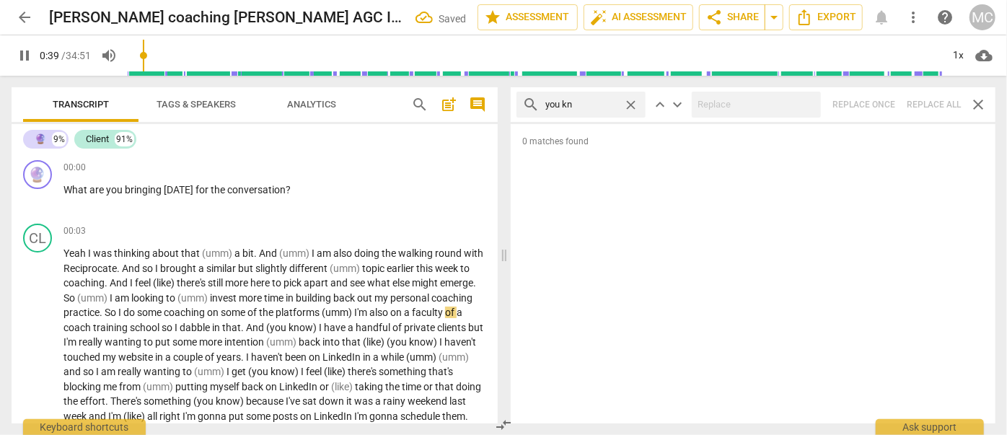
type input "39"
type input "you know"
type input "40"
click at [628, 105] on span "close" at bounding box center [630, 104] width 15 height 15
click at [584, 109] on input "text" at bounding box center [592, 104] width 94 height 23
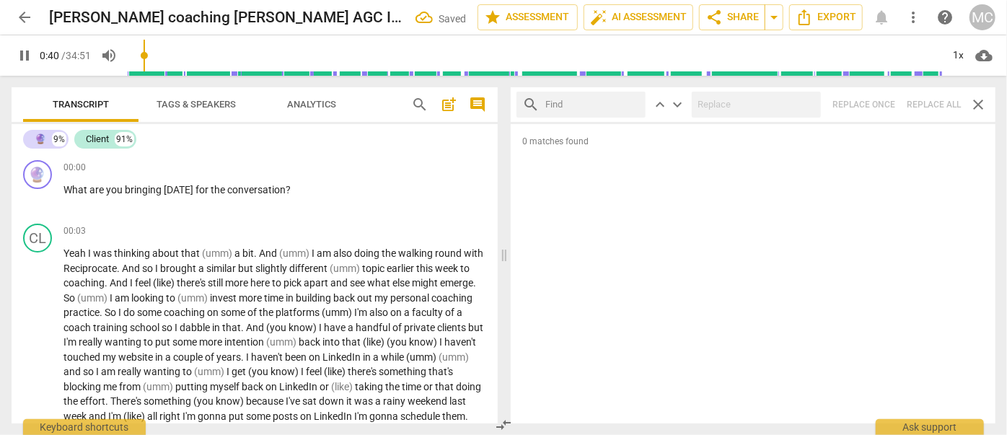
type input "41"
type input "o"
type input "41"
type input "okay"
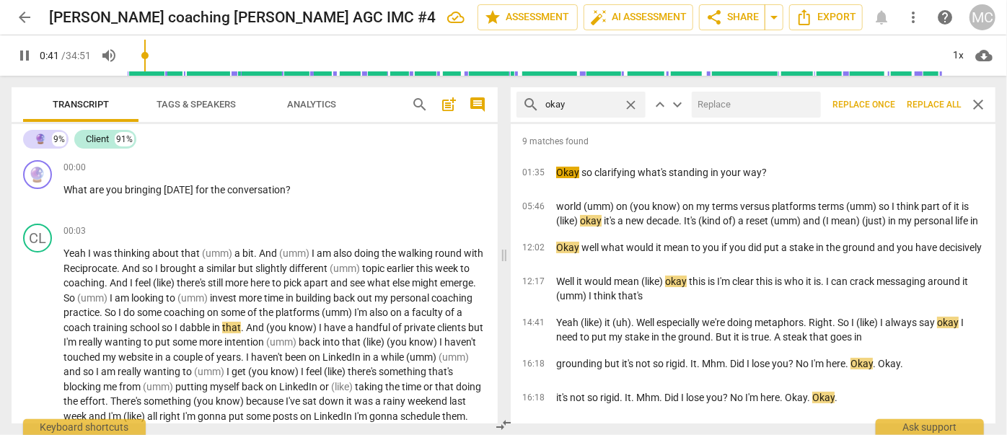
click at [719, 100] on input "text" at bounding box center [753, 104] width 123 height 23
type input "42"
type input "OK"
type input "43"
type input "OK"
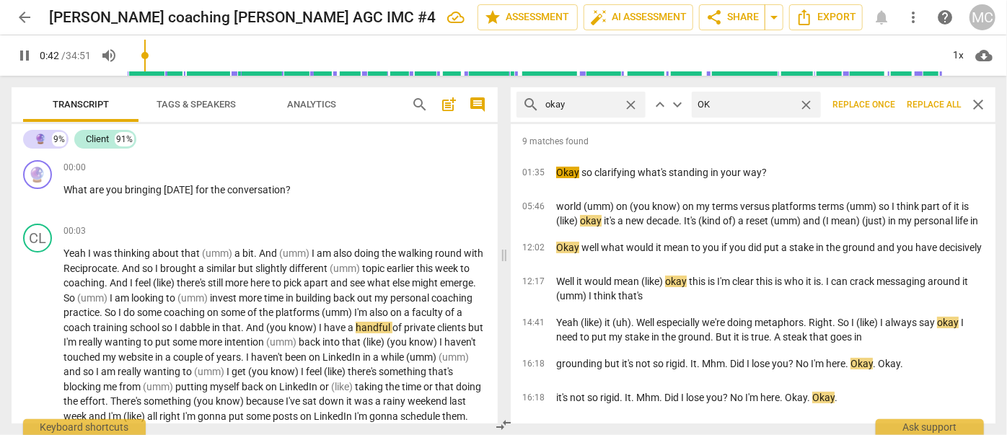
click at [934, 105] on span "Replace all" at bounding box center [934, 105] width 54 height 12
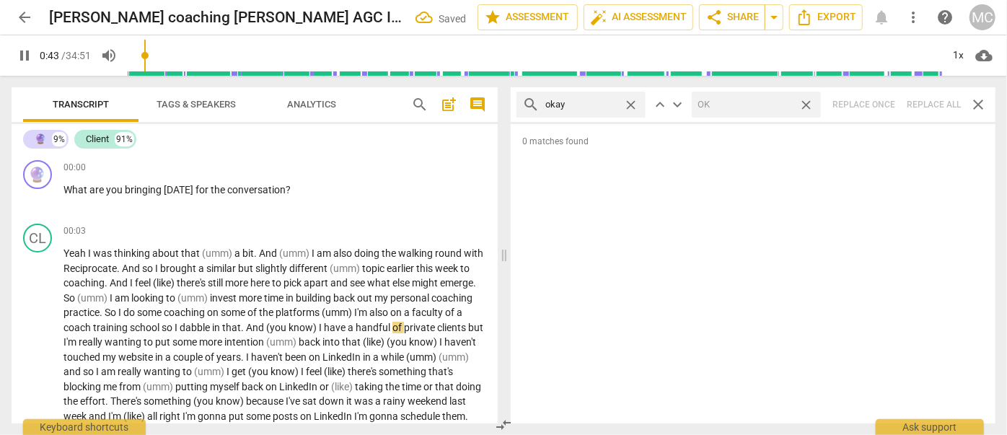
type input "44"
click at [806, 103] on span "close" at bounding box center [806, 104] width 15 height 15
click at [630, 102] on span "close" at bounding box center [630, 104] width 15 height 15
type input "44"
click at [586, 103] on input "text" at bounding box center [592, 104] width 94 height 23
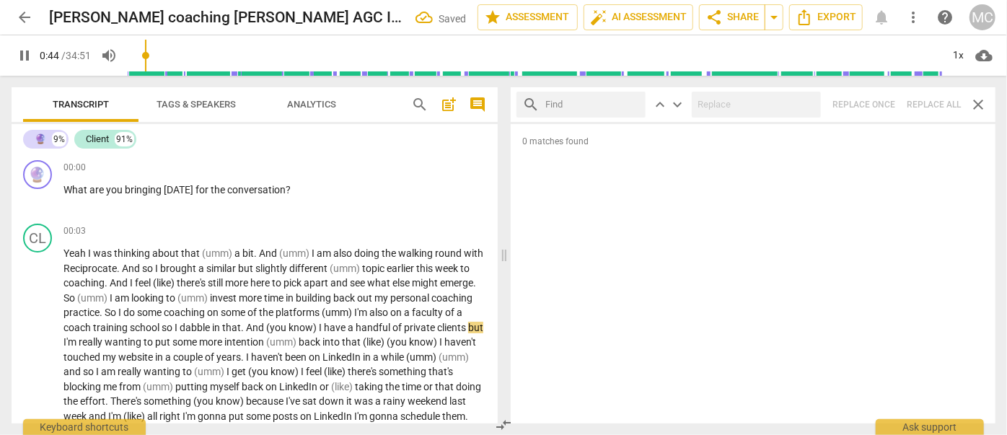
type input "45"
type input "ma"
type input "45"
type input "maybe"
type input "45"
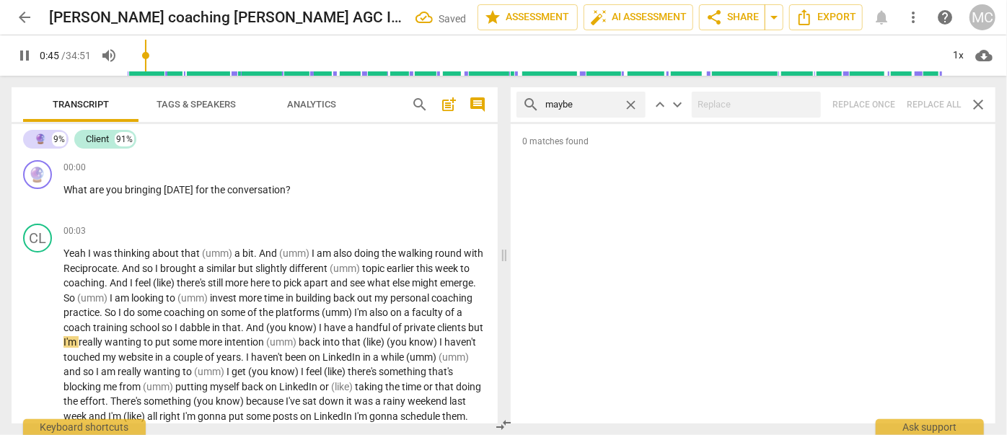
type input "maybe"
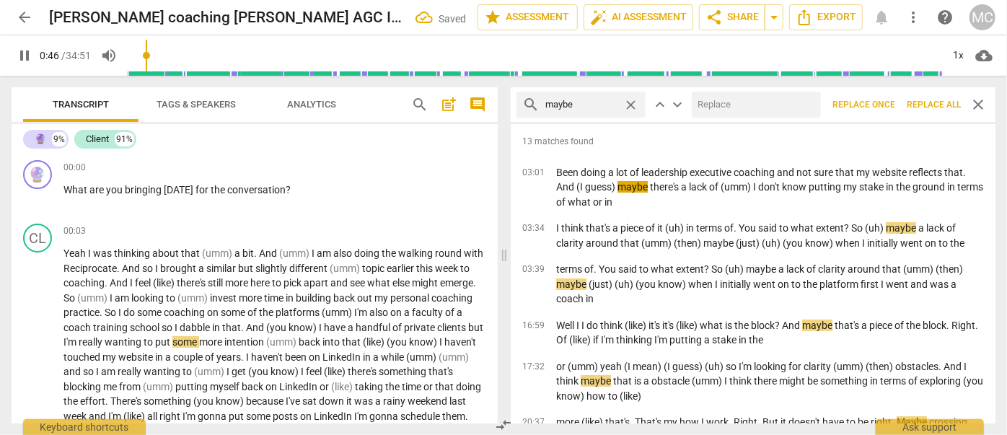
click at [711, 108] on input "text" at bounding box center [753, 104] width 123 height 23
type input "48"
type input "(may"
type input "48"
type input "(maybe)"
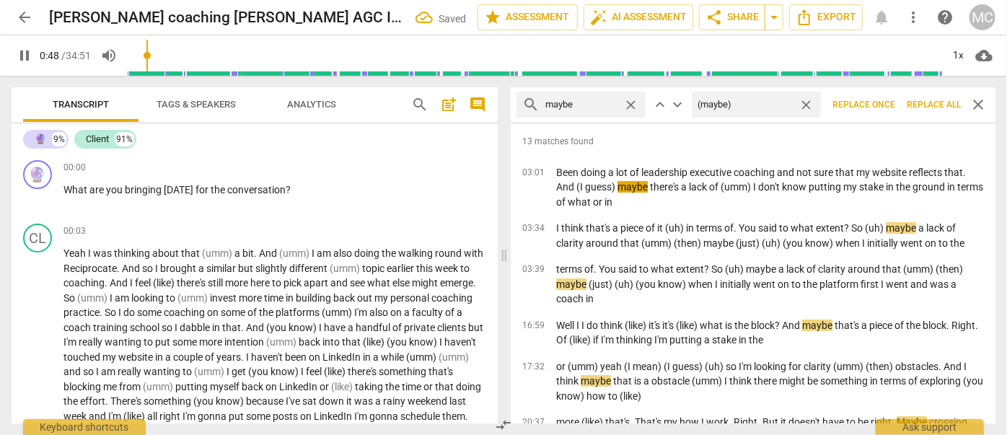
type input "49"
type input "(maybe)"
click at [922, 99] on span "Replace all" at bounding box center [934, 105] width 54 height 12
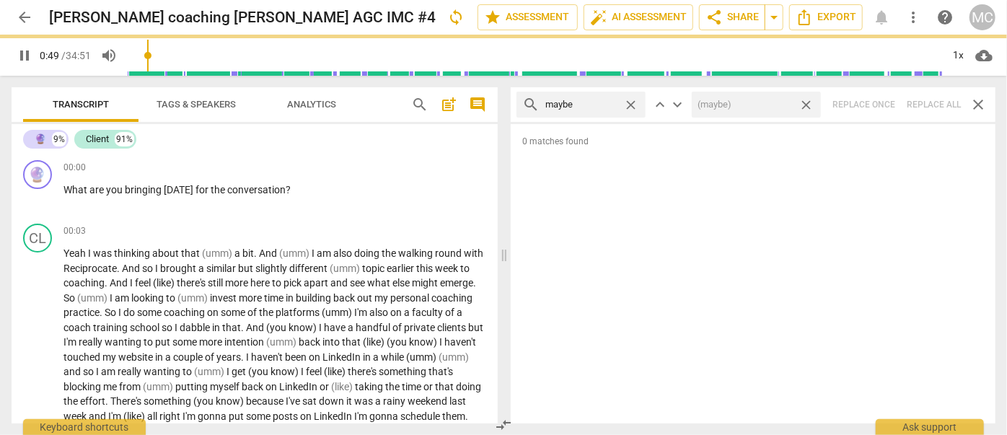
click at [808, 103] on span "close" at bounding box center [806, 104] width 15 height 15
type input "50"
drag, startPoint x: 636, startPoint y: 103, endPoint x: 599, endPoint y: 104, distance: 37.5
click at [635, 103] on span "close" at bounding box center [630, 104] width 15 height 15
click at [599, 104] on input "maybe" at bounding box center [581, 104] width 72 height 23
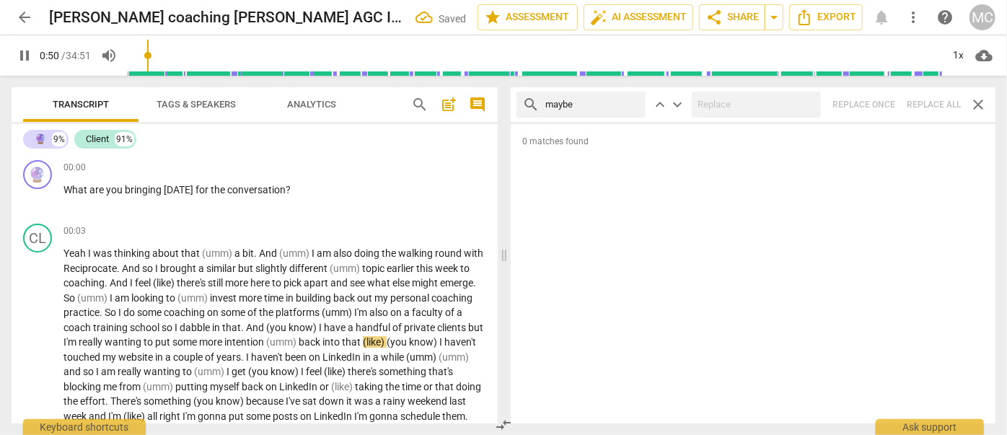
type input "50"
type input "perh"
type input "51"
type input "perhaps"
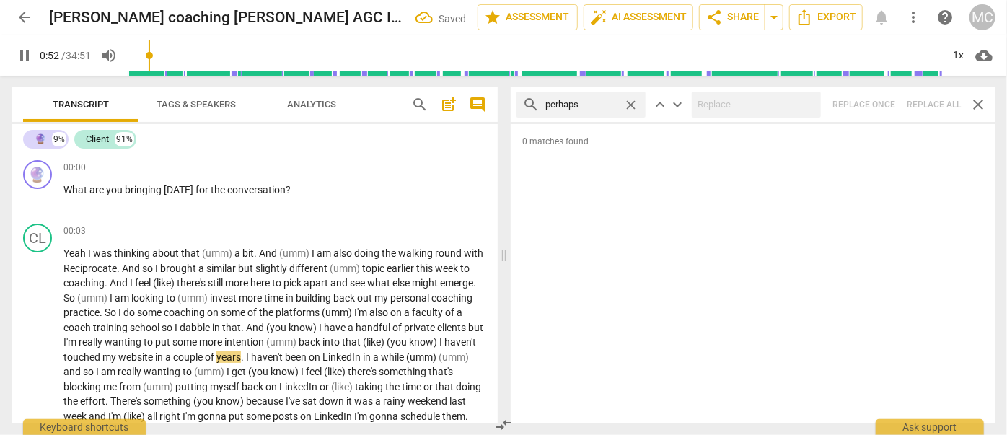
click at [935, 106] on div "search perhaps close keyboard_arrow_up keyboard_arrow_down Replace once Replace…" at bounding box center [753, 104] width 485 height 35
click at [628, 101] on span "close" at bounding box center [630, 104] width 15 height 15
type input "55"
click at [613, 102] on input "text" at bounding box center [592, 104] width 94 height 23
type input "56"
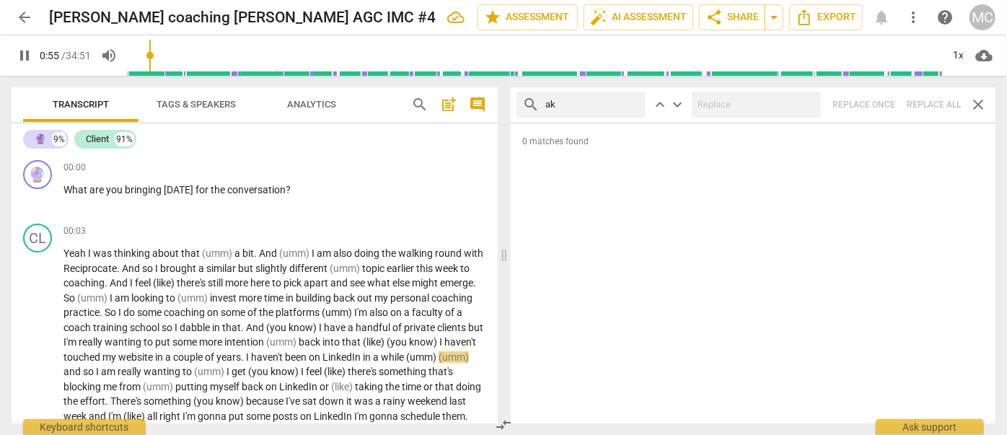
type input "akl"
type input "56"
type input "akl"
type input "56"
type input "a"
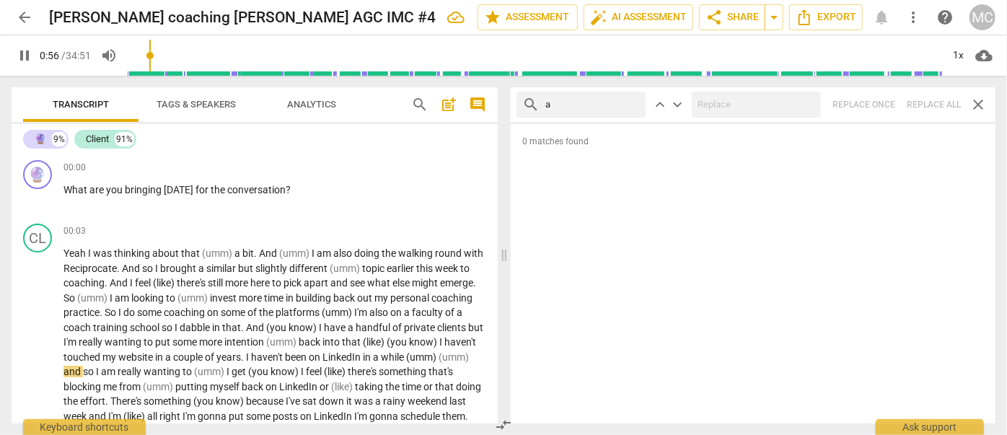
type input "al"
type input "56"
type input "almos"
type input "57"
type input "almost"
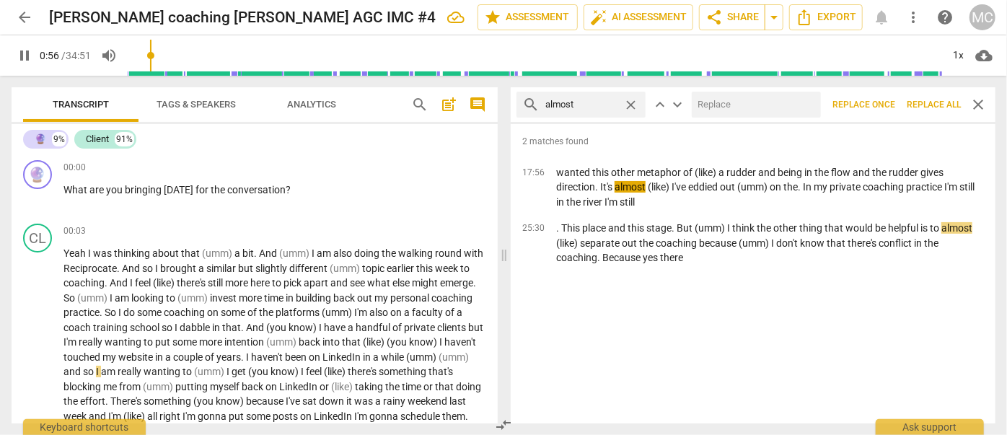
click at [726, 99] on input "text" at bounding box center [753, 104] width 123 height 23
type input "57"
type input "(alm"
type input "58"
type input "(almost)"
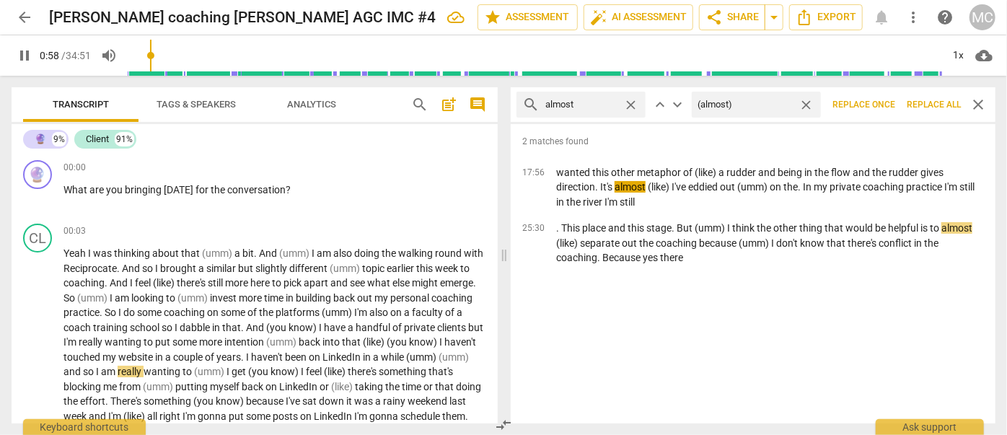
type input "58"
type input "(almost)"
click at [953, 105] on span "Replace all" at bounding box center [934, 105] width 54 height 12
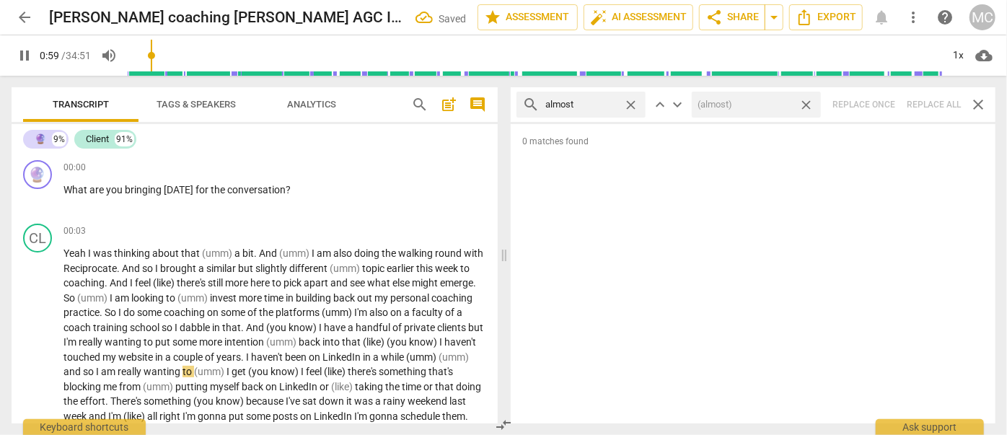
click at [930, 102] on div "search almost close keyboard_arrow_up keyboard_arrow_down (almost) close Replac…" at bounding box center [753, 104] width 485 height 35
type input "60"
click at [806, 100] on span "close" at bounding box center [806, 104] width 15 height 15
type input "60"
click at [629, 103] on span "close" at bounding box center [630, 104] width 15 height 15
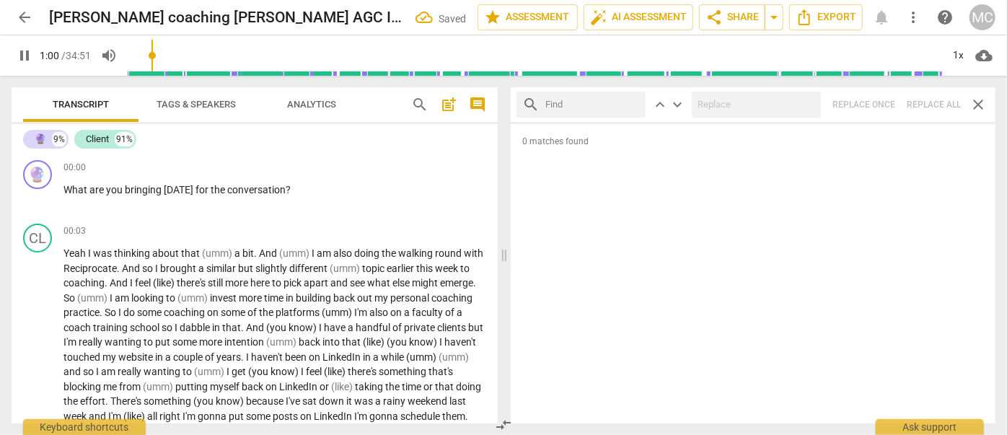
click at [577, 106] on input "text" at bounding box center [592, 104] width 94 height 23
type input "61"
type input "I thi"
type input "62"
type input "I think"
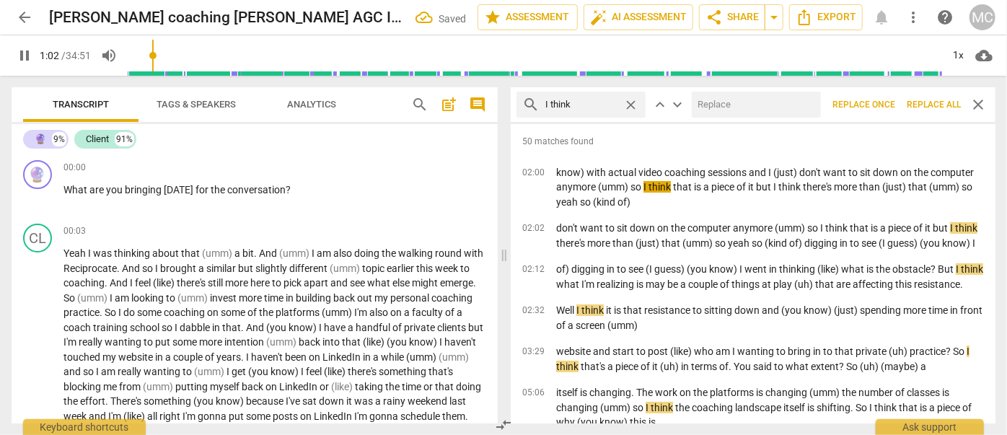
click at [736, 113] on input "text" at bounding box center [753, 104] width 123 height 23
type input "63"
type input "(I"
type input "63"
type input "(I thin"
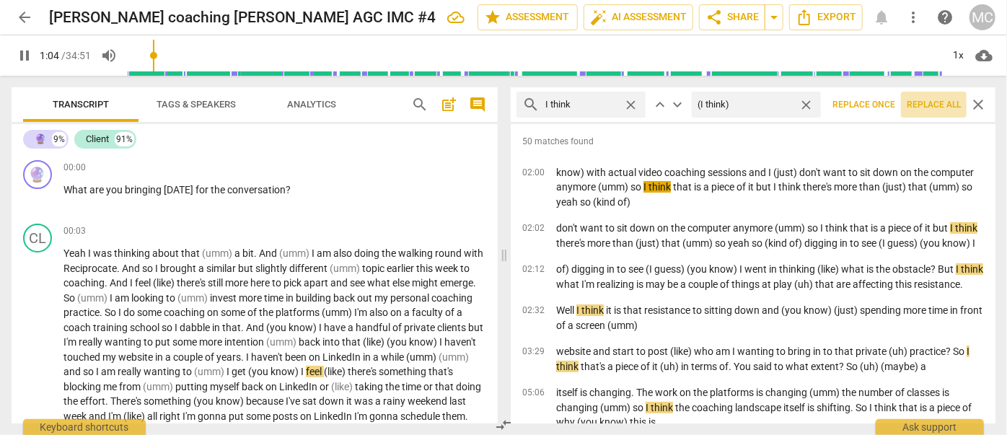
click at [936, 100] on span "Replace all" at bounding box center [934, 105] width 54 height 12
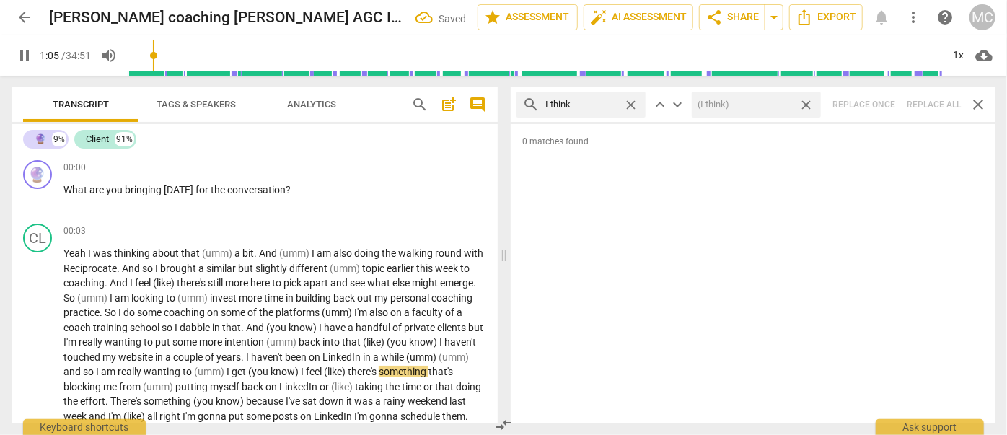
click at [808, 102] on span "close" at bounding box center [806, 104] width 15 height 15
click at [630, 101] on span "close" at bounding box center [630, 104] width 15 height 15
click at [601, 102] on input "text" at bounding box center [592, 104] width 94 height 23
click at [928, 102] on div "search basically close keyboard_arrow_up keyboard_arrow_down Replace once Repla…" at bounding box center [753, 104] width 485 height 35
click at [629, 103] on span "close" at bounding box center [630, 104] width 15 height 15
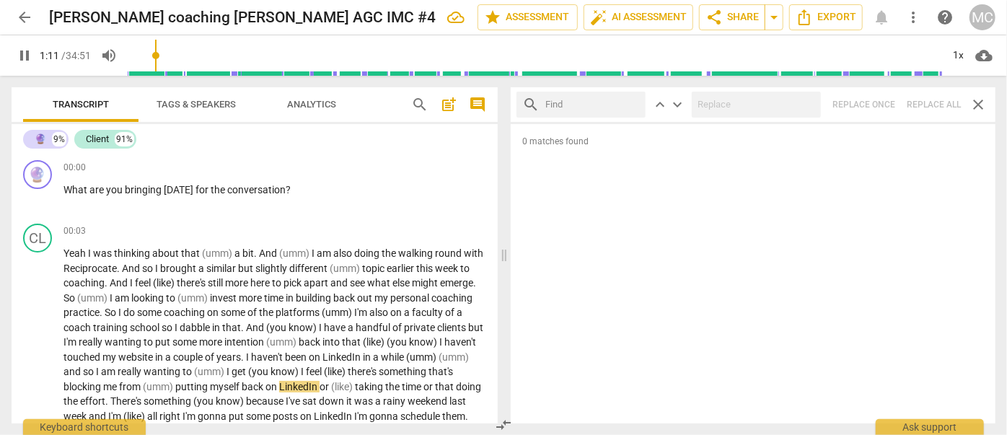
click at [577, 105] on input "text" at bounding box center [592, 104] width 94 height 23
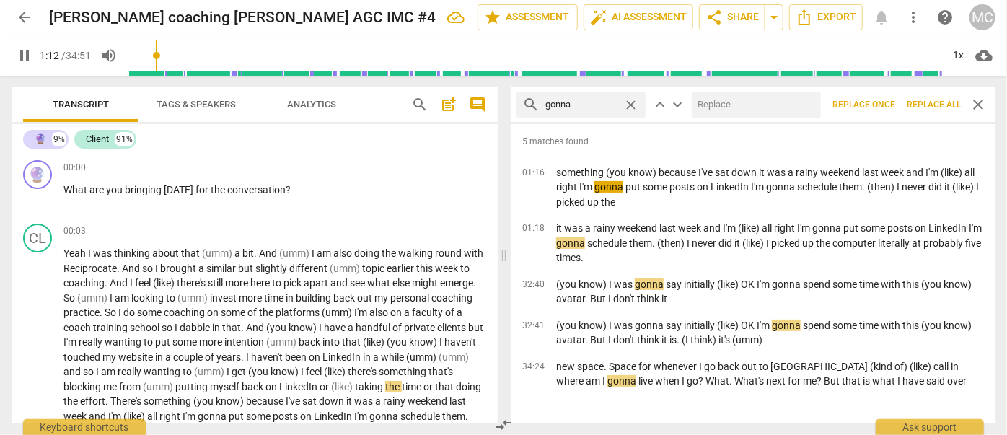
click at [716, 100] on input "text" at bounding box center [753, 104] width 123 height 23
click at [914, 101] on span "Replace all" at bounding box center [934, 105] width 54 height 12
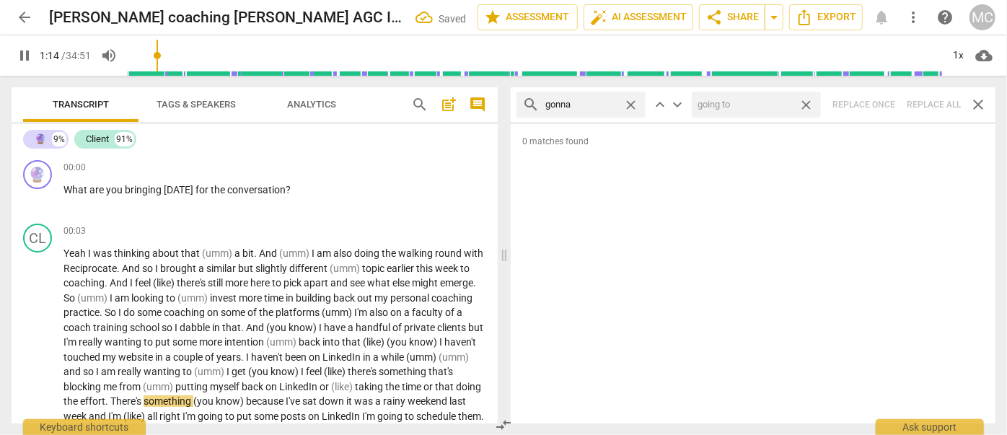
click at [806, 101] on span "close" at bounding box center [806, 104] width 15 height 15
click at [632, 102] on span "close" at bounding box center [630, 104] width 15 height 15
click at [604, 102] on input "text" at bounding box center [592, 104] width 94 height 23
click at [925, 101] on div "search wanna close keyboard_arrow_up keyboard_arrow_down Replace once Replace a…" at bounding box center [753, 104] width 485 height 35
click at [629, 100] on span "close" at bounding box center [630, 104] width 15 height 15
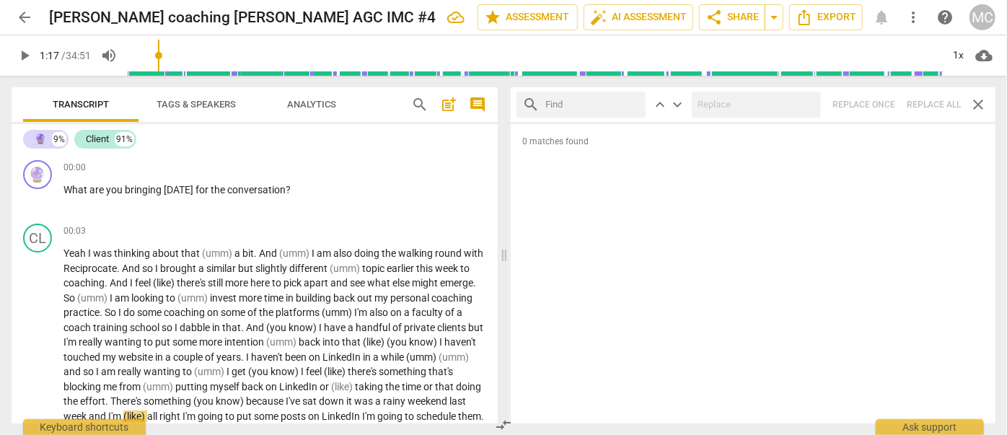
click at [585, 102] on input "text" at bounding box center [592, 104] width 94 height 23
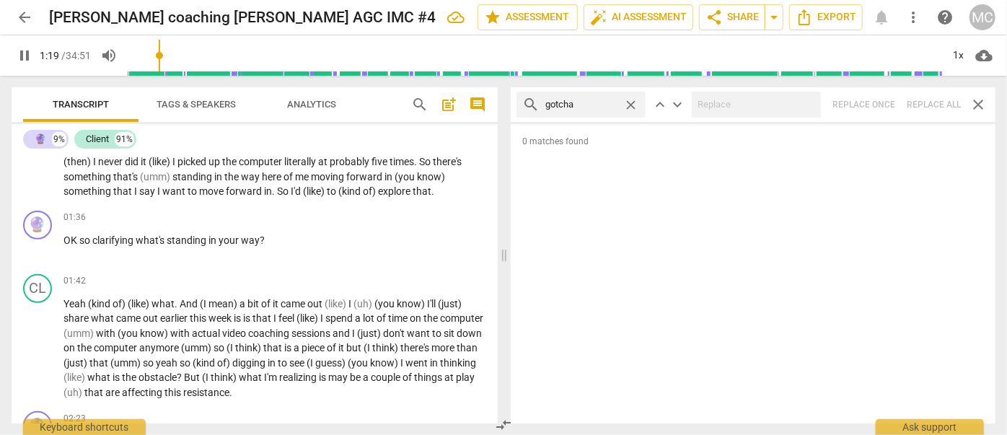
click at [923, 103] on div "search gotcha close keyboard_arrow_up keyboard_arrow_down Replace once Replace …" at bounding box center [753, 104] width 485 height 35
click at [630, 101] on span "close" at bounding box center [630, 104] width 15 height 15
click at [586, 105] on input "text" at bounding box center [592, 104] width 94 height 23
click at [935, 100] on div "search gotta close keyboard_arrow_up keyboard_arrow_down Replace once Replace a…" at bounding box center [753, 104] width 485 height 35
drag, startPoint x: 630, startPoint y: 101, endPoint x: 612, endPoint y: 102, distance: 18.1
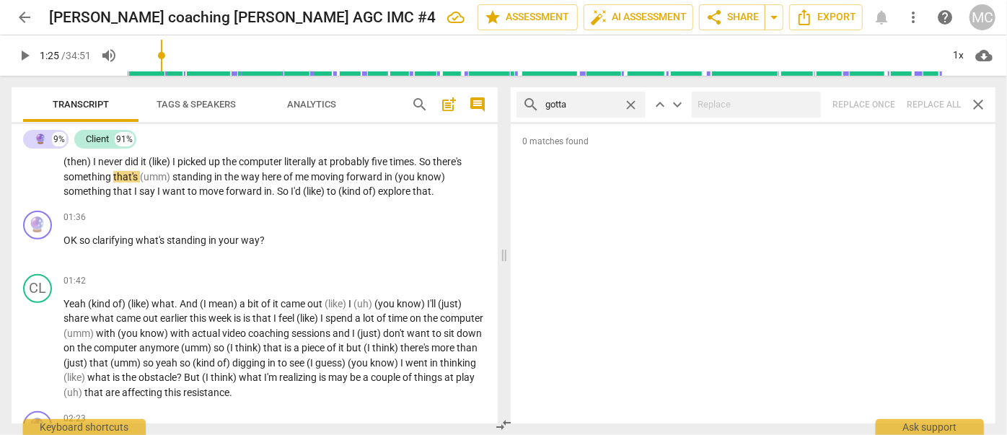
click at [630, 101] on span "close" at bounding box center [630, 104] width 15 height 15
click at [604, 104] on input "text" at bounding box center [592, 104] width 94 height 23
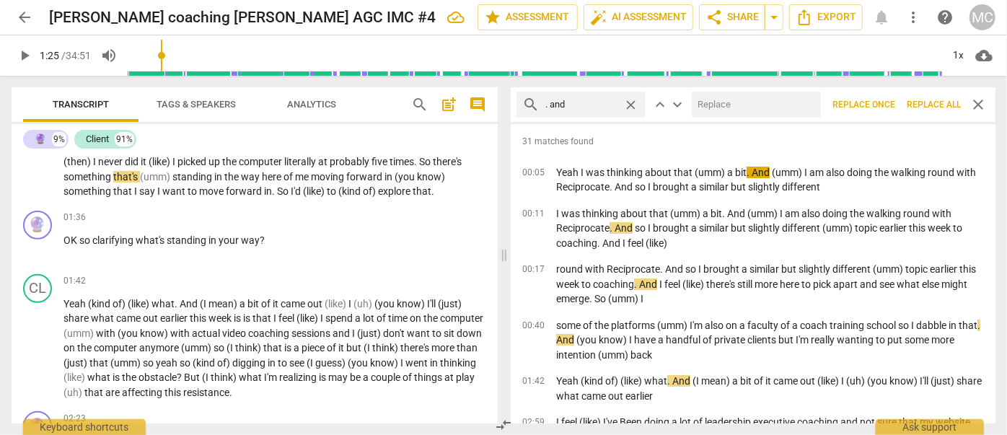
click at [777, 109] on input "text" at bounding box center [753, 104] width 123 height 23
click at [927, 103] on span "Replace all" at bounding box center [934, 105] width 54 height 12
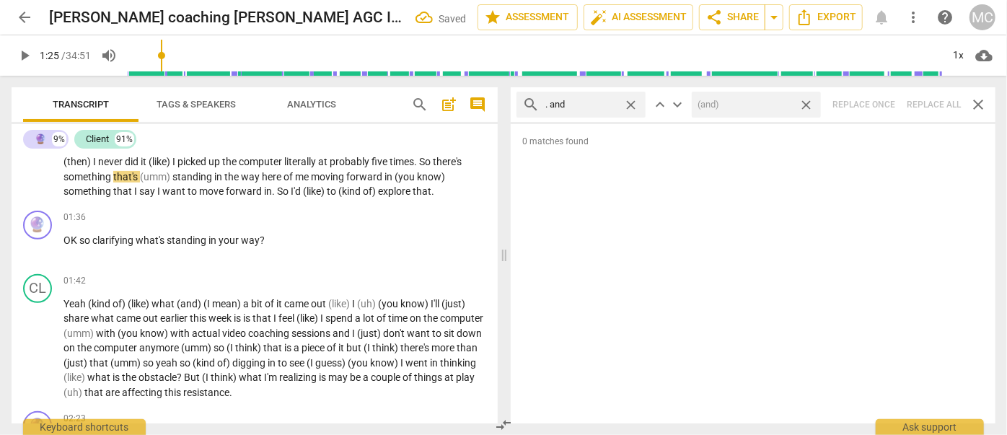
click at [809, 105] on span "close" at bounding box center [806, 104] width 15 height 15
click at [633, 102] on span "close" at bounding box center [630, 104] width 15 height 15
click at [593, 103] on input "text" at bounding box center [592, 104] width 94 height 23
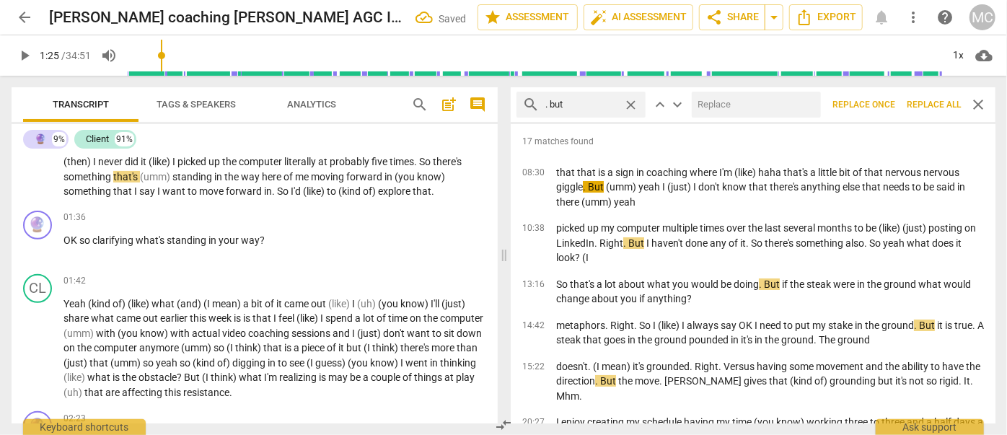
click at [727, 103] on input "text" at bounding box center [753, 104] width 123 height 23
click at [931, 110] on span "Replace all" at bounding box center [934, 105] width 54 height 12
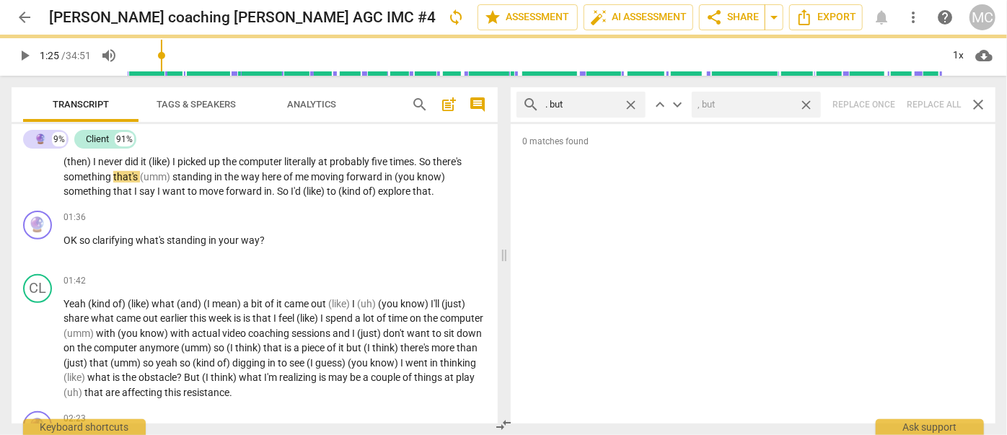
click at [809, 102] on span "close" at bounding box center [806, 104] width 15 height 15
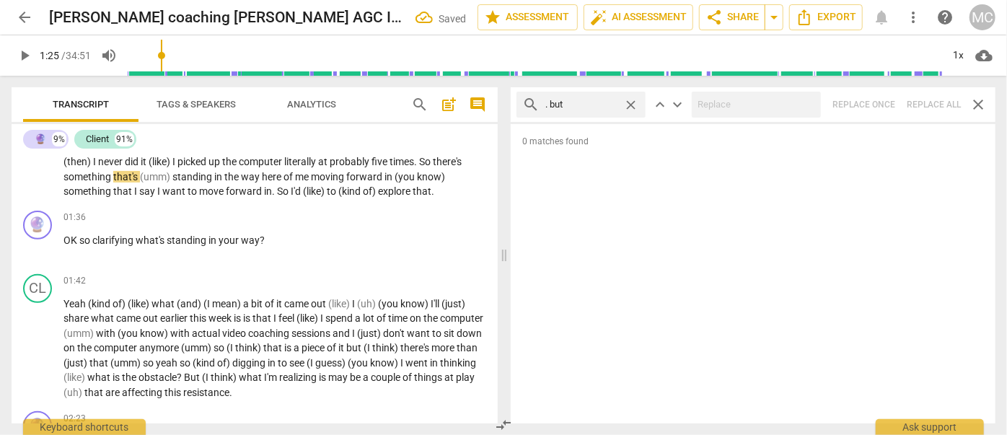
click at [630, 101] on span "close" at bounding box center [630, 104] width 15 height 15
click at [600, 102] on input "text" at bounding box center [592, 104] width 94 height 23
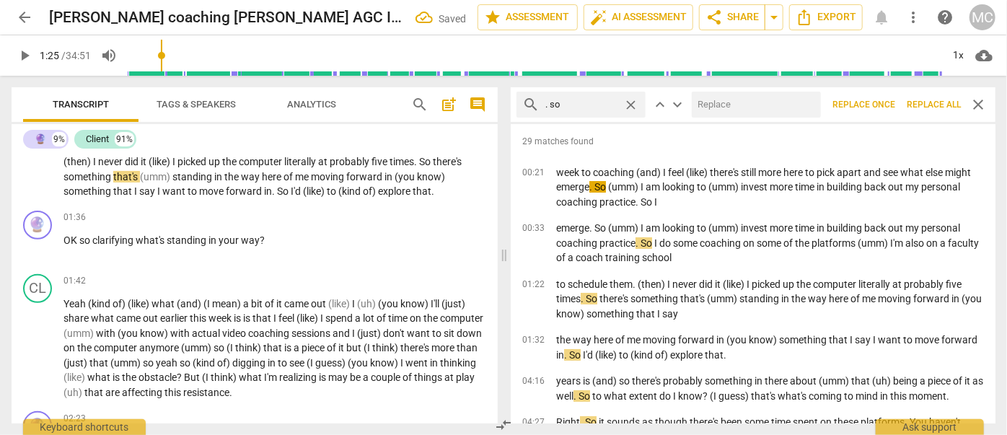
click at [746, 101] on input "text" at bounding box center [753, 104] width 123 height 23
click at [936, 106] on span "Replace all" at bounding box center [934, 105] width 54 height 12
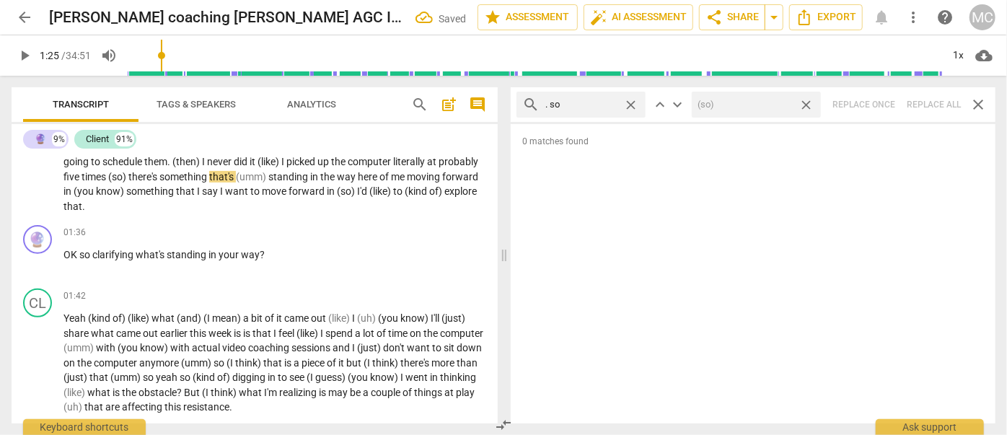
click at [806, 102] on span "close" at bounding box center [806, 104] width 15 height 15
drag, startPoint x: 633, startPoint y: 103, endPoint x: 590, endPoint y: 104, distance: 42.6
click at [632, 103] on span "close" at bounding box center [630, 104] width 15 height 15
click at [576, 104] on input "text" at bounding box center [592, 104] width 94 height 23
click at [929, 103] on div "search . or close keyboard_arrow_up keyboard_arrow_down Replace once Replace al…" at bounding box center [753, 104] width 485 height 35
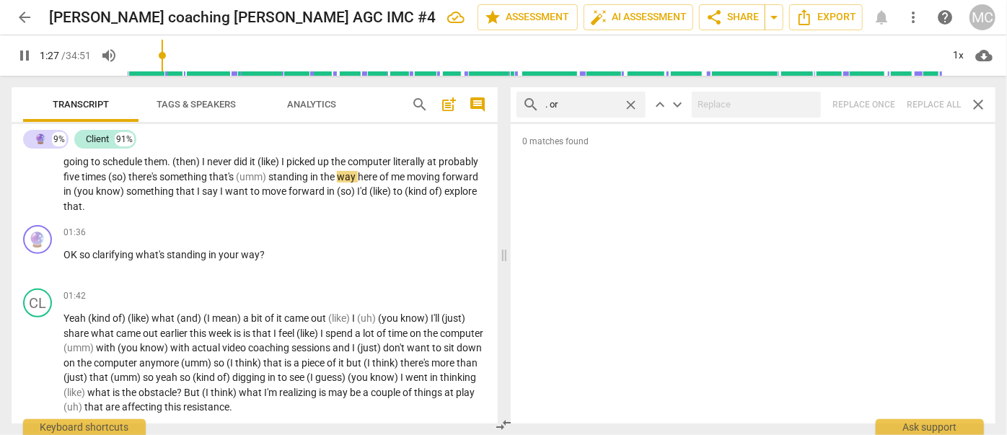
drag, startPoint x: 635, startPoint y: 104, endPoint x: 606, endPoint y: 104, distance: 28.9
click at [635, 104] on span "close" at bounding box center [630, 104] width 15 height 15
click at [604, 105] on input "text" at bounding box center [592, 104] width 94 height 23
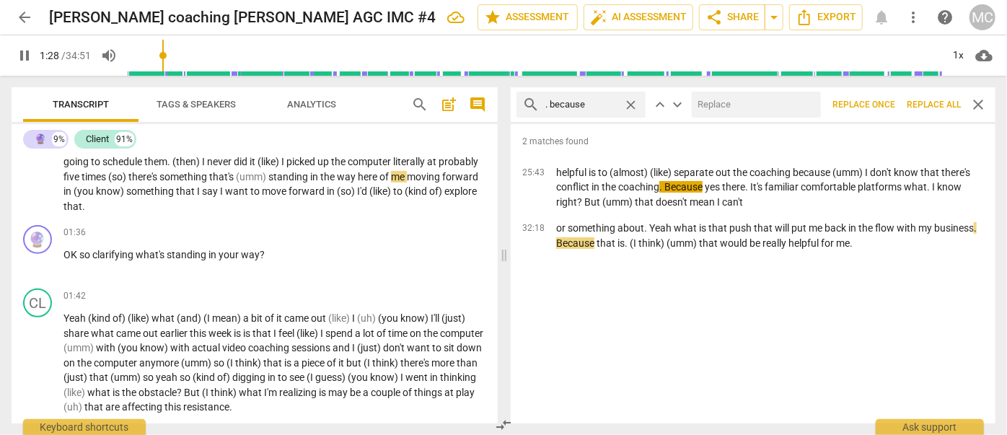
click at [723, 112] on input "text" at bounding box center [753, 104] width 123 height 23
click at [939, 100] on span "Replace all" at bounding box center [934, 105] width 54 height 12
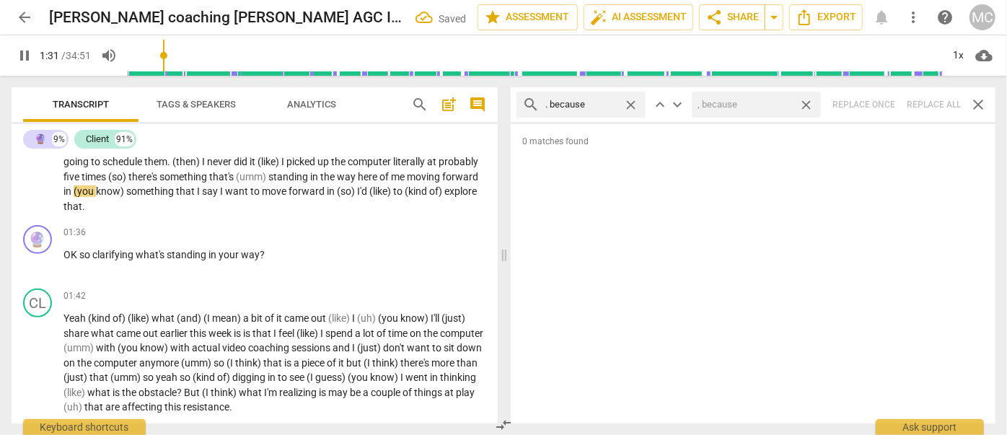
drag, startPoint x: 807, startPoint y: 102, endPoint x: 674, endPoint y: 104, distance: 132.7
click at [807, 102] on span "close" at bounding box center [806, 104] width 15 height 15
click at [630, 101] on span "close" at bounding box center [630, 104] width 15 height 15
click at [597, 102] on input "text" at bounding box center [592, 104] width 94 height 23
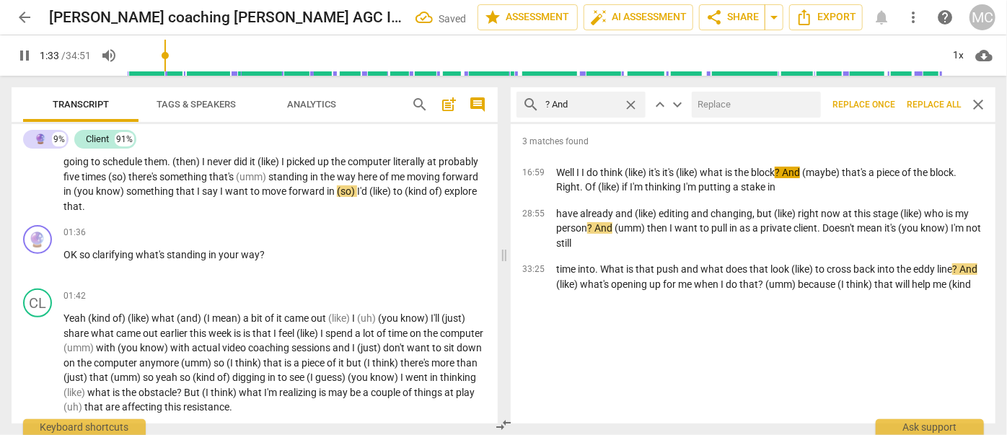
click at [711, 107] on input "text" at bounding box center [753, 104] width 123 height 23
click at [927, 97] on button "Replace all" at bounding box center [934, 105] width 66 height 26
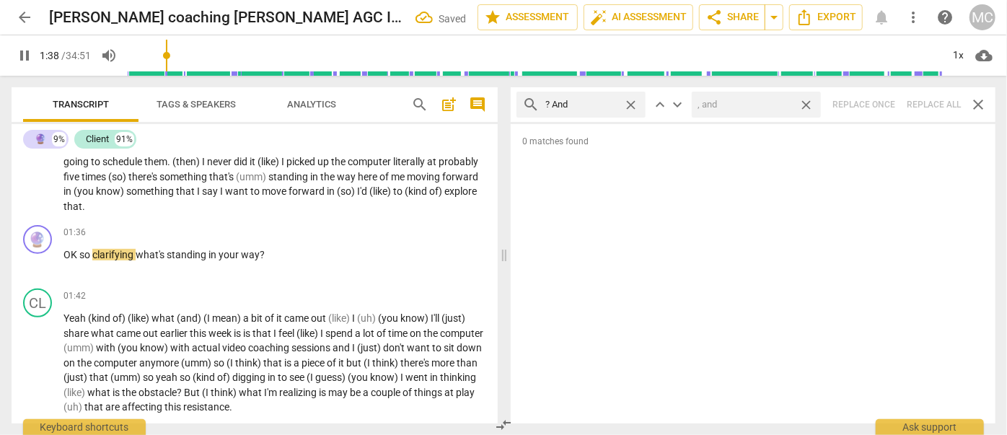
click at [807, 103] on span "close" at bounding box center [806, 104] width 15 height 15
click at [629, 100] on span "close" at bounding box center [630, 104] width 15 height 15
click at [590, 105] on input "text" at bounding box center [592, 104] width 94 height 23
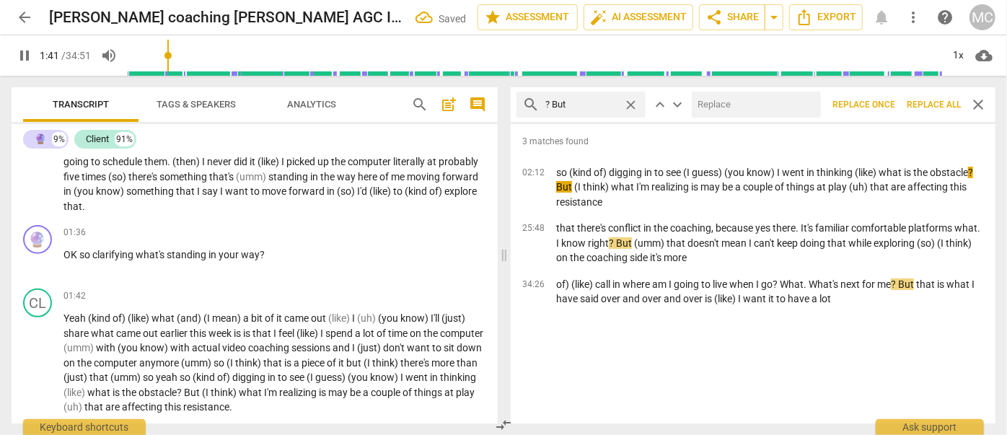
click at [733, 96] on input "text" at bounding box center [753, 104] width 123 height 23
drag, startPoint x: 939, startPoint y: 100, endPoint x: 773, endPoint y: 111, distance: 166.3
click at [938, 100] on span "Replace all" at bounding box center [934, 105] width 54 height 12
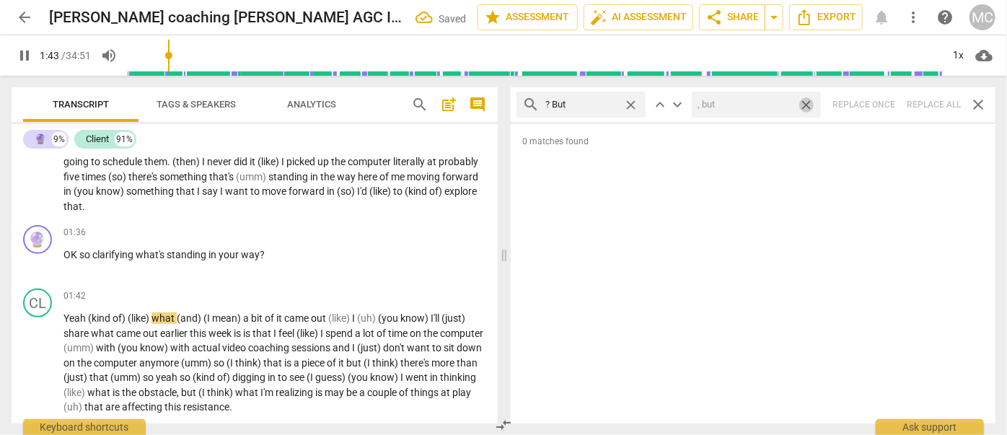
click at [804, 103] on span "close" at bounding box center [806, 104] width 15 height 15
click at [633, 101] on span "close" at bounding box center [630, 104] width 15 height 15
click at [582, 103] on input "text" at bounding box center [592, 104] width 94 height 23
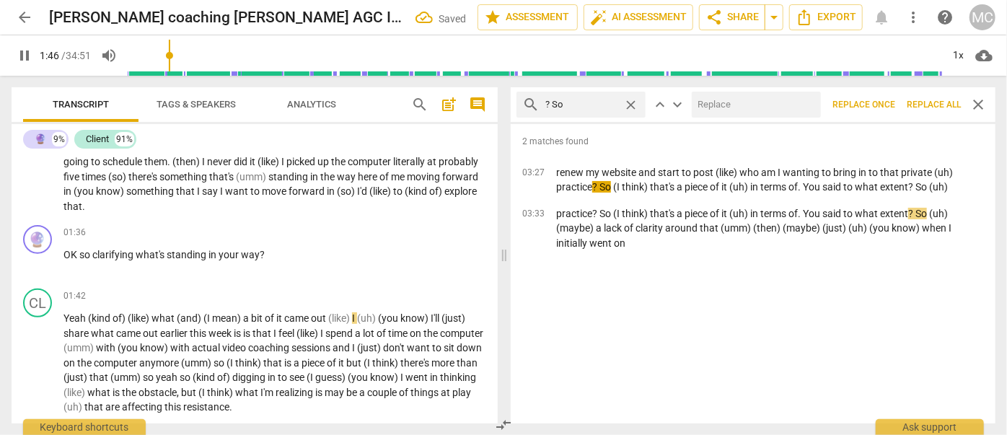
click at [704, 106] on input "text" at bounding box center [753, 104] width 123 height 23
click at [935, 103] on span "Replace all" at bounding box center [934, 105] width 54 height 12
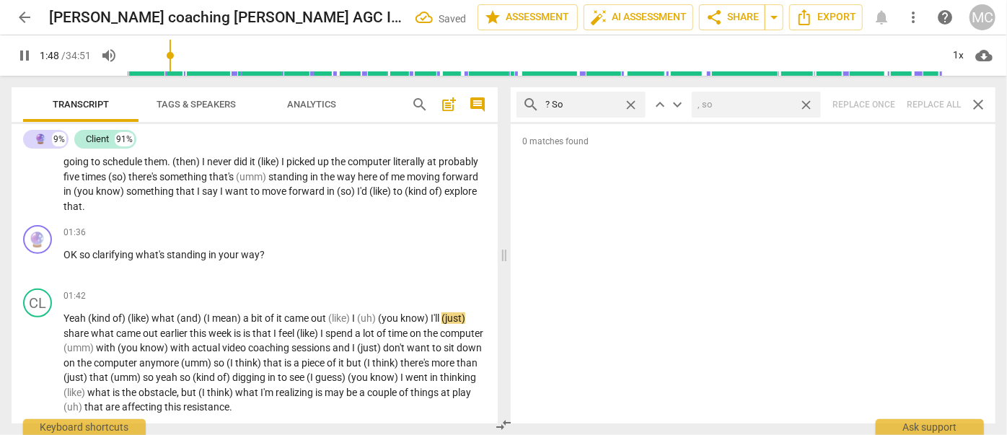
click at [804, 102] on span "close" at bounding box center [806, 104] width 15 height 15
click at [630, 102] on span "close" at bounding box center [630, 104] width 15 height 15
click at [589, 103] on input "text" at bounding box center [592, 104] width 94 height 23
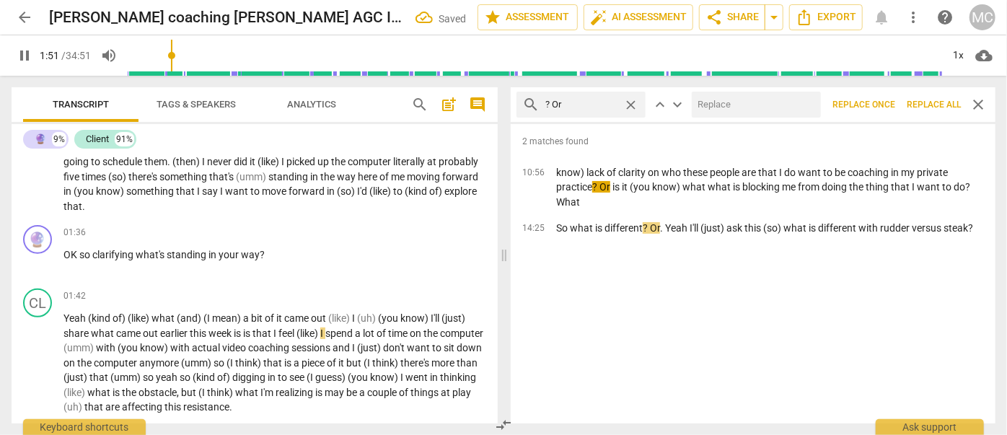
click at [700, 100] on input "text" at bounding box center [753, 104] width 123 height 23
click at [921, 99] on span "Replace all" at bounding box center [934, 105] width 54 height 12
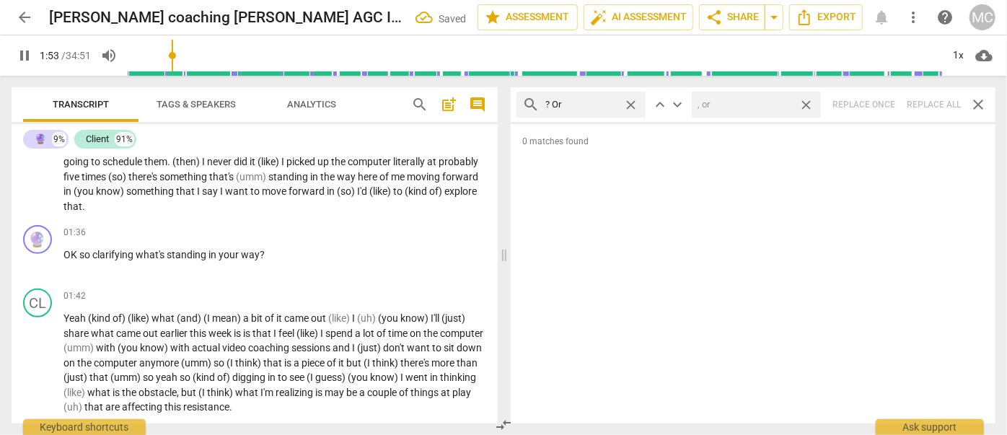
drag, startPoint x: 806, startPoint y: 102, endPoint x: 796, endPoint y: 102, distance: 9.4
click at [806, 102] on span "close" at bounding box center [806, 104] width 15 height 15
click at [630, 100] on span "close" at bounding box center [630, 104] width 15 height 15
click at [573, 105] on input "text" at bounding box center [592, 104] width 94 height 23
click at [925, 100] on div "search ? Because close keyboard_arrow_up keyboard_arrow_down Replace once Repla…" at bounding box center [753, 104] width 485 height 35
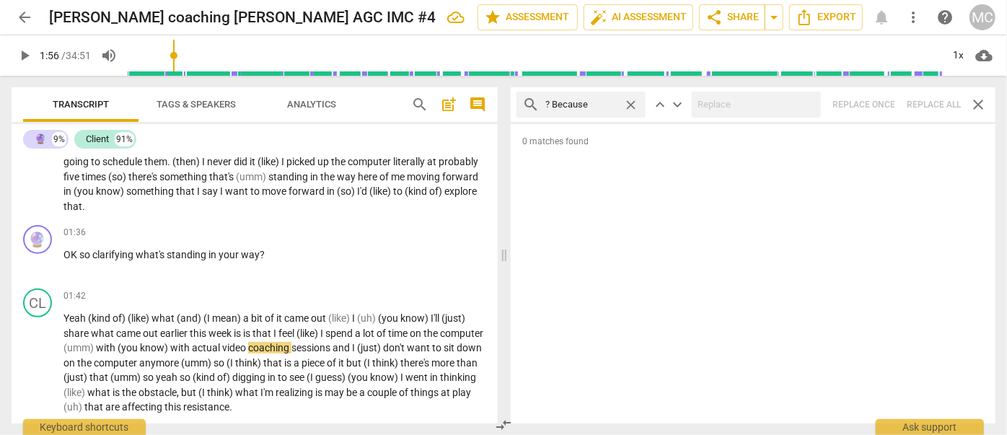
click at [628, 101] on span "close" at bounding box center [630, 104] width 15 height 15
click at [575, 105] on input "text" at bounding box center [592, 104] width 94 height 23
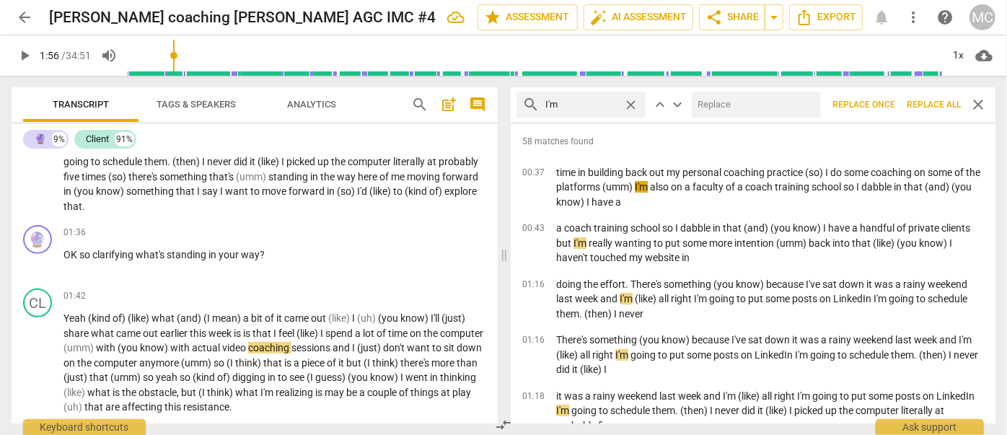
click at [735, 110] on input "text" at bounding box center [753, 104] width 123 height 23
click at [923, 99] on span "Replace all" at bounding box center [934, 105] width 54 height 12
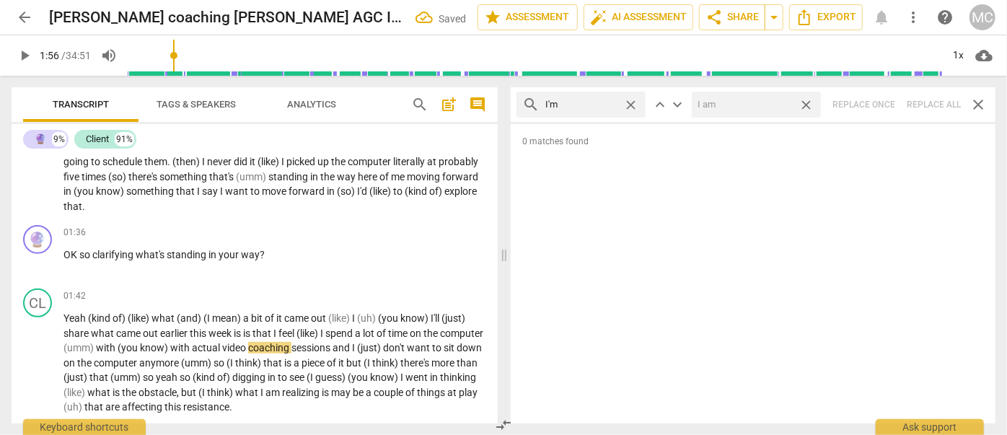
click at [809, 104] on span "close" at bounding box center [806, 104] width 15 height 15
click at [630, 101] on span "close" at bounding box center [630, 104] width 15 height 15
click at [553, 105] on input "text" at bounding box center [592, 104] width 94 height 23
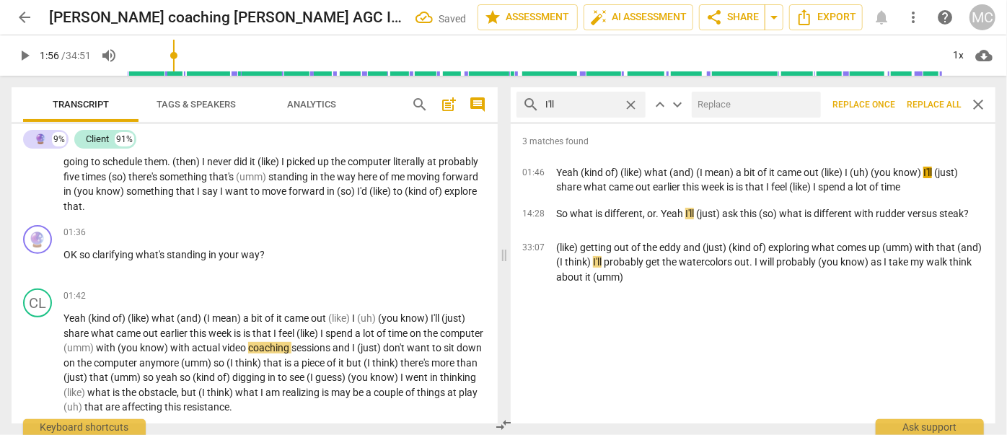
click at [723, 100] on input "text" at bounding box center [753, 104] width 123 height 23
drag, startPoint x: 923, startPoint y: 103, endPoint x: 912, endPoint y: 103, distance: 10.8
click at [923, 103] on span "Replace all" at bounding box center [934, 105] width 54 height 12
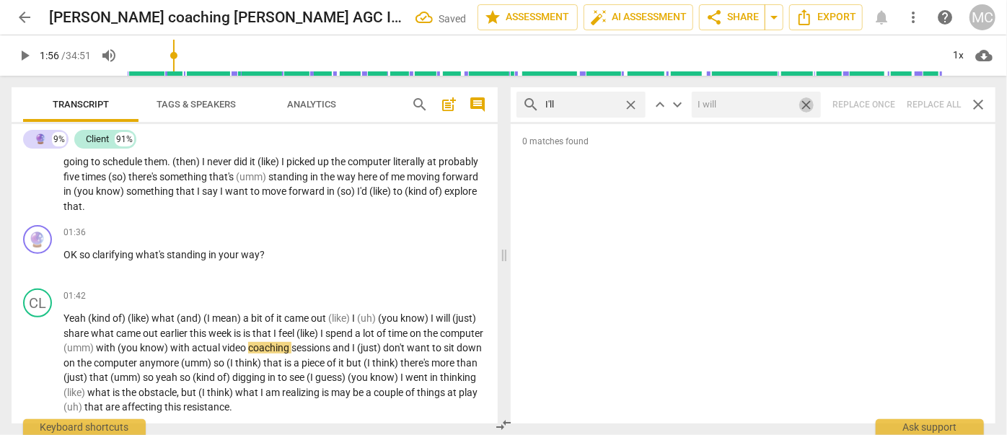
click at [807, 101] on span "close" at bounding box center [806, 104] width 15 height 15
click at [630, 102] on span "close" at bounding box center [630, 104] width 15 height 15
click at [604, 104] on input "text" at bounding box center [592, 104] width 94 height 23
click at [931, 105] on div "search you'll close keyboard_arrow_up keyboard_arrow_down Replace once Replace …" at bounding box center [753, 104] width 485 height 35
click at [629, 102] on span "close" at bounding box center [630, 104] width 15 height 15
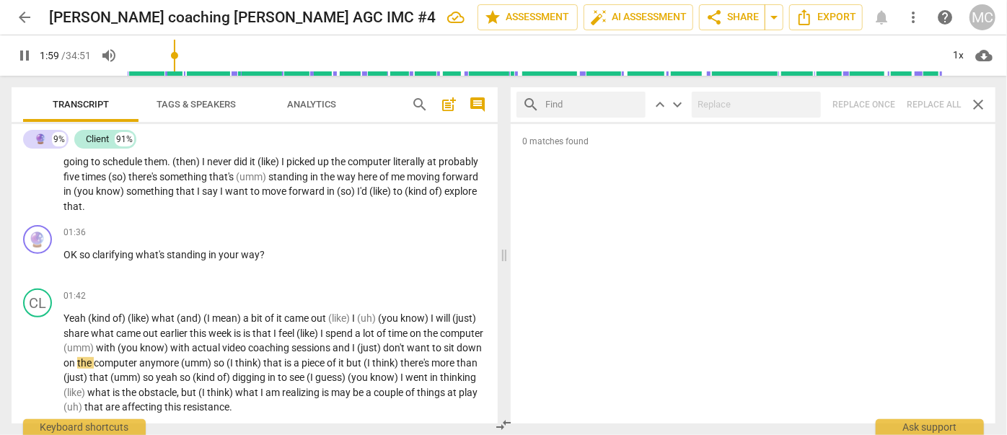
click at [592, 105] on input "text" at bounding box center [592, 104] width 94 height 23
click at [920, 100] on div "search he'll close keyboard_arrow_up keyboard_arrow_down Replace once Replace a…" at bounding box center [753, 104] width 485 height 35
drag, startPoint x: 630, startPoint y: 103, endPoint x: 619, endPoint y: 103, distance: 11.5
click at [630, 103] on span "close" at bounding box center [630, 104] width 15 height 15
click at [616, 103] on input "text" at bounding box center [581, 104] width 72 height 23
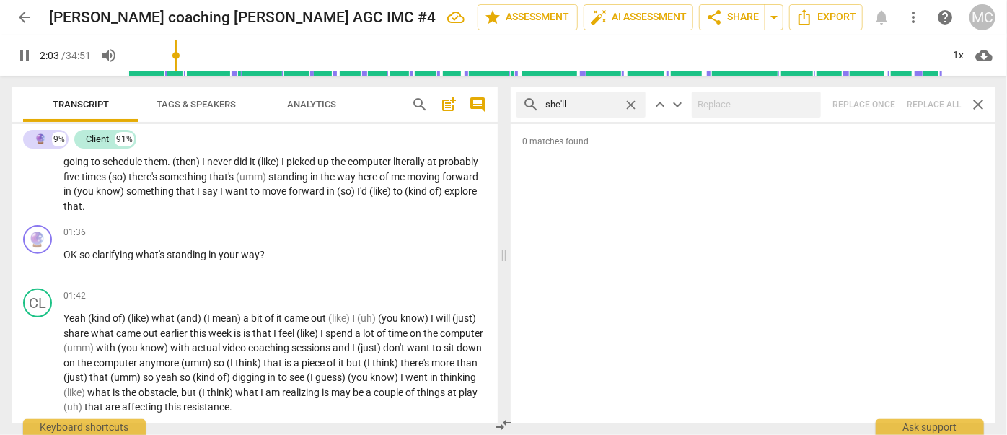
click at [938, 101] on div "search she'll close keyboard_arrow_up keyboard_arrow_down Replace once Replace …" at bounding box center [753, 104] width 485 height 35
click at [631, 102] on span "close" at bounding box center [630, 104] width 15 height 15
click at [610, 102] on input "text" at bounding box center [592, 104] width 94 height 23
click at [923, 103] on div "search it'll close keyboard_arrow_up keyboard_arrow_down Replace once Replace a…" at bounding box center [753, 104] width 485 height 35
click at [631, 103] on span "close" at bounding box center [630, 104] width 15 height 15
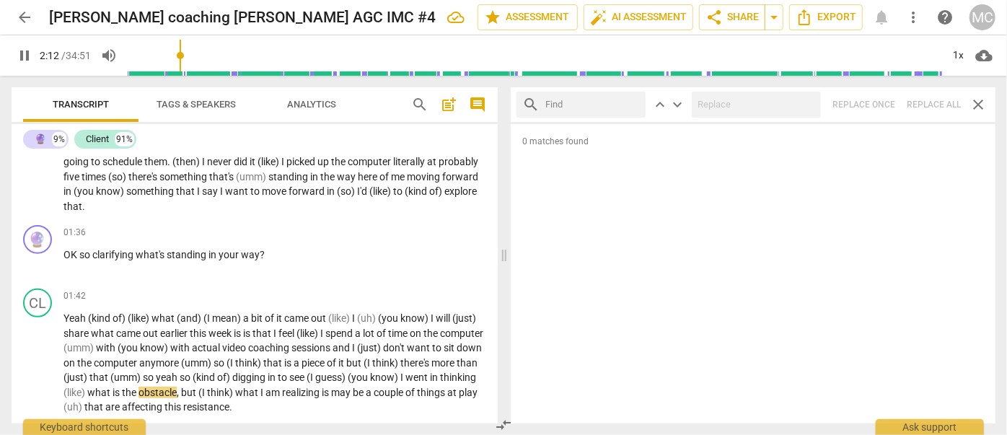
click at [594, 105] on input "text" at bounding box center [592, 104] width 94 height 23
click at [938, 100] on div "search we'll close keyboard_arrow_up keyboard_arrow_down Replace once Replace a…" at bounding box center [753, 104] width 485 height 35
click at [629, 103] on span "close" at bounding box center [630, 104] width 15 height 15
click at [605, 102] on input "text" at bounding box center [592, 104] width 94 height 23
click at [912, 104] on div "search they'll close keyboard_arrow_up keyboard_arrow_down Replace once Replace…" at bounding box center [753, 104] width 485 height 35
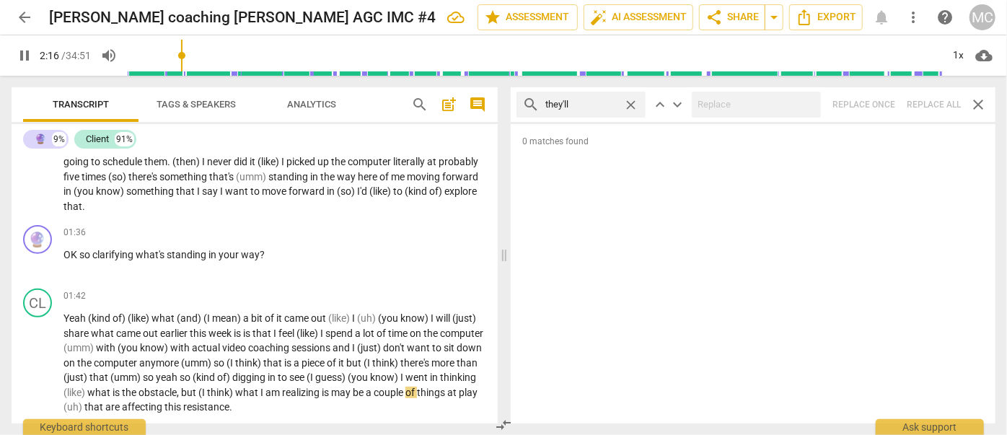
click at [631, 103] on span "close" at bounding box center [630, 104] width 15 height 15
click at [571, 105] on input "text" at bounding box center [592, 104] width 94 height 23
click at [923, 95] on div "search there'll close keyboard_arrow_up keyboard_arrow_down Replace once Replac…" at bounding box center [753, 104] width 485 height 35
click at [633, 100] on span "close" at bounding box center [630, 104] width 15 height 15
click at [598, 101] on input "text" at bounding box center [592, 104] width 94 height 23
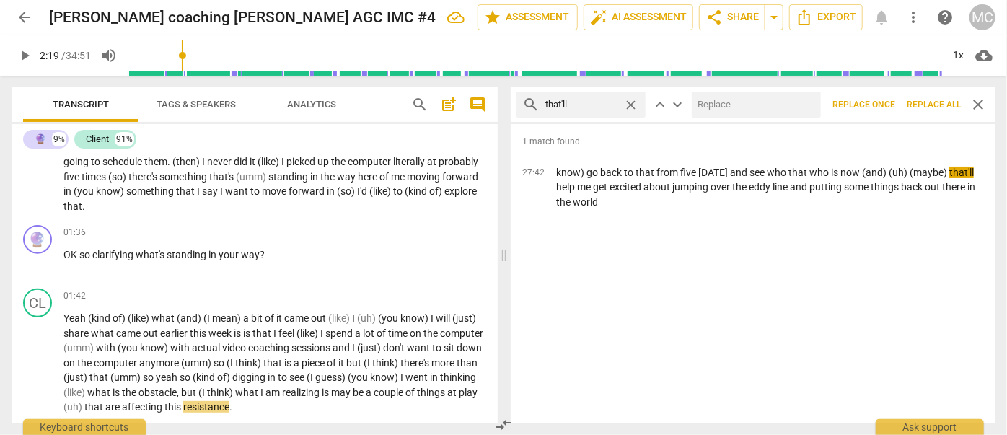
click at [742, 103] on input "text" at bounding box center [753, 104] width 123 height 23
click at [931, 97] on button "Replace all" at bounding box center [934, 105] width 66 height 26
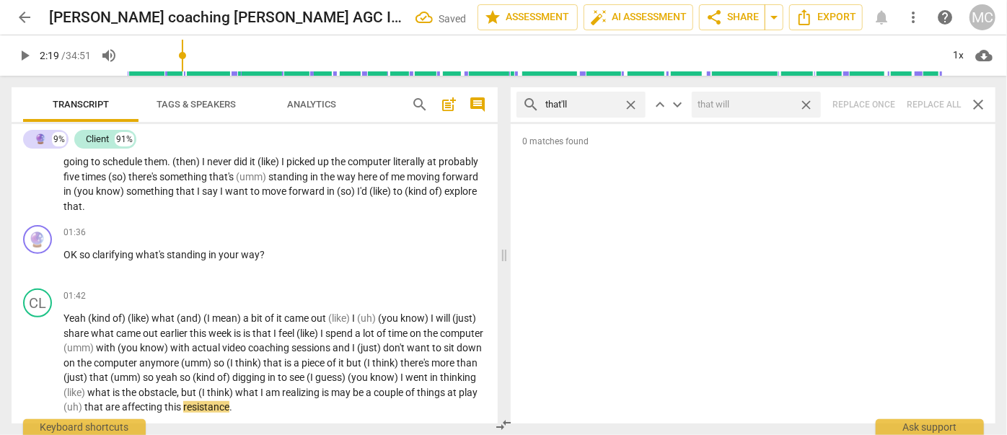
click at [808, 100] on span "close" at bounding box center [806, 104] width 15 height 15
click at [633, 102] on span "close" at bounding box center [630, 104] width 15 height 15
click at [586, 105] on input "text" at bounding box center [592, 104] width 94 height 23
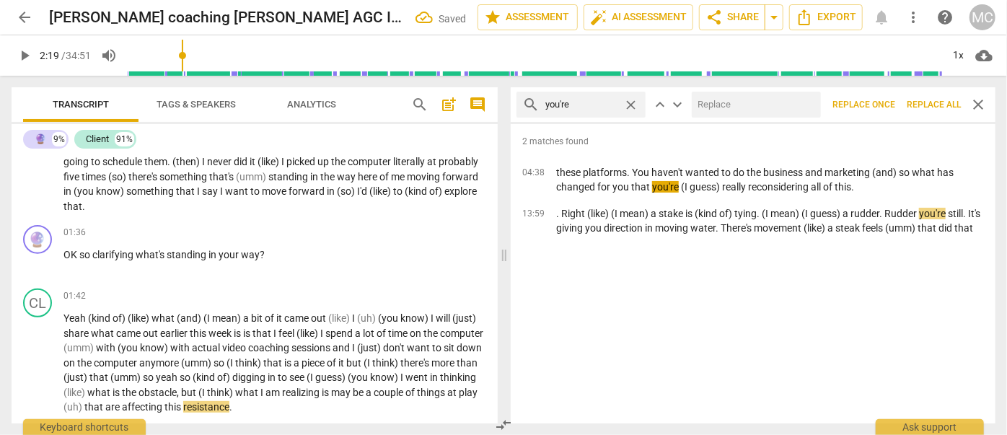
click at [771, 105] on input "text" at bounding box center [753, 104] width 123 height 23
click at [928, 100] on span "Replace all" at bounding box center [934, 105] width 54 height 12
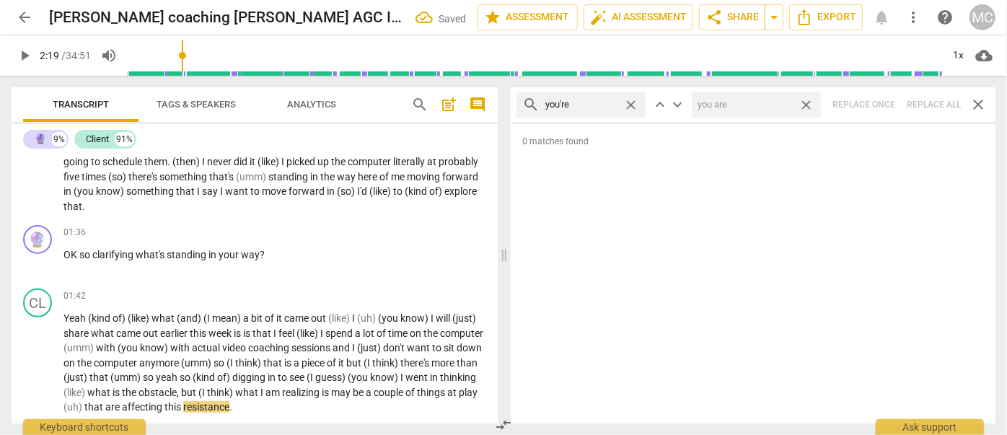
drag, startPoint x: 806, startPoint y: 102, endPoint x: 561, endPoint y: 111, distance: 244.7
click at [806, 102] on span "close" at bounding box center [806, 104] width 15 height 15
click at [630, 103] on span "close" at bounding box center [630, 104] width 15 height 15
drag, startPoint x: 581, startPoint y: 104, endPoint x: 571, endPoint y: 118, distance: 17.2
click at [581, 105] on input "text" at bounding box center [592, 104] width 94 height 23
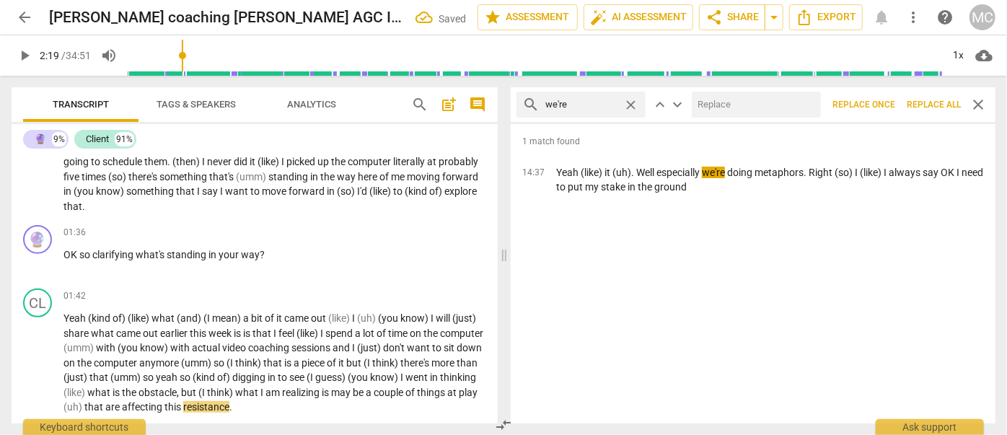
click at [780, 106] on input "text" at bounding box center [753, 104] width 123 height 23
click at [931, 100] on span "Replace all" at bounding box center [934, 105] width 54 height 12
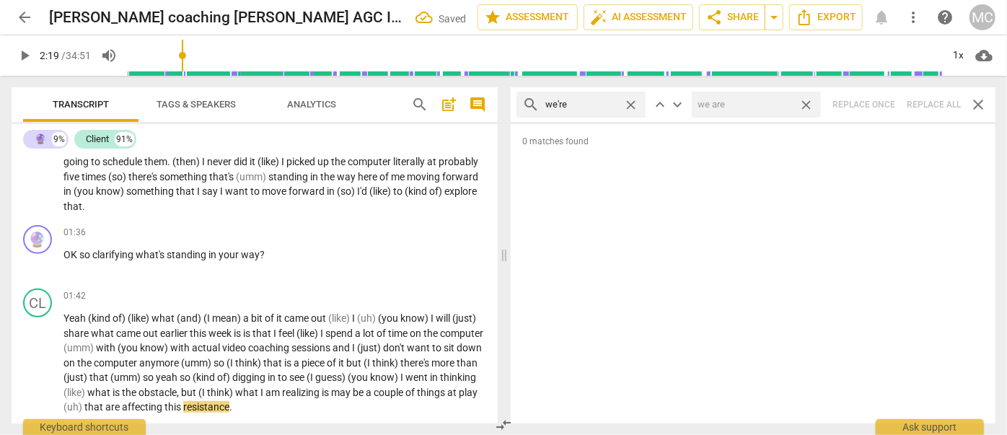
click at [808, 100] on span "close" at bounding box center [806, 104] width 15 height 15
click at [629, 102] on span "close" at bounding box center [630, 104] width 15 height 15
click at [594, 109] on input "text" at bounding box center [592, 104] width 94 height 23
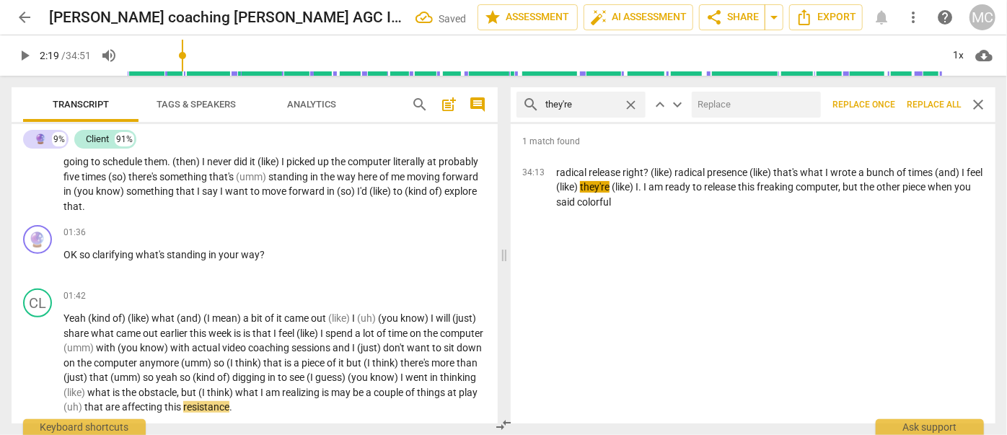
click at [732, 107] on input "text" at bounding box center [753, 104] width 123 height 23
click at [925, 100] on span "Replace all" at bounding box center [934, 105] width 54 height 12
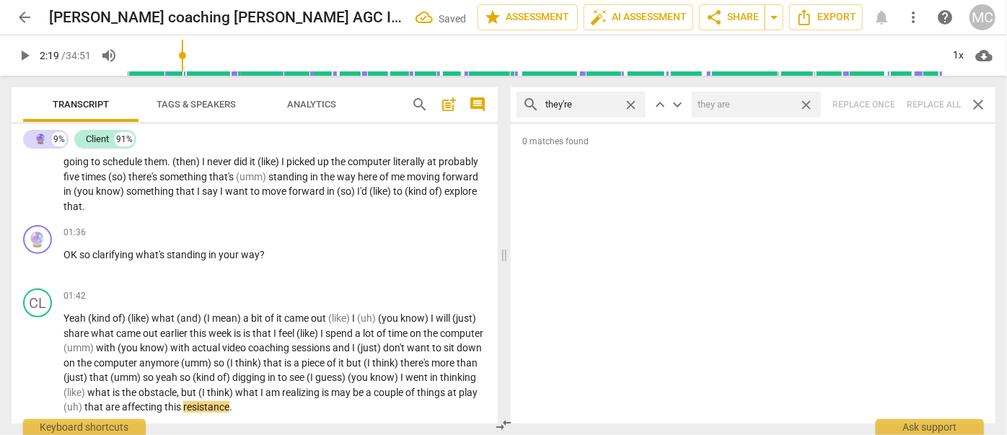
click at [806, 103] on span "close" at bounding box center [806, 104] width 15 height 15
click at [628, 103] on span "close" at bounding box center [630, 104] width 15 height 15
click at [602, 107] on input "text" at bounding box center [592, 104] width 94 height 23
click at [927, 101] on div "search aren't close keyboard_arrow_up keyboard_arrow_down Replace once Replace …" at bounding box center [753, 104] width 485 height 35
click at [633, 101] on span "close" at bounding box center [630, 104] width 15 height 15
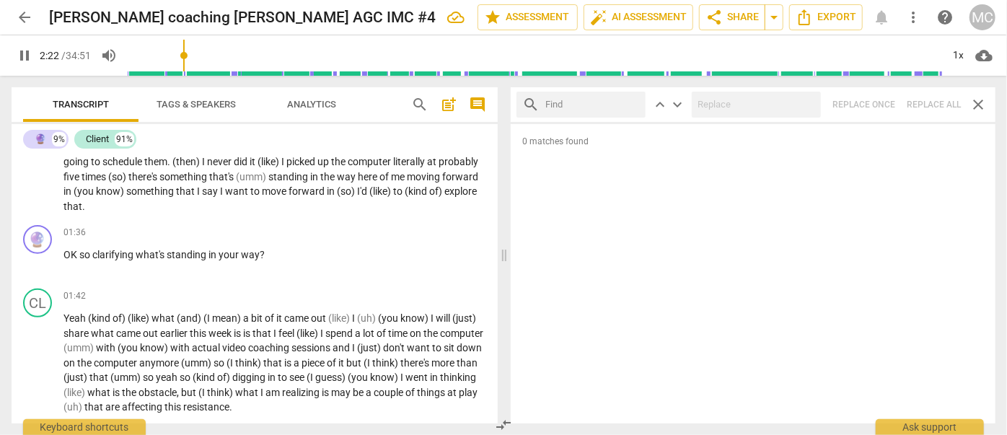
click at [611, 100] on input "text" at bounding box center [592, 104] width 94 height 23
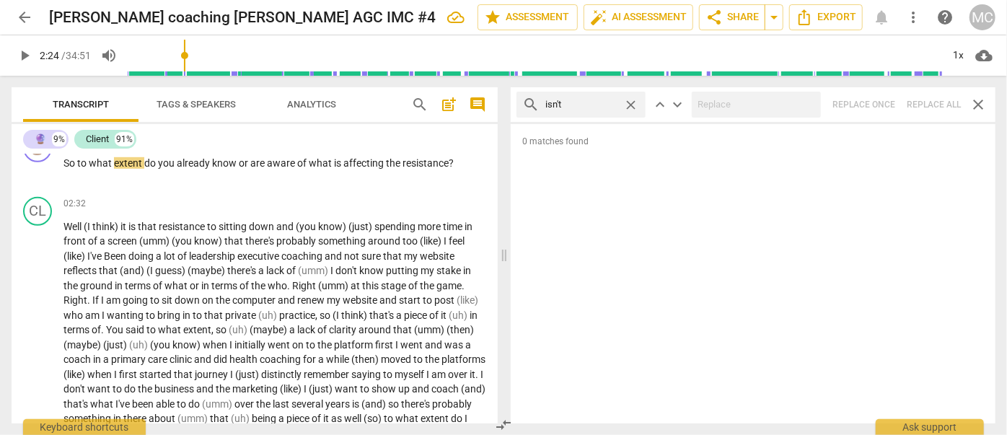
click at [931, 100] on div "search isn't close keyboard_arrow_up keyboard_arrow_down Replace once Replace a…" at bounding box center [753, 104] width 485 height 35
drag, startPoint x: 630, startPoint y: 100, endPoint x: 584, endPoint y: 110, distance: 48.1
click at [630, 100] on span "close" at bounding box center [630, 104] width 15 height 15
click at [577, 110] on input "text" at bounding box center [592, 104] width 94 height 23
click at [929, 100] on div "search wasn't close keyboard_arrow_up keyboard_arrow_down Replace once Replace …" at bounding box center [753, 104] width 485 height 35
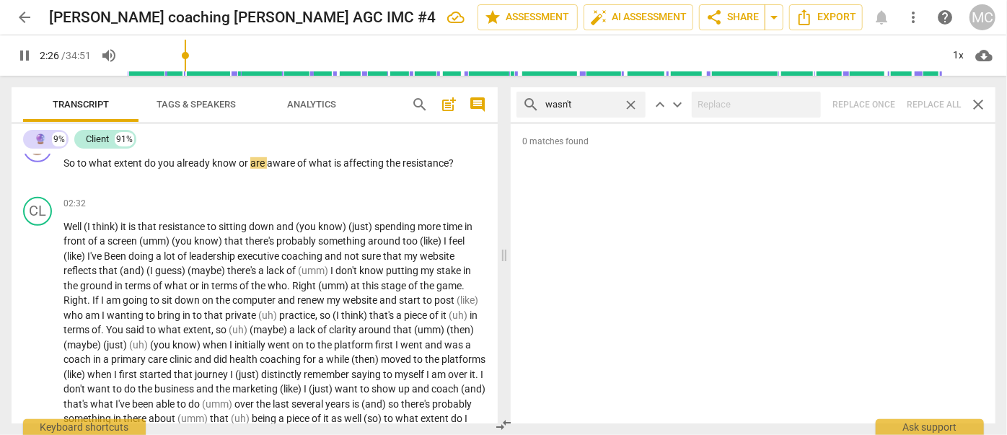
click at [634, 101] on span "close" at bounding box center [630, 104] width 15 height 15
click at [620, 103] on input "text" at bounding box center [592, 104] width 94 height 23
click at [933, 101] on div "search weren't close keyboard_arrow_up keyboard_arrow_down Replace once Replace…" at bounding box center [753, 104] width 485 height 35
click at [630, 105] on span "close" at bounding box center [630, 104] width 15 height 15
click at [591, 100] on input "text" at bounding box center [592, 104] width 94 height 23
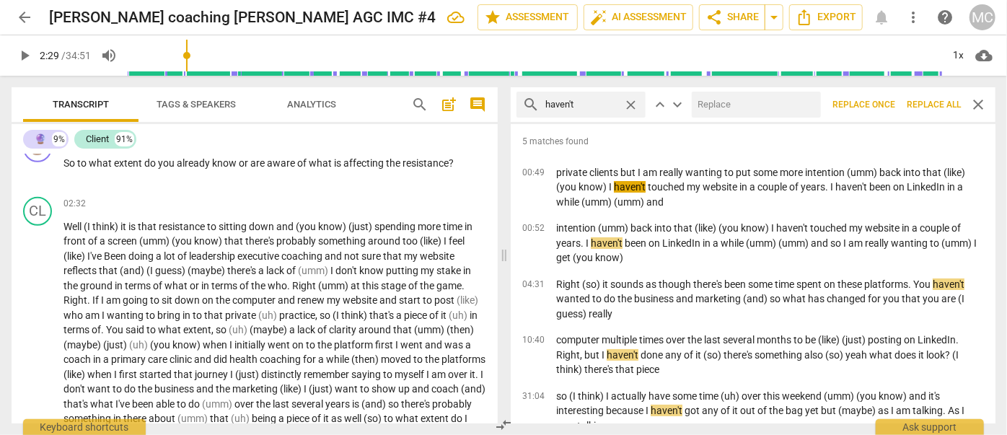
click at [745, 94] on input "text" at bounding box center [753, 104] width 123 height 23
click at [929, 103] on span "Replace all" at bounding box center [934, 105] width 54 height 12
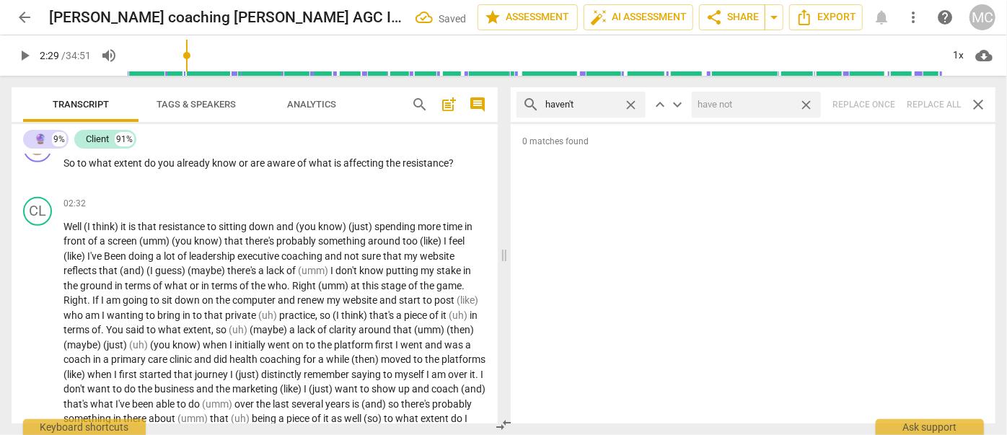
click at [806, 103] on span "close" at bounding box center [806, 104] width 15 height 15
click at [632, 102] on span "close" at bounding box center [630, 104] width 15 height 15
click at [611, 102] on input "text" at bounding box center [592, 104] width 94 height 23
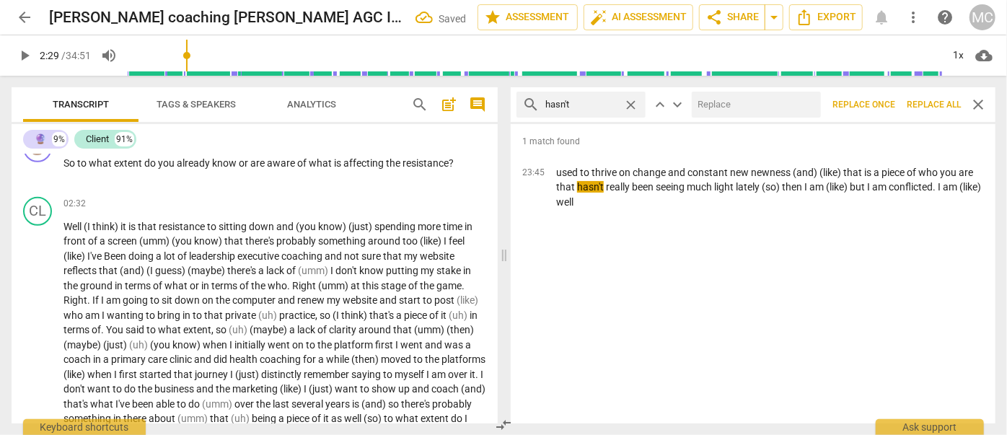
click at [726, 99] on input "text" at bounding box center [753, 104] width 123 height 23
click at [924, 101] on span "Replace all" at bounding box center [934, 105] width 54 height 12
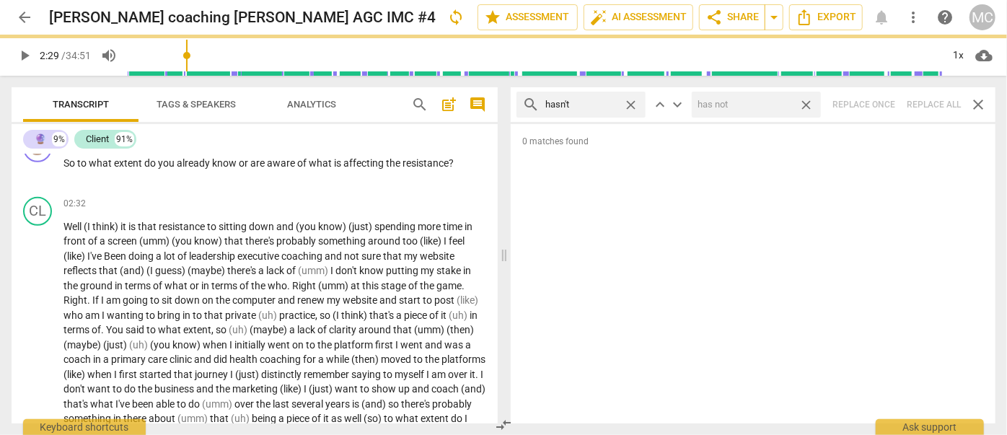
click at [804, 100] on span "close" at bounding box center [806, 104] width 15 height 15
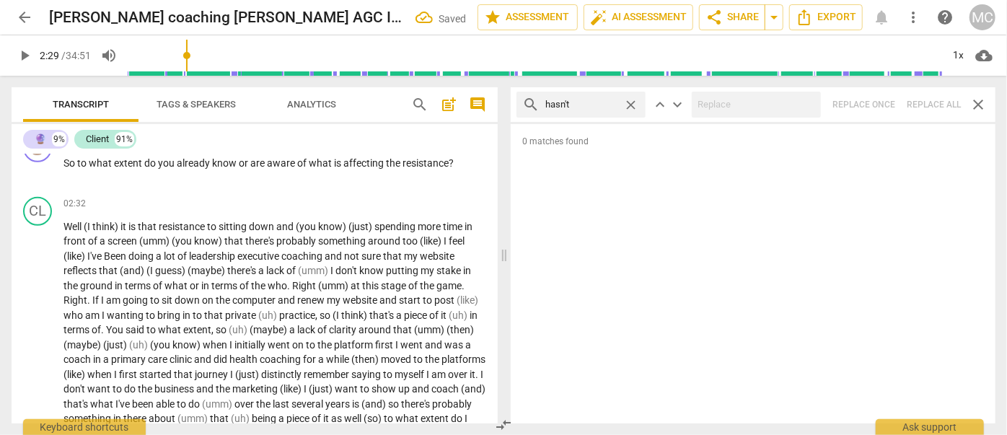
drag, startPoint x: 630, startPoint y: 101, endPoint x: 609, endPoint y: 101, distance: 21.6
click at [630, 101] on span "close" at bounding box center [630, 104] width 15 height 15
click at [589, 100] on input "text" at bounding box center [592, 104] width 94 height 23
click at [926, 105] on div "search hadn't close keyboard_arrow_up keyboard_arrow_down Replace once Replace …" at bounding box center [753, 104] width 485 height 35
click at [630, 101] on span "close" at bounding box center [630, 104] width 15 height 15
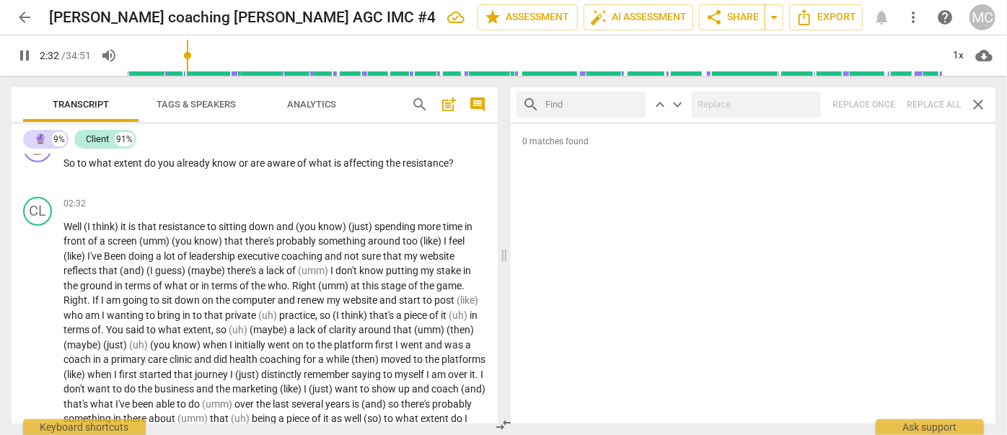
click at [590, 105] on input "text" at bounding box center [592, 104] width 94 height 23
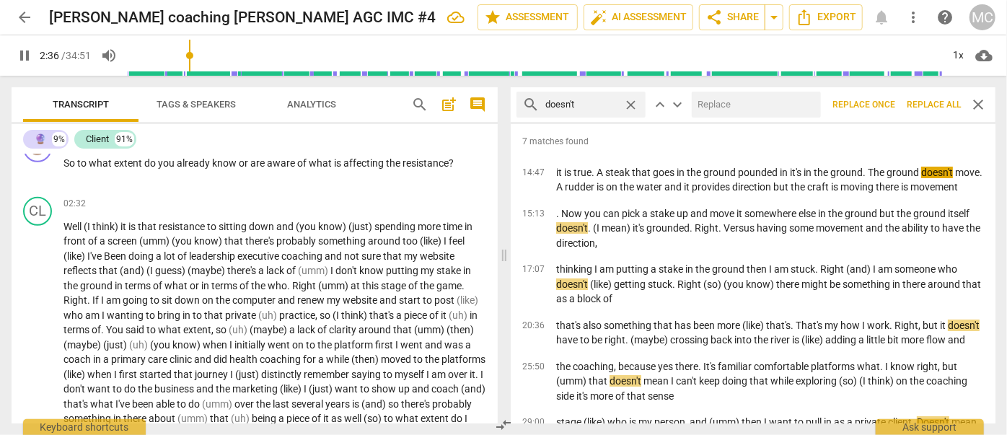
click at [758, 89] on div "search doesn't close keyboard_arrow_up keyboard_arrow_down Replace once Replace…" at bounding box center [753, 104] width 485 height 35
click at [752, 102] on input "text" at bounding box center [753, 104] width 123 height 23
drag, startPoint x: 924, startPoint y: 101, endPoint x: 850, endPoint y: 104, distance: 73.6
click at [924, 101] on span "Replace all" at bounding box center [934, 105] width 54 height 12
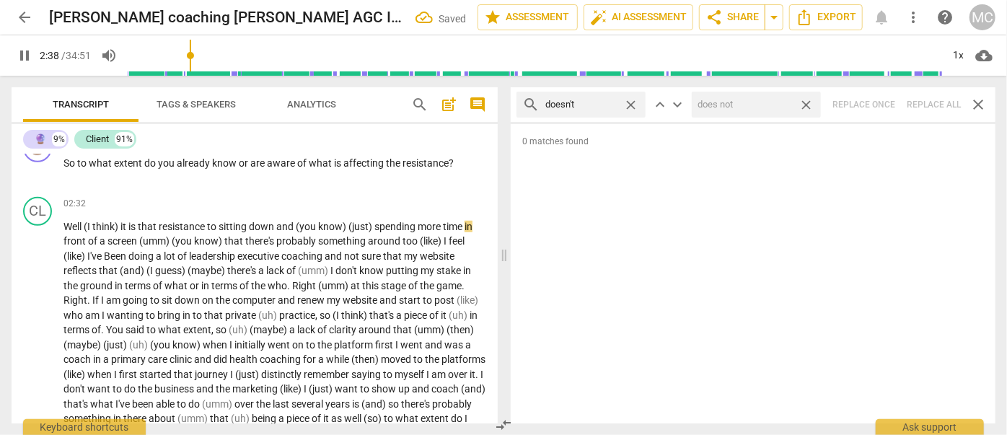
drag, startPoint x: 809, startPoint y: 101, endPoint x: 534, endPoint y: 113, distance: 275.8
click at [809, 101] on span "close" at bounding box center [806, 104] width 15 height 15
click at [630, 103] on span "close" at bounding box center [630, 104] width 15 height 15
click at [586, 105] on input "text" at bounding box center [592, 104] width 94 height 23
click at [763, 92] on div at bounding box center [756, 105] width 129 height 26
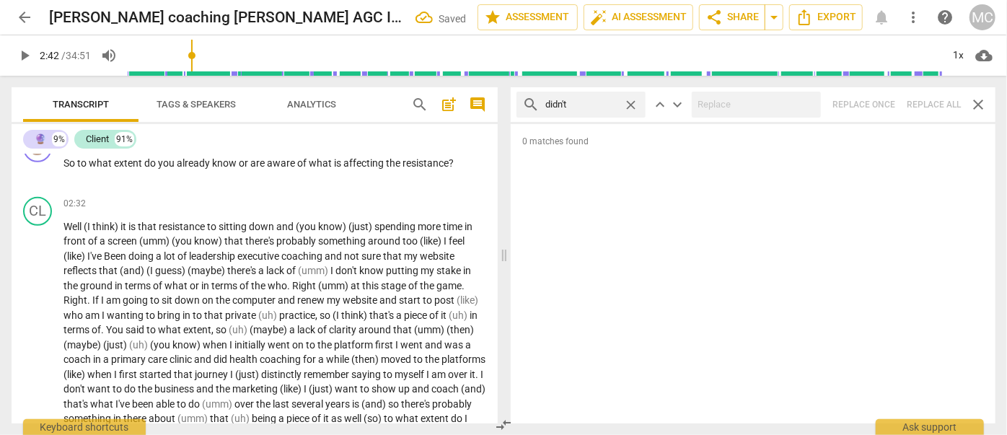
click at [938, 97] on div "search didn't close keyboard_arrow_up keyboard_arrow_down Replace once Replace …" at bounding box center [753, 104] width 485 height 35
drag, startPoint x: 635, startPoint y: 100, endPoint x: 626, endPoint y: 101, distance: 8.8
click at [635, 100] on span "close" at bounding box center [630, 104] width 15 height 15
click at [592, 103] on input "text" at bounding box center [592, 104] width 94 height 23
click at [925, 100] on div "search wouldn't close keyboard_arrow_up keyboard_arrow_down Replace once Replac…" at bounding box center [753, 104] width 485 height 35
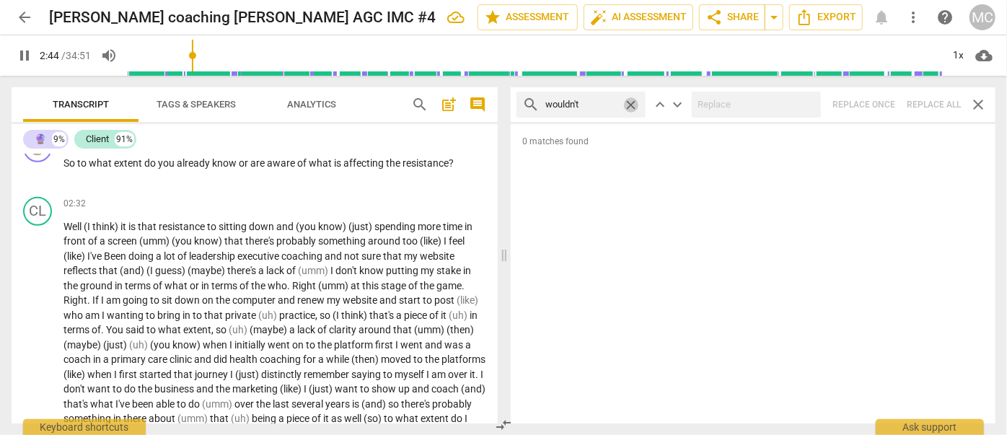
click at [635, 102] on span "close" at bounding box center [630, 104] width 15 height 15
click at [606, 105] on input "text" at bounding box center [592, 104] width 94 height 23
click at [929, 100] on div "search shouldn't close keyboard_arrow_up keyboard_arrow_down Replace once Repla…" at bounding box center [753, 104] width 485 height 35
click at [629, 102] on span "close" at bounding box center [630, 104] width 15 height 15
click at [601, 103] on input "text" at bounding box center [592, 104] width 94 height 23
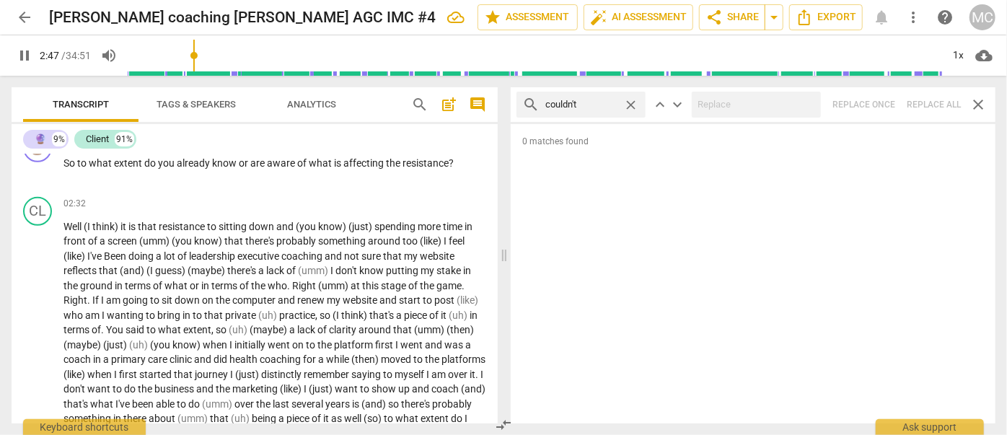
click at [923, 100] on div "search couldn't close keyboard_arrow_up keyboard_arrow_down Replace once Replac…" at bounding box center [753, 104] width 485 height 35
click at [630, 103] on span "close" at bounding box center [630, 104] width 15 height 15
click at [586, 102] on input "text" at bounding box center [592, 104] width 94 height 23
click at [933, 95] on div "search won't close keyboard_arrow_up keyboard_arrow_down Replace once Replace a…" at bounding box center [753, 104] width 485 height 35
click at [633, 105] on span "close" at bounding box center [630, 104] width 15 height 15
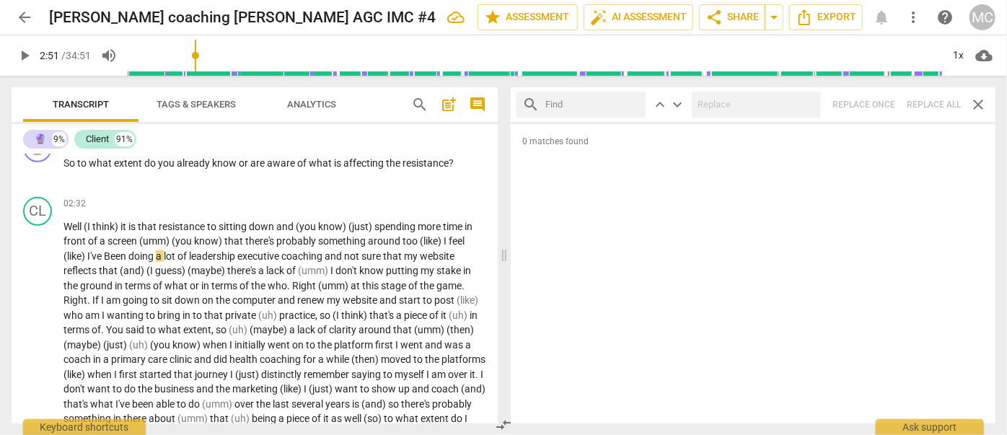
click at [578, 105] on input "text" at bounding box center [592, 104] width 94 height 23
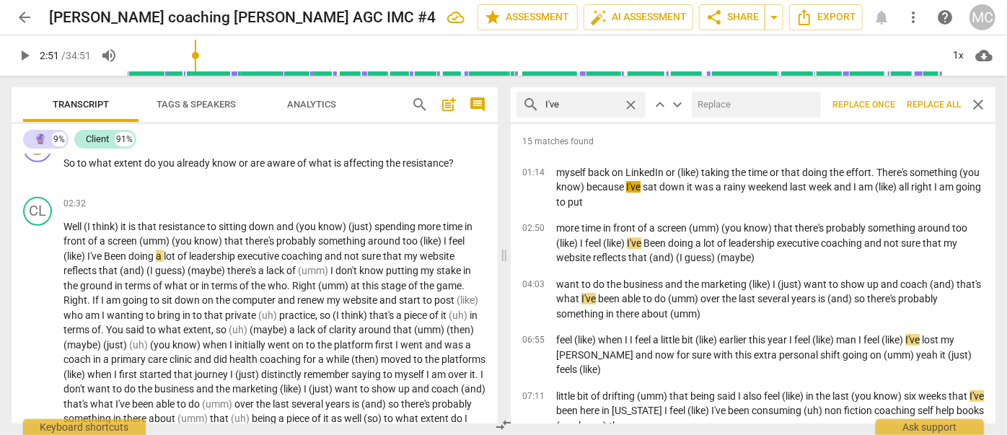
click at [752, 114] on input "text" at bounding box center [753, 104] width 123 height 23
click at [923, 99] on span "Replace all" at bounding box center [934, 105] width 54 height 12
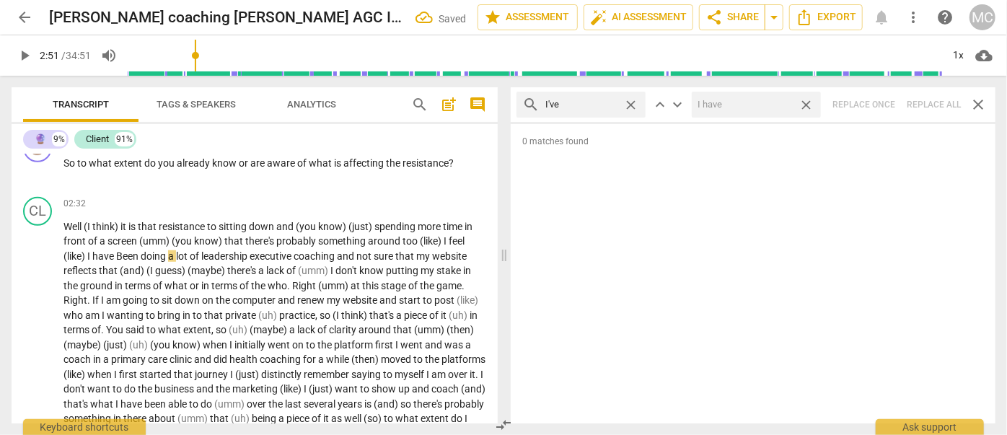
click at [808, 102] on span "close" at bounding box center [806, 104] width 15 height 15
click at [630, 103] on span "close" at bounding box center [630, 104] width 15 height 15
click at [602, 103] on input "text" at bounding box center [592, 104] width 94 height 23
click at [928, 99] on div "search you've close keyboard_arrow_up keyboard_arrow_down Replace once Replace …" at bounding box center [753, 104] width 485 height 35
click at [630, 102] on span "close" at bounding box center [630, 104] width 15 height 15
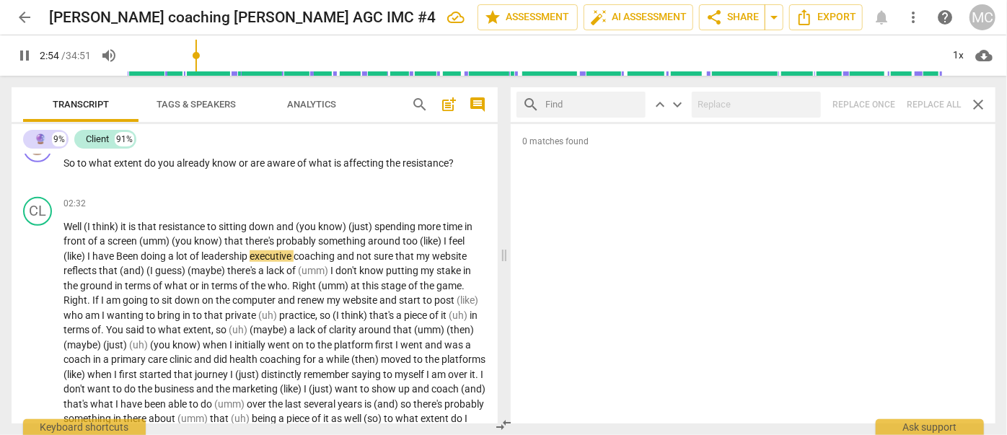
click at [586, 110] on input "text" at bounding box center [592, 104] width 94 height 23
click at [925, 105] on div "search we've close keyboard_arrow_up keyboard_arrow_down Replace once Replace a…" at bounding box center [753, 104] width 485 height 35
drag, startPoint x: 630, startPoint y: 103, endPoint x: 598, endPoint y: 104, distance: 32.5
click at [630, 102] on span "close" at bounding box center [630, 104] width 15 height 15
click at [563, 105] on input "text" at bounding box center [592, 104] width 94 height 23
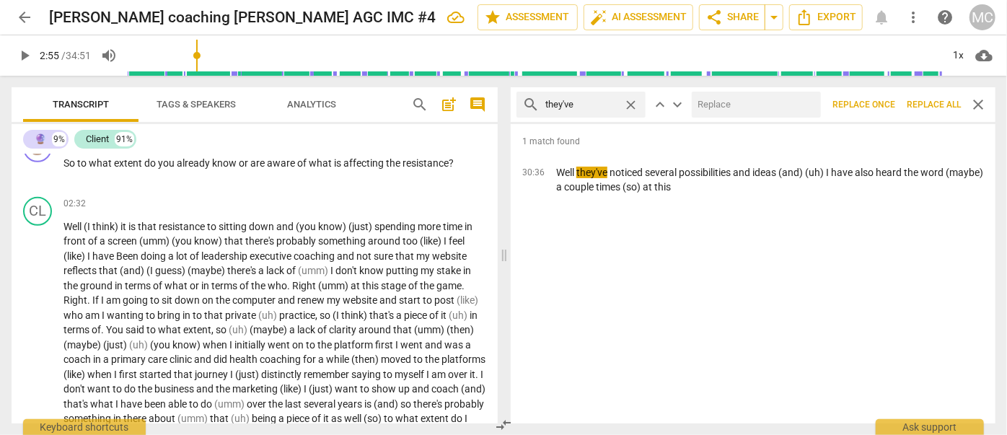
click at [775, 101] on input "text" at bounding box center [753, 104] width 123 height 23
click at [925, 103] on span "Replace all" at bounding box center [934, 105] width 54 height 12
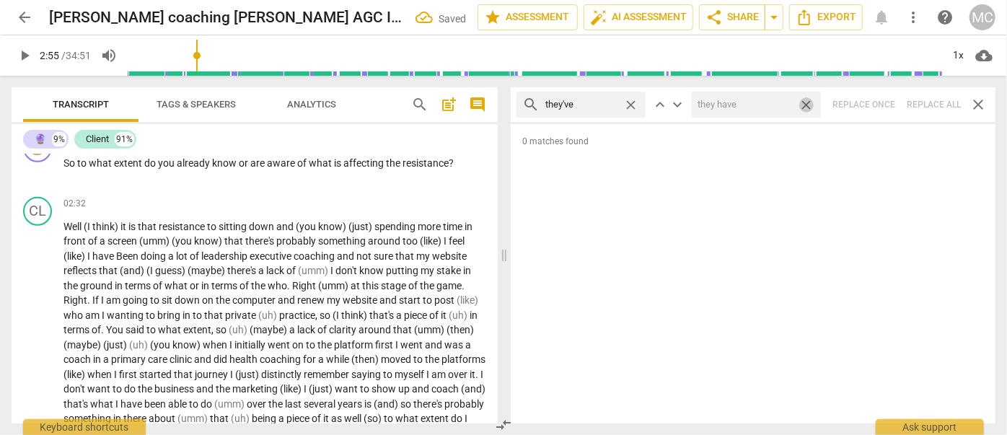
drag, startPoint x: 806, startPoint y: 106, endPoint x: 680, endPoint y: 106, distance: 125.5
click at [806, 106] on span "close" at bounding box center [806, 104] width 15 height 15
drag, startPoint x: 627, startPoint y: 103, endPoint x: 591, endPoint y: 106, distance: 35.5
click at [627, 103] on span "close" at bounding box center [630, 104] width 15 height 15
click at [583, 107] on input "text" at bounding box center [592, 104] width 94 height 23
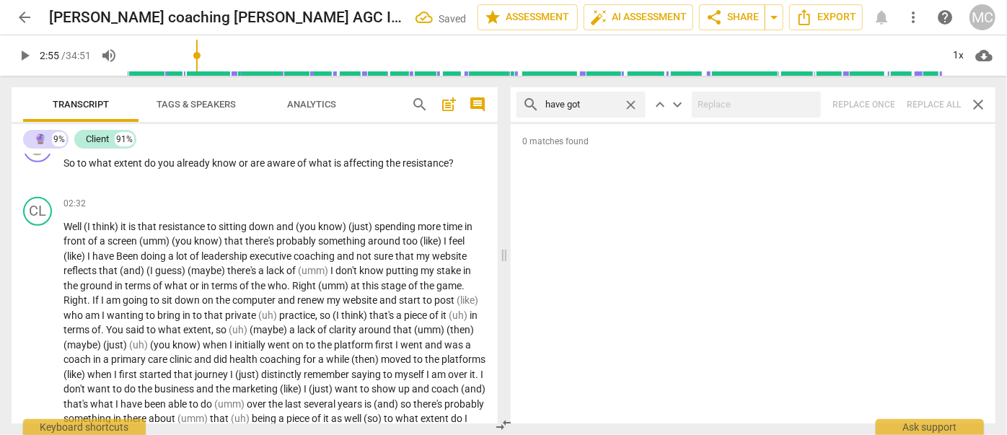
click at [936, 96] on div "search have got close keyboard_arrow_up keyboard_arrow_down Replace once Replac…" at bounding box center [753, 104] width 485 height 35
click at [632, 102] on span "close" at bounding box center [630, 104] width 15 height 15
click at [607, 103] on input "text" at bounding box center [592, 104] width 94 height 23
click at [919, 102] on div "search he's close keyboard_arrow_up keyboard_arrow_down Replace once Replace al…" at bounding box center [753, 104] width 485 height 35
click at [633, 100] on span "close" at bounding box center [630, 104] width 15 height 15
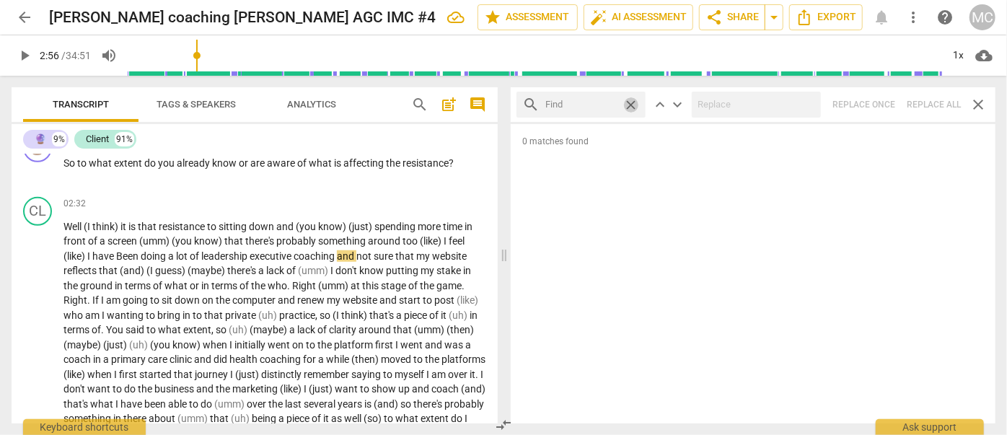
click at [610, 102] on input "text" at bounding box center [581, 104] width 72 height 23
drag, startPoint x: 928, startPoint y: 98, endPoint x: 879, endPoint y: 100, distance: 49.1
click at [928, 98] on div "search she's close keyboard_arrow_up keyboard_arrow_down Replace once Replace a…" at bounding box center [753, 104] width 485 height 35
click at [628, 103] on span "close" at bounding box center [630, 104] width 15 height 15
click at [606, 102] on input "text" at bounding box center [592, 104] width 94 height 23
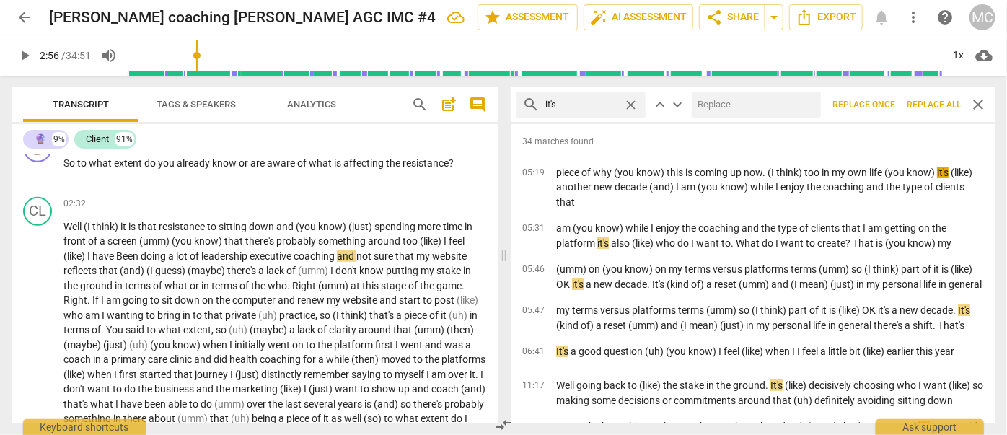
click at [718, 95] on input "text" at bounding box center [753, 104] width 123 height 23
click at [921, 105] on span "Replace all" at bounding box center [934, 105] width 54 height 12
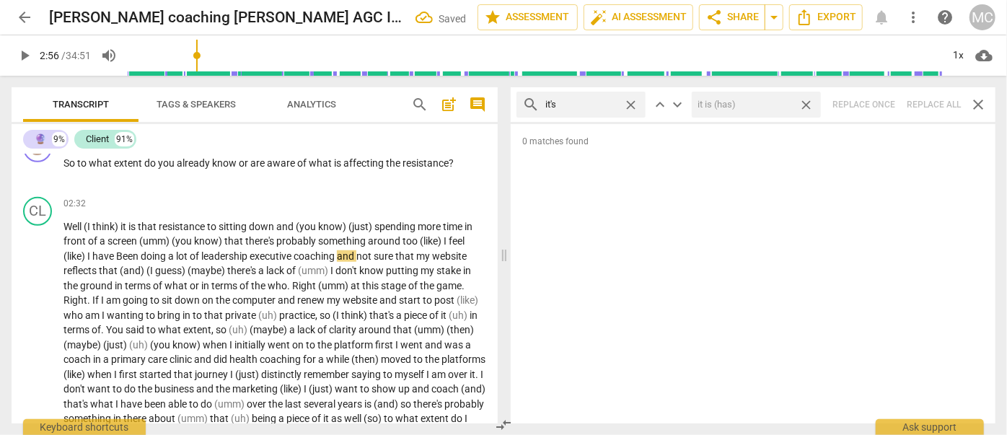
drag, startPoint x: 809, startPoint y: 103, endPoint x: 648, endPoint y: 94, distance: 161.1
click at [809, 103] on span "close" at bounding box center [806, 104] width 15 height 15
click at [630, 100] on span "close" at bounding box center [630, 104] width 15 height 15
click at [594, 103] on input "text" at bounding box center [592, 104] width 94 height 23
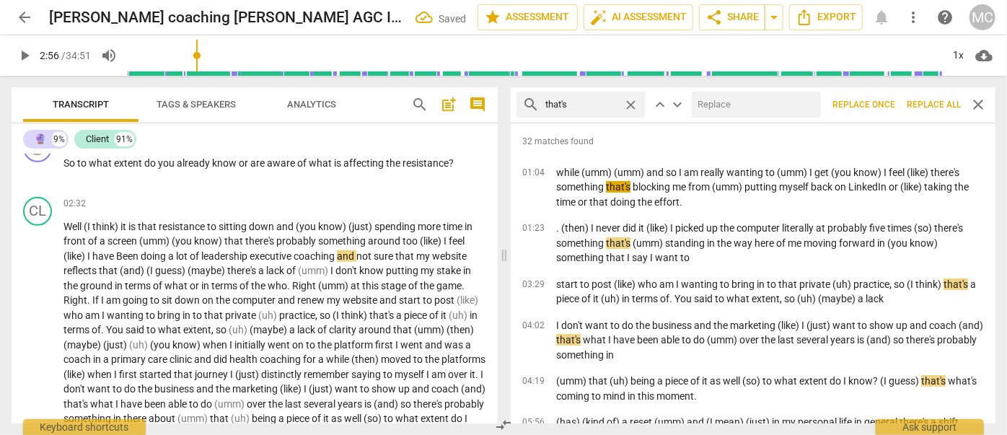
click at [731, 103] on input "text" at bounding box center [753, 104] width 123 height 23
click at [942, 102] on span "Replace all" at bounding box center [934, 105] width 54 height 12
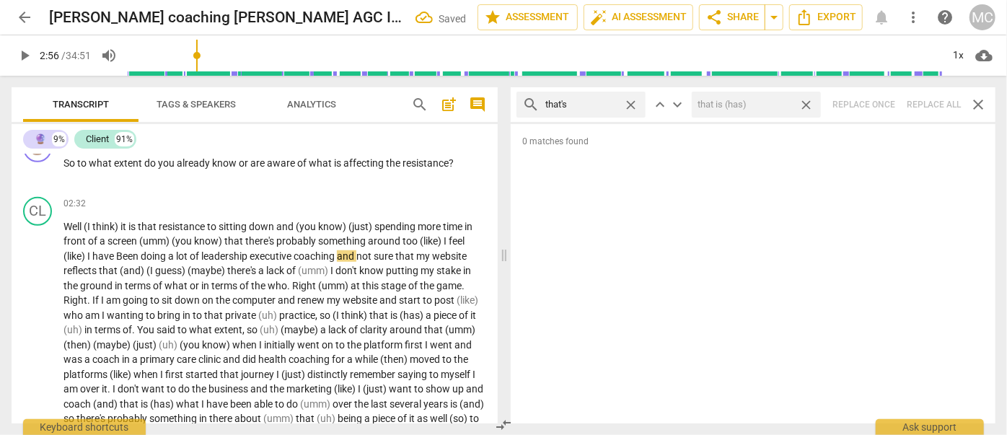
click at [808, 100] on span "close" at bounding box center [806, 104] width 15 height 15
click at [628, 101] on span "close" at bounding box center [630, 104] width 15 height 15
click at [598, 103] on input "text" at bounding box center [592, 104] width 94 height 23
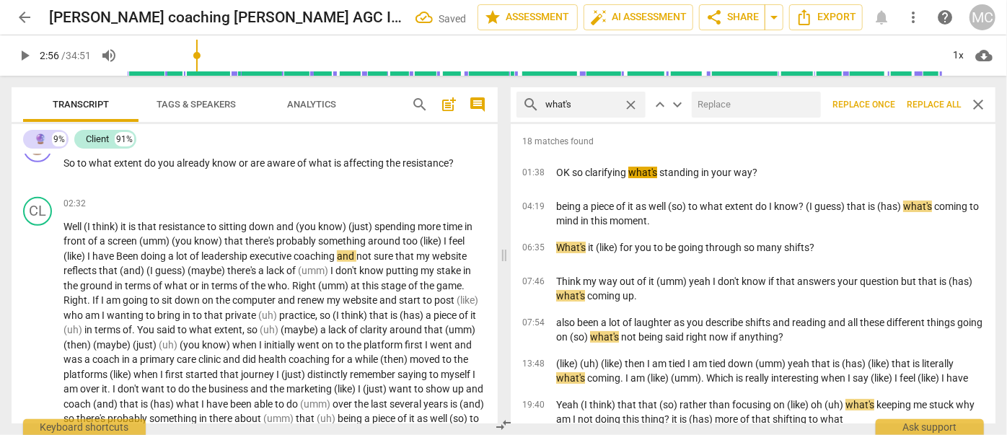
click at [738, 109] on input "text" at bounding box center [753, 104] width 123 height 23
drag, startPoint x: 946, startPoint y: 101, endPoint x: 830, endPoint y: 118, distance: 116.6
click at [946, 101] on span "Replace all" at bounding box center [934, 105] width 54 height 12
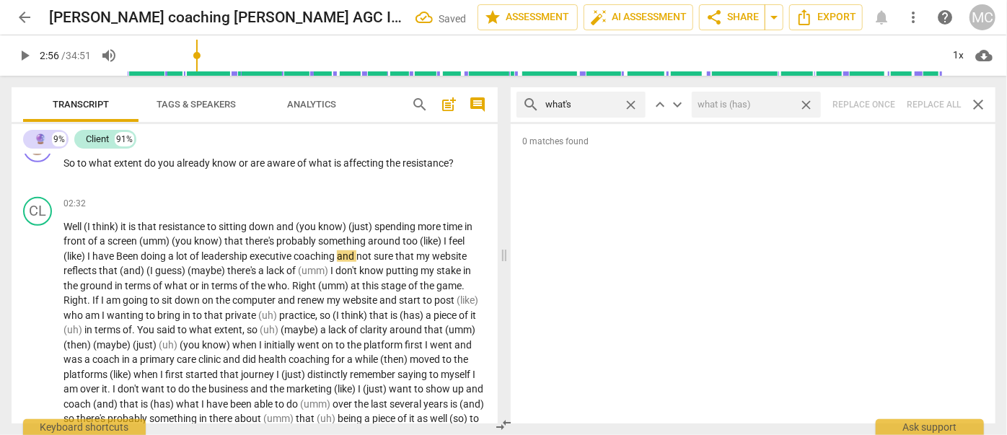
click at [805, 101] on span "close" at bounding box center [806, 104] width 15 height 15
click at [629, 103] on span "close" at bounding box center [630, 104] width 15 height 15
click at [607, 102] on input "text" at bounding box center [592, 104] width 94 height 23
click at [927, 102] on div "search where's close keyboard_arrow_up keyboard_arrow_down Replace once Replace…" at bounding box center [753, 104] width 485 height 35
click at [630, 102] on span "close" at bounding box center [630, 104] width 15 height 15
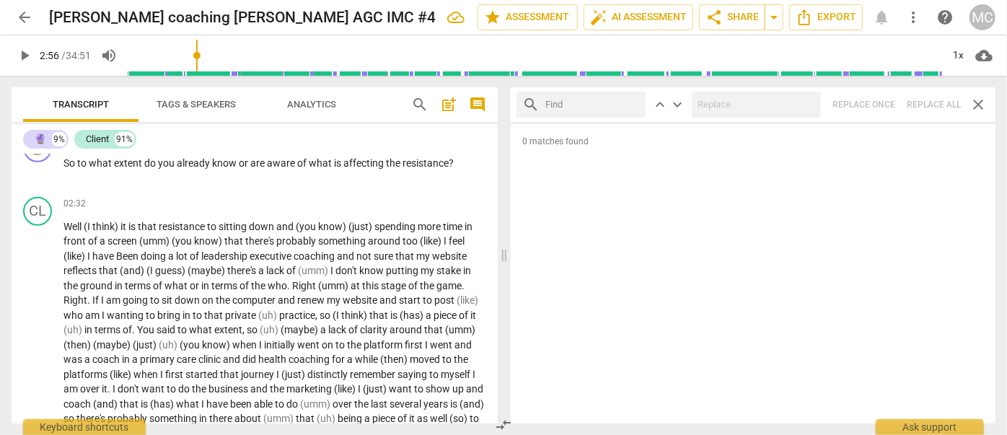
click at [595, 105] on input "text" at bounding box center [592, 104] width 94 height 23
click at [935, 103] on div "search who's close keyboard_arrow_up keyboard_arrow_down Replace once Replace a…" at bounding box center [753, 104] width 485 height 35
click at [632, 100] on span "close" at bounding box center [630, 104] width 15 height 15
click at [598, 102] on input "text" at bounding box center [592, 104] width 94 height 23
click at [925, 109] on div "search when's close keyboard_arrow_up keyboard_arrow_down Replace once Replace …" at bounding box center [753, 104] width 485 height 35
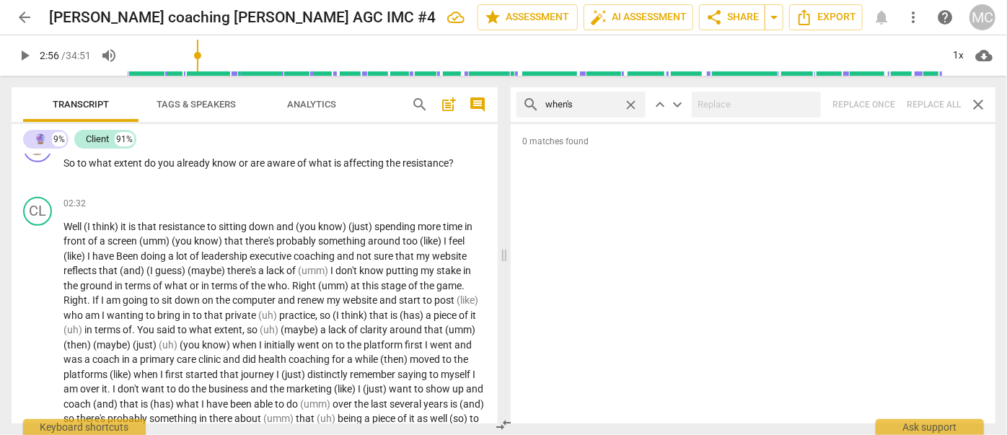
click at [630, 100] on span "close" at bounding box center [630, 104] width 15 height 15
click at [595, 102] on input "text" at bounding box center [592, 104] width 94 height 23
click at [928, 100] on div "search how's close keyboard_arrow_up keyboard_arrow_down Replace once Replace a…" at bounding box center [753, 104] width 485 height 35
click at [633, 104] on span "close" at bounding box center [630, 104] width 15 height 15
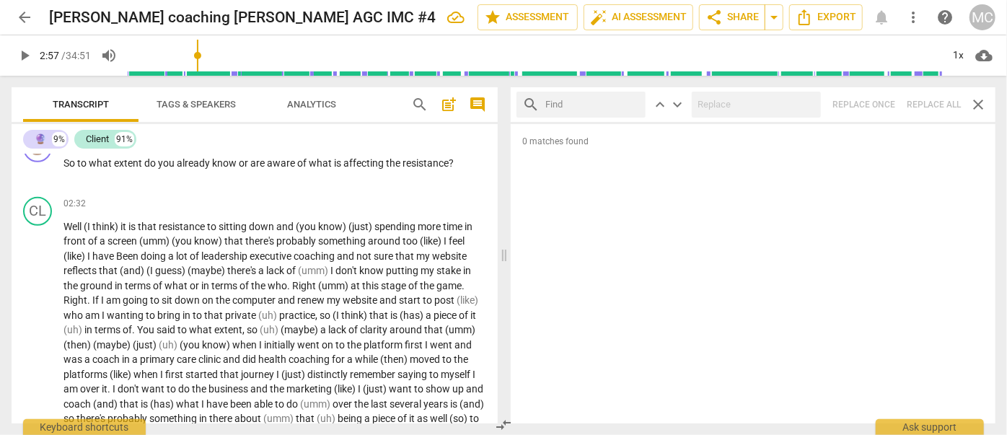
click at [605, 103] on input "text" at bounding box center [592, 104] width 94 height 23
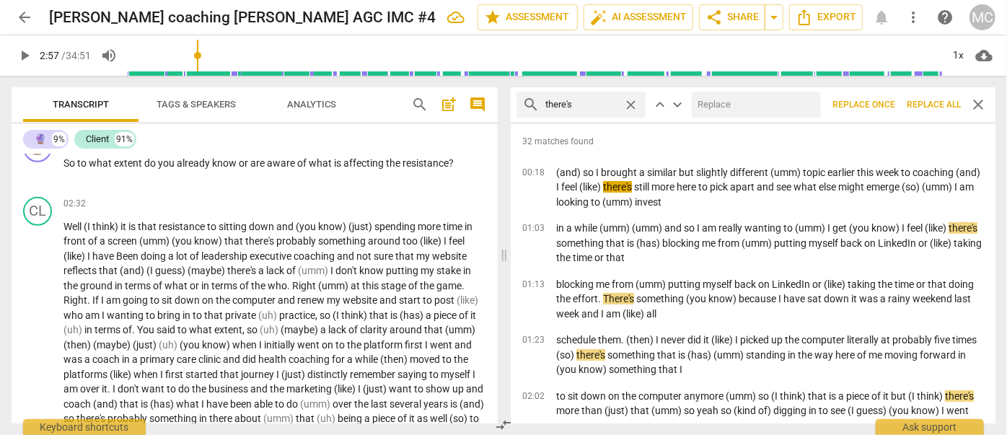
click at [756, 103] on input "text" at bounding box center [753, 104] width 123 height 23
drag, startPoint x: 925, startPoint y: 99, endPoint x: 860, endPoint y: 123, distance: 69.8
click at [925, 100] on span "Replace all" at bounding box center [934, 105] width 54 height 12
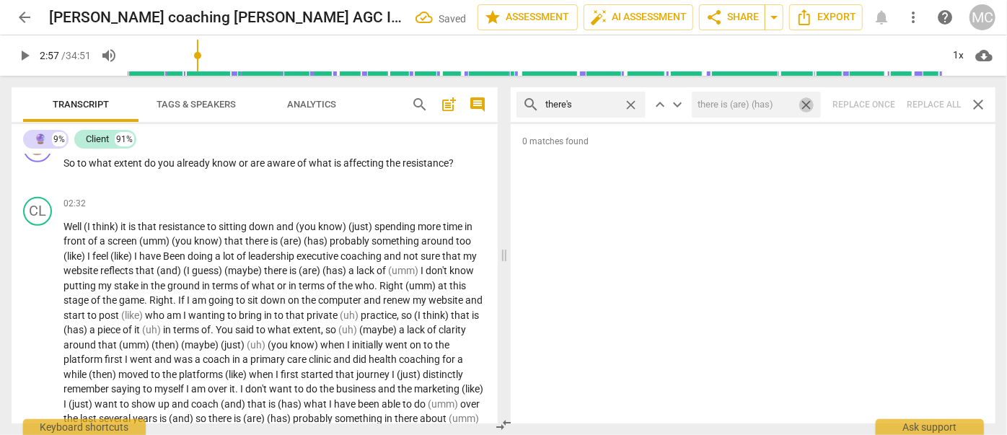
click at [811, 105] on span "close" at bounding box center [806, 104] width 15 height 15
click at [633, 104] on span "close" at bounding box center [630, 104] width 15 height 15
click at [598, 105] on input "text" at bounding box center [592, 104] width 94 height 23
click at [927, 105] on div "search here's close keyboard_arrow_up keyboard_arrow_down Replace once Replace …" at bounding box center [753, 104] width 485 height 35
click at [626, 102] on span "close" at bounding box center [630, 104] width 15 height 15
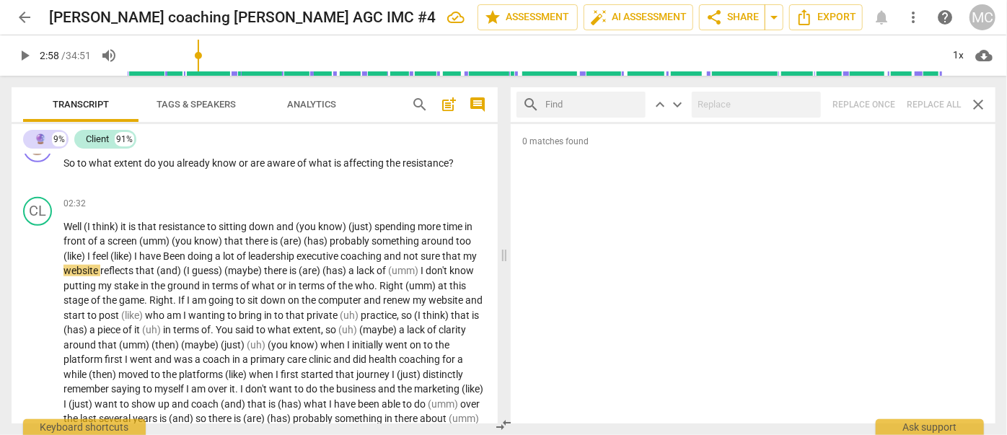
click at [580, 104] on input "text" at bounding box center [592, 104] width 94 height 23
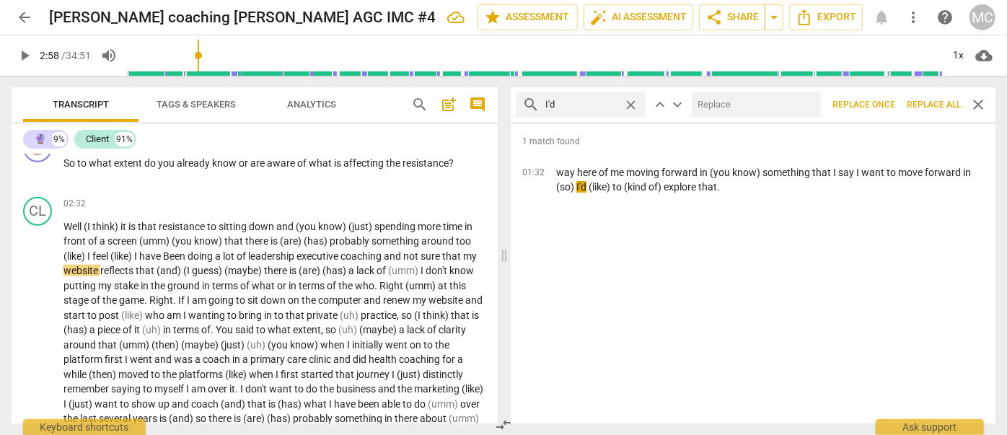
click at [724, 110] on input "text" at bounding box center [753, 104] width 123 height 23
click at [926, 102] on span "Replace all" at bounding box center [934, 105] width 54 height 12
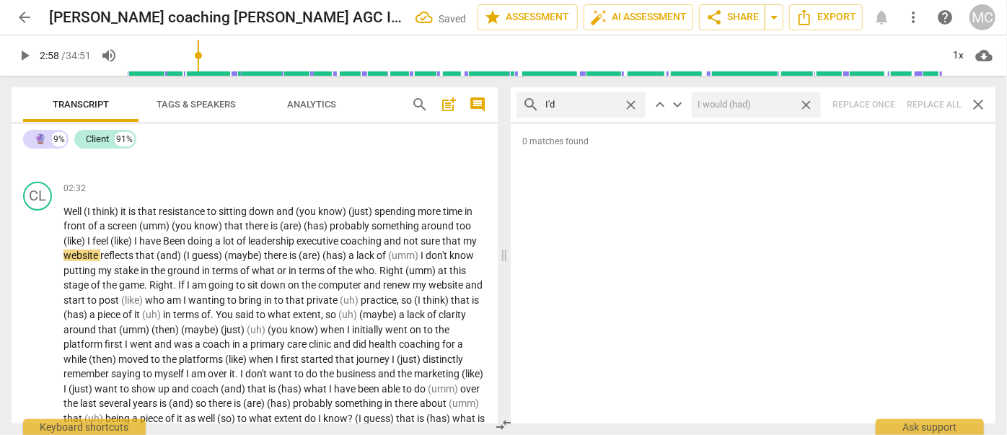
click at [809, 101] on span "close" at bounding box center [806, 104] width 15 height 15
click at [631, 103] on span "close" at bounding box center [630, 104] width 15 height 15
drag, startPoint x: 596, startPoint y: 105, endPoint x: 628, endPoint y: 106, distance: 32.5
click at [595, 105] on input "text" at bounding box center [592, 104] width 94 height 23
click at [928, 100] on div "search you'd close keyboard_arrow_up keyboard_arrow_down Replace once Replace a…" at bounding box center [753, 104] width 485 height 35
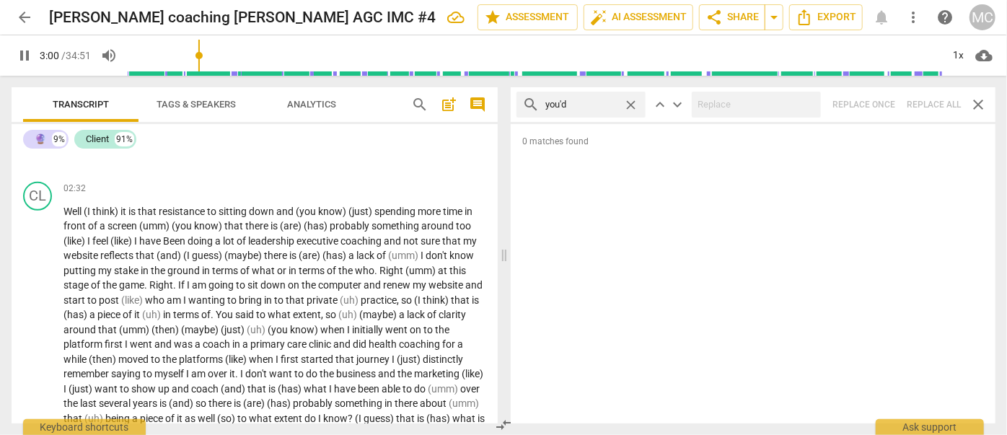
click at [630, 105] on span "close" at bounding box center [630, 104] width 15 height 15
click at [579, 103] on input "text" at bounding box center [592, 104] width 94 height 23
click at [927, 104] on div "search he'd close keyboard_arrow_up keyboard_arrow_down Replace once Replace al…" at bounding box center [753, 104] width 485 height 35
click at [629, 100] on span "close" at bounding box center [630, 104] width 15 height 15
click at [586, 103] on input "text" at bounding box center [592, 104] width 94 height 23
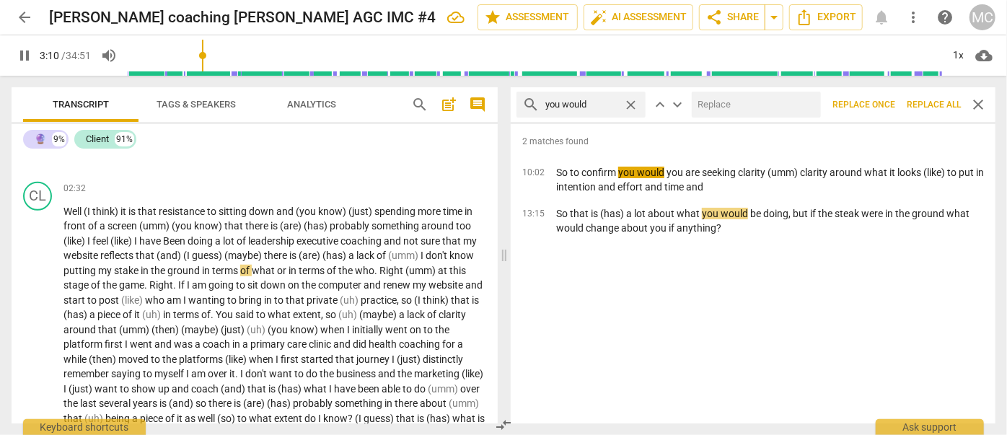
click at [717, 107] on input "text" at bounding box center [753, 104] width 123 height 23
click at [930, 101] on span "Replace all" at bounding box center [934, 105] width 54 height 12
click at [804, 100] on span "close" at bounding box center [806, 104] width 15 height 15
click at [627, 102] on span "close" at bounding box center [630, 104] width 15 height 15
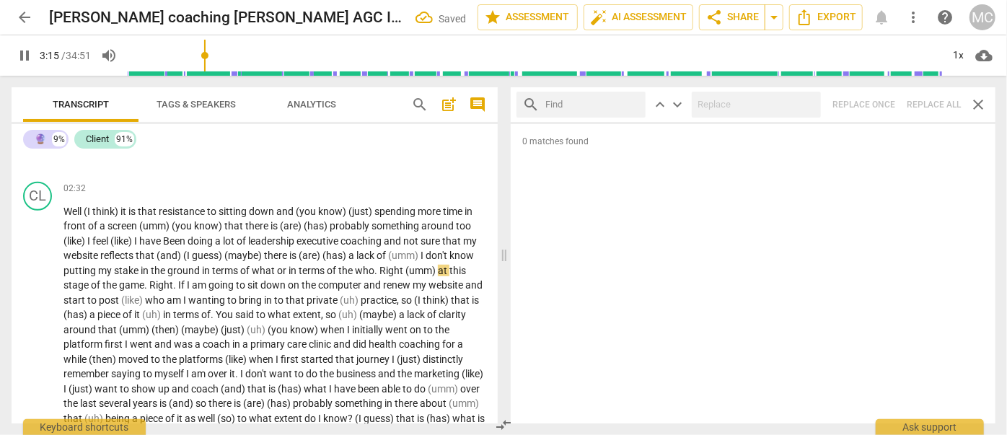
click at [594, 102] on input "text" at bounding box center [592, 104] width 94 height 23
click at [926, 95] on div "search she'd close keyboard_arrow_up keyboard_arrow_down Replace once Replace a…" at bounding box center [753, 104] width 485 height 35
click at [631, 104] on span "close" at bounding box center [630, 104] width 15 height 15
drag, startPoint x: 602, startPoint y: 106, endPoint x: 612, endPoint y: 106, distance: 9.4
click at [602, 106] on input "text" at bounding box center [592, 104] width 94 height 23
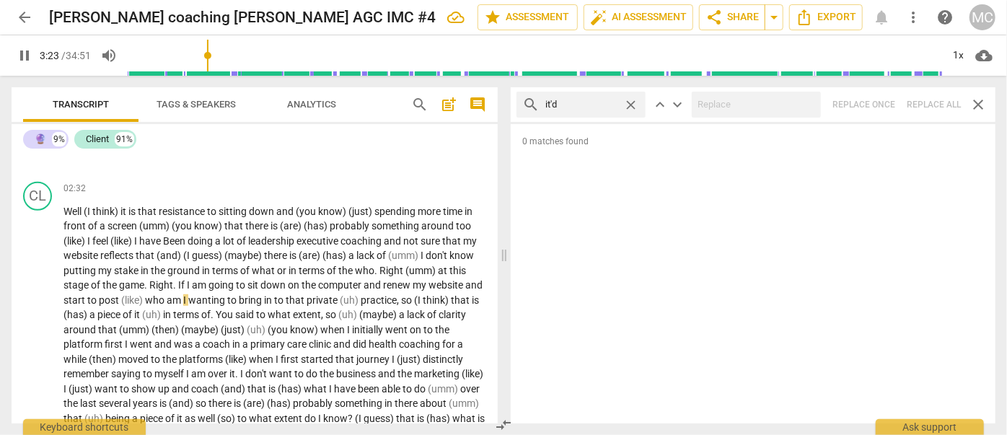
click at [935, 110] on div "search it'd close keyboard_arrow_up keyboard_arrow_down Replace once Replace al…" at bounding box center [753, 104] width 485 height 35
click at [629, 102] on span "close" at bounding box center [630, 104] width 15 height 15
click at [584, 102] on input "text" at bounding box center [592, 104] width 94 height 23
click at [929, 107] on div "search we'd close keyboard_arrow_up keyboard_arrow_down Replace once Replace al…" at bounding box center [753, 104] width 485 height 35
click at [629, 102] on span "close" at bounding box center [630, 104] width 15 height 15
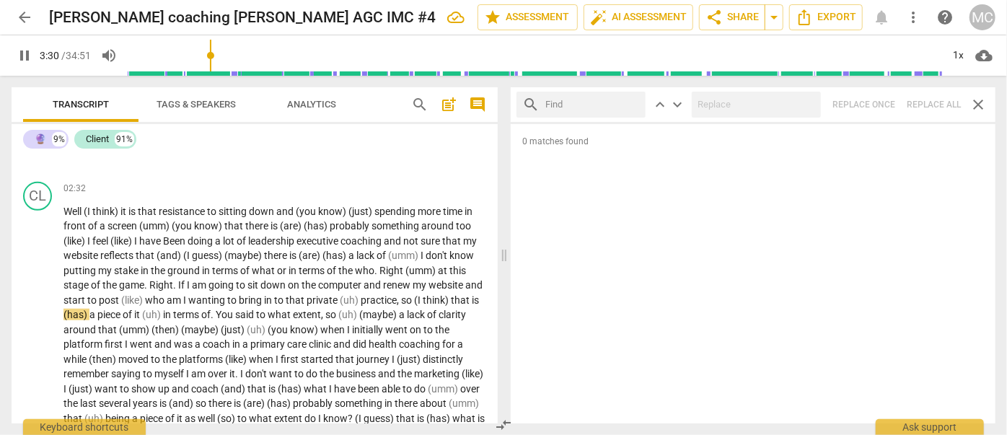
click at [589, 105] on input "text" at bounding box center [592, 104] width 94 height 23
click at [929, 105] on div "search they'd close keyboard_arrow_up keyboard_arrow_down Replace once Replace …" at bounding box center [753, 104] width 485 height 35
click at [630, 104] on span "close" at bounding box center [630, 104] width 15 height 15
click at [775, 19] on span "arrow_drop_down" at bounding box center [773, 17] width 17 height 17
click at [726, 45] on span "Copy link" at bounding box center [729, 45] width 52 height 14
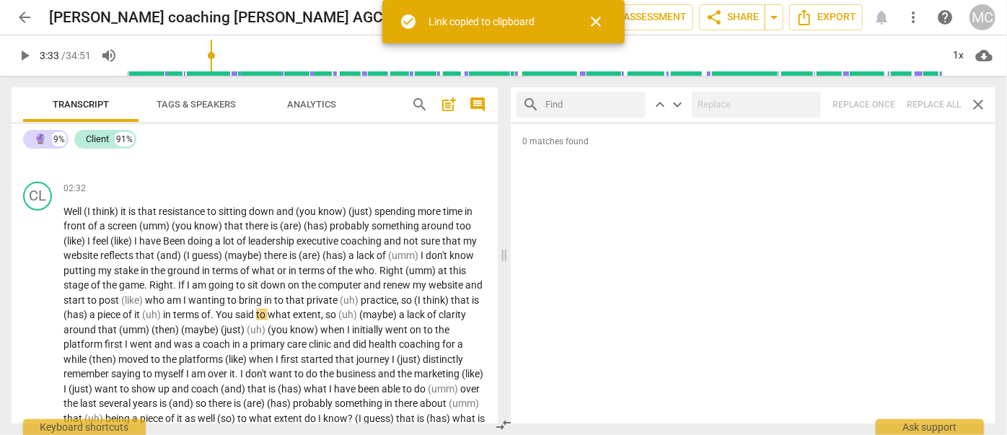
click at [31, 7] on button "arrow_back" at bounding box center [25, 17] width 26 height 26
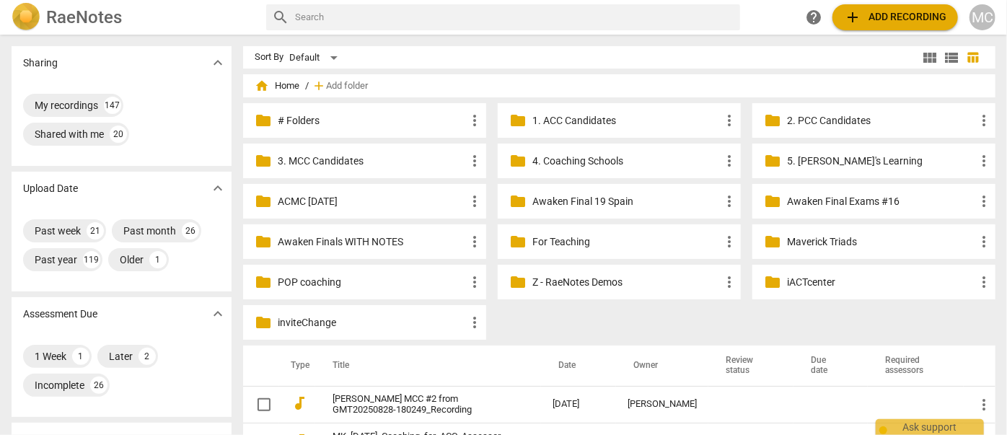
click at [358, 24] on input "text" at bounding box center [514, 17] width 439 height 23
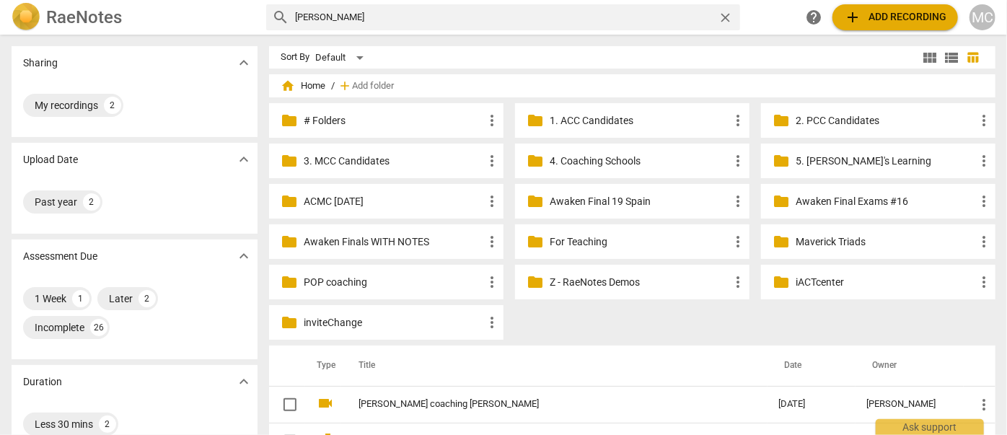
click at [730, 17] on span "close" at bounding box center [725, 17] width 15 height 15
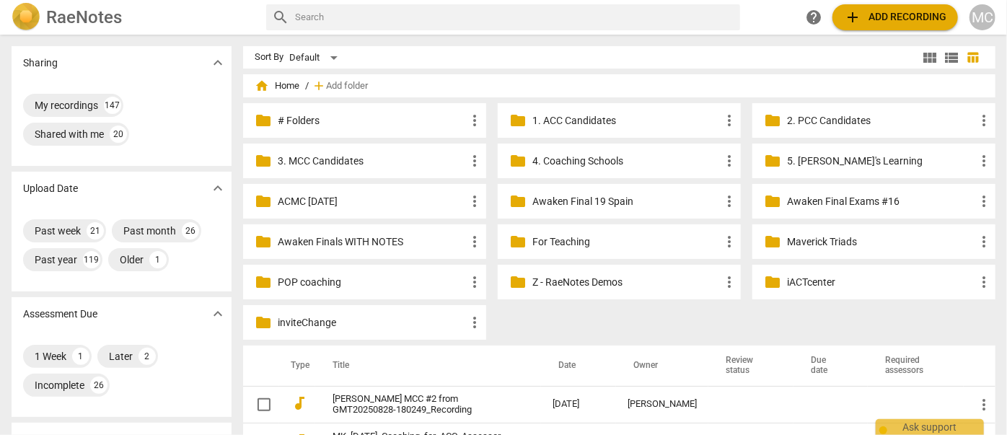
click at [887, 17] on span "add Add recording" at bounding box center [895, 17] width 102 height 17
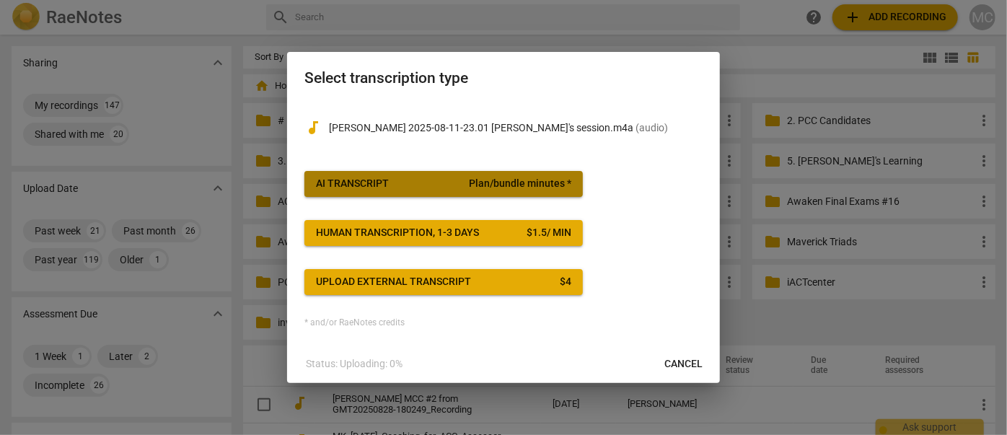
click at [365, 177] on div "AI Transcript" at bounding box center [352, 184] width 73 height 14
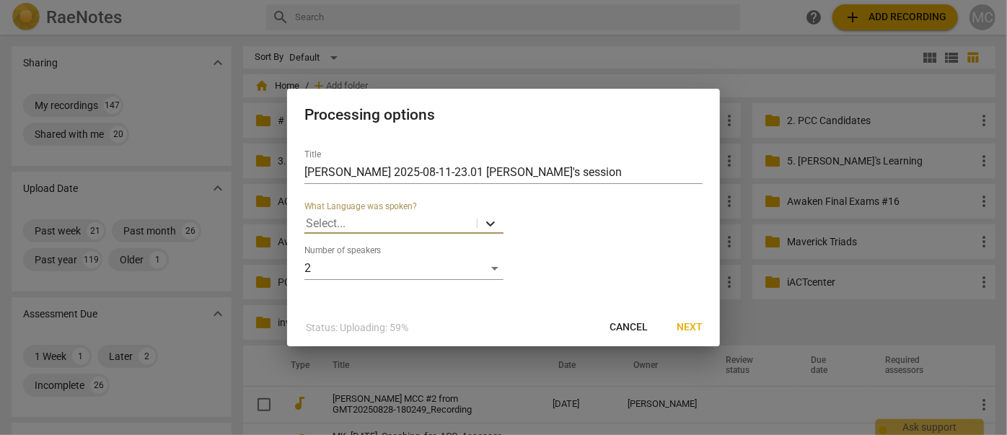
click at [490, 222] on icon at bounding box center [490, 223] width 14 height 14
click at [454, 291] on div "Spanish (es-US)" at bounding box center [403, 289] width 199 height 35
click at [688, 326] on span "Next" at bounding box center [690, 327] width 26 height 14
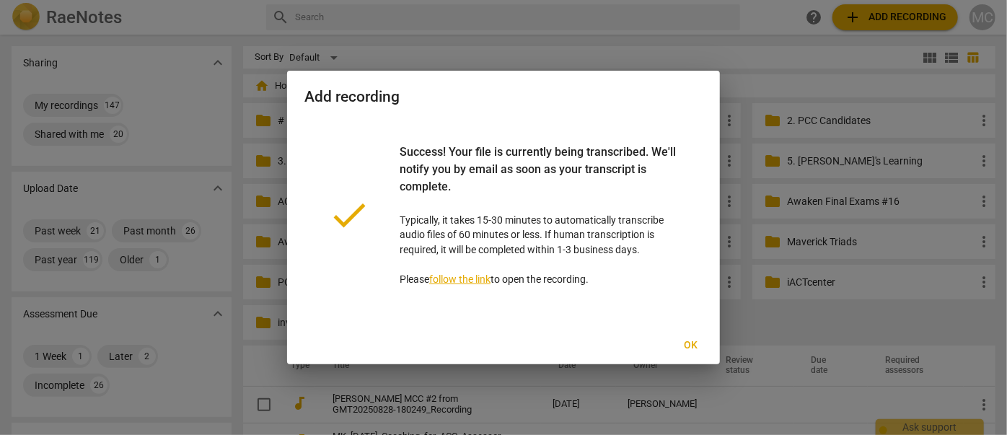
drag, startPoint x: 685, startPoint y: 345, endPoint x: 647, endPoint y: 25, distance: 322.5
click at [685, 345] on span "Ok" at bounding box center [690, 345] width 23 height 14
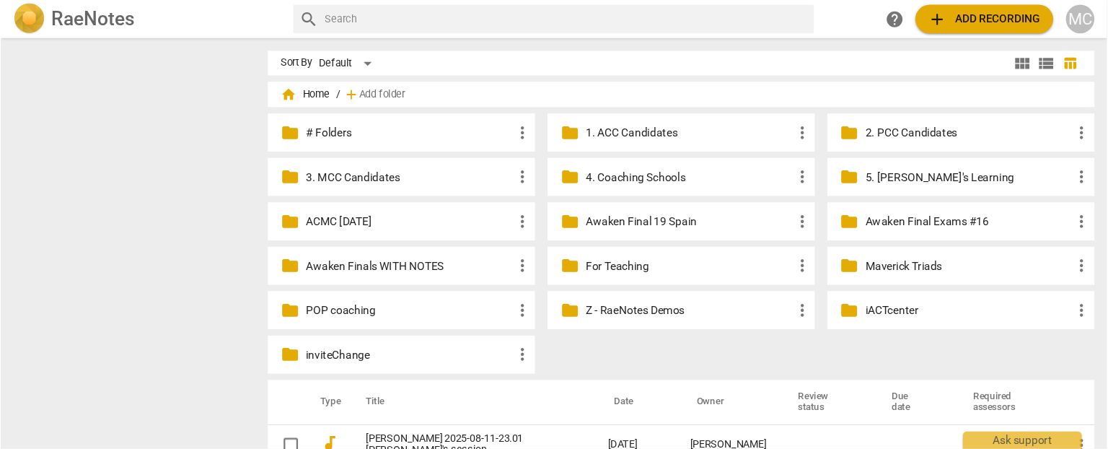
scroll to position [131, 0]
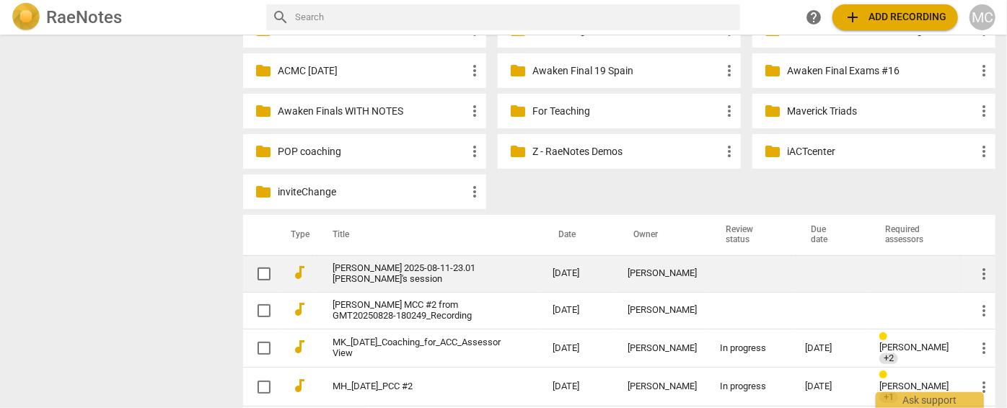
click at [333, 270] on link "[PERSON_NAME] 2025-08-11-23.01 [PERSON_NAME]'s session" at bounding box center [417, 274] width 168 height 22
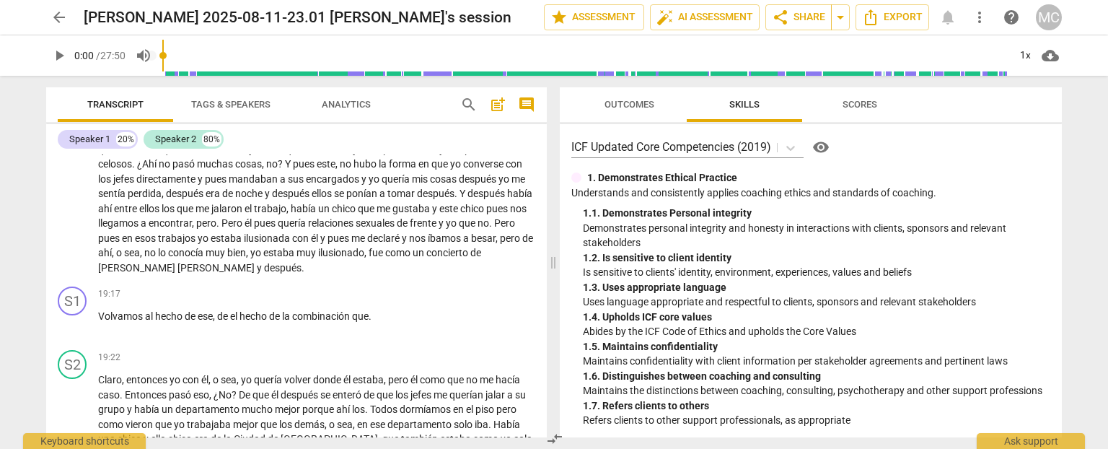
scroll to position [3102, 0]
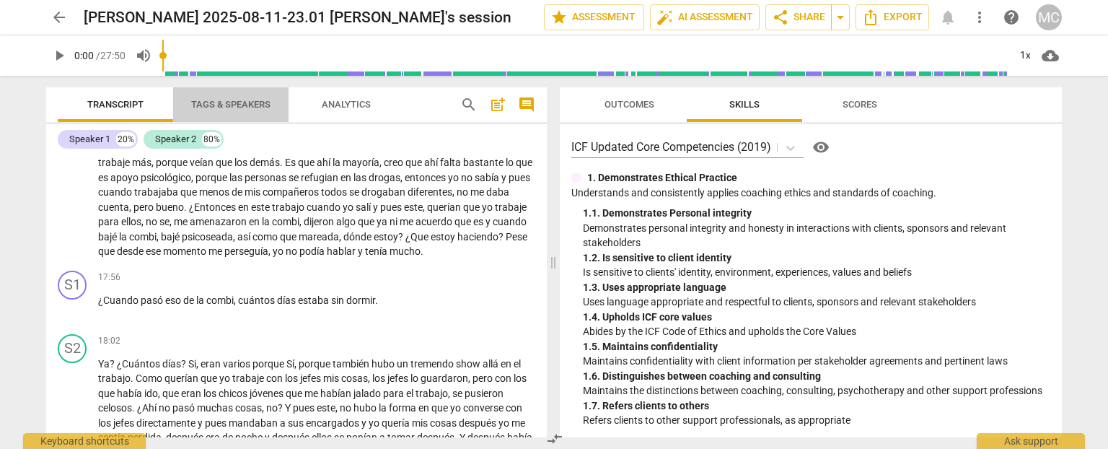
click at [216, 101] on span "Tags & Speakers" at bounding box center [230, 104] width 79 height 11
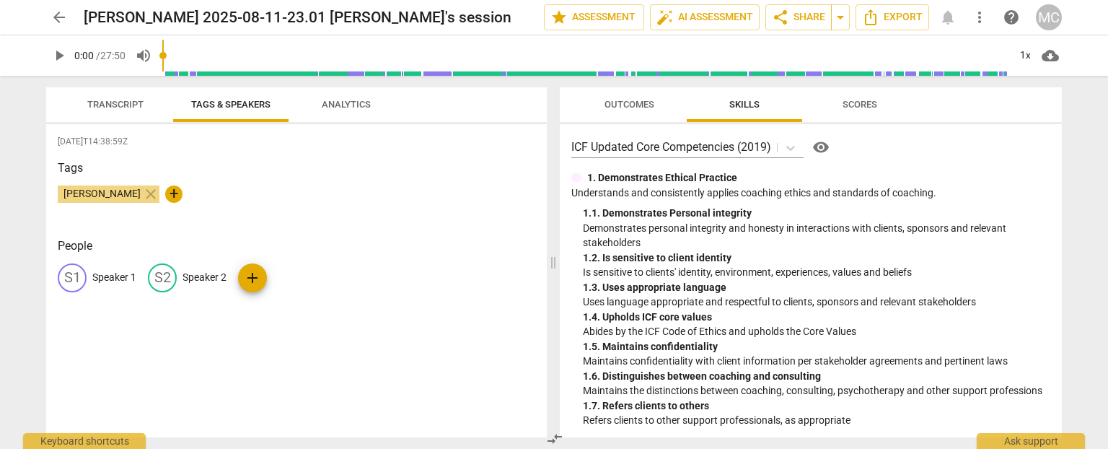
click at [112, 278] on p "Speaker 1" at bounding box center [114, 277] width 44 height 15
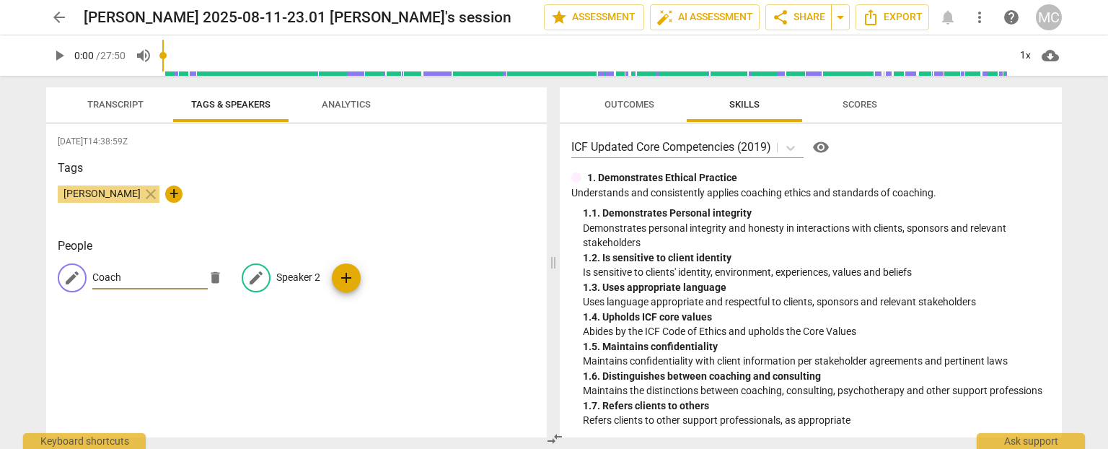
type input "Coach"
click at [296, 273] on p "Speaker 2" at bounding box center [298, 277] width 44 height 15
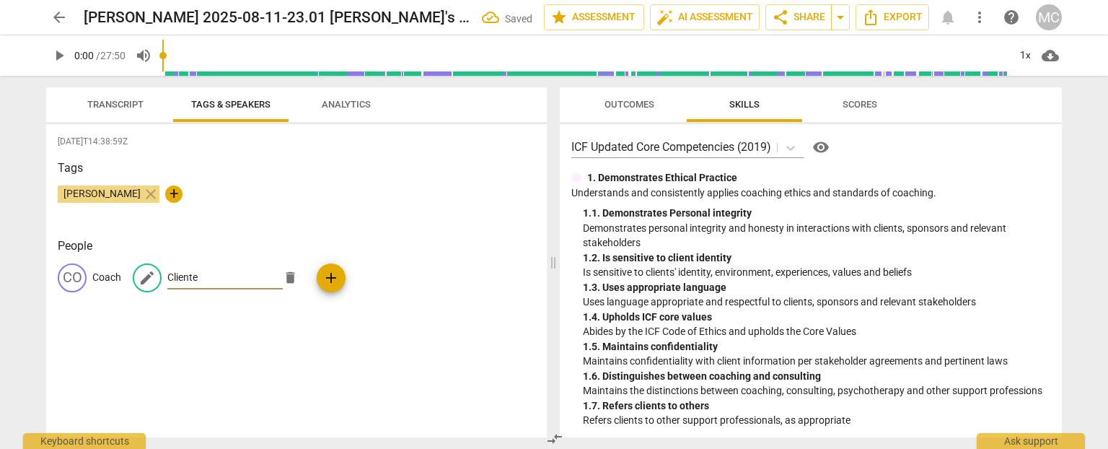
type input "Cliente"
click at [106, 101] on span "Transcript" at bounding box center [115, 104] width 56 height 11
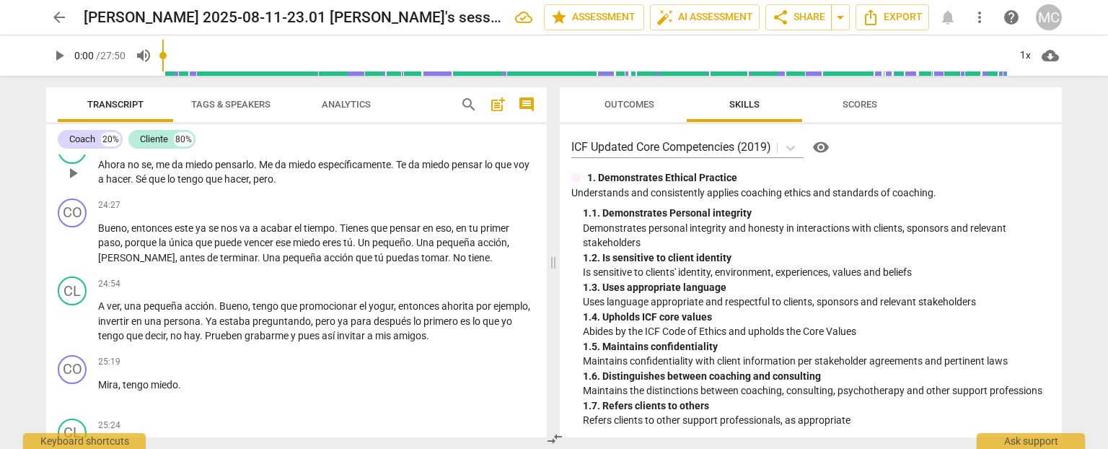
scroll to position [4544, 0]
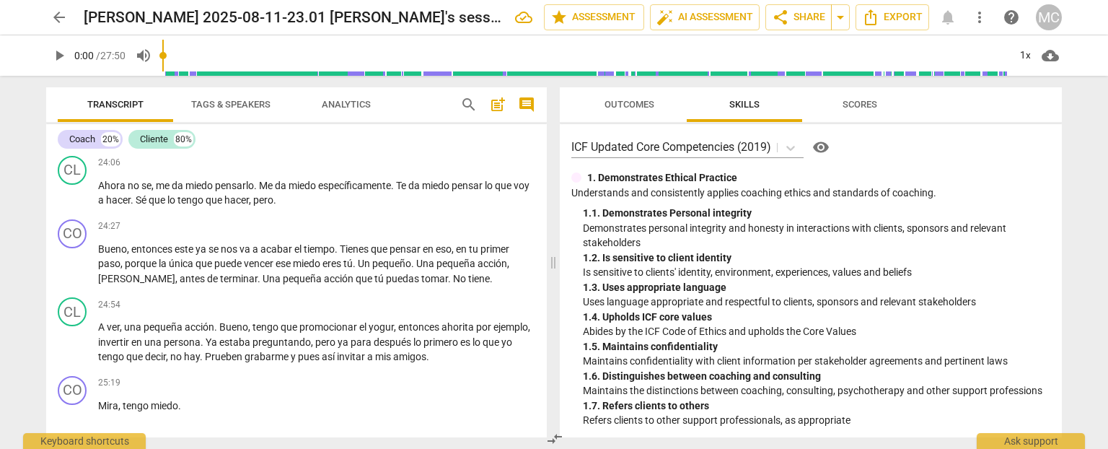
click at [57, 19] on span "arrow_back" at bounding box center [58, 17] width 17 height 17
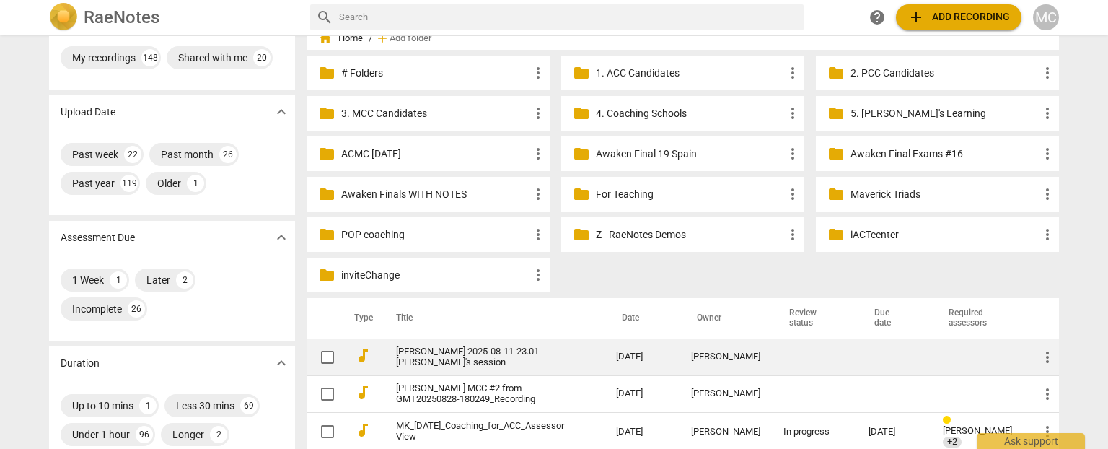
scroll to position [144, 0]
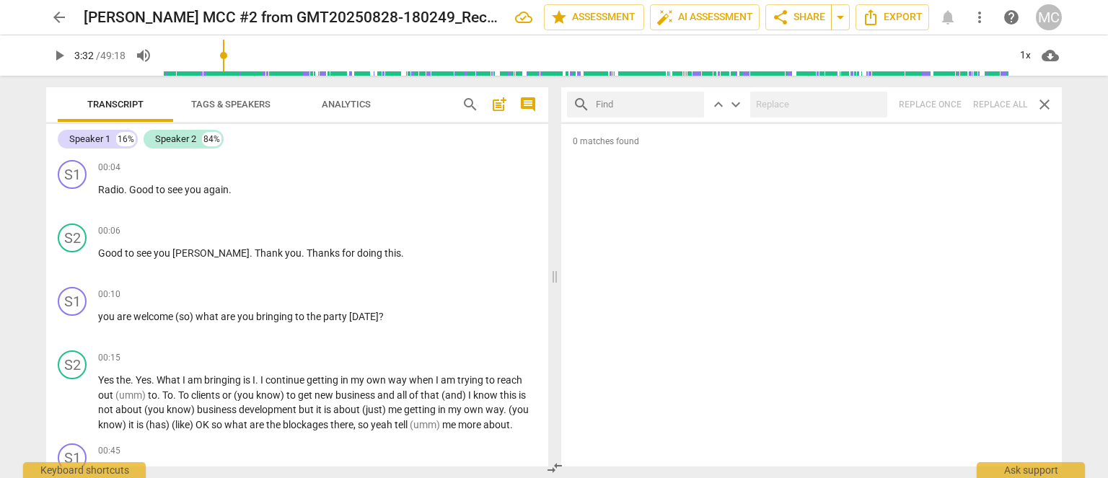
click at [57, 12] on span "arrow_back" at bounding box center [58, 17] width 17 height 17
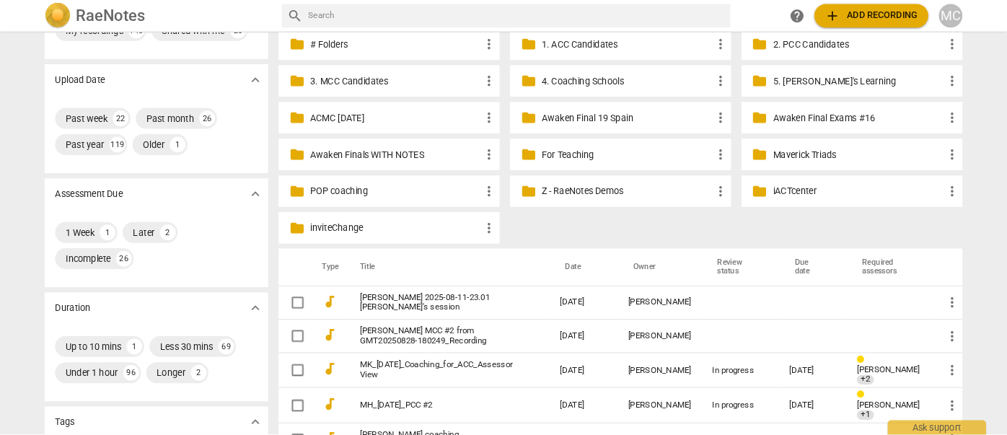
scroll to position [72, 0]
